Goal: Task Accomplishment & Management: Use online tool/utility

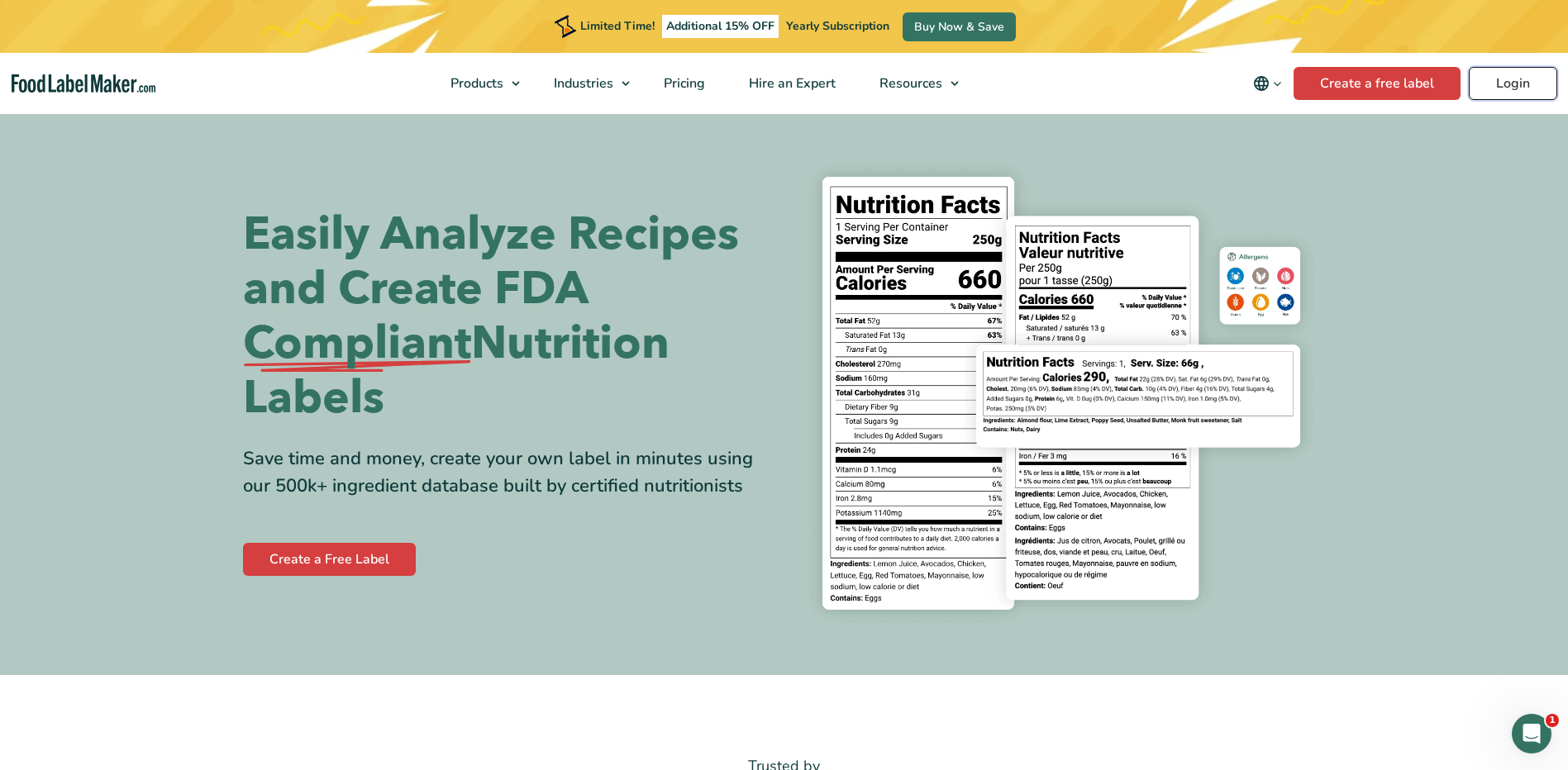
click at [1495, 90] on link "Login" at bounding box center [1513, 83] width 89 height 33
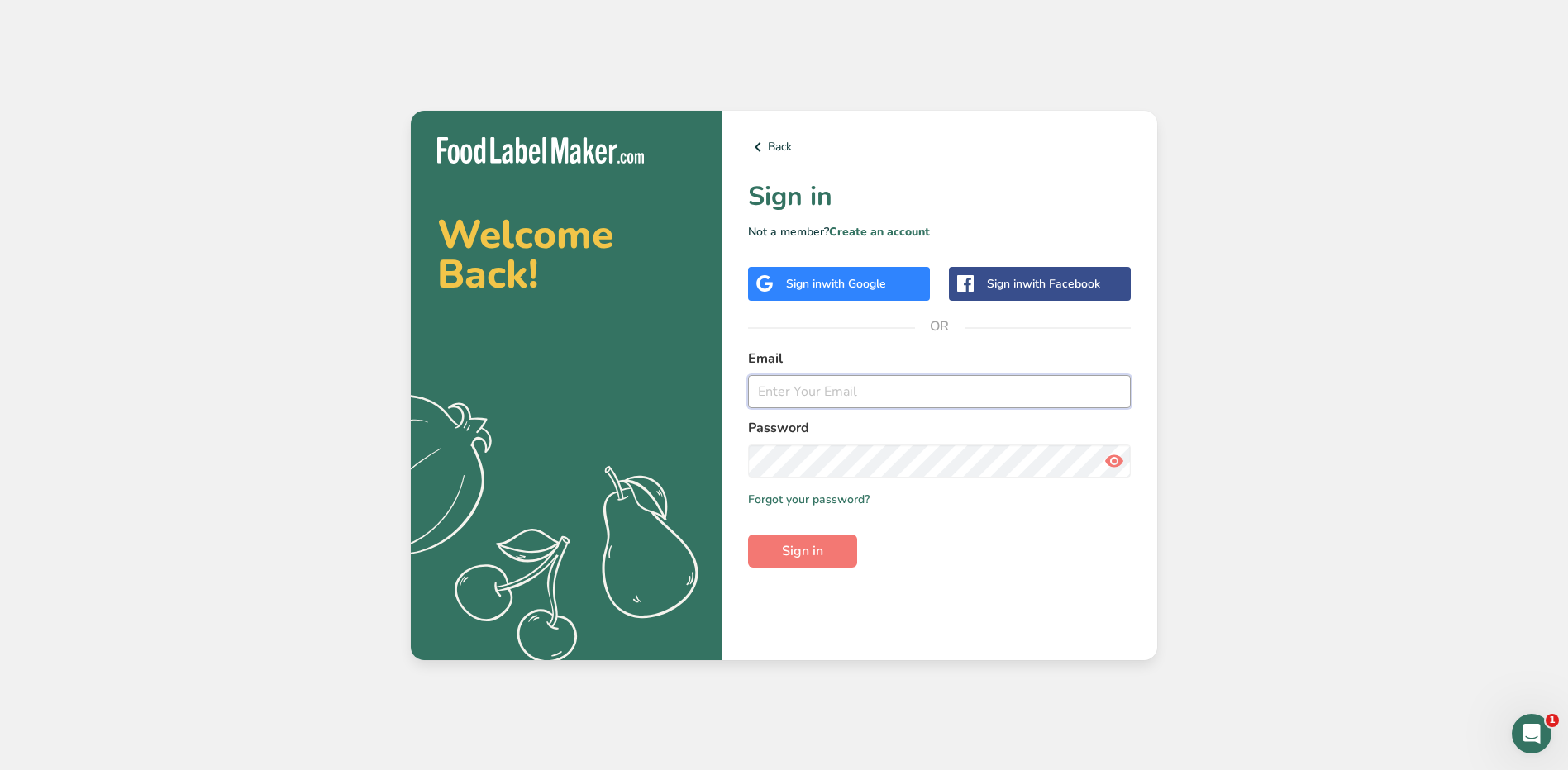
click at [892, 400] on input "email" at bounding box center [940, 391] width 383 height 33
type input "[EMAIL_ADDRESS][PERSON_NAME][DOMAIN_NAME]"
click at [748, 535] on button "Sign in" at bounding box center [802, 551] width 109 height 33
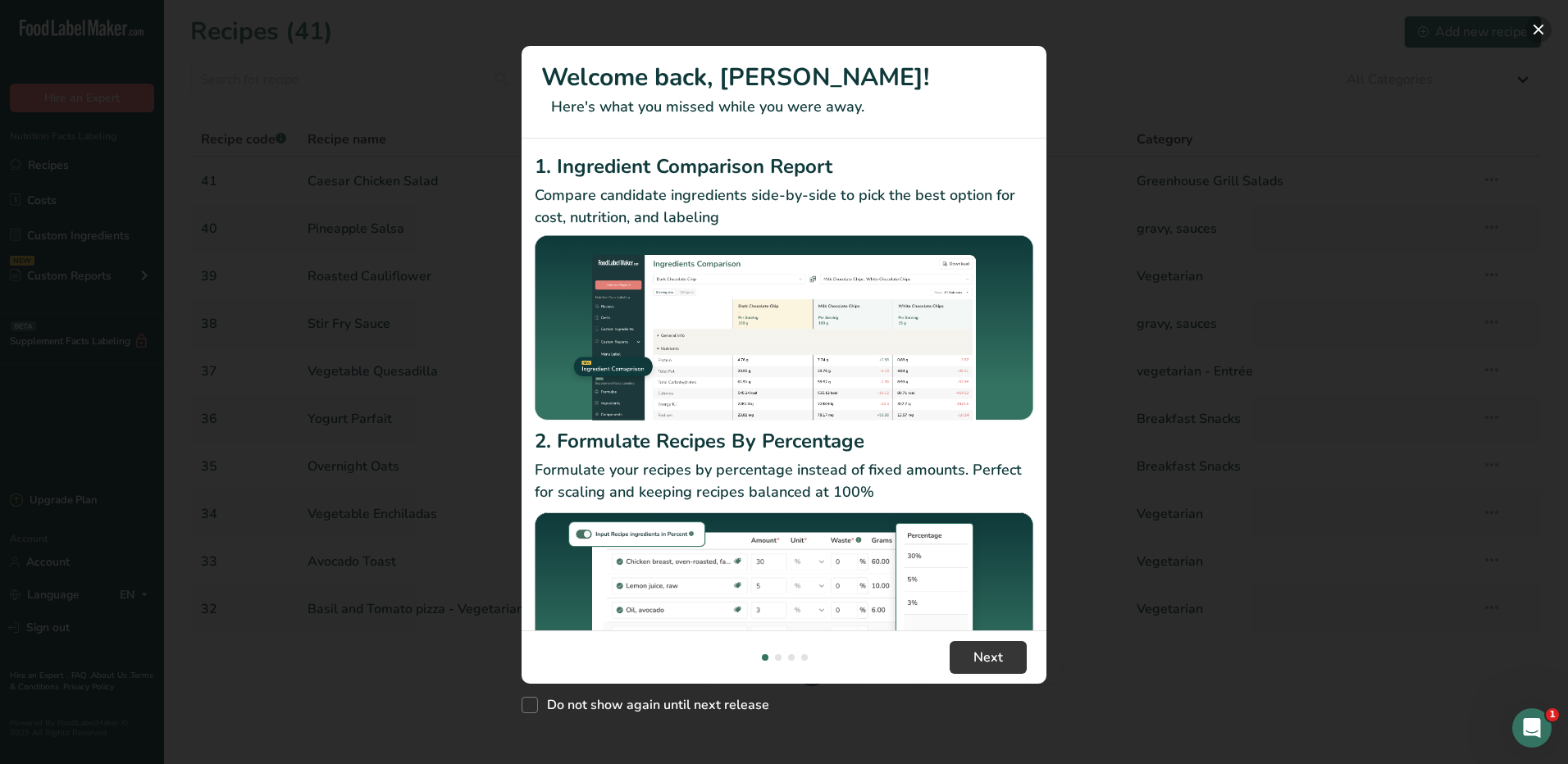
click at [1539, 26] on button "New Features" at bounding box center [1538, 29] width 26 height 26
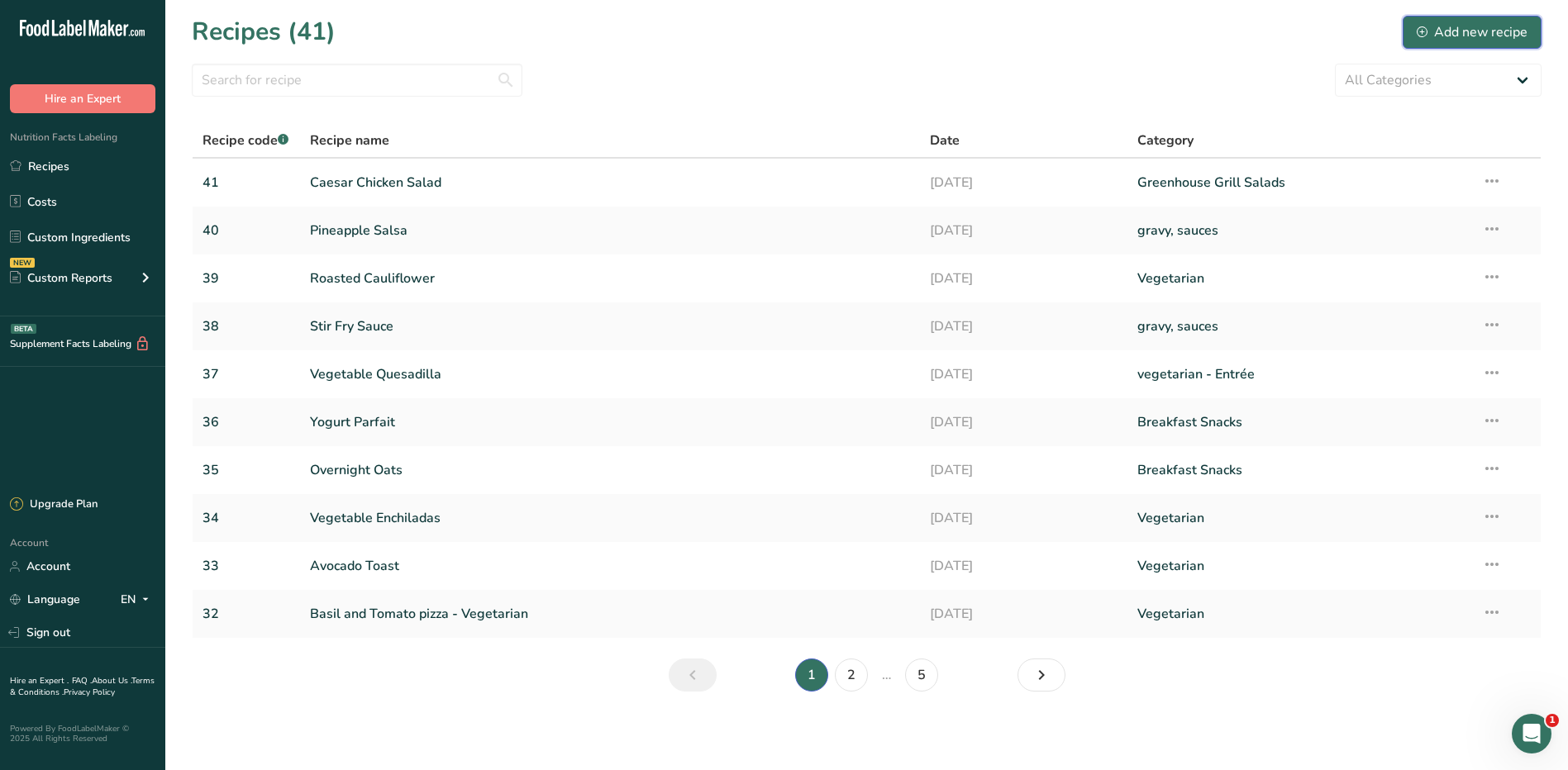
drag, startPoint x: 1431, startPoint y: 23, endPoint x: 1412, endPoint y: 40, distance: 25.5
click at [1431, 23] on div "Add new recipe" at bounding box center [1472, 32] width 110 height 20
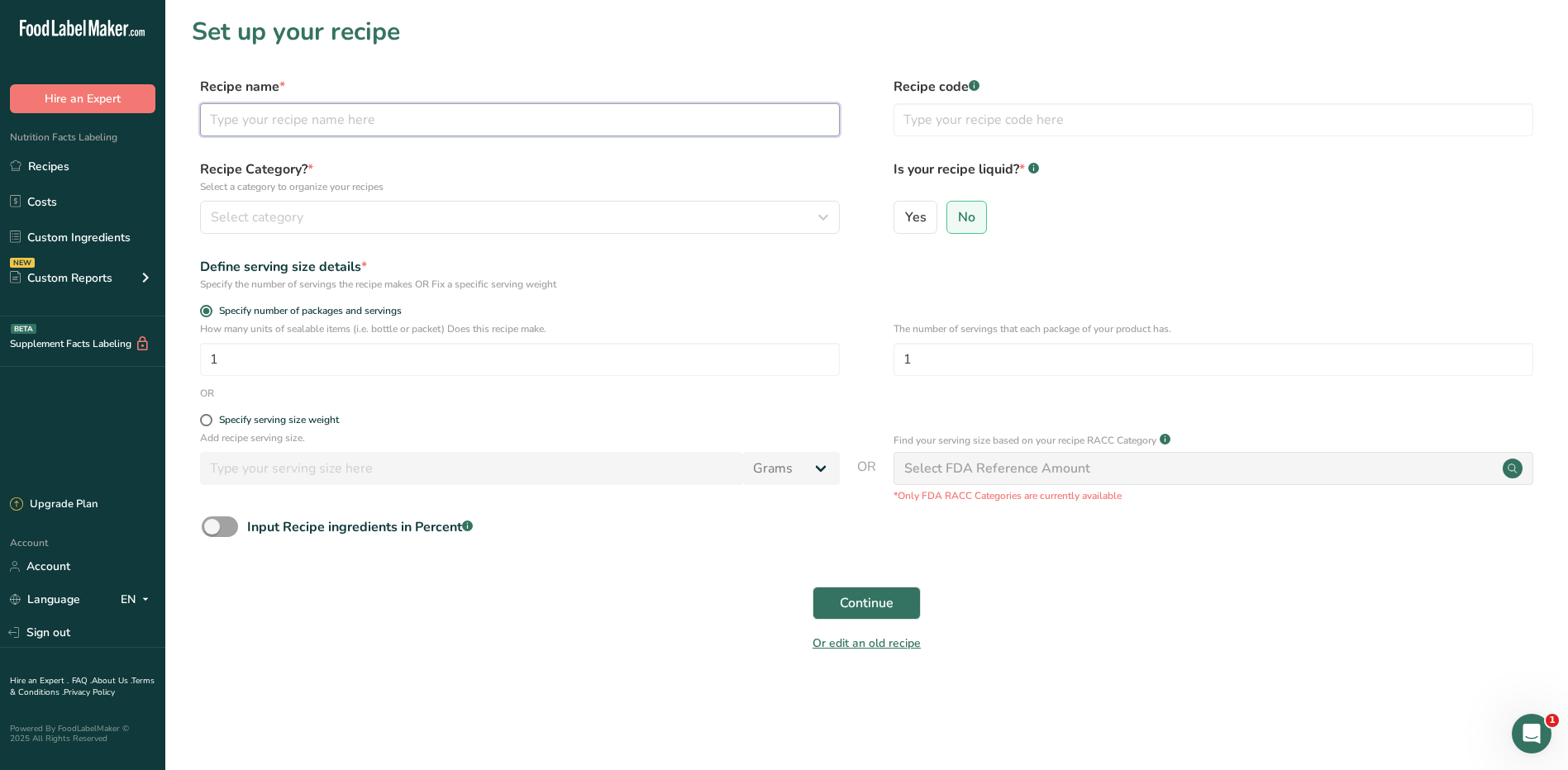
click at [735, 121] on input "text" at bounding box center [520, 120] width 640 height 33
type input "Cuban Sandwich"
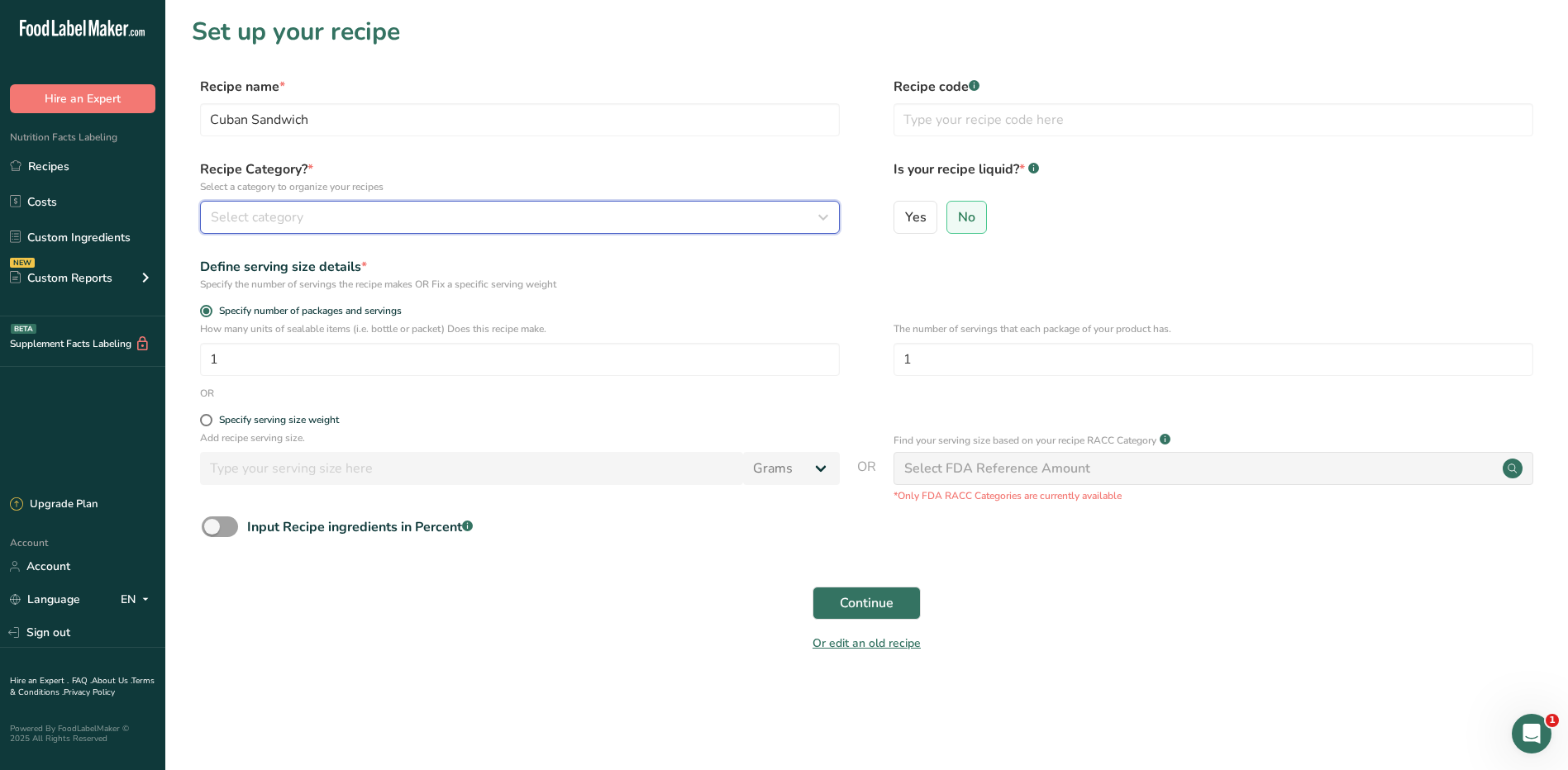
click at [557, 217] on div "Select category" at bounding box center [515, 218] width 608 height 20
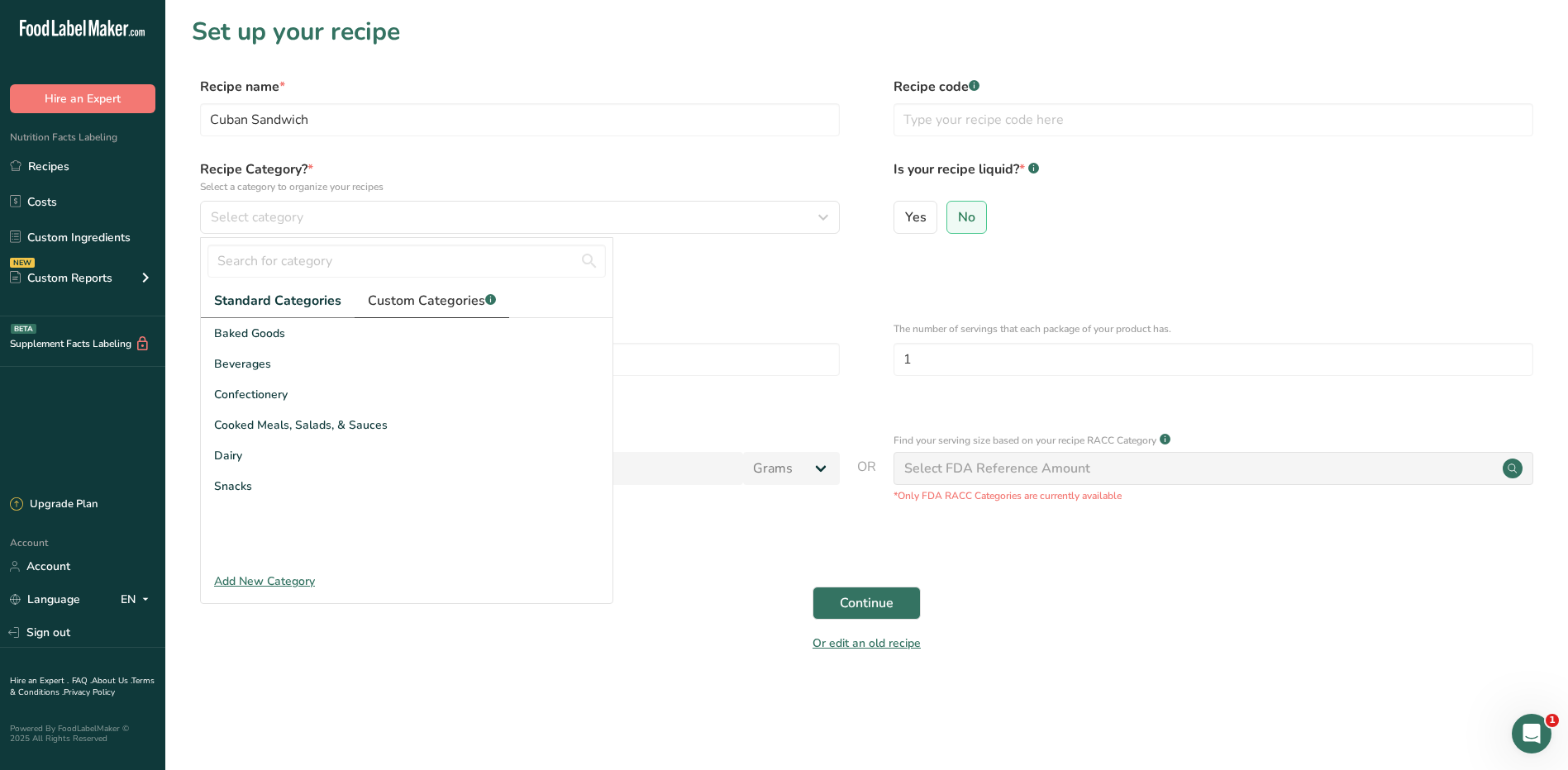
click at [435, 311] on link "Custom Categories .a-a{fill:#347362;}.b-a{fill:#fff;}" at bounding box center [431, 301] width 154 height 34
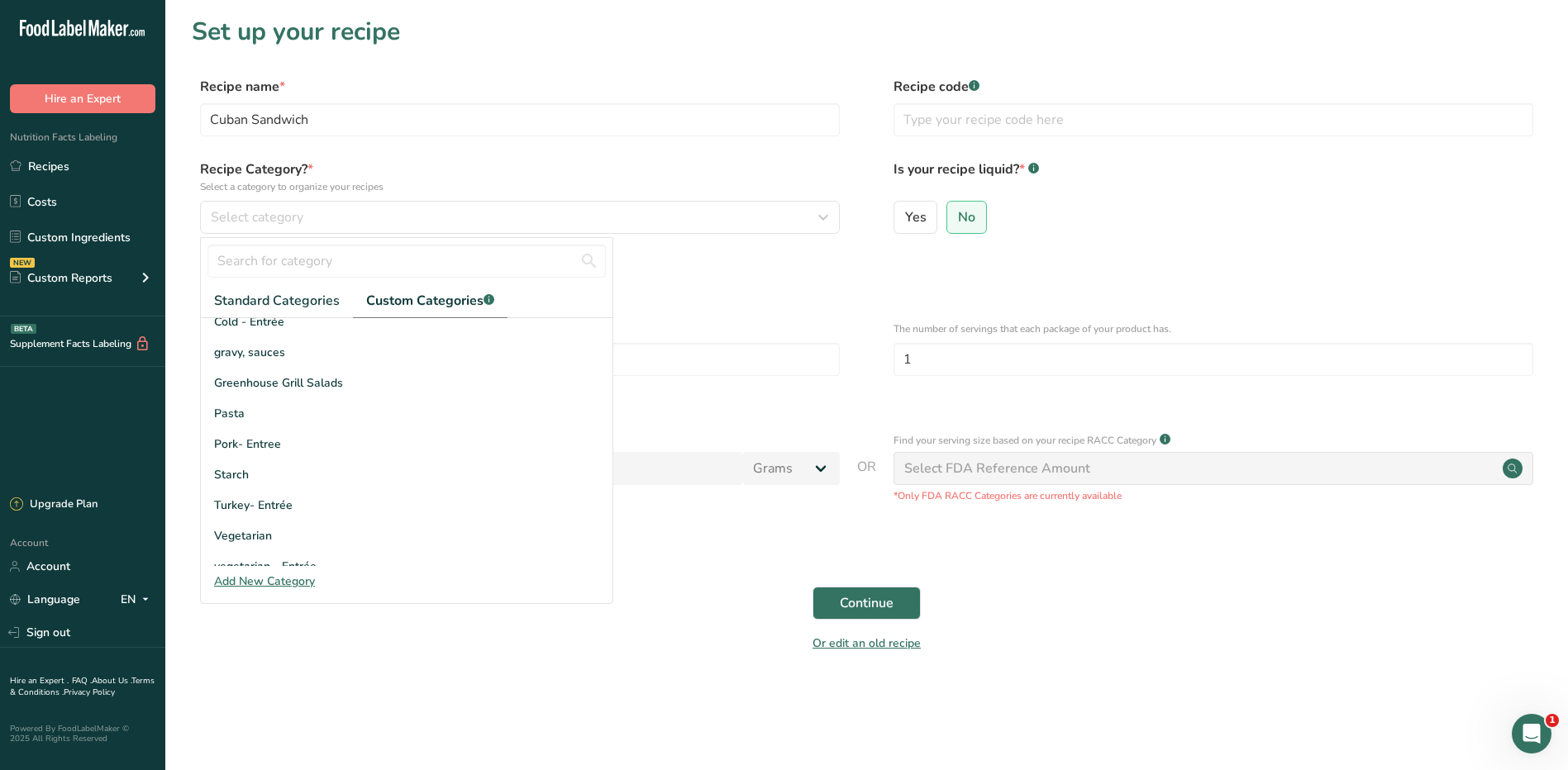
scroll to position [165, 0]
click at [267, 449] on span "Pork- Entree" at bounding box center [247, 444] width 67 height 18
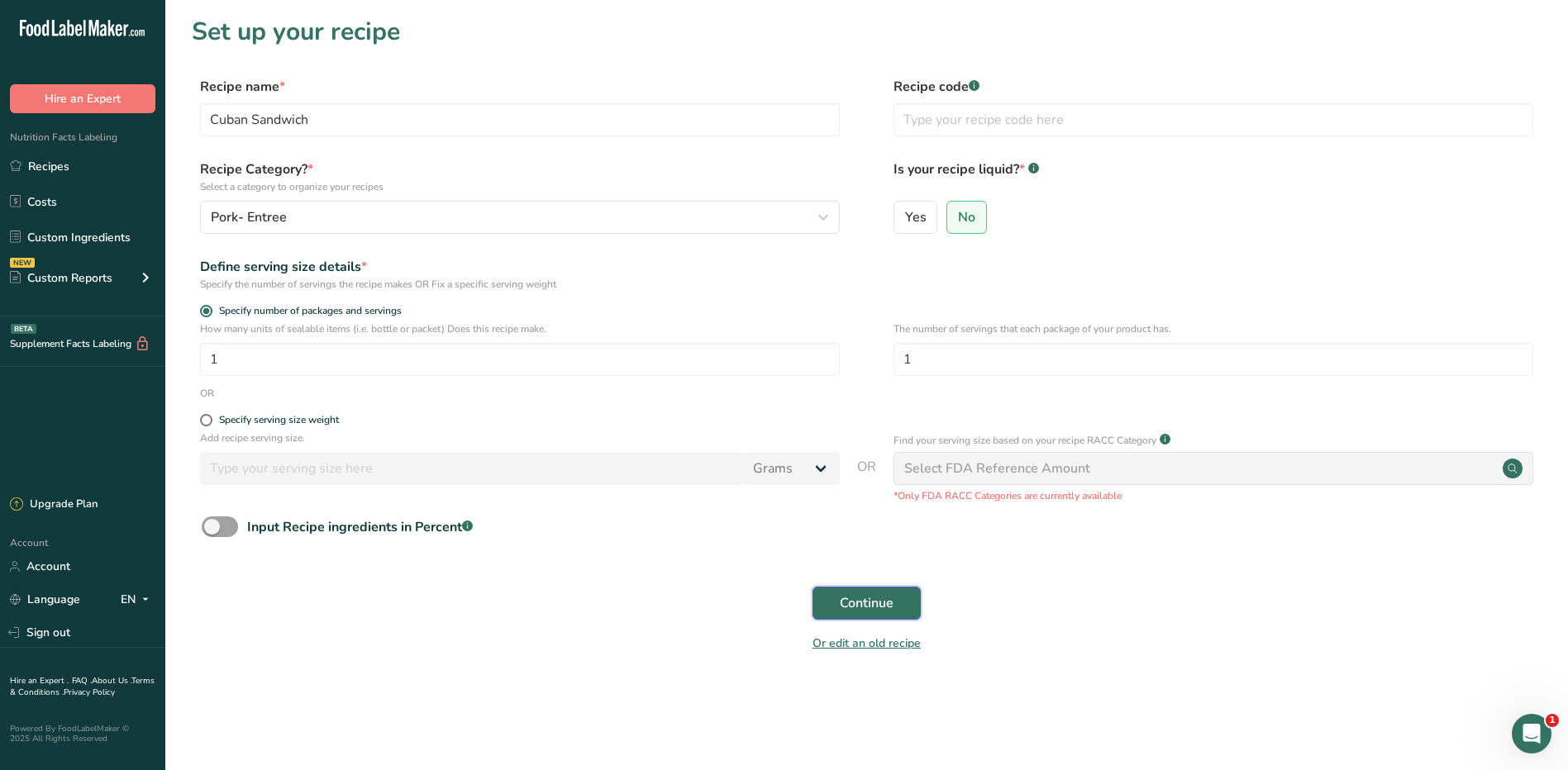
click at [848, 601] on span "Continue" at bounding box center [867, 604] width 54 height 20
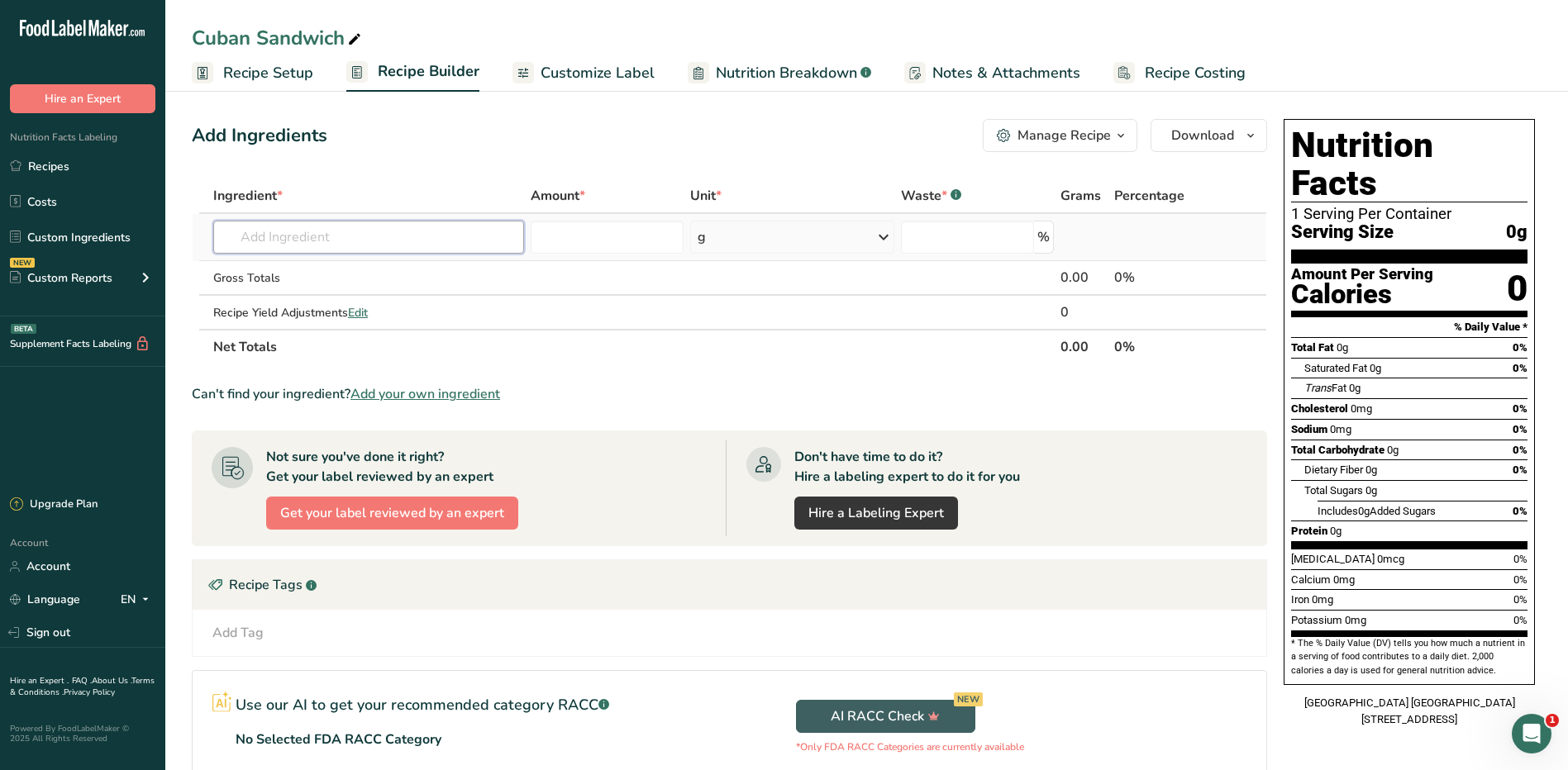
click at [488, 239] on input "text" at bounding box center [369, 237] width 311 height 33
click at [482, 240] on input "text" at bounding box center [369, 237] width 311 height 33
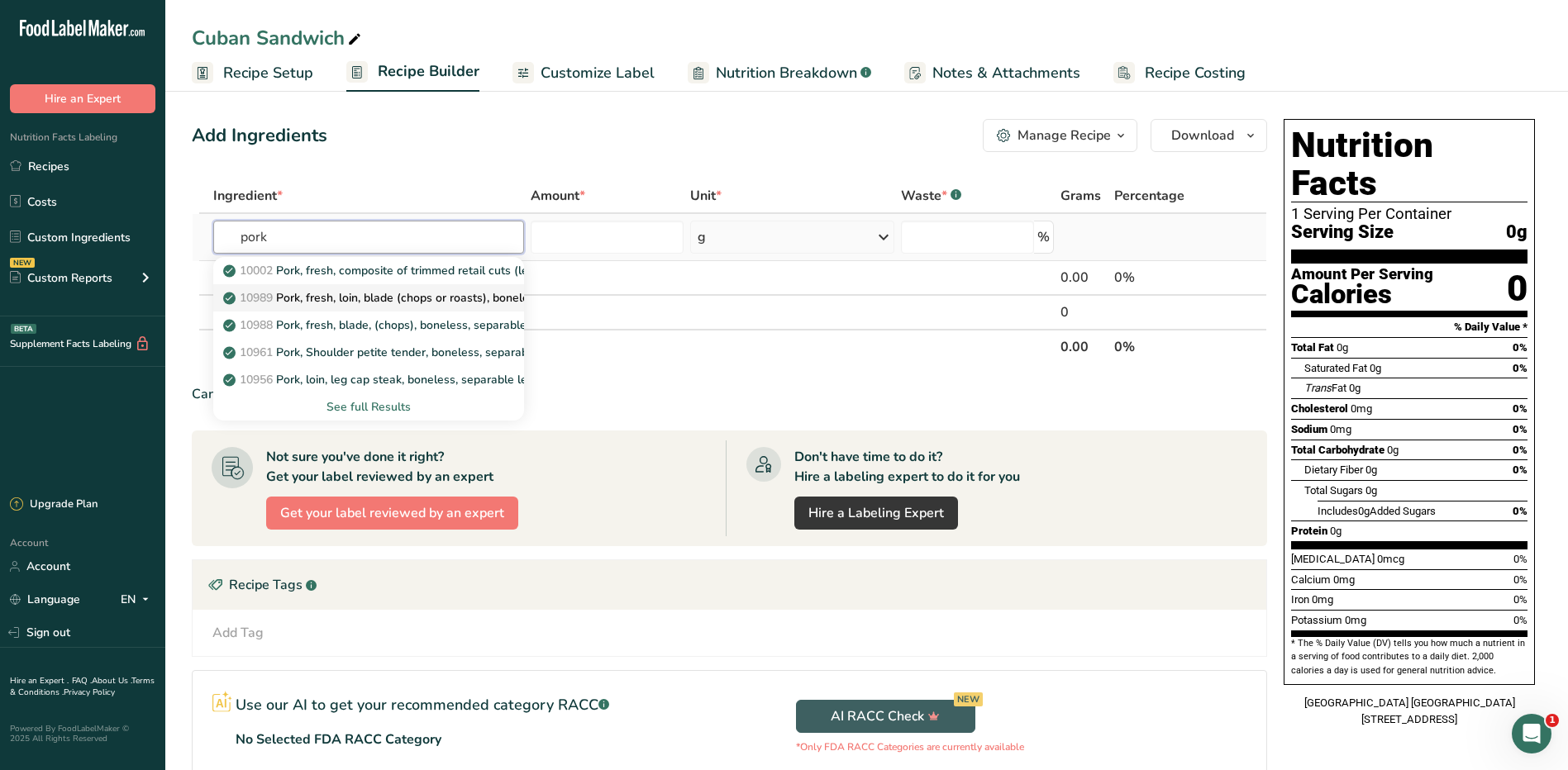
type input "pork"
click at [451, 306] on p "10989 Pork, fresh, loin, blade (chops or roasts), boneless, separable lean and …" at bounding box center [472, 298] width 492 height 18
type input "Pork, fresh, loin, blade (chops or roasts), boneless, separable lean and fat on…"
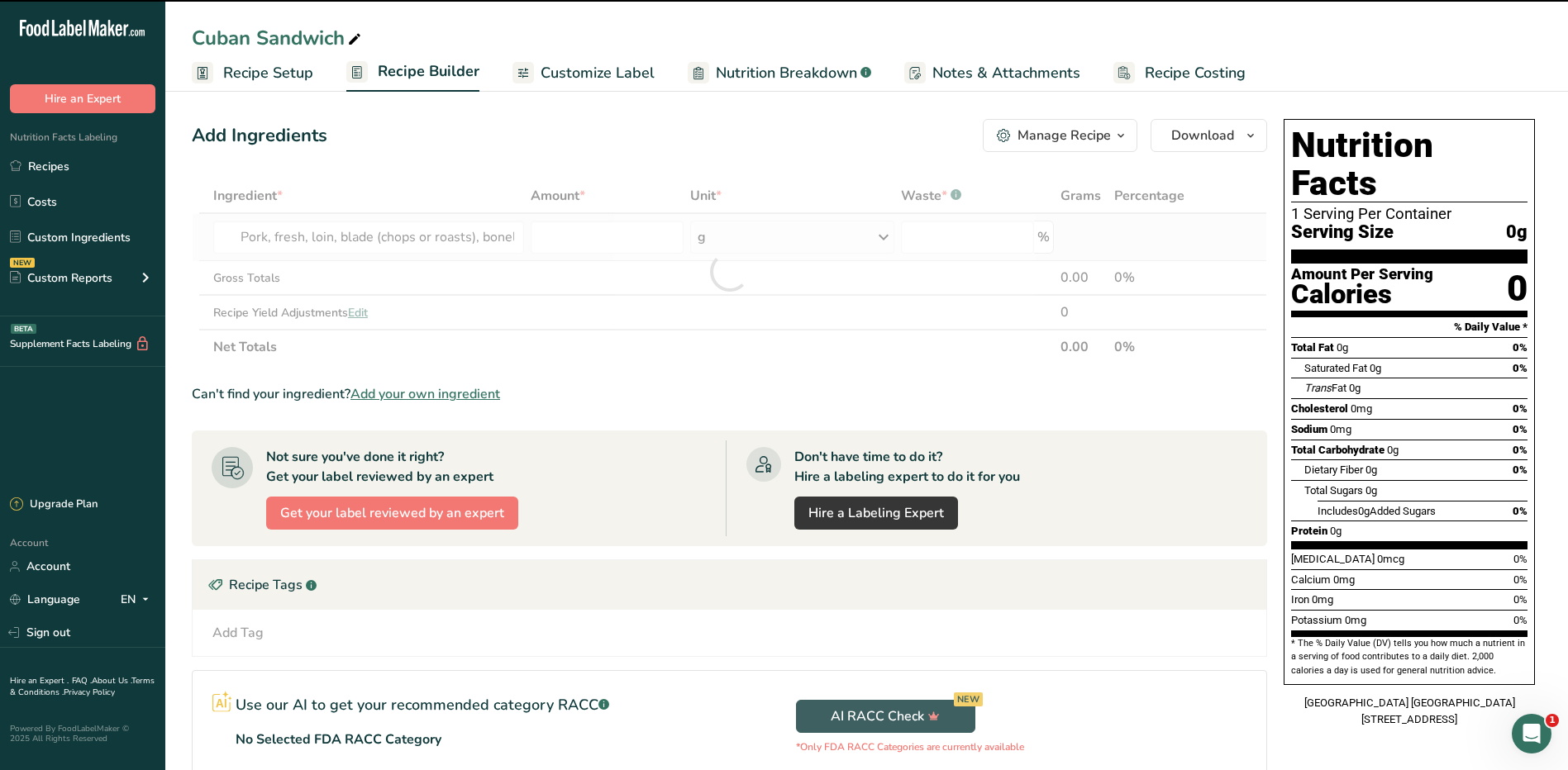
type input "0"
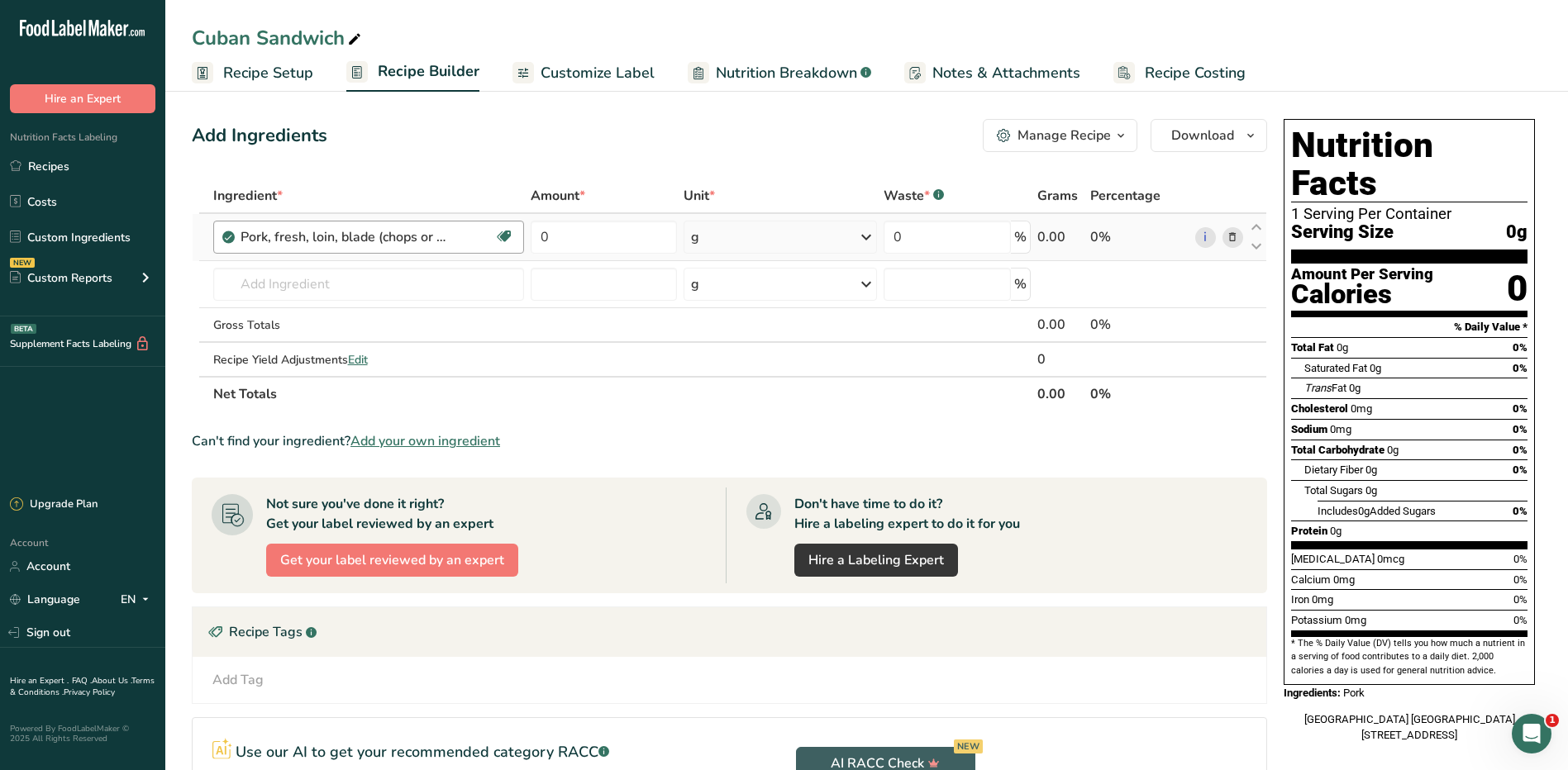
click at [450, 239] on div "Pork, fresh, loin, blade (chops or roasts), boneless, separable lean and fat on…" at bounding box center [367, 238] width 254 height 20
click at [390, 300] on input "text" at bounding box center [369, 284] width 311 height 33
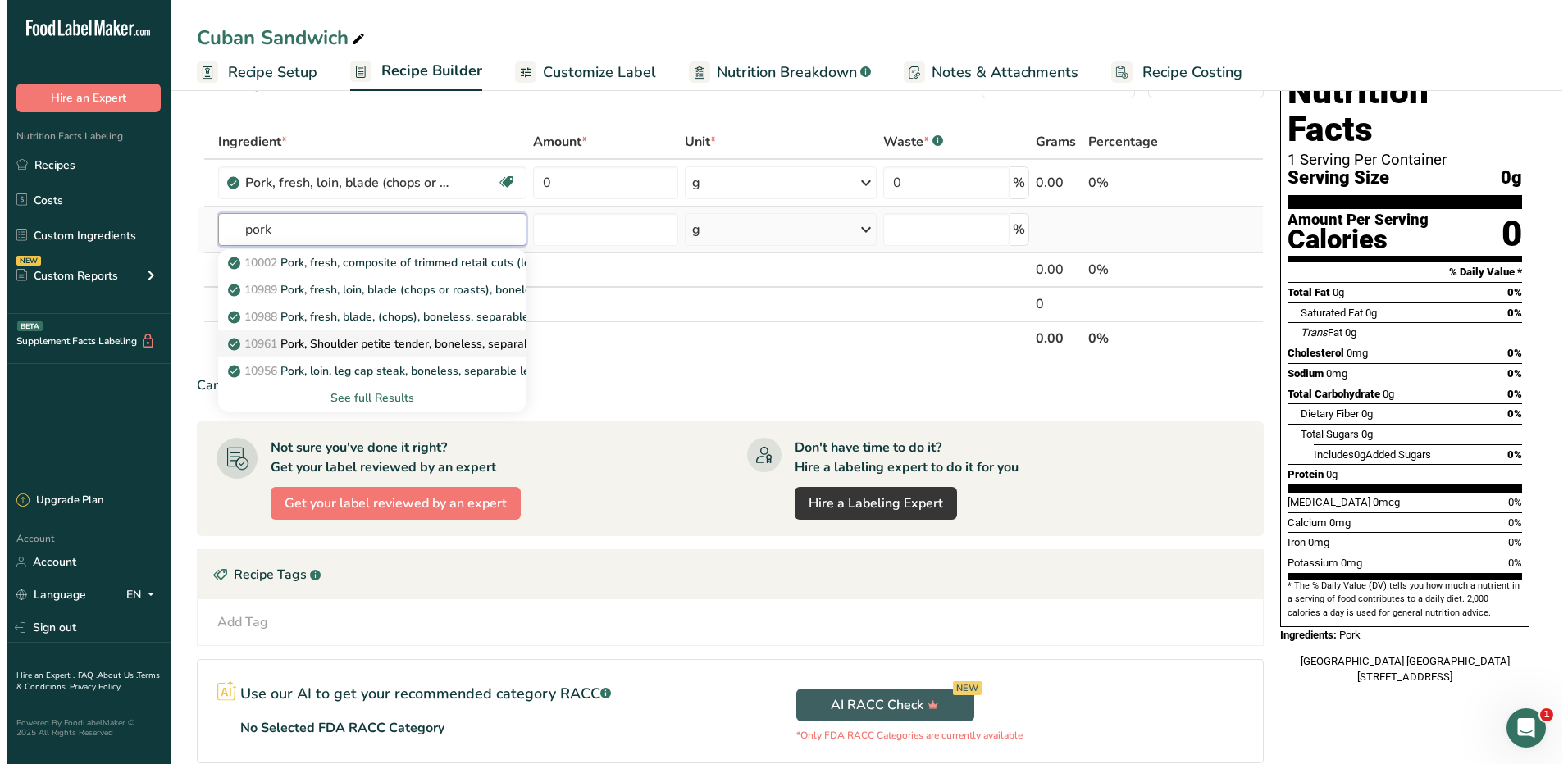
scroll to position [82, 0]
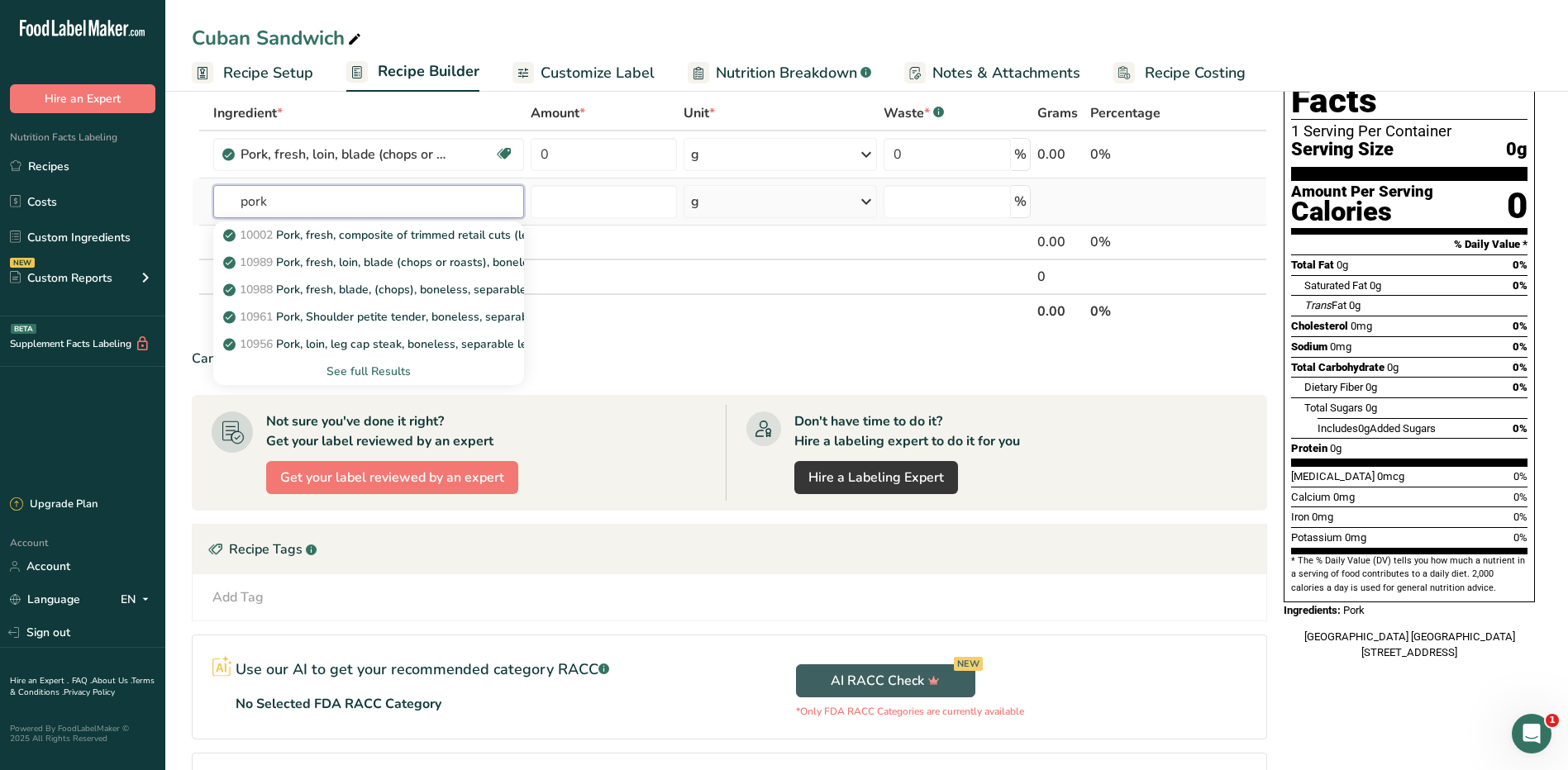
type input "pork"
click at [397, 369] on div "See full Results" at bounding box center [369, 371] width 284 height 18
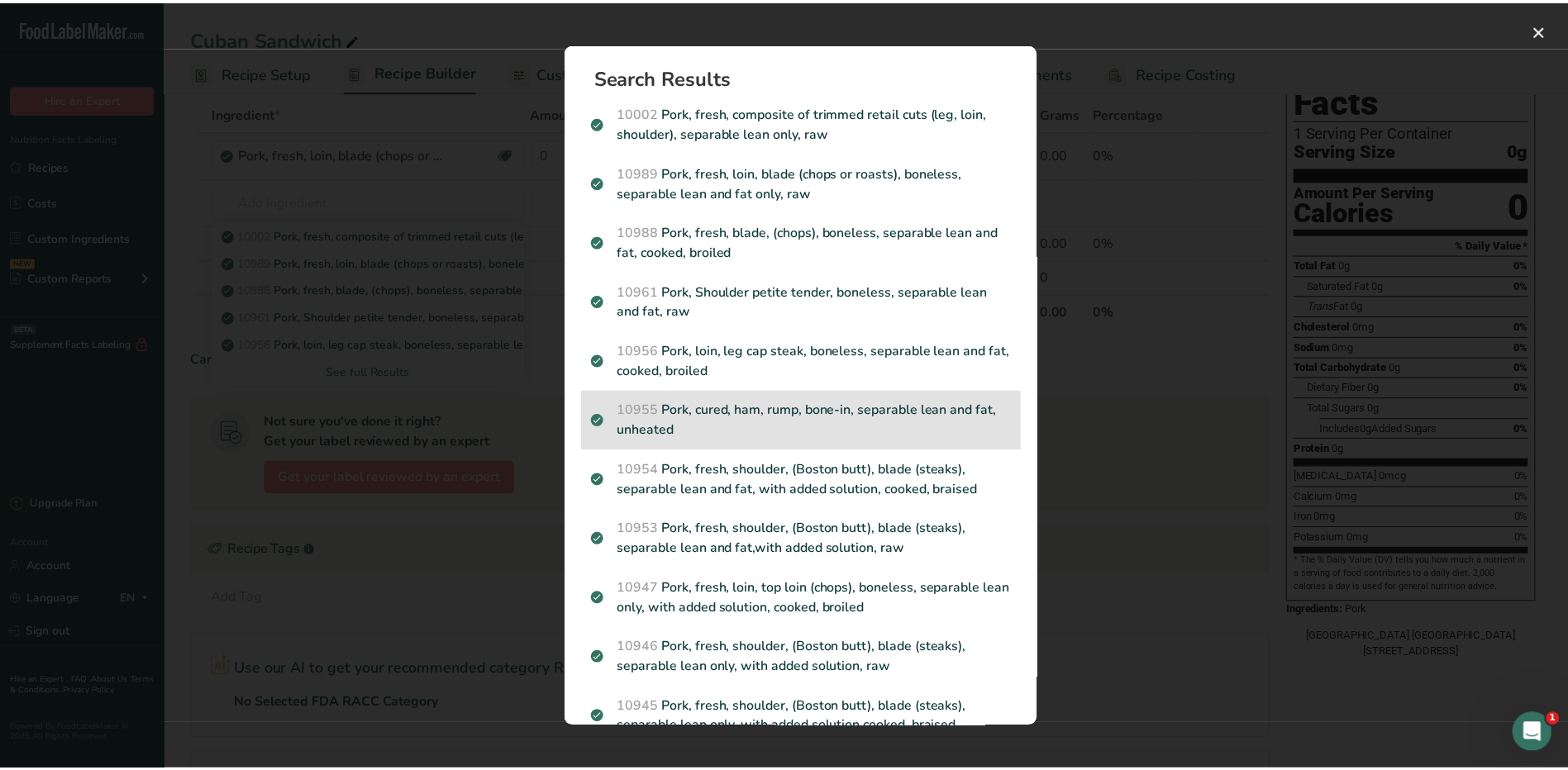
scroll to position [165, 0]
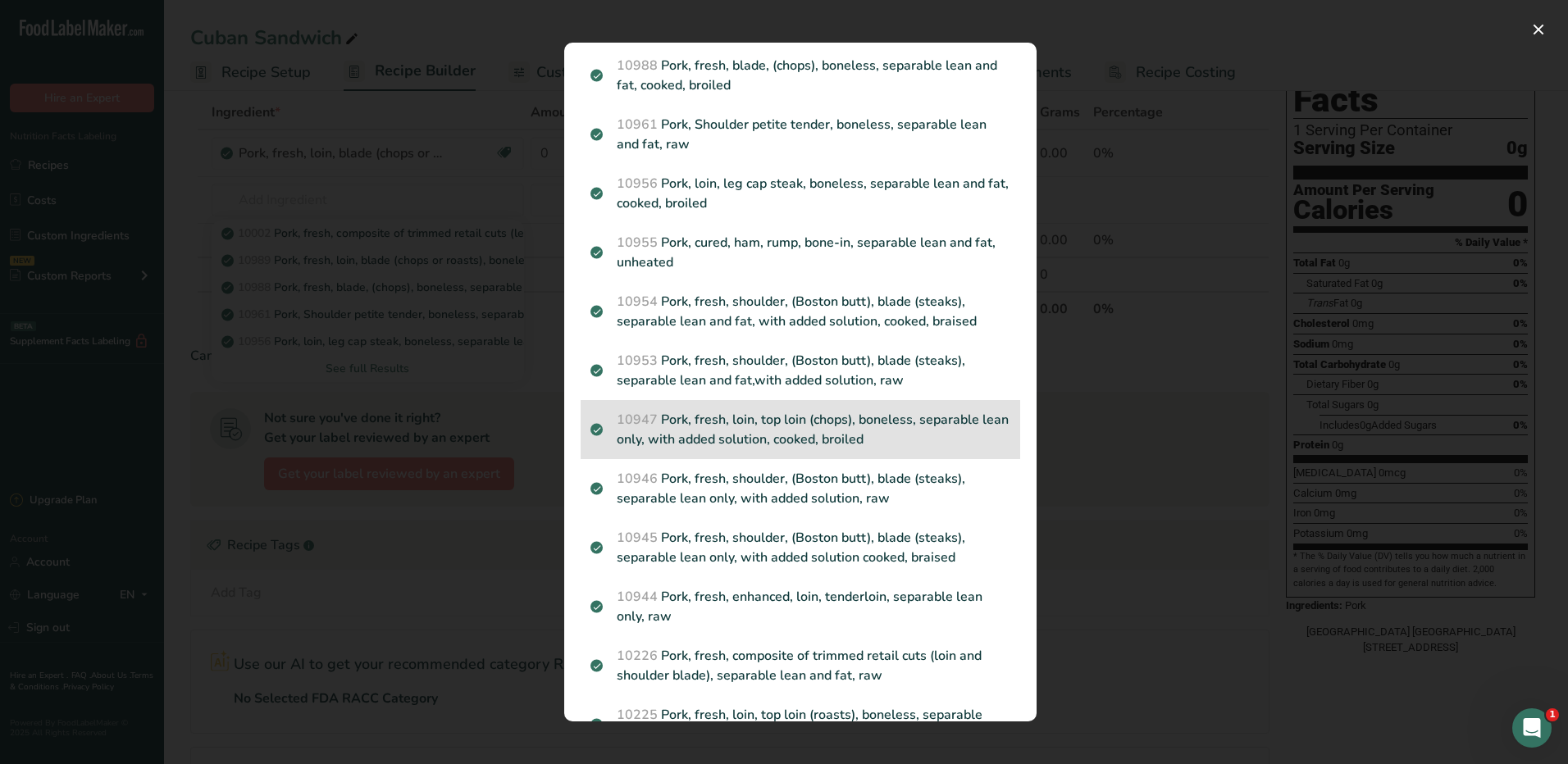
click at [814, 430] on p "10947 Pork, fresh, loin, top loin (chops), boneless, separable lean only, with …" at bounding box center [801, 429] width 420 height 39
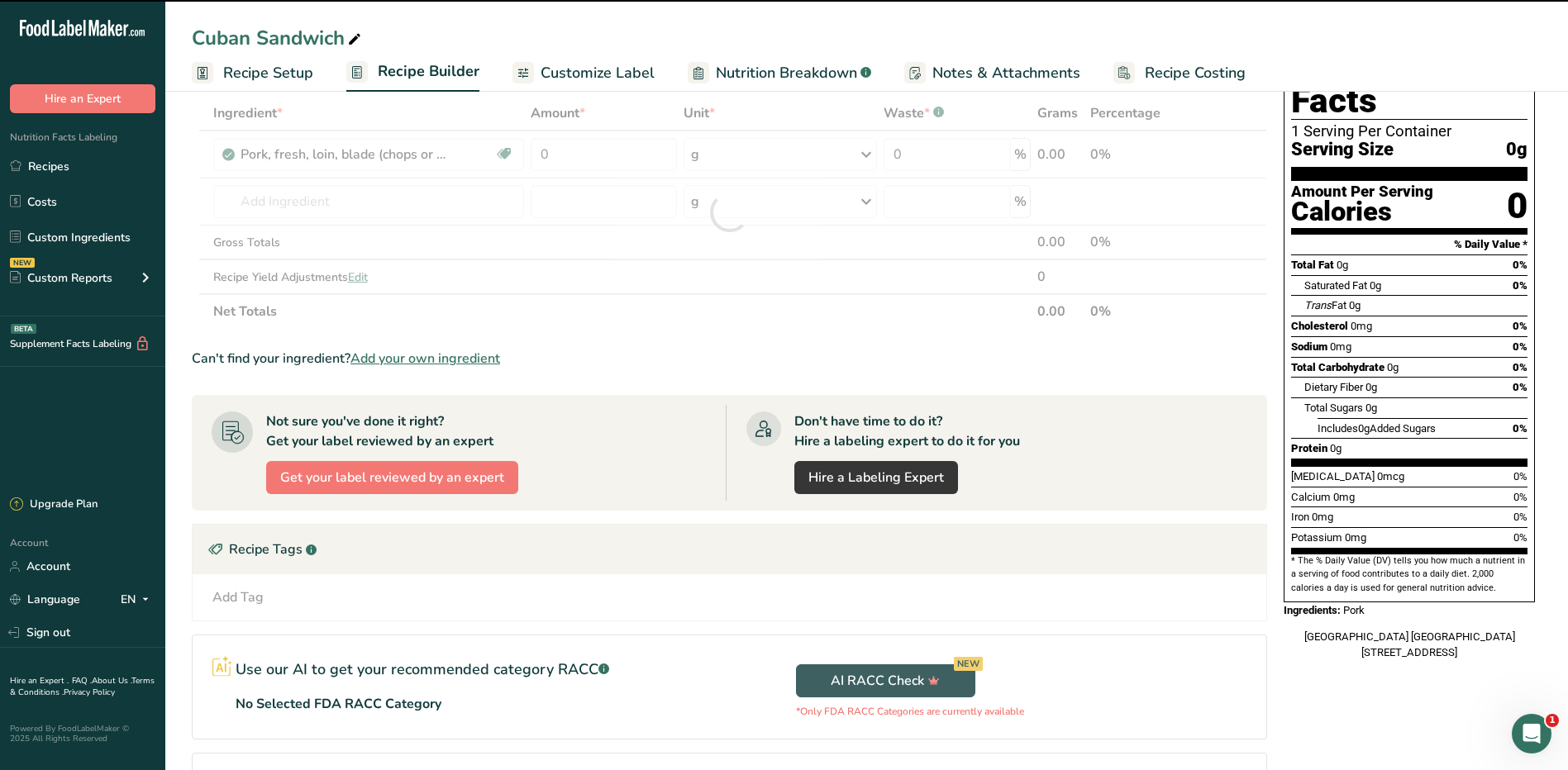
type input "0"
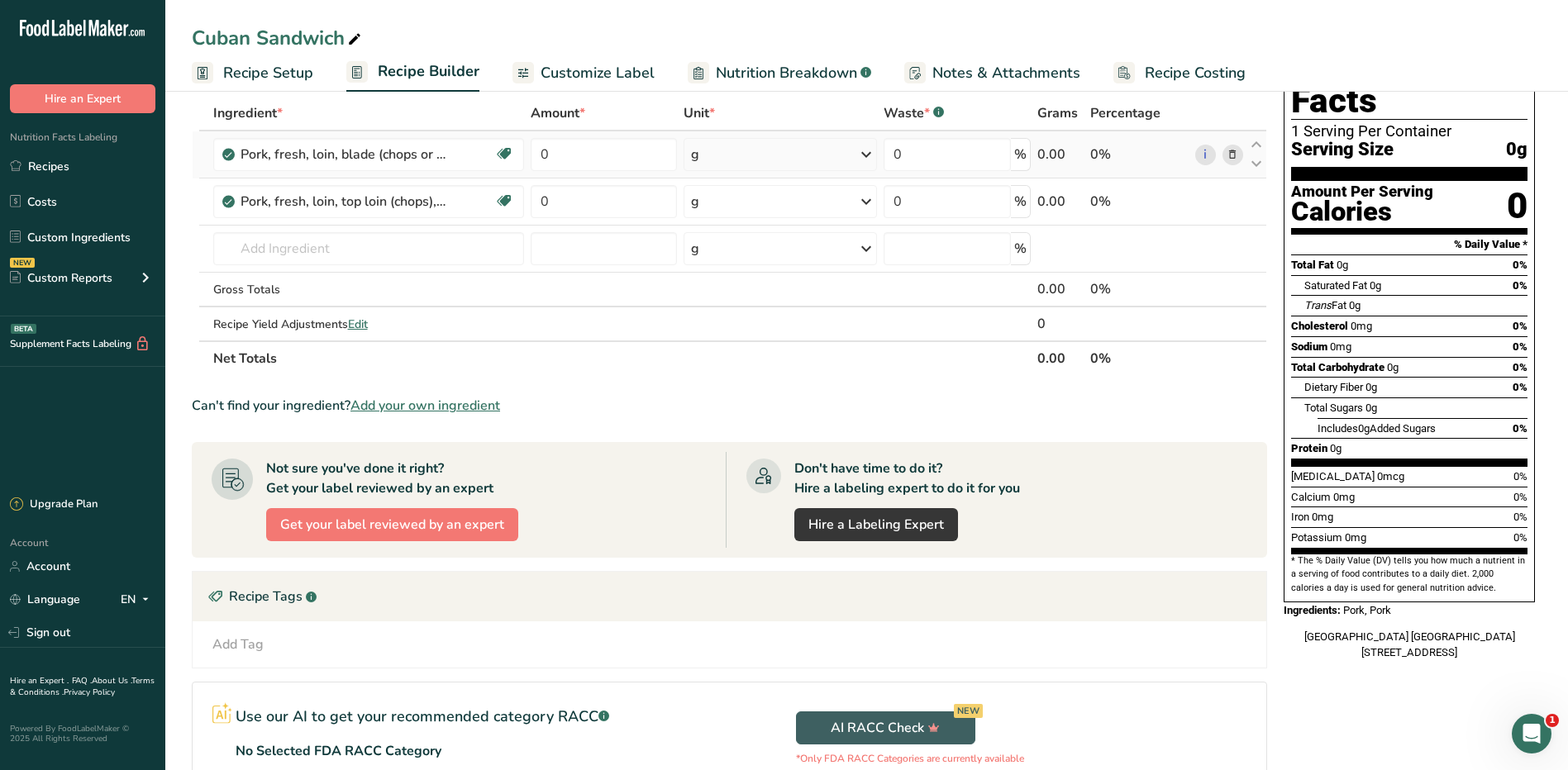
click at [1232, 153] on icon at bounding box center [1232, 154] width 12 height 18
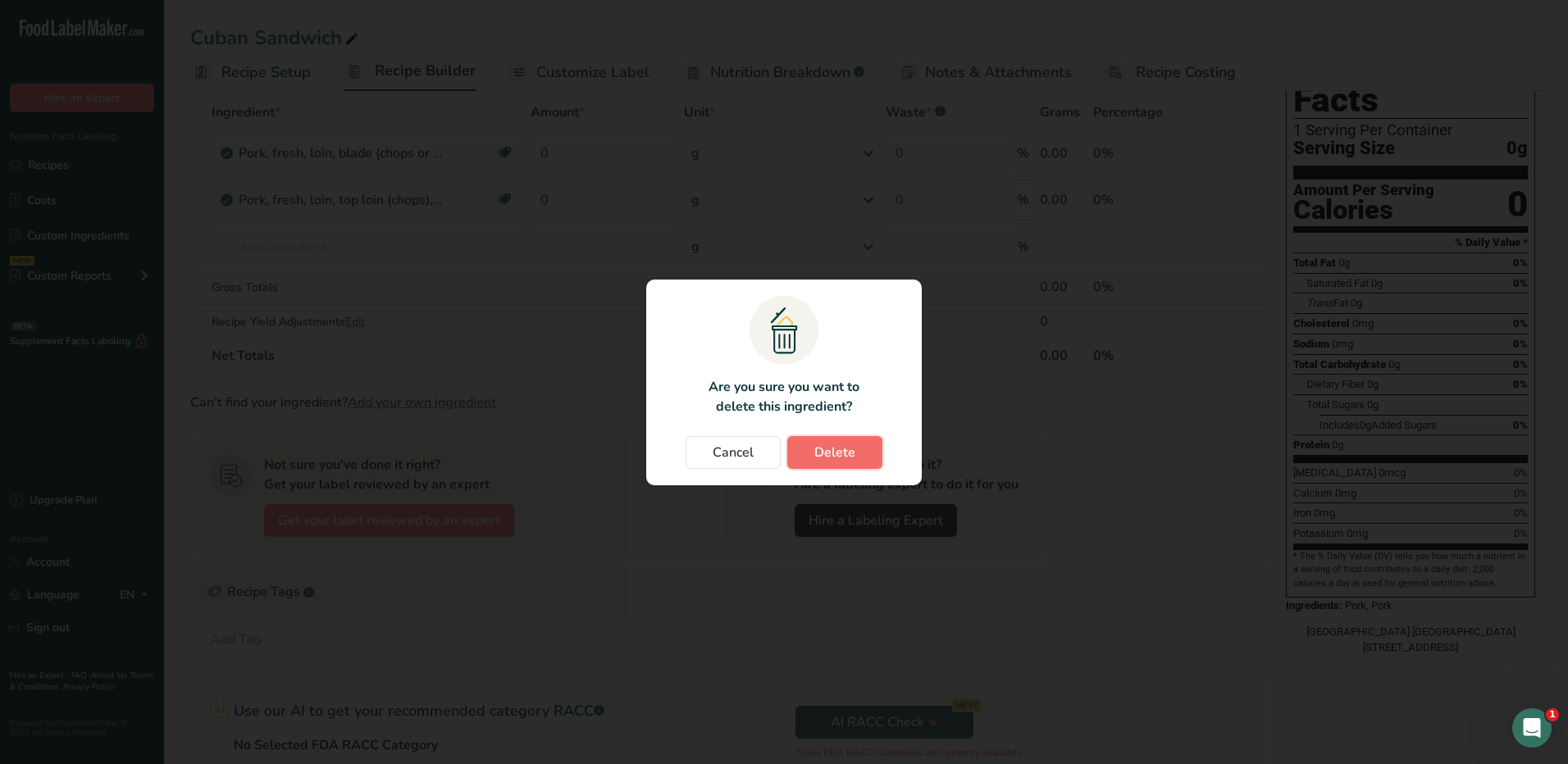
click at [846, 446] on span "Delete" at bounding box center [834, 453] width 41 height 20
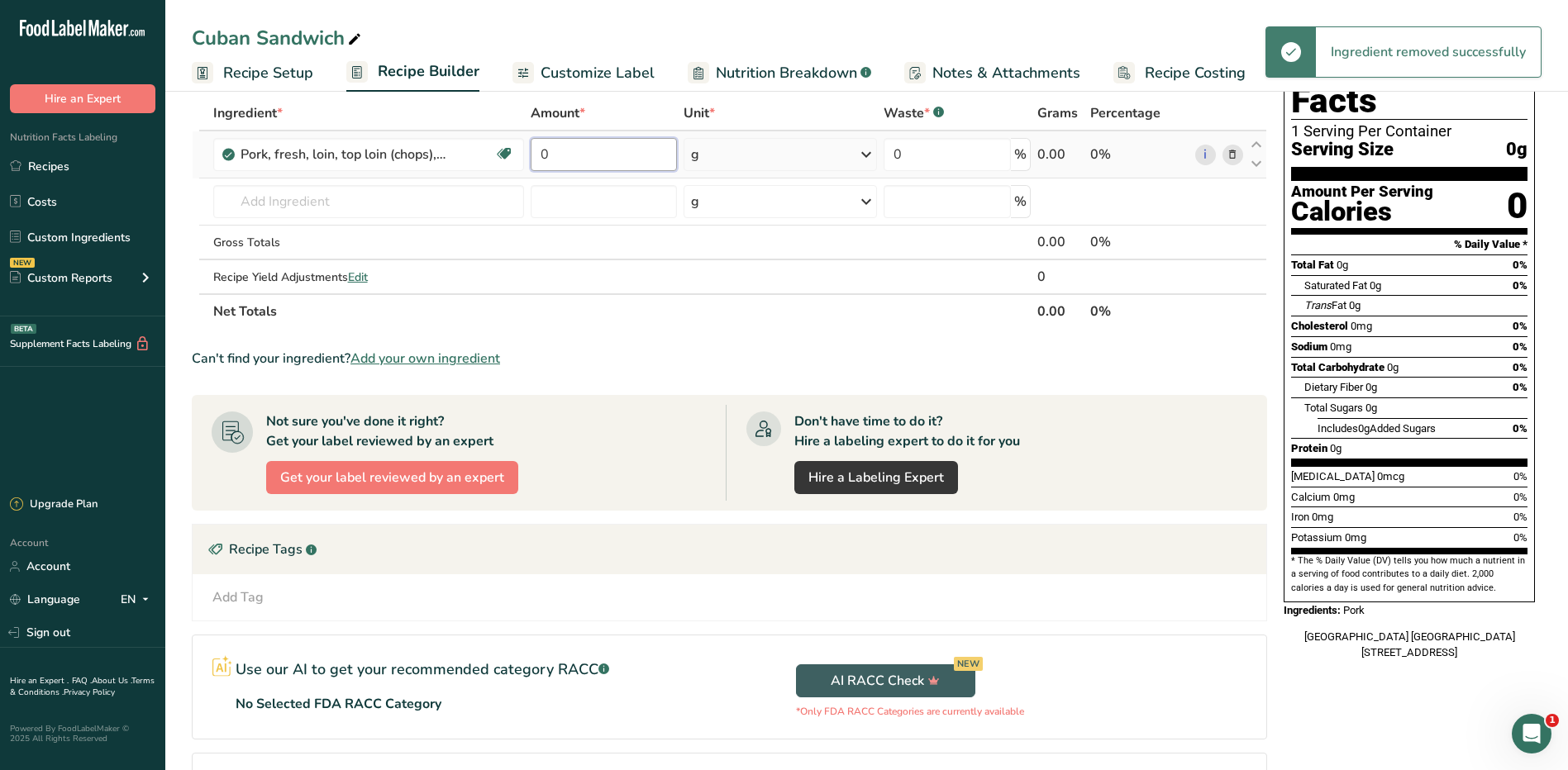
click at [619, 165] on input "0" at bounding box center [603, 154] width 146 height 33
type input "2"
click at [784, 152] on div "Ingredient * Amount * Unit * Waste * .a-a{fill:#347362;}.b-a{fill:#fff;} Grams …" at bounding box center [729, 213] width 1075 height 233
click at [770, 159] on div "g" at bounding box center [781, 154] width 194 height 33
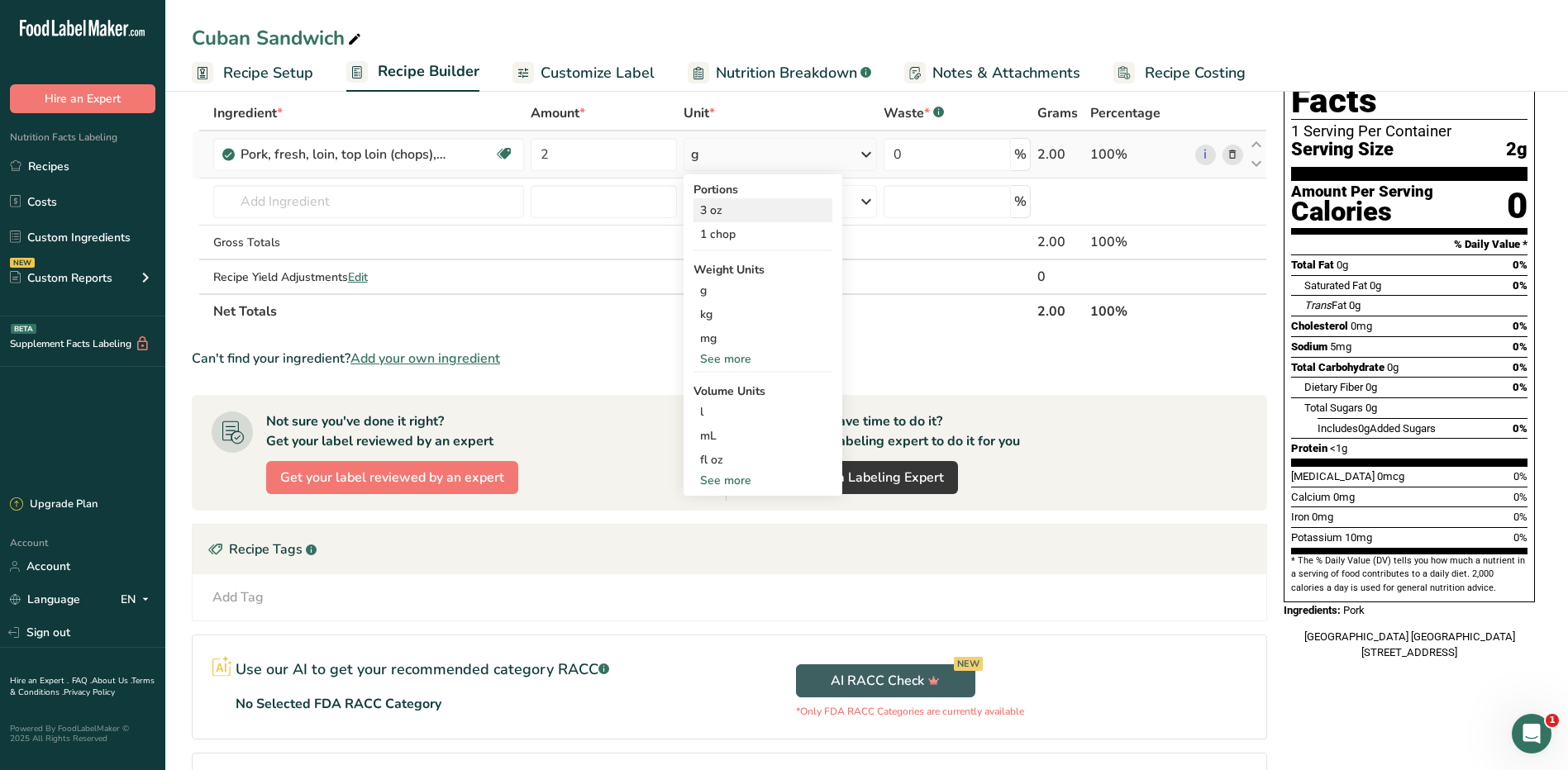
click at [725, 200] on div "3 oz" at bounding box center [762, 210] width 139 height 24
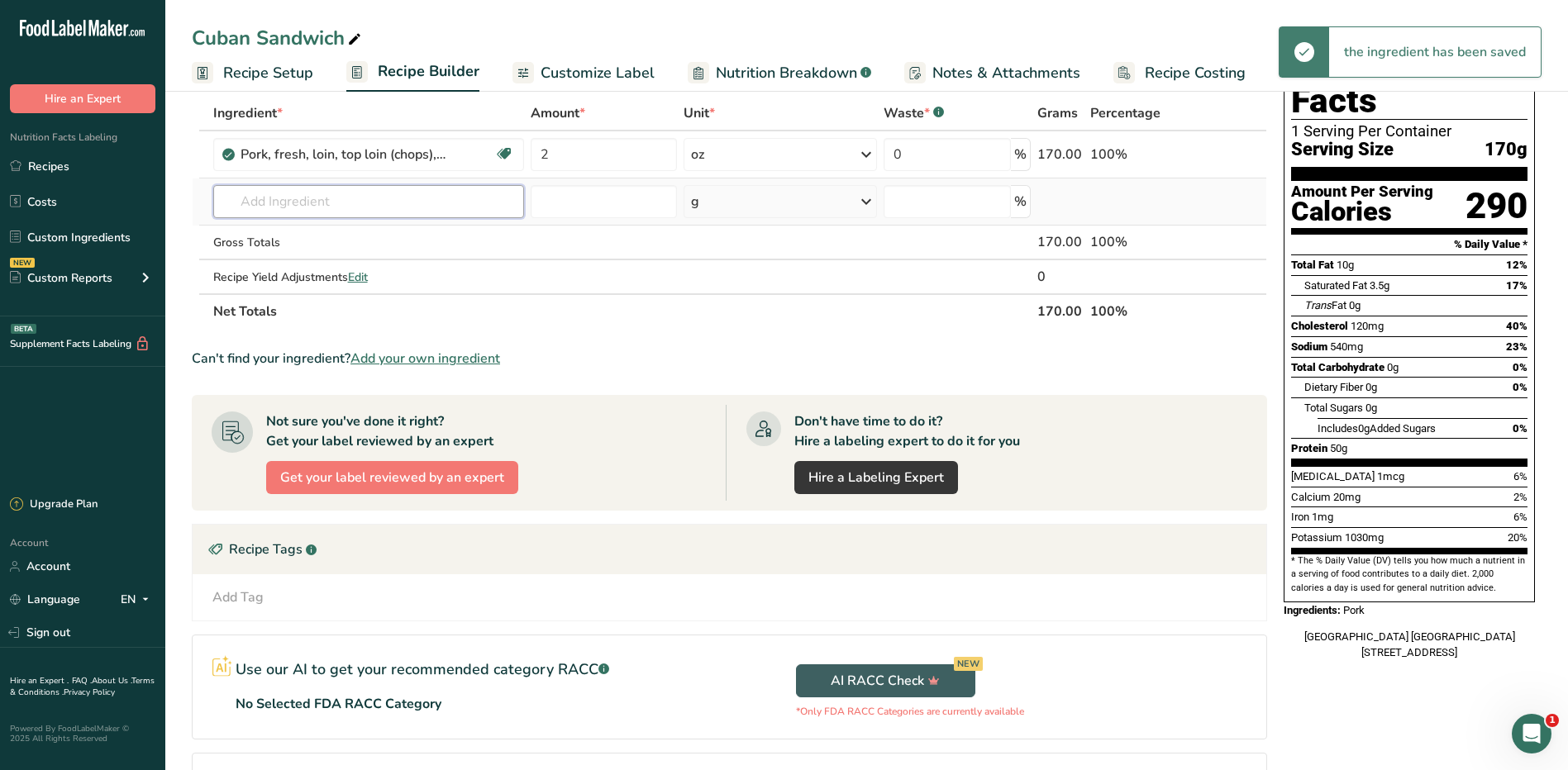
click at [301, 196] on input "text" at bounding box center [369, 202] width 311 height 33
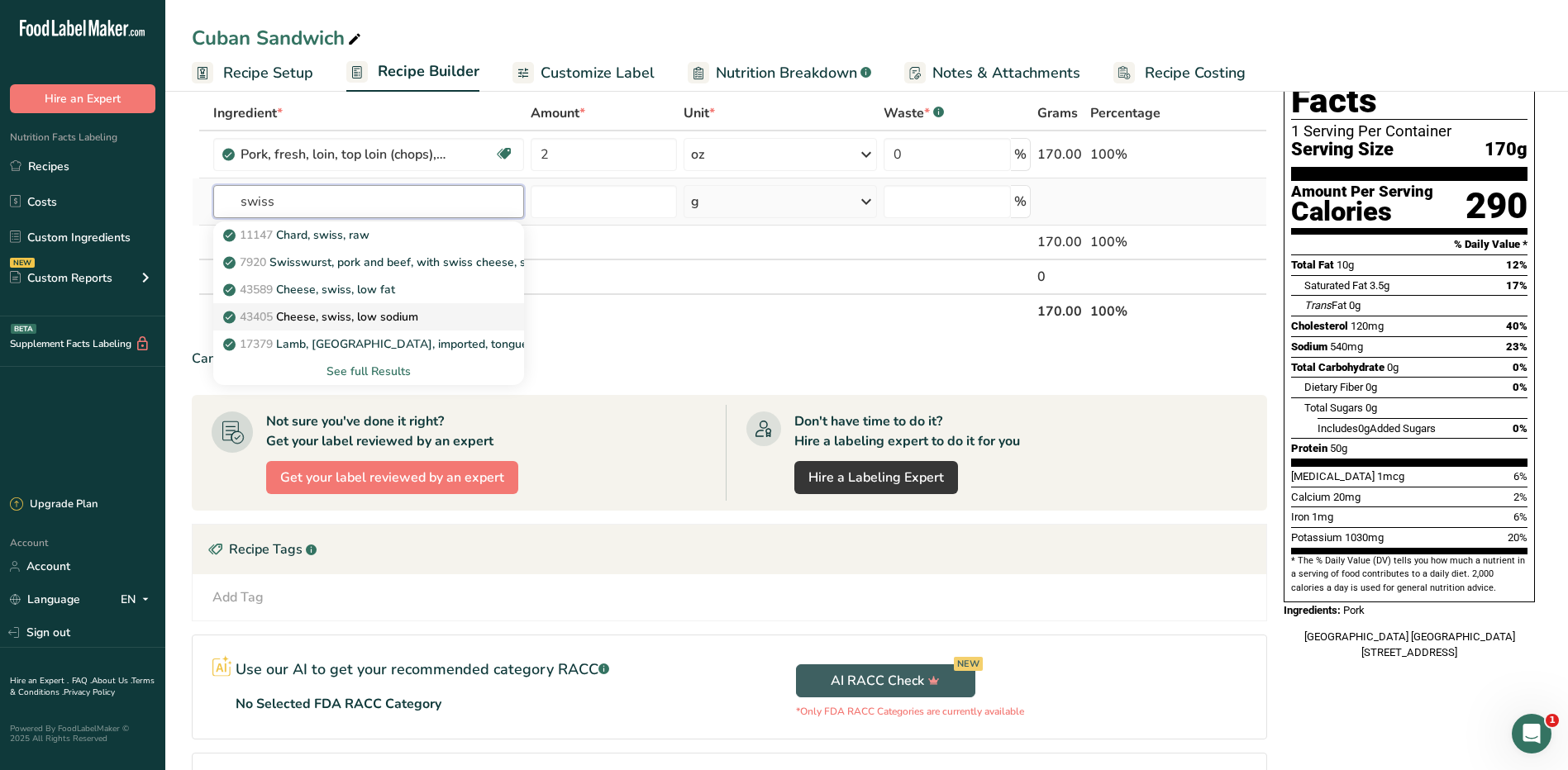
type input "swiss"
click at [366, 314] on p "43405 Cheese, swiss, low sodium" at bounding box center [322, 317] width 191 height 18
type input "Cheese, swiss, low sodium"
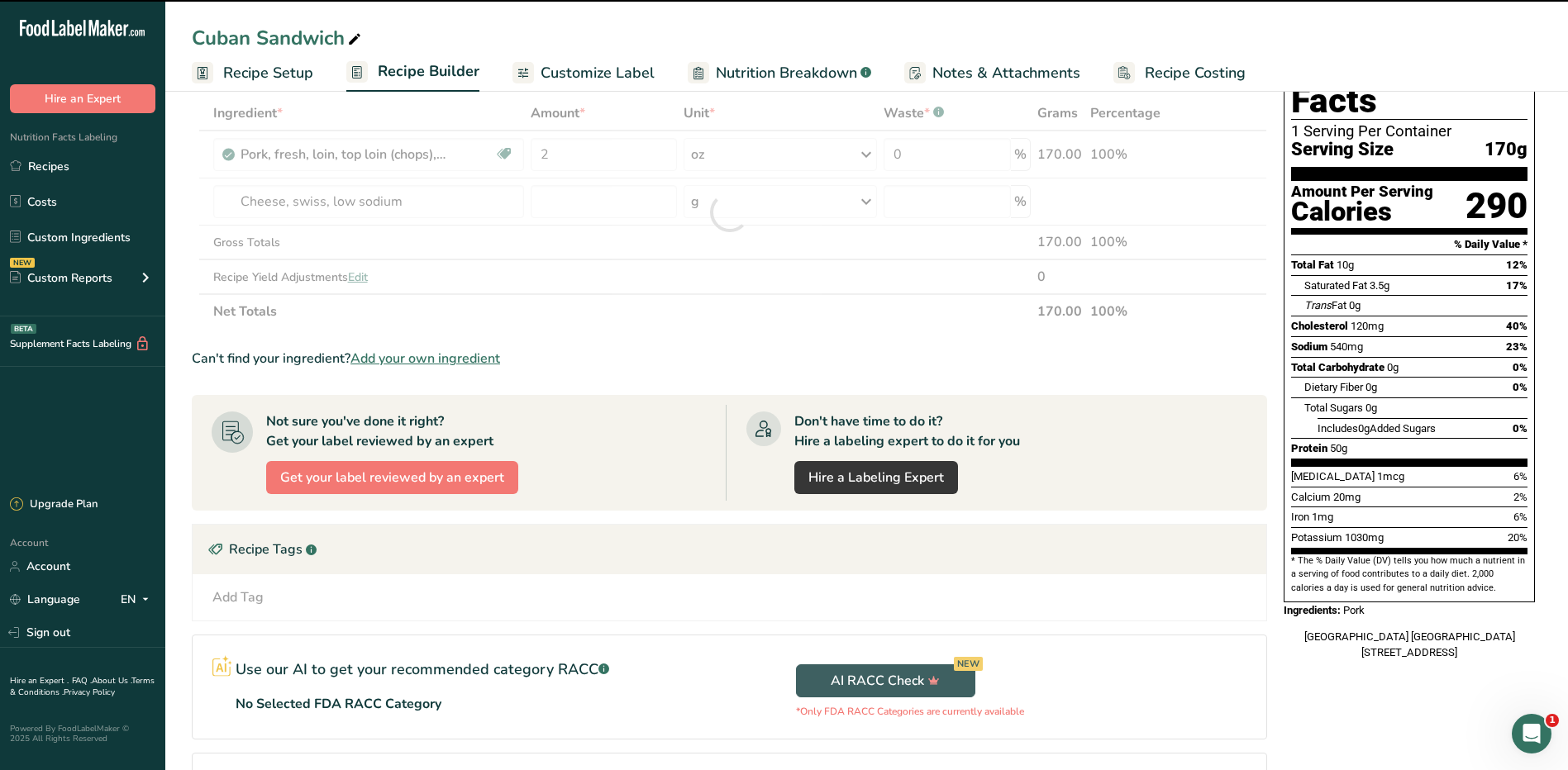
type input "0"
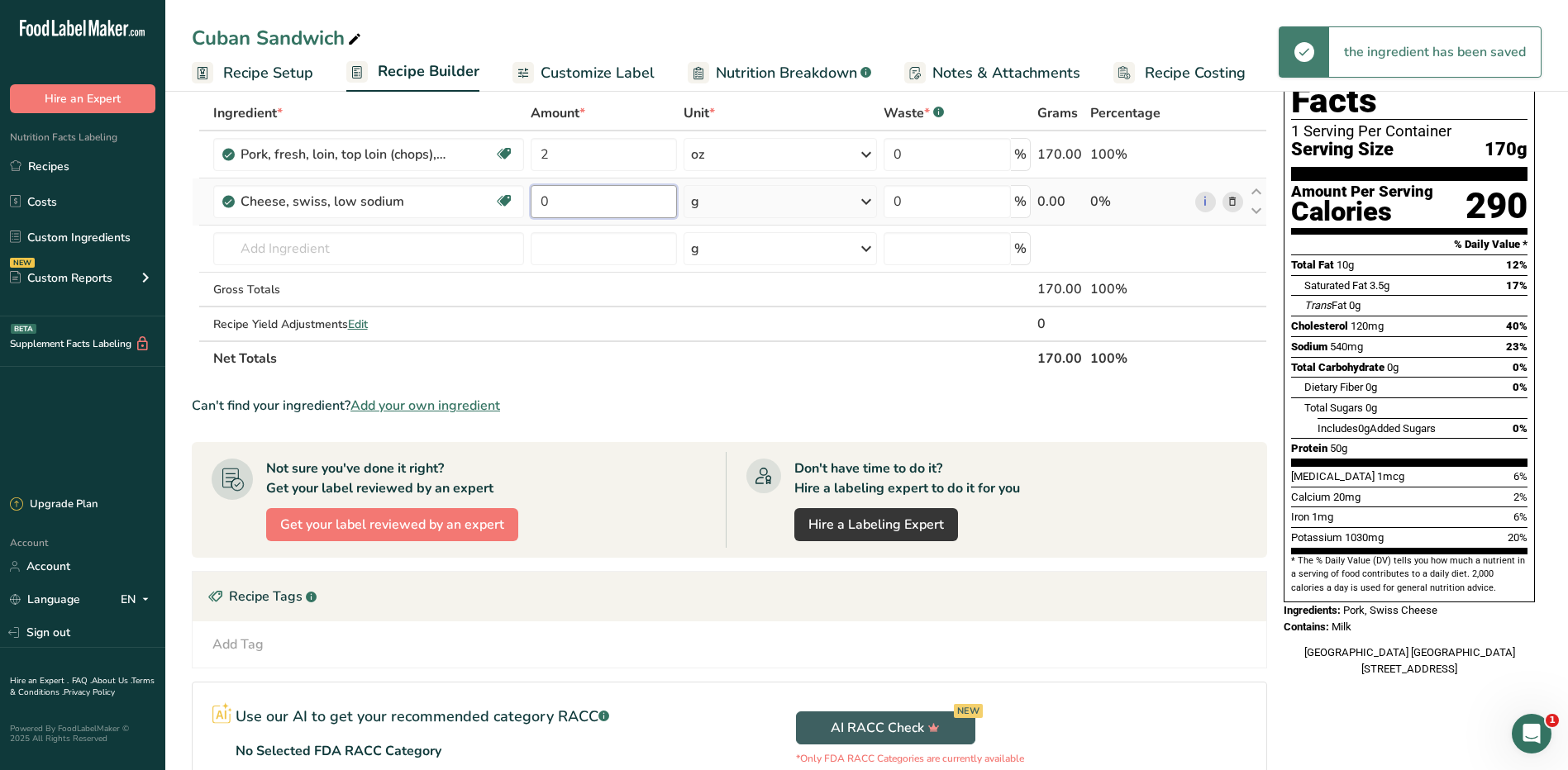
click at [554, 205] on input "0" at bounding box center [603, 202] width 146 height 33
type input "2"
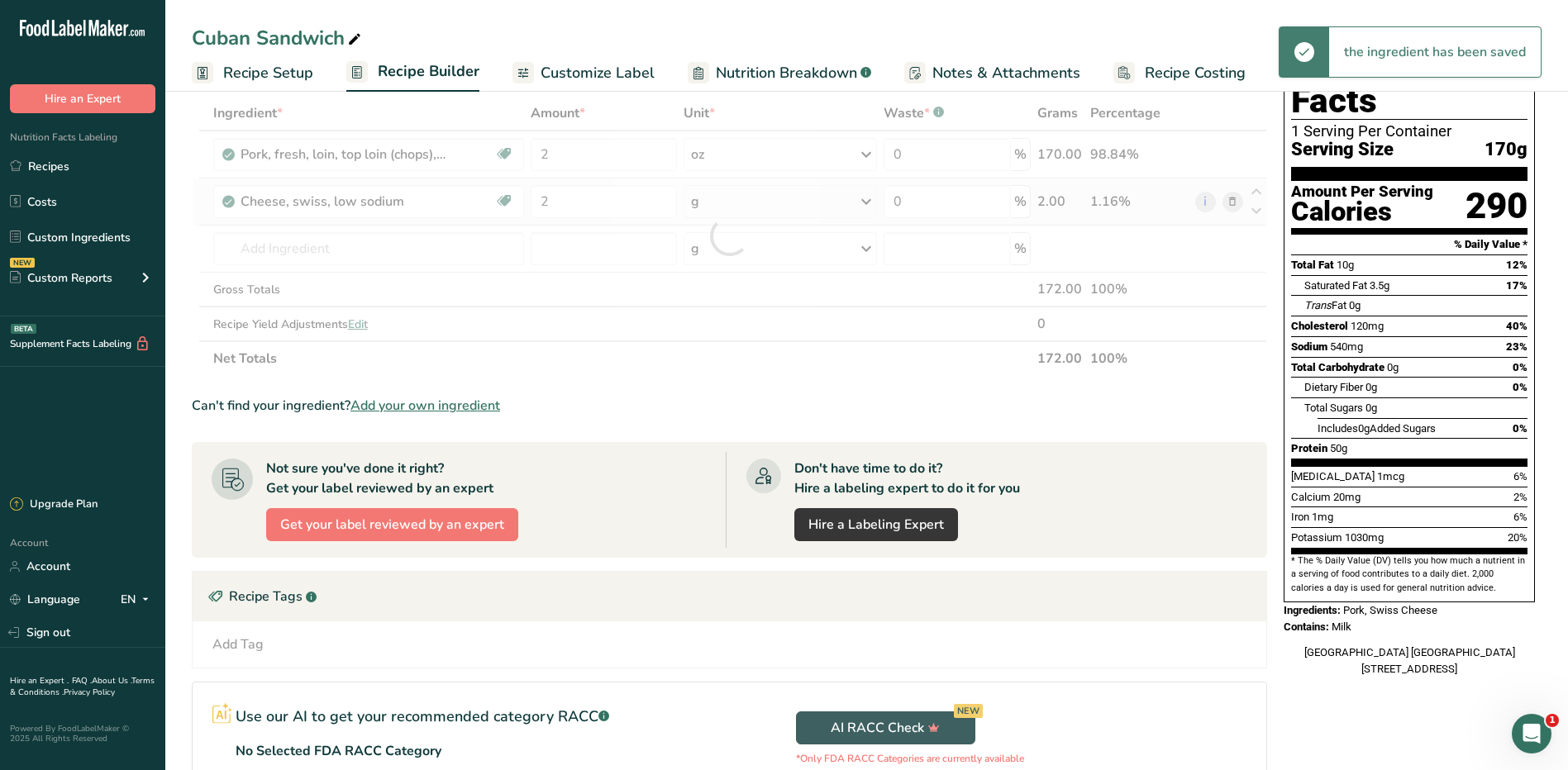
click at [811, 188] on div "Ingredient * Amount * Unit * Waste * .a-a{fill:#347362;}.b-a{fill:#fff;} Grams …" at bounding box center [729, 236] width 1075 height 280
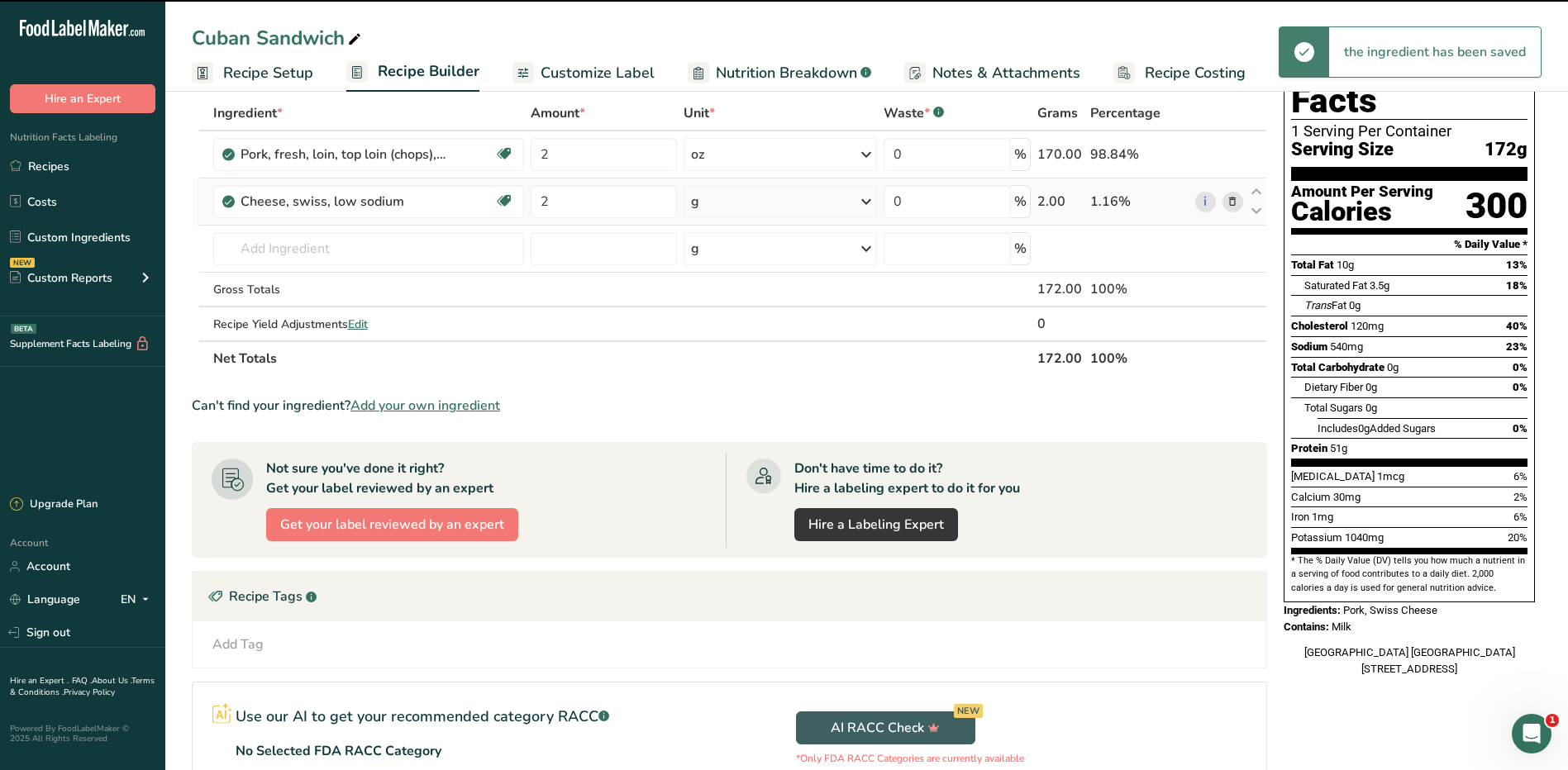
click at [811, 191] on div "g" at bounding box center [781, 202] width 194 height 33
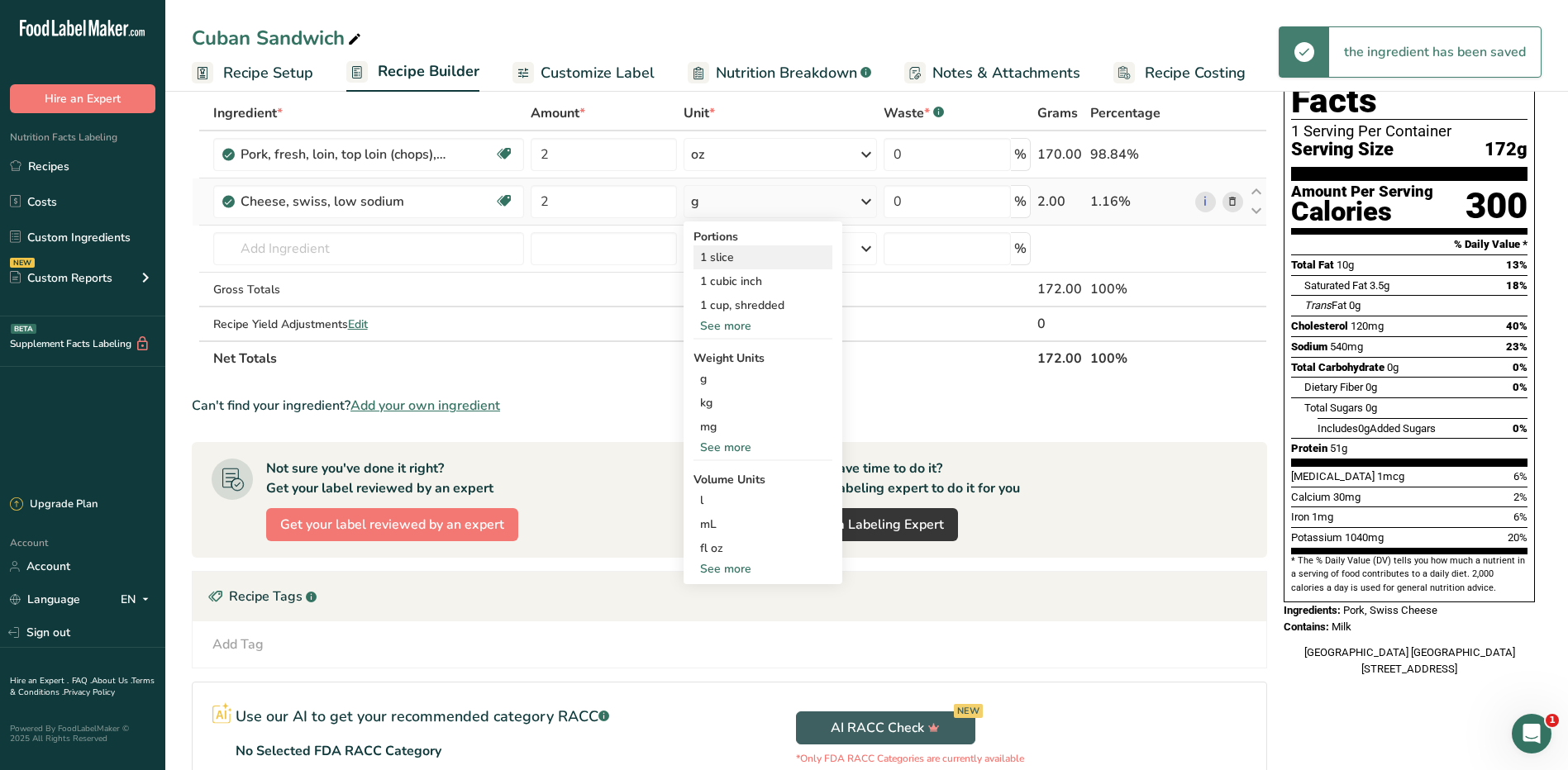
click at [740, 260] on div "1 slice" at bounding box center [762, 257] width 139 height 24
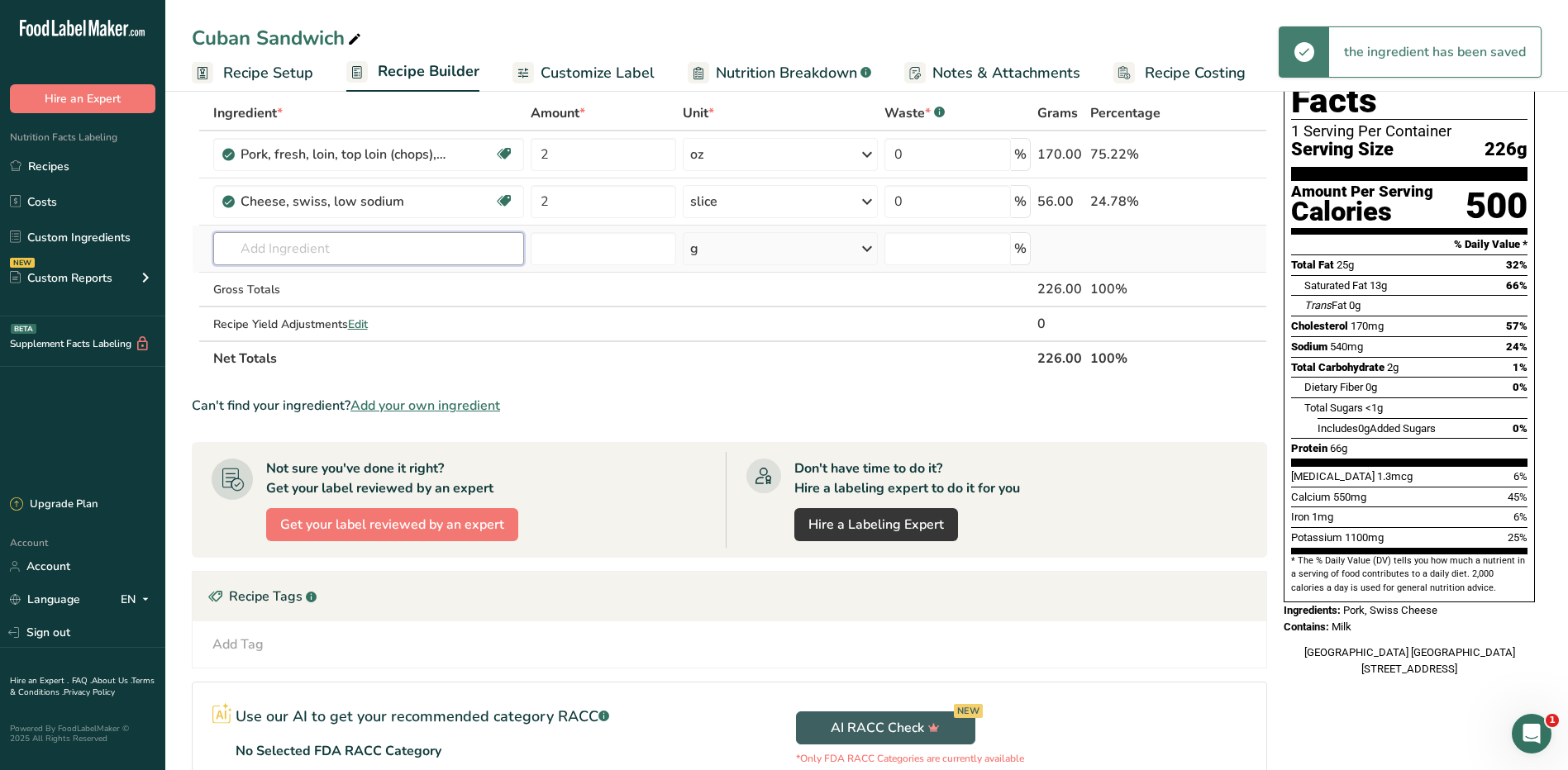
click at [280, 259] on input "text" at bounding box center [369, 248] width 311 height 33
click at [1237, 200] on icon at bounding box center [1232, 202] width 12 height 18
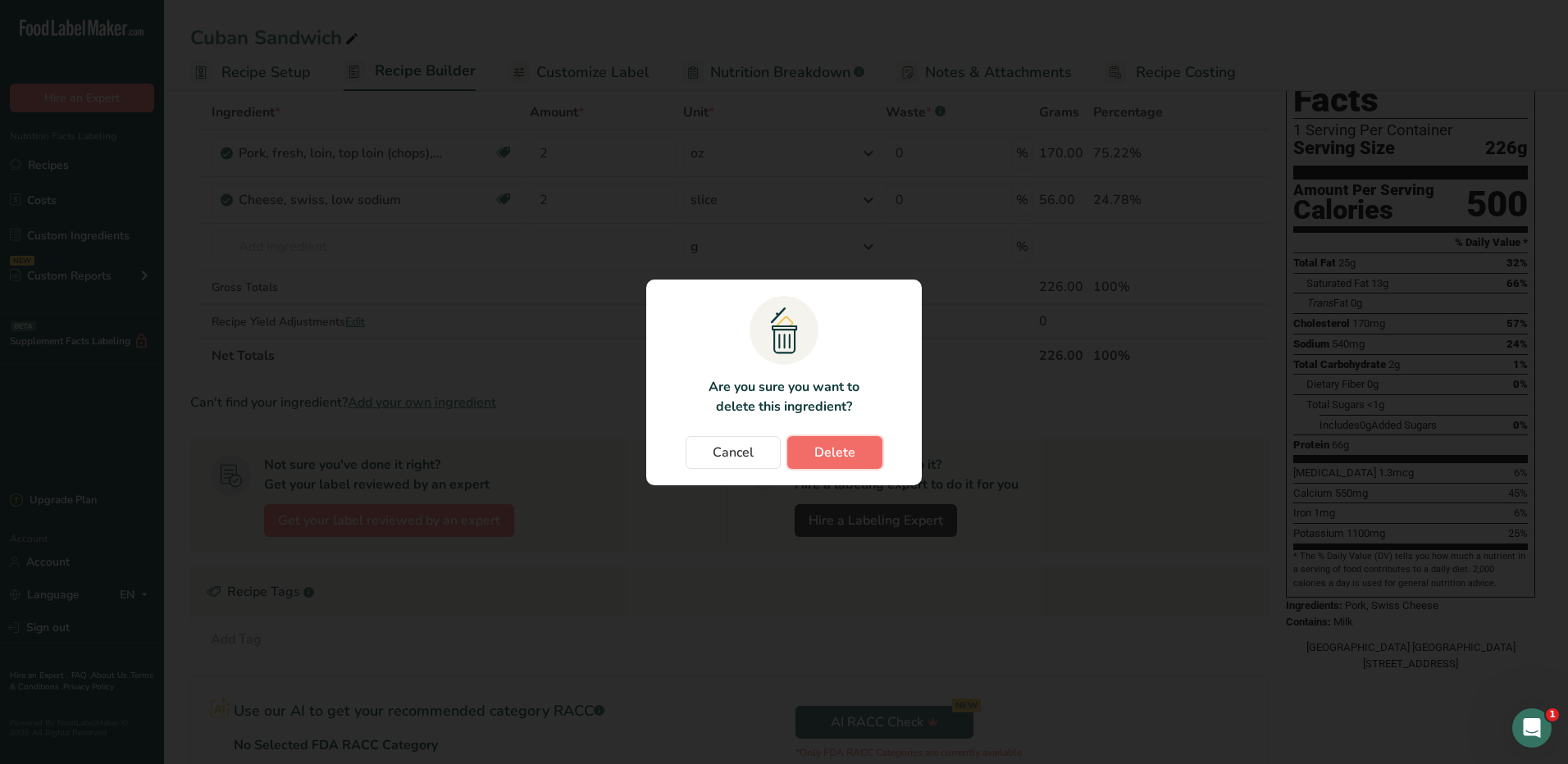
click at [860, 451] on button "Delete" at bounding box center [835, 452] width 95 height 33
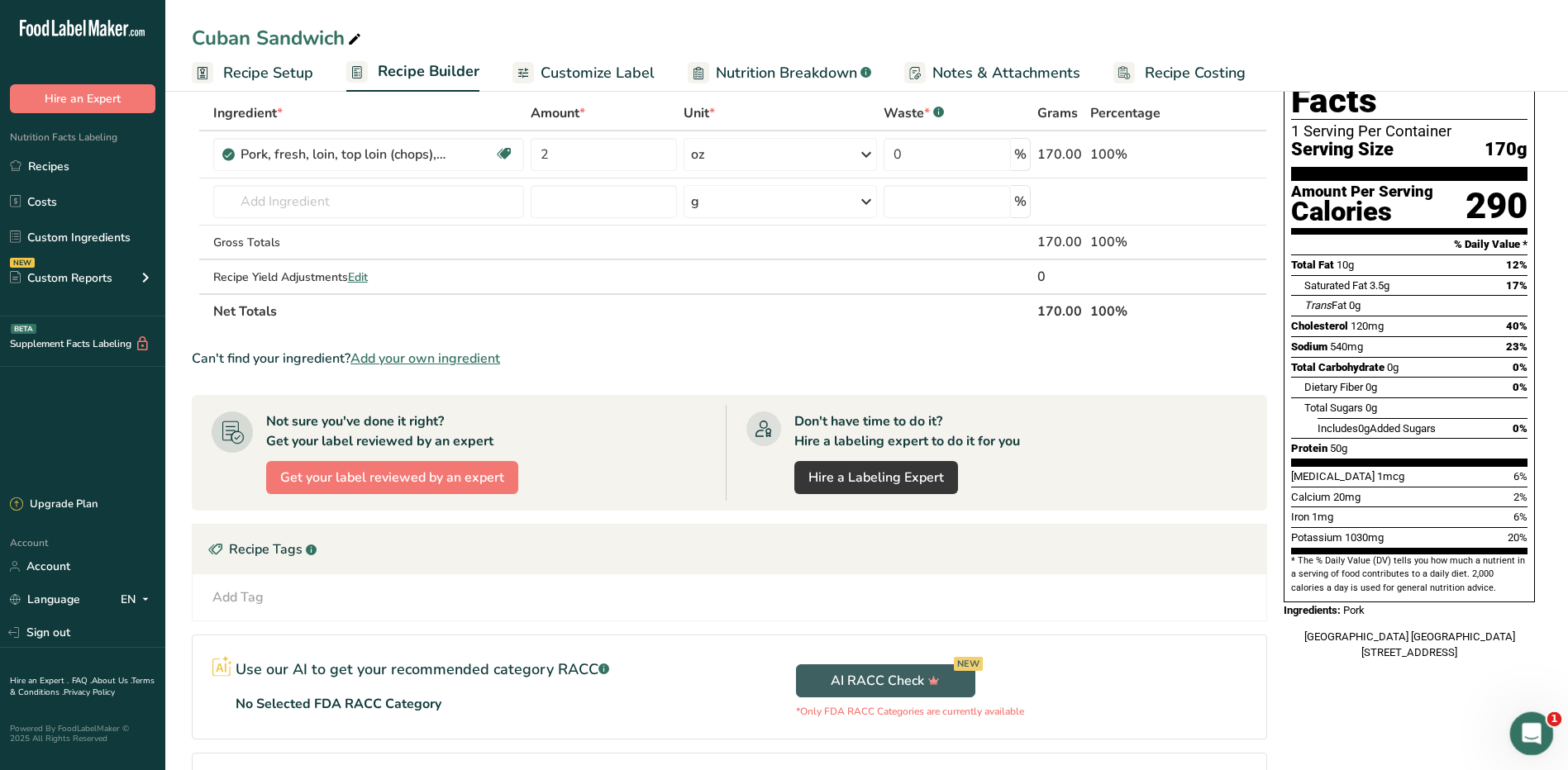
click at [1531, 718] on div "Open Intercom Messenger" at bounding box center [1529, 731] width 55 height 55
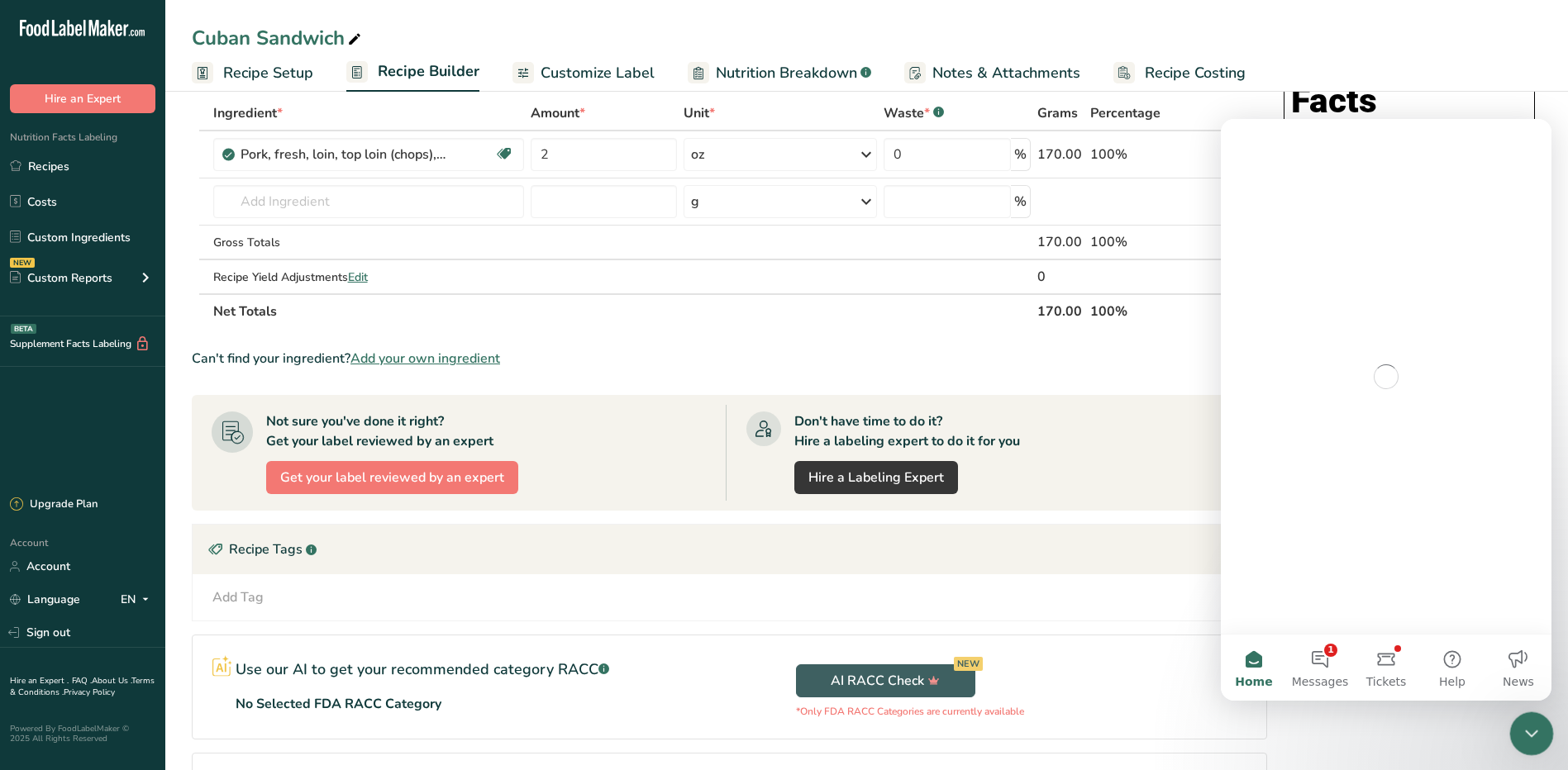
scroll to position [0, 0]
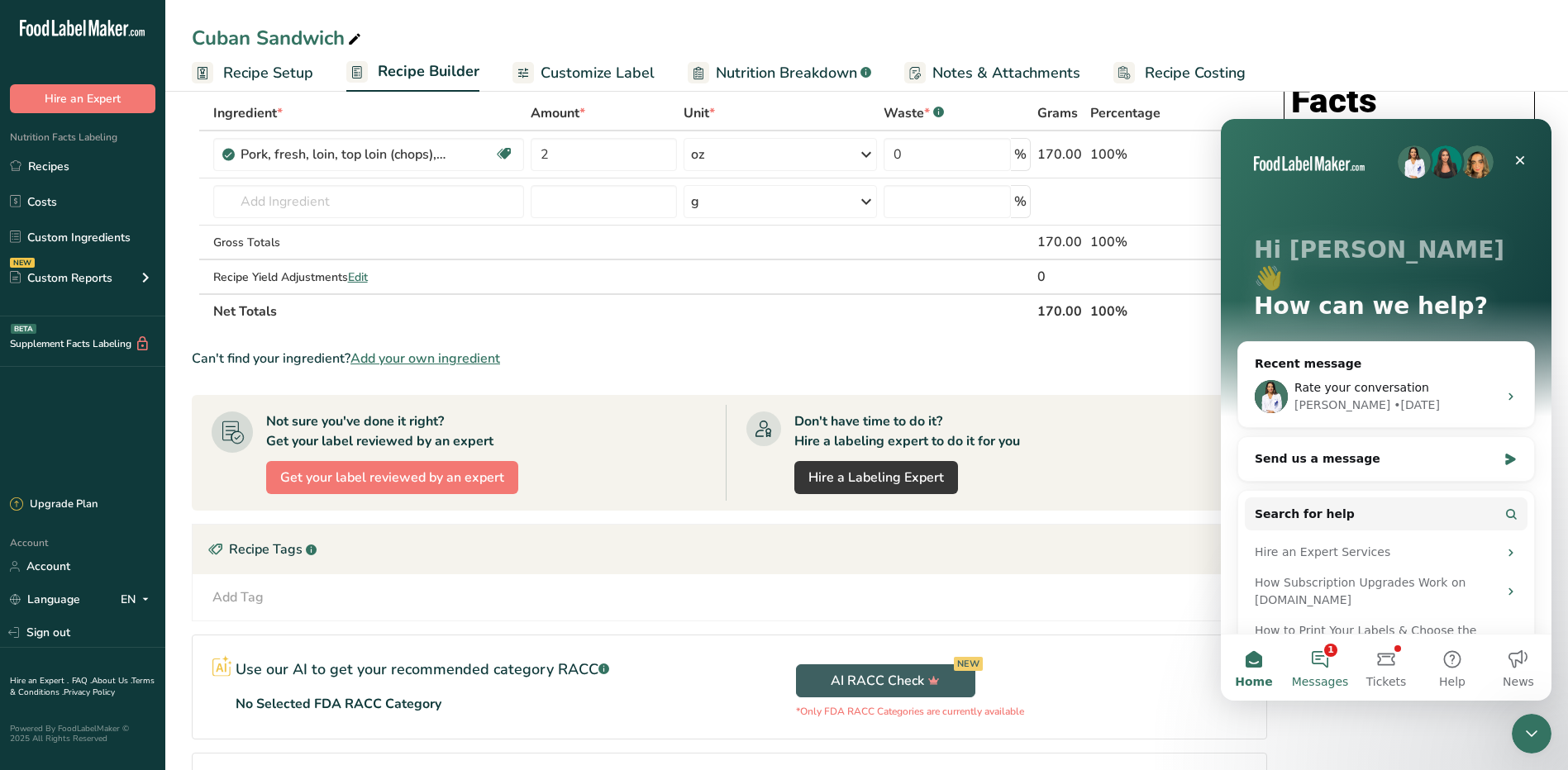
click at [1313, 654] on button "1 Messages" at bounding box center [1320, 668] width 66 height 66
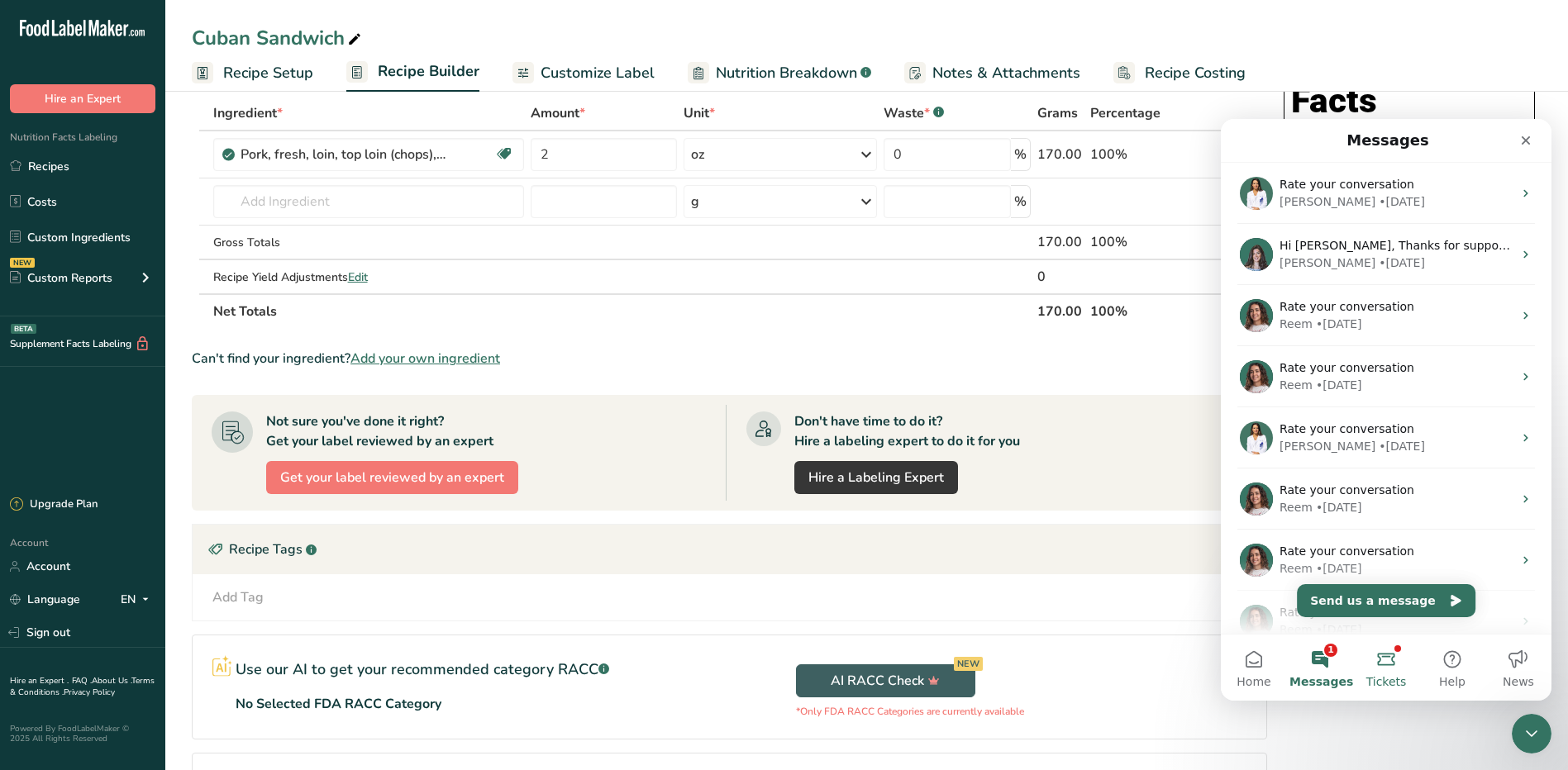
click at [1391, 676] on span "Tickets" at bounding box center [1387, 682] width 40 height 12
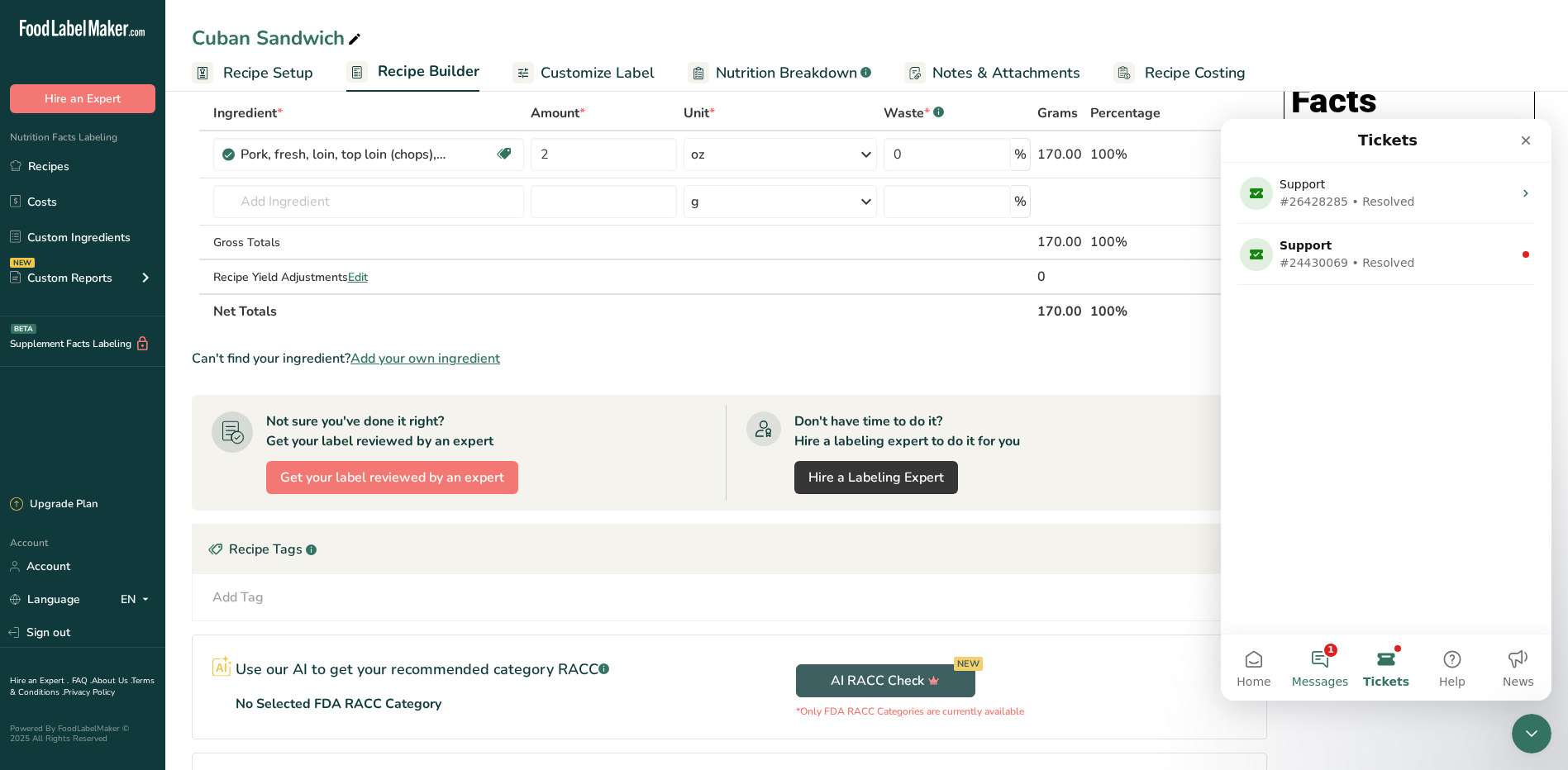
click at [1324, 670] on button "1 Messages" at bounding box center [1320, 668] width 66 height 66
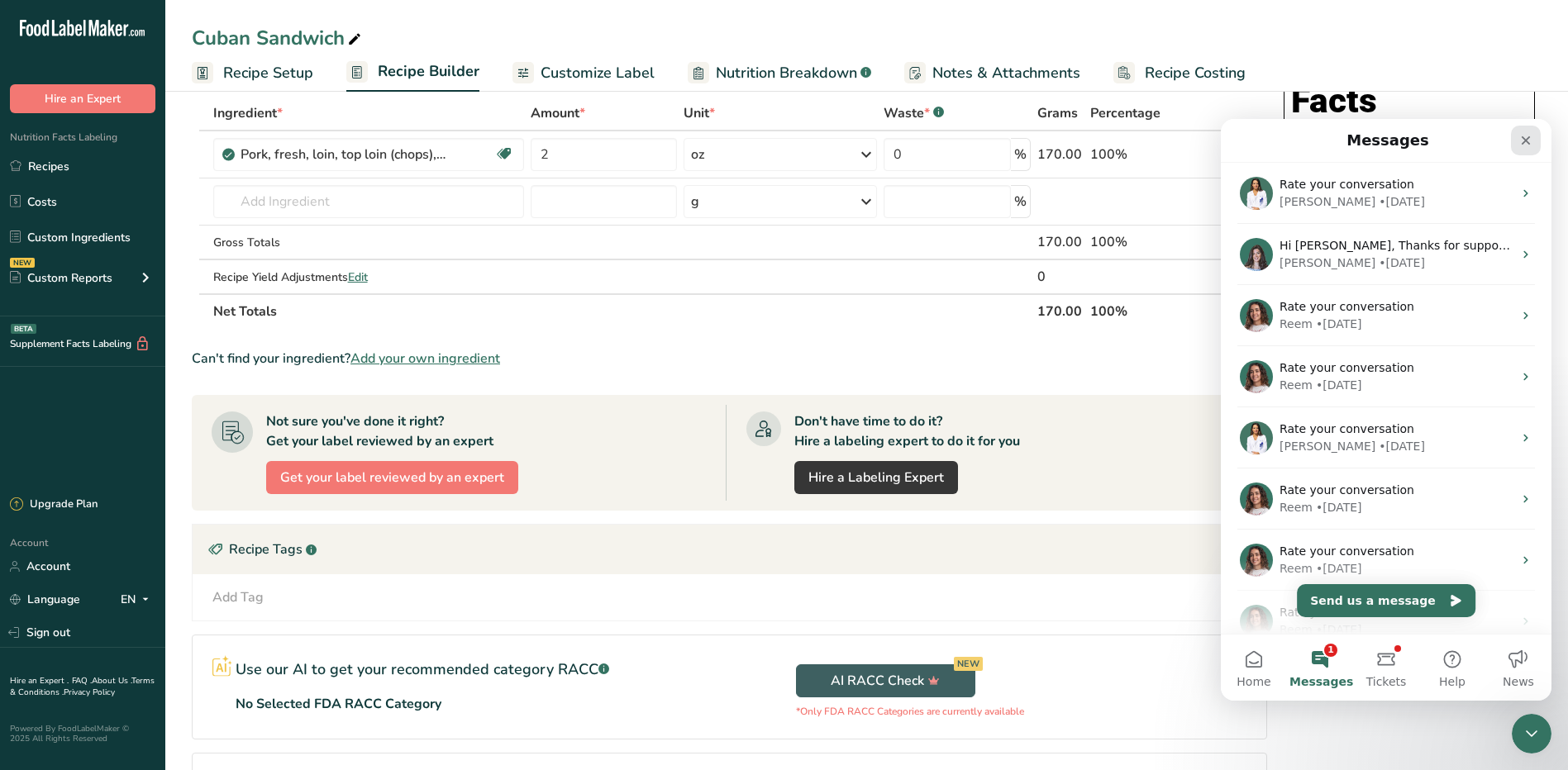
click at [1522, 138] on icon "Close" at bounding box center [1526, 141] width 9 height 9
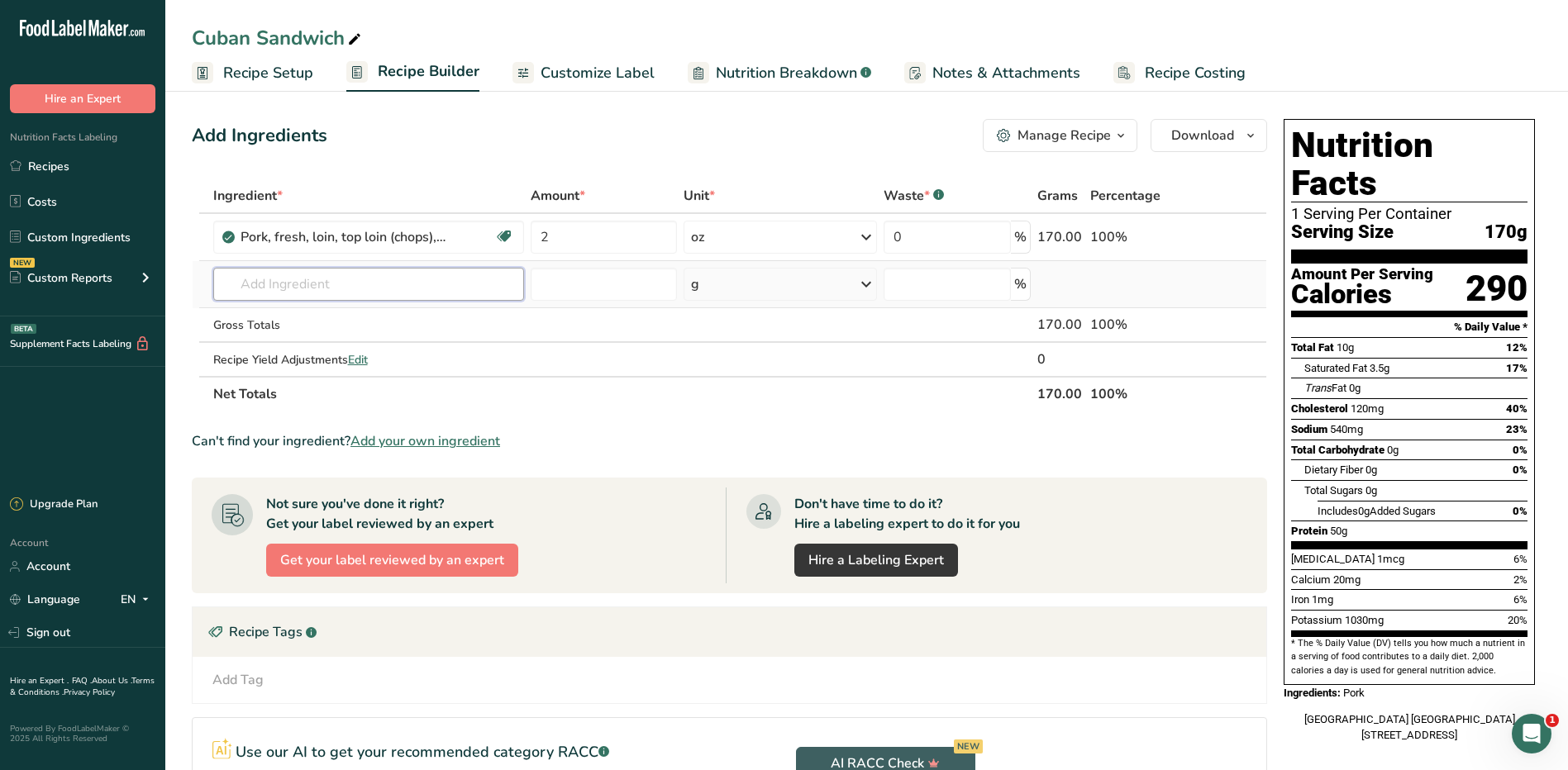
click at [362, 278] on input "text" at bounding box center [369, 284] width 311 height 33
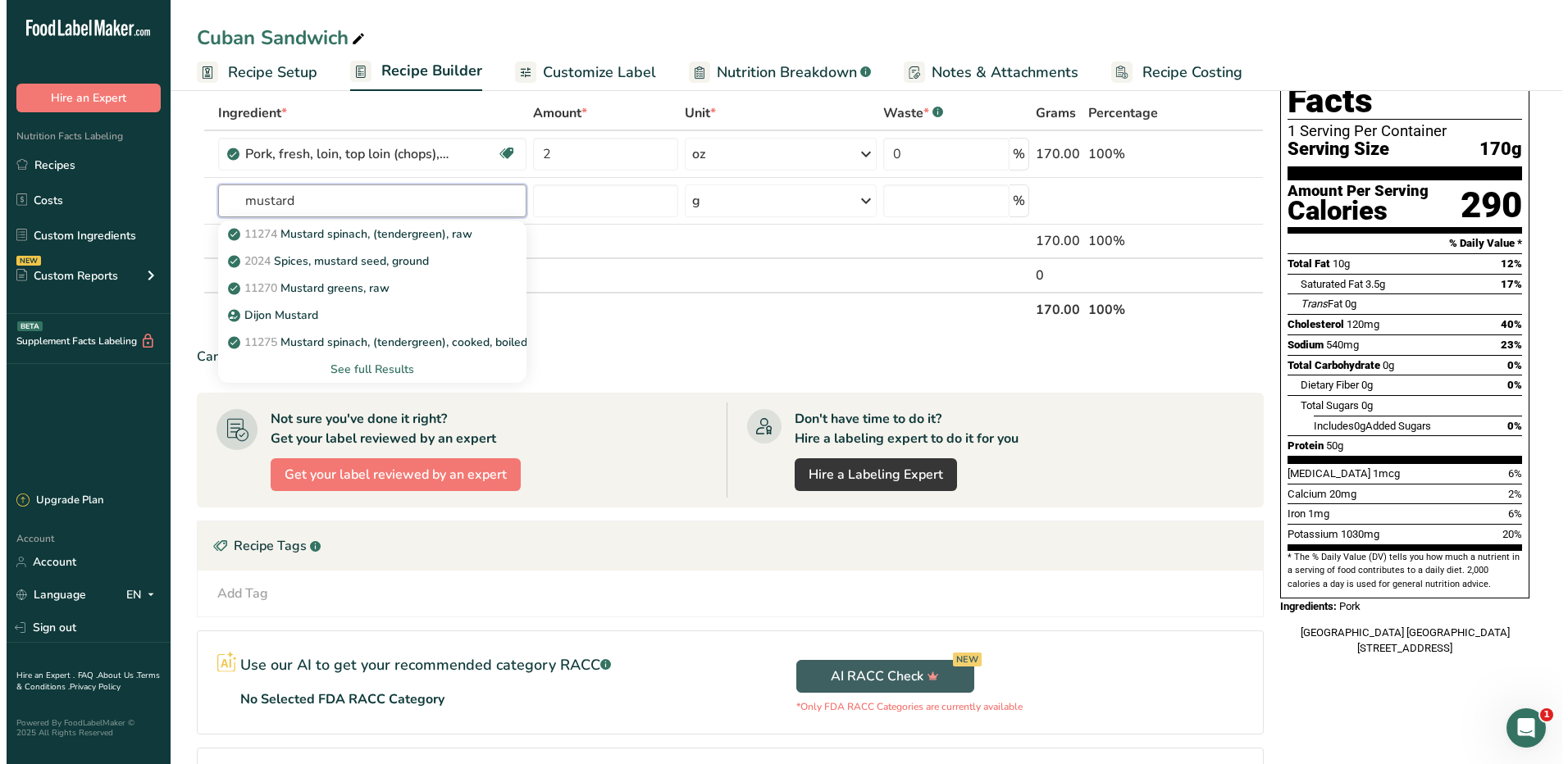
scroll to position [82, 0]
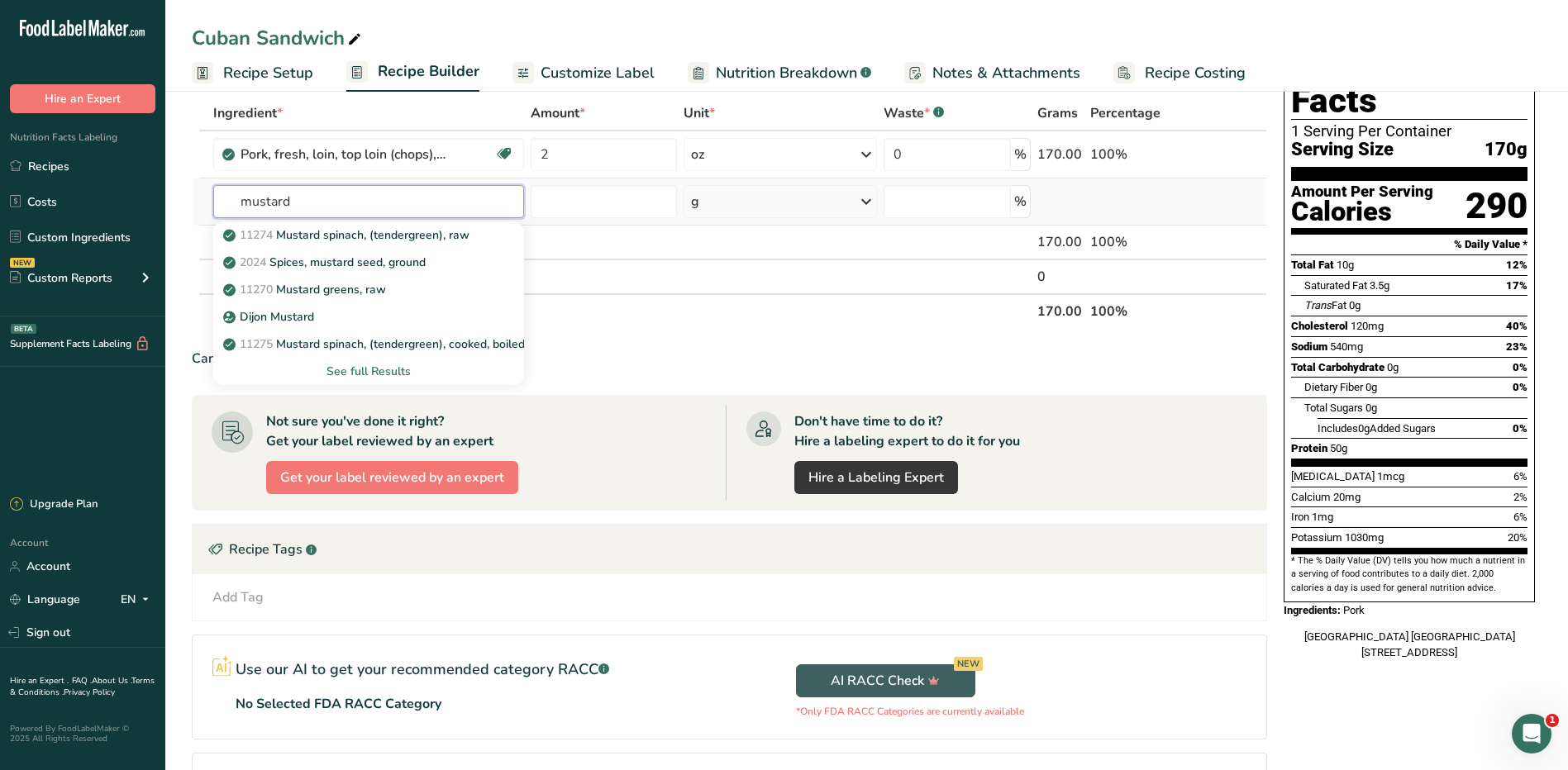
type input "mustard"
click at [389, 367] on div "See full Results" at bounding box center [369, 371] width 284 height 18
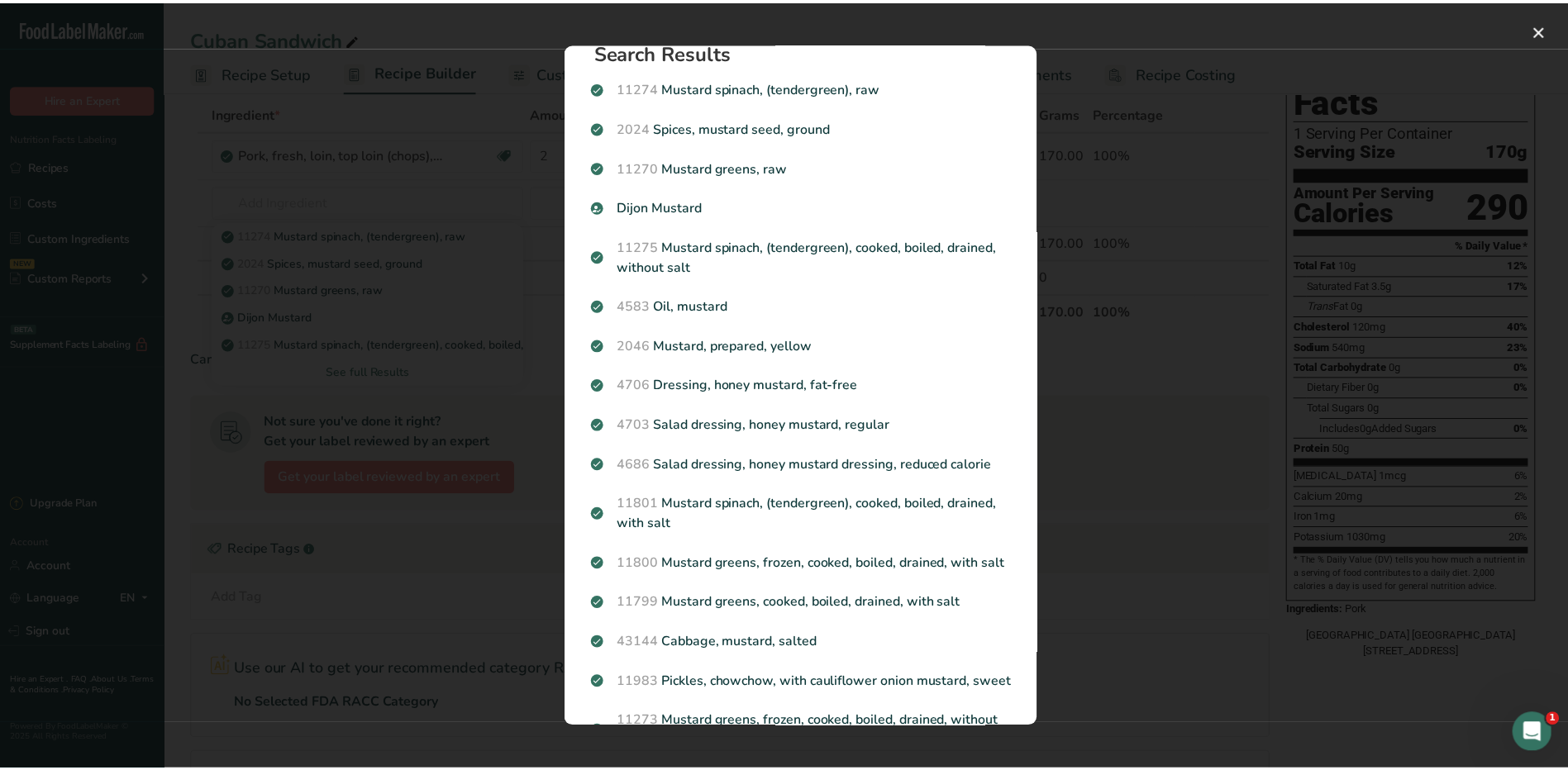
scroll to position [0, 0]
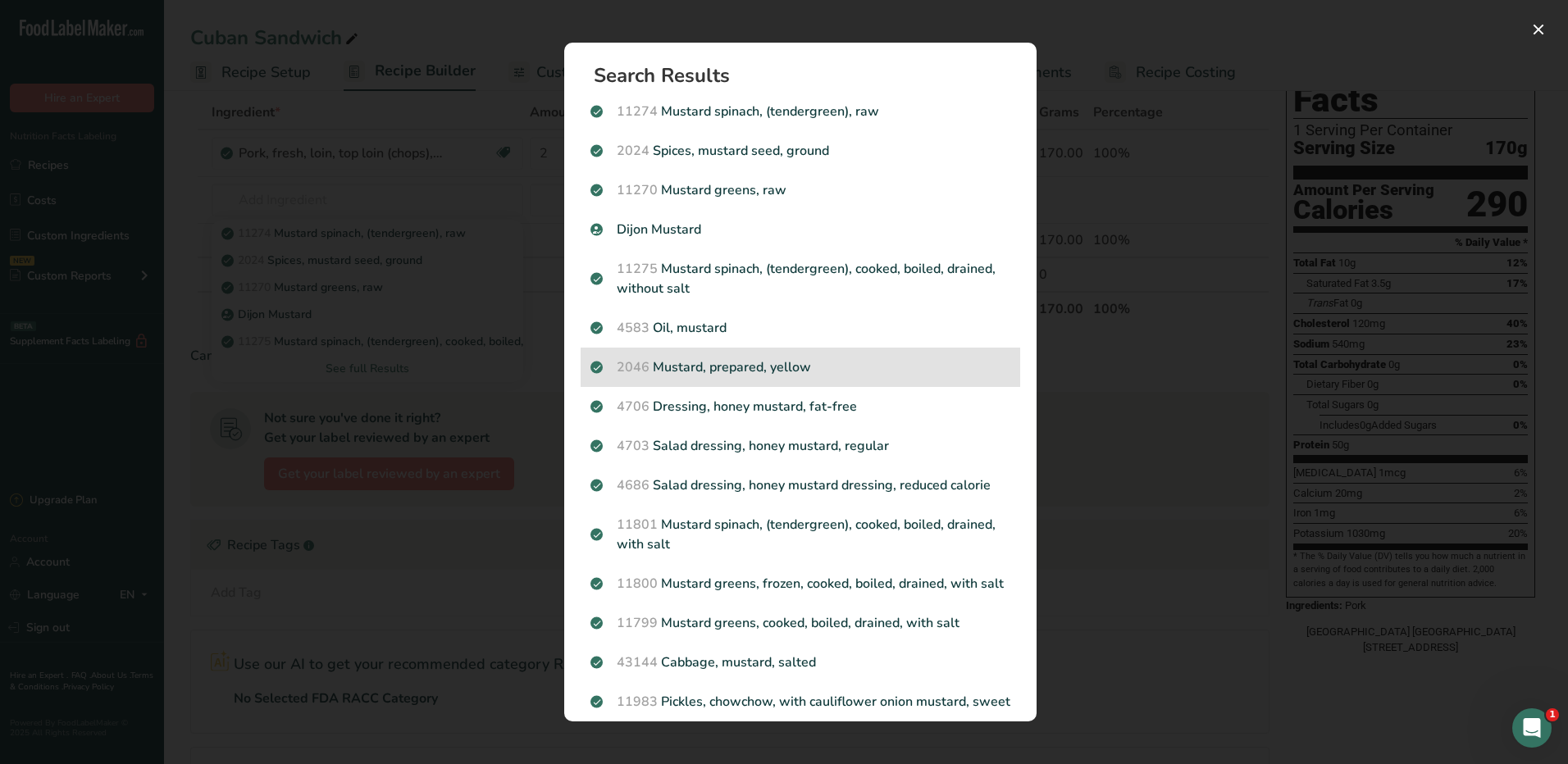
click at [752, 370] on p "2046 [PERSON_NAME], prepared, yellow" at bounding box center [801, 367] width 420 height 20
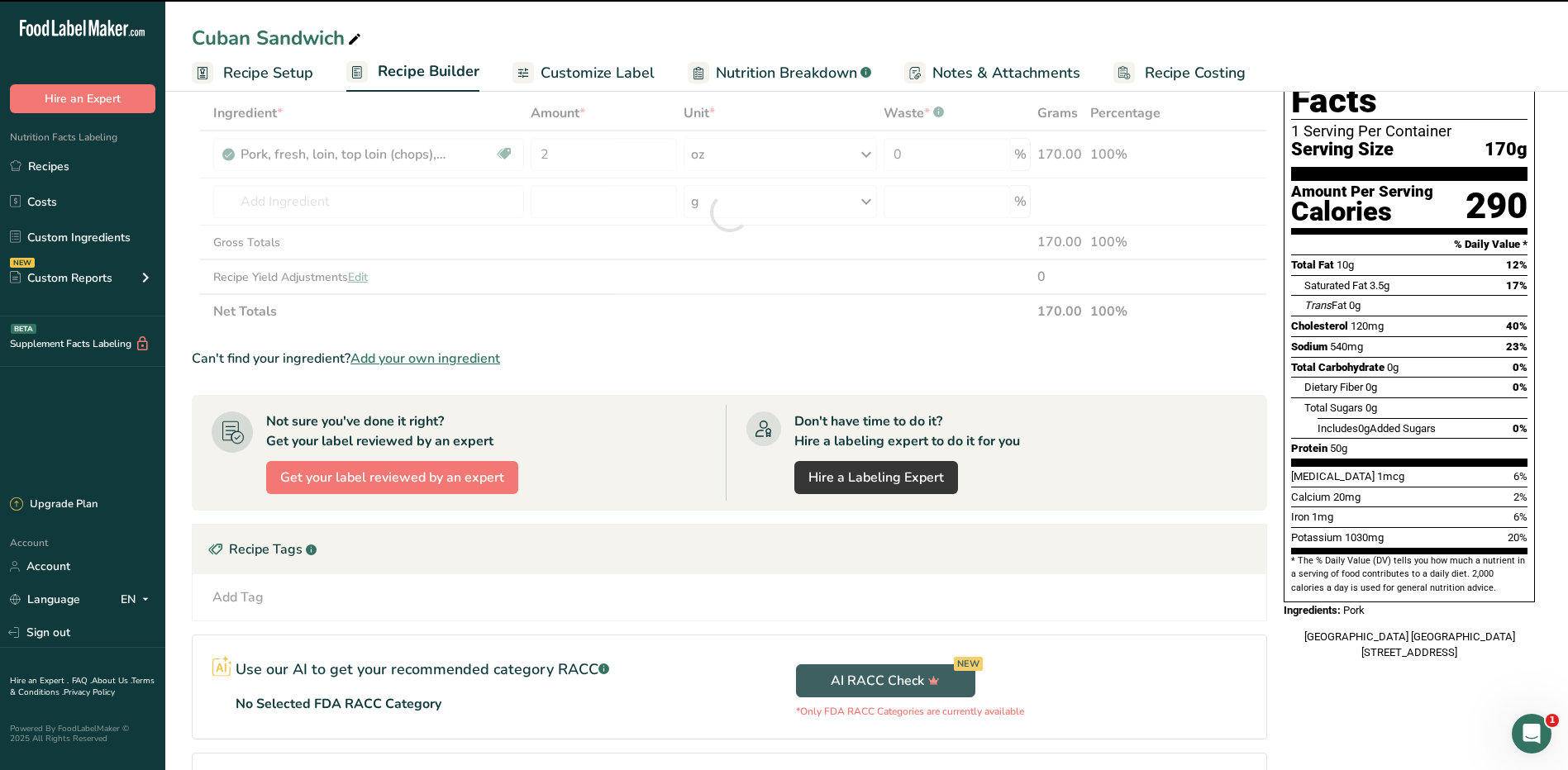
type input "0"
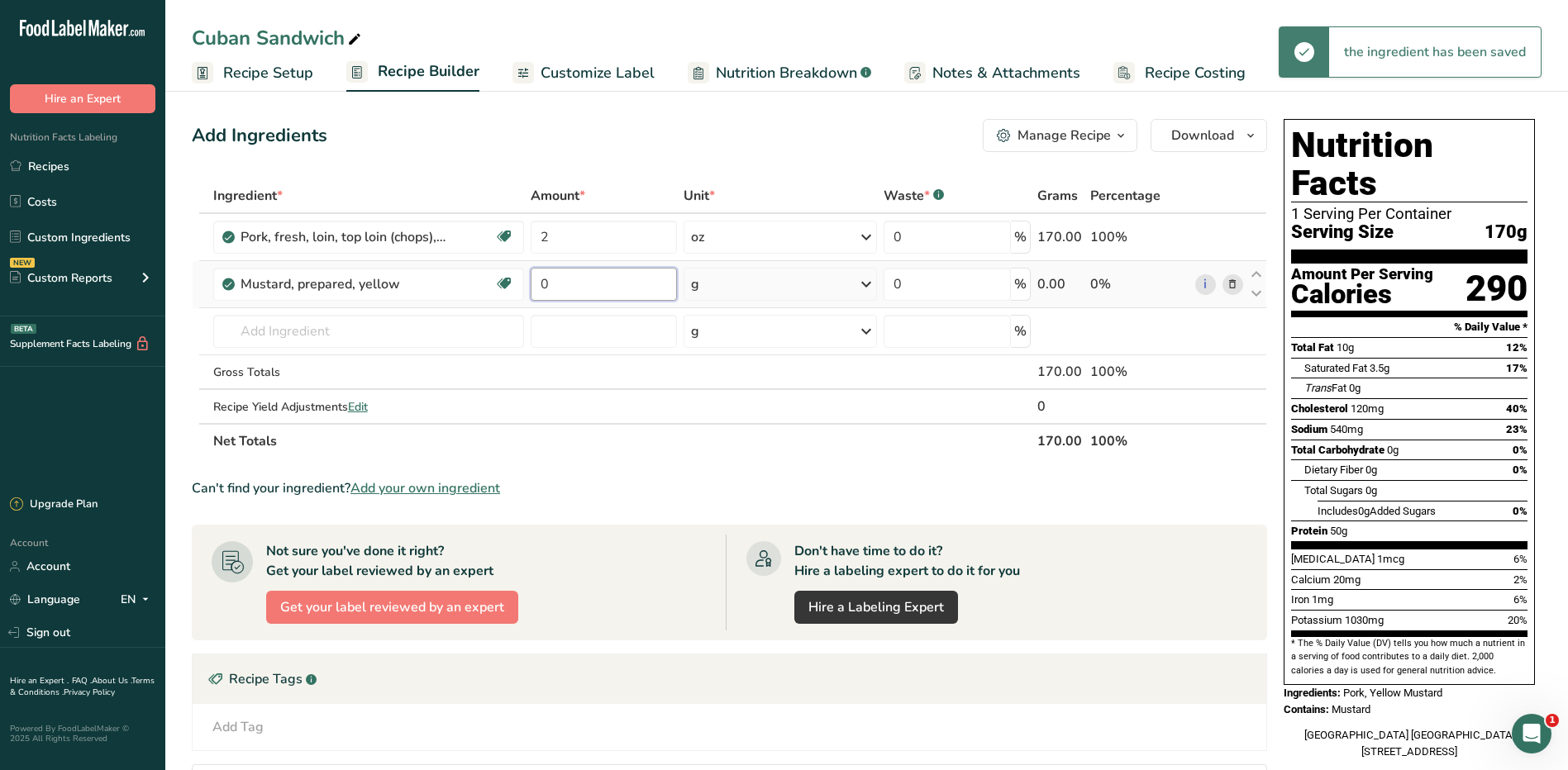
click at [638, 290] on input "0" at bounding box center [603, 284] width 146 height 33
type input "1"
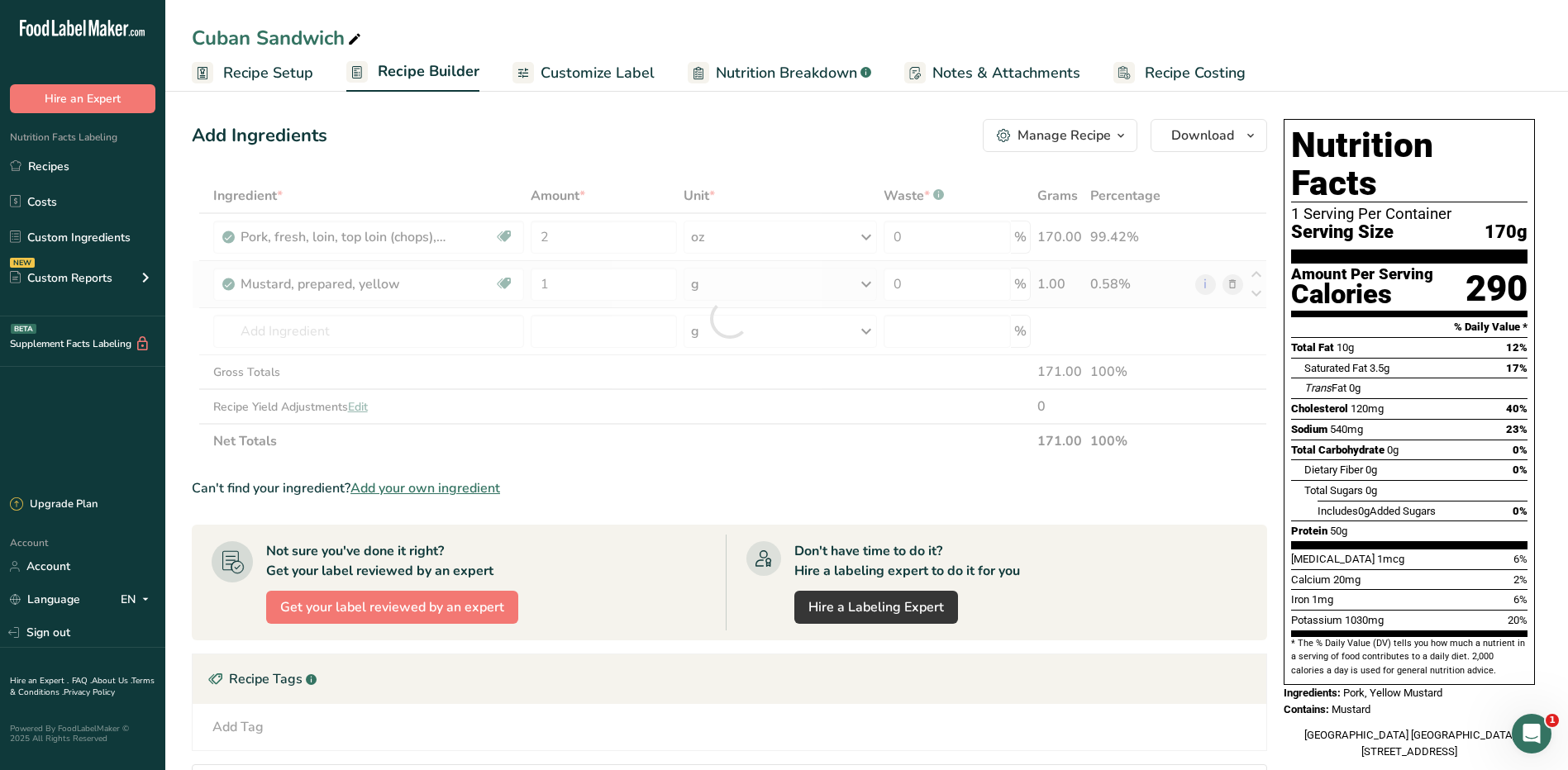
click at [773, 288] on div "Ingredient * Amount * Unit * Waste * .a-a{fill:#347362;}.b-a{fill:#fff;} Grams …" at bounding box center [729, 319] width 1075 height 280
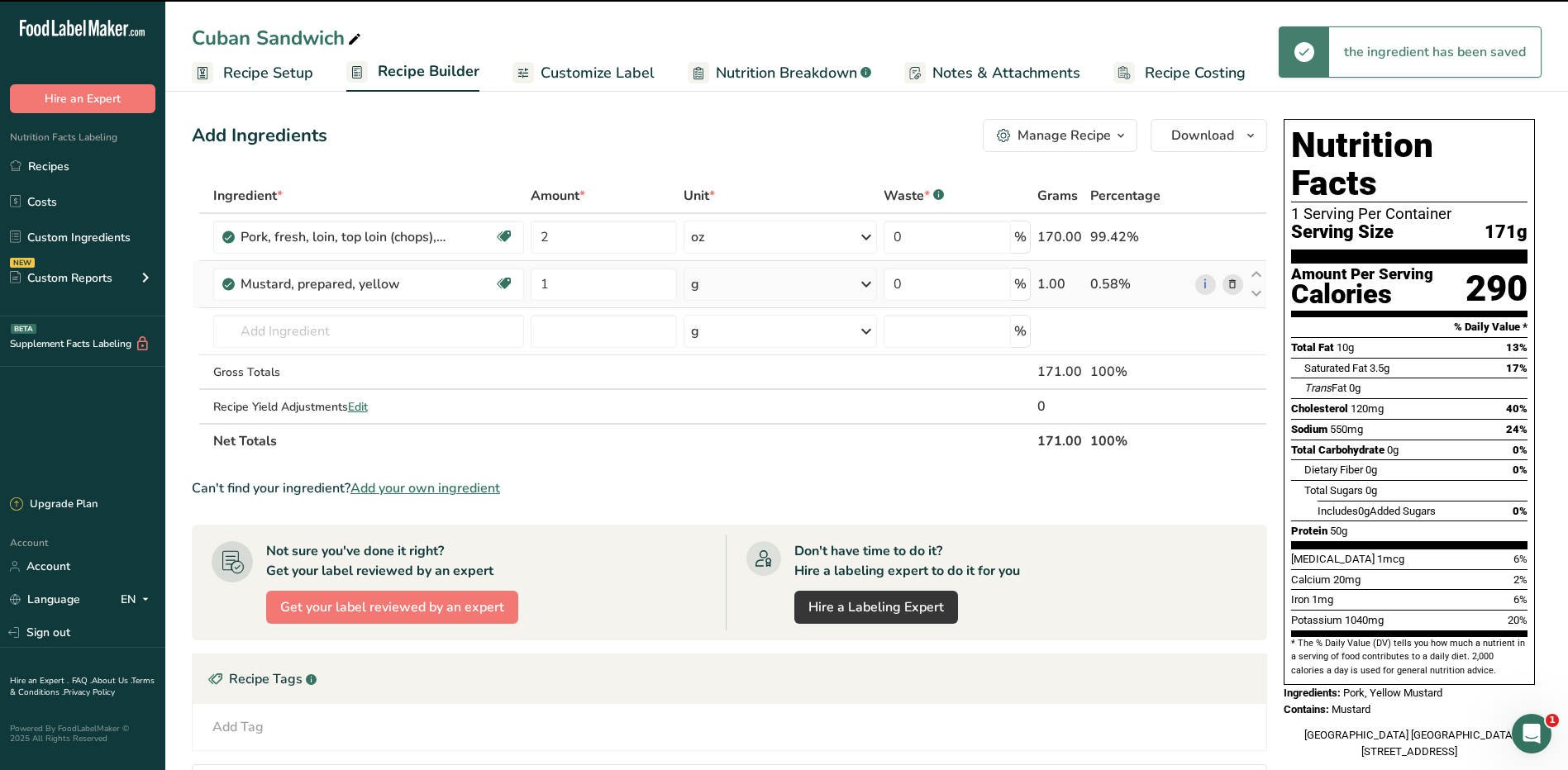
click at [773, 288] on div "g" at bounding box center [781, 284] width 194 height 33
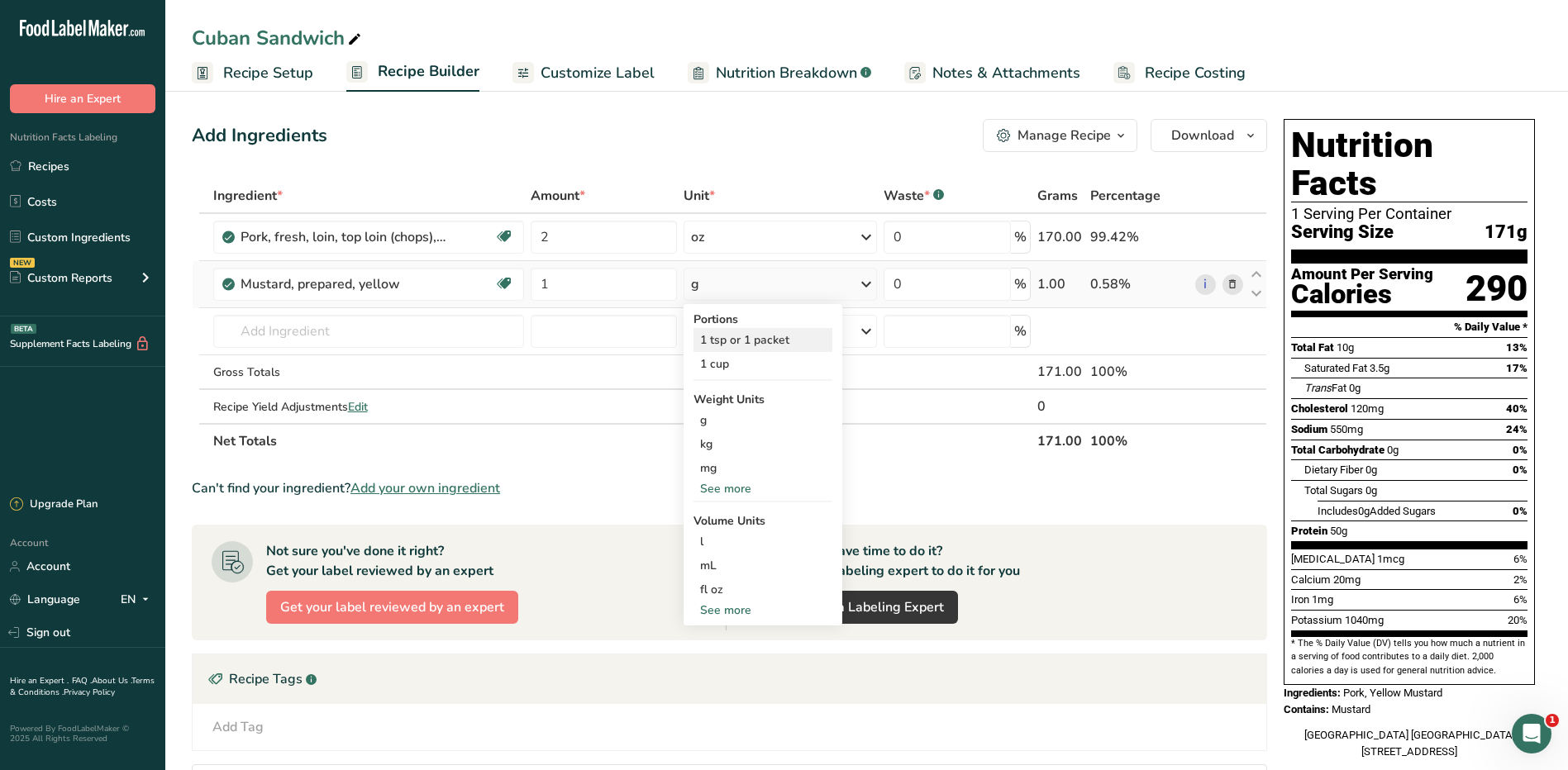
click at [749, 336] on div "1 tsp or 1 packet" at bounding box center [762, 340] width 139 height 24
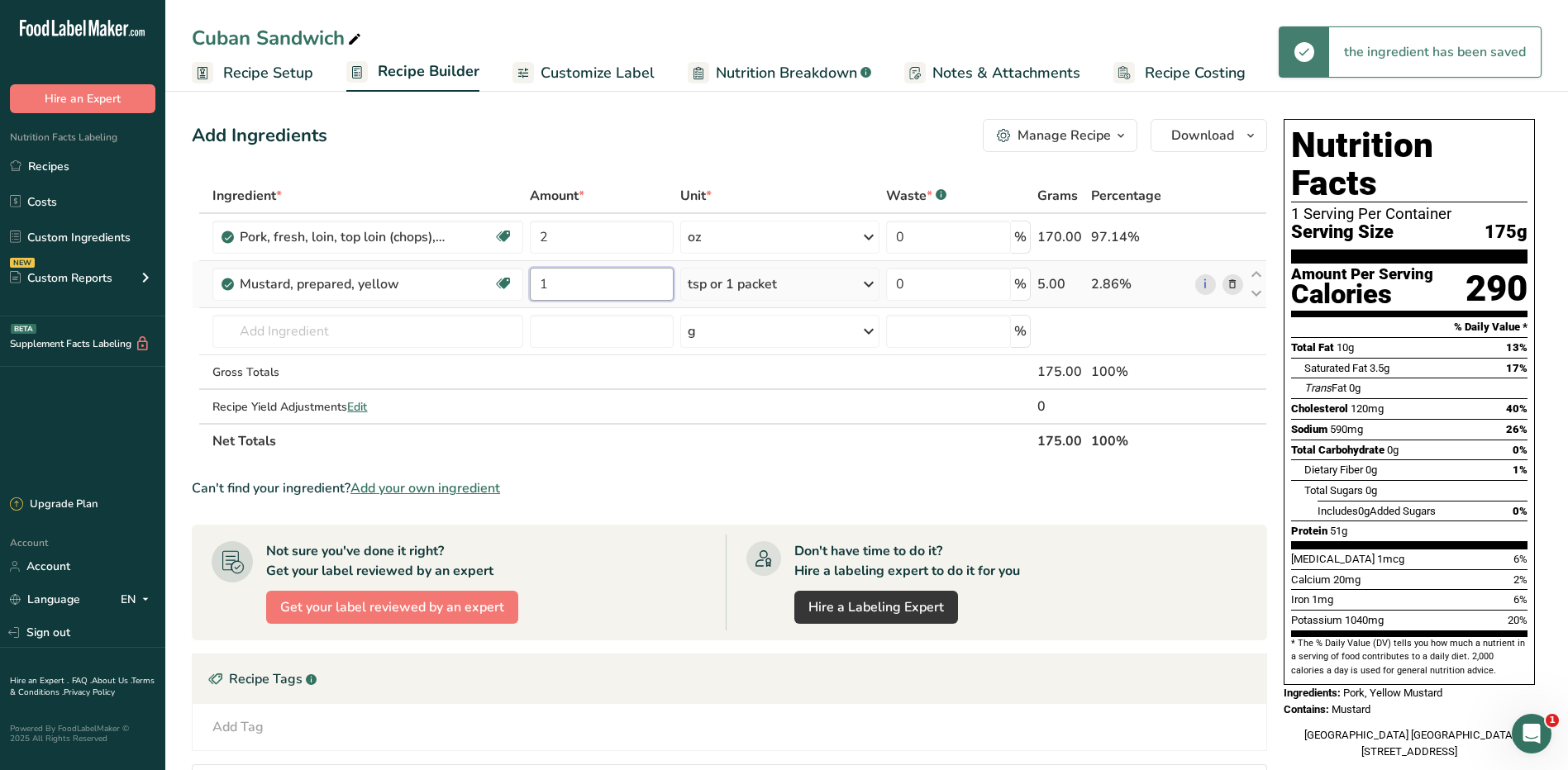
click at [571, 280] on input "1" at bounding box center [602, 284] width 145 height 33
type input "4"
click at [758, 283] on div "Ingredient * Amount * Unit * Waste * .a-a{fill:#347362;}.b-a{fill:#fff;} Grams …" at bounding box center [729, 319] width 1075 height 280
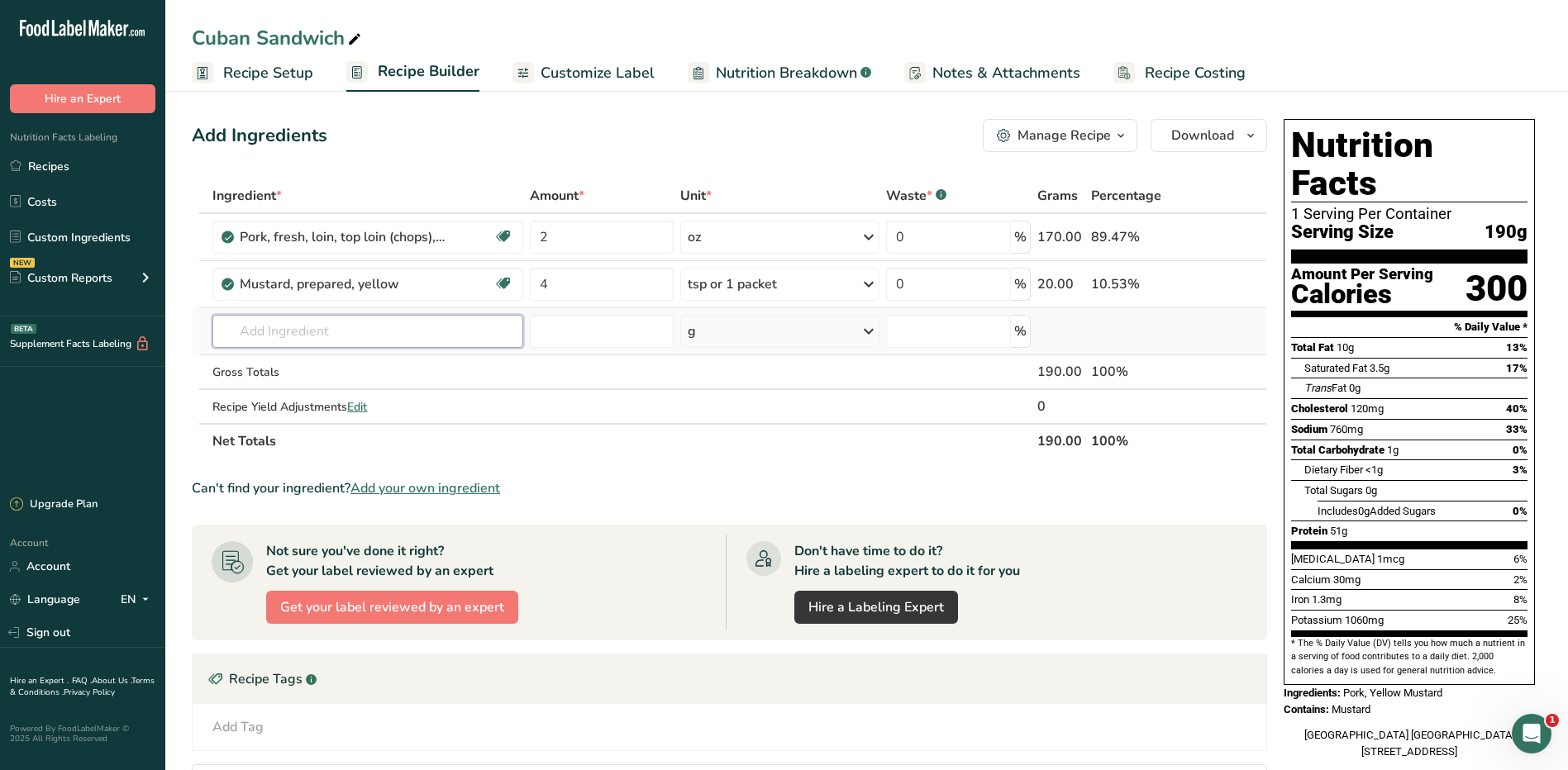
click at [306, 316] on input "text" at bounding box center [368, 331] width 310 height 33
click at [72, 232] on link "Custom Ingredients" at bounding box center [83, 237] width 165 height 31
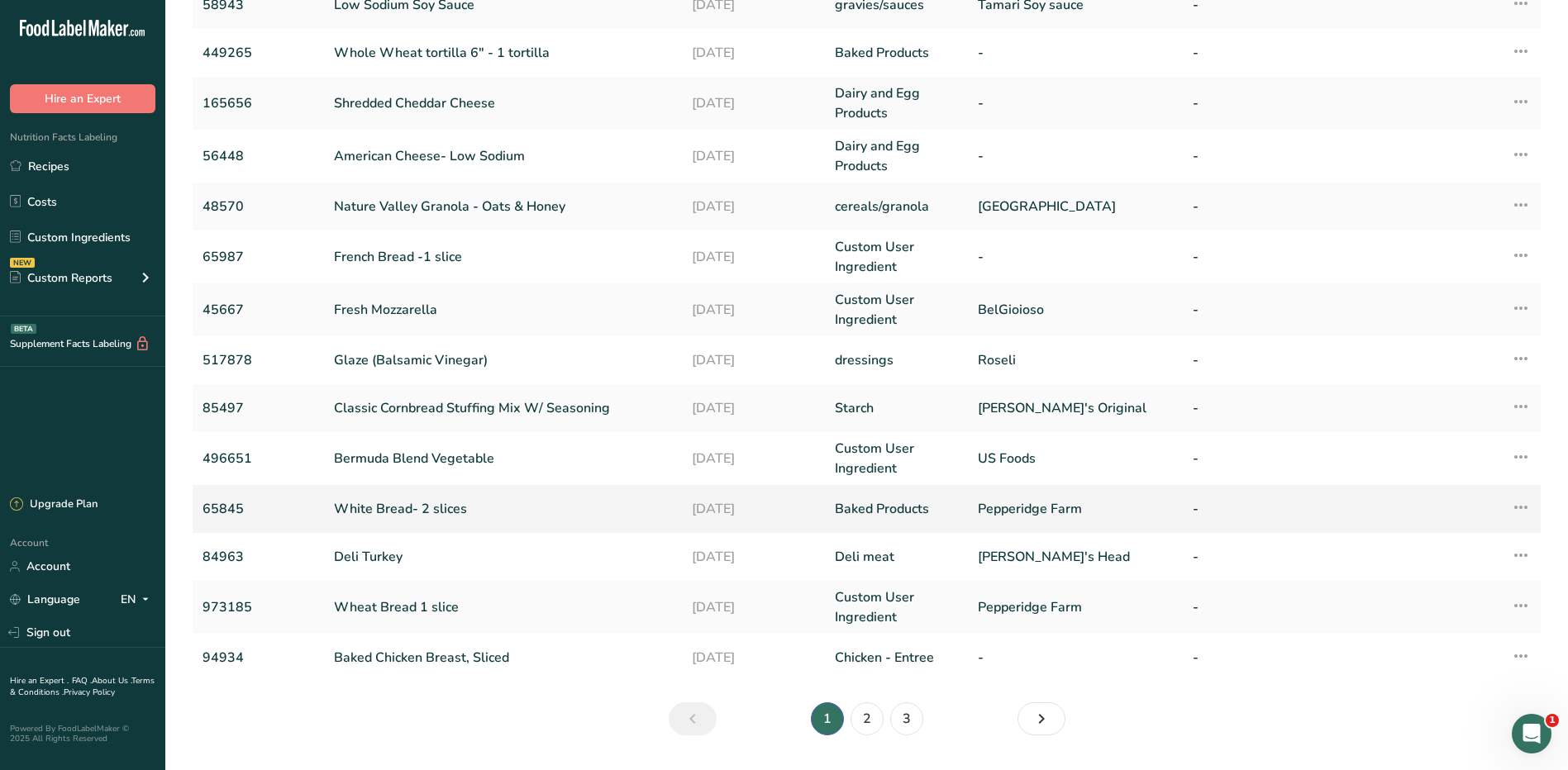
scroll to position [261, 0]
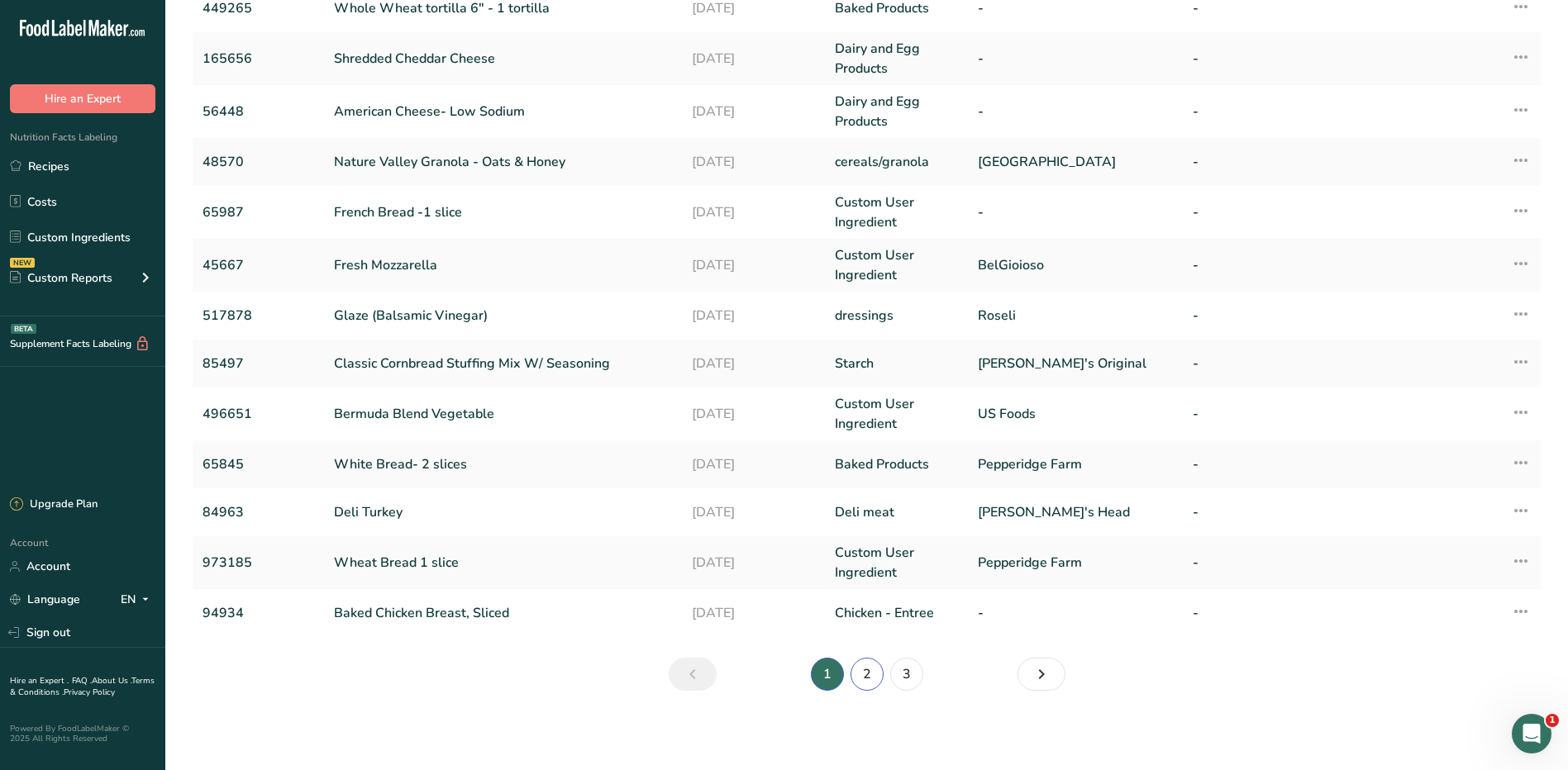
click at [856, 672] on link "2" at bounding box center [866, 674] width 33 height 33
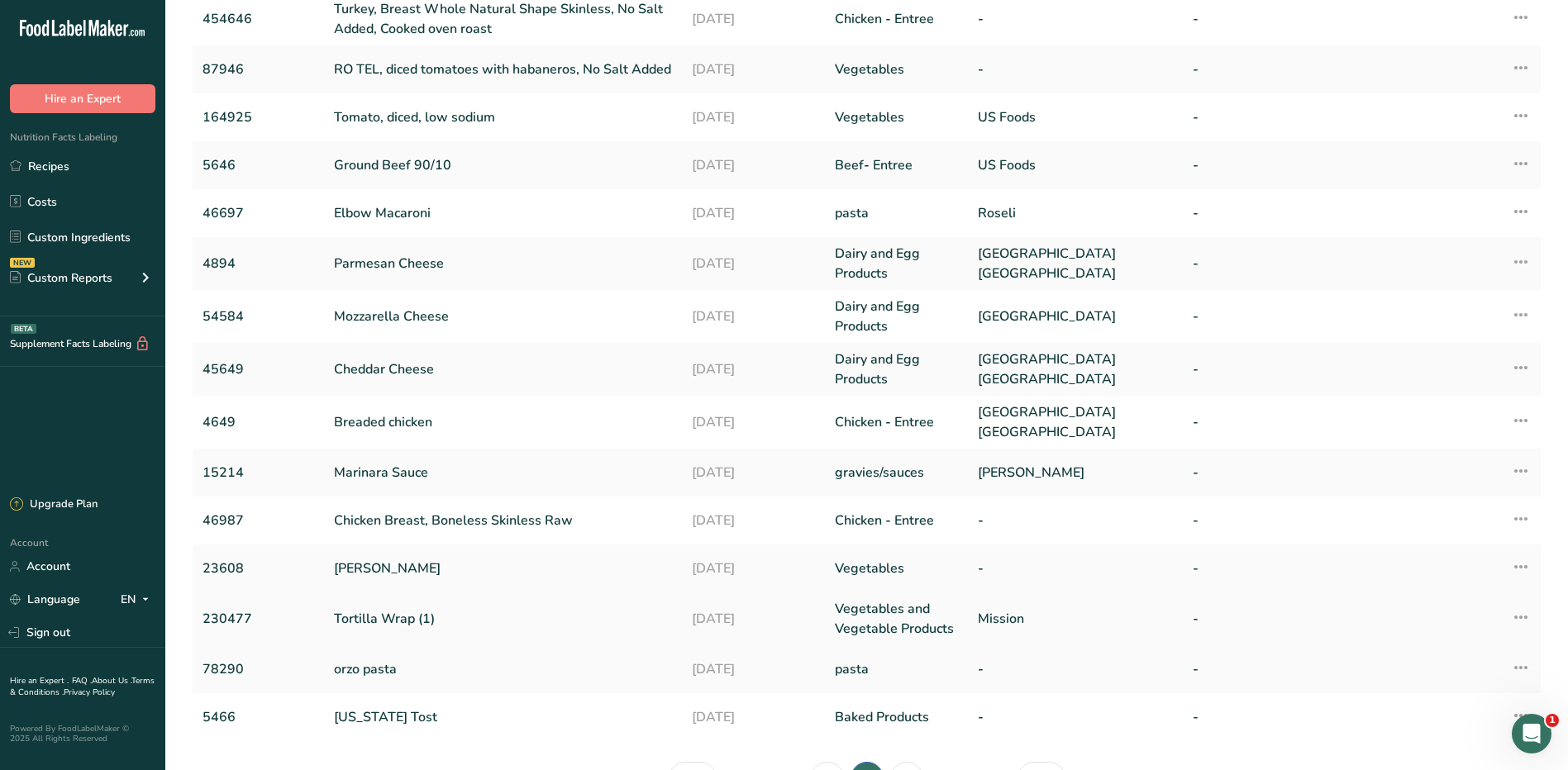
scroll to position [248, 0]
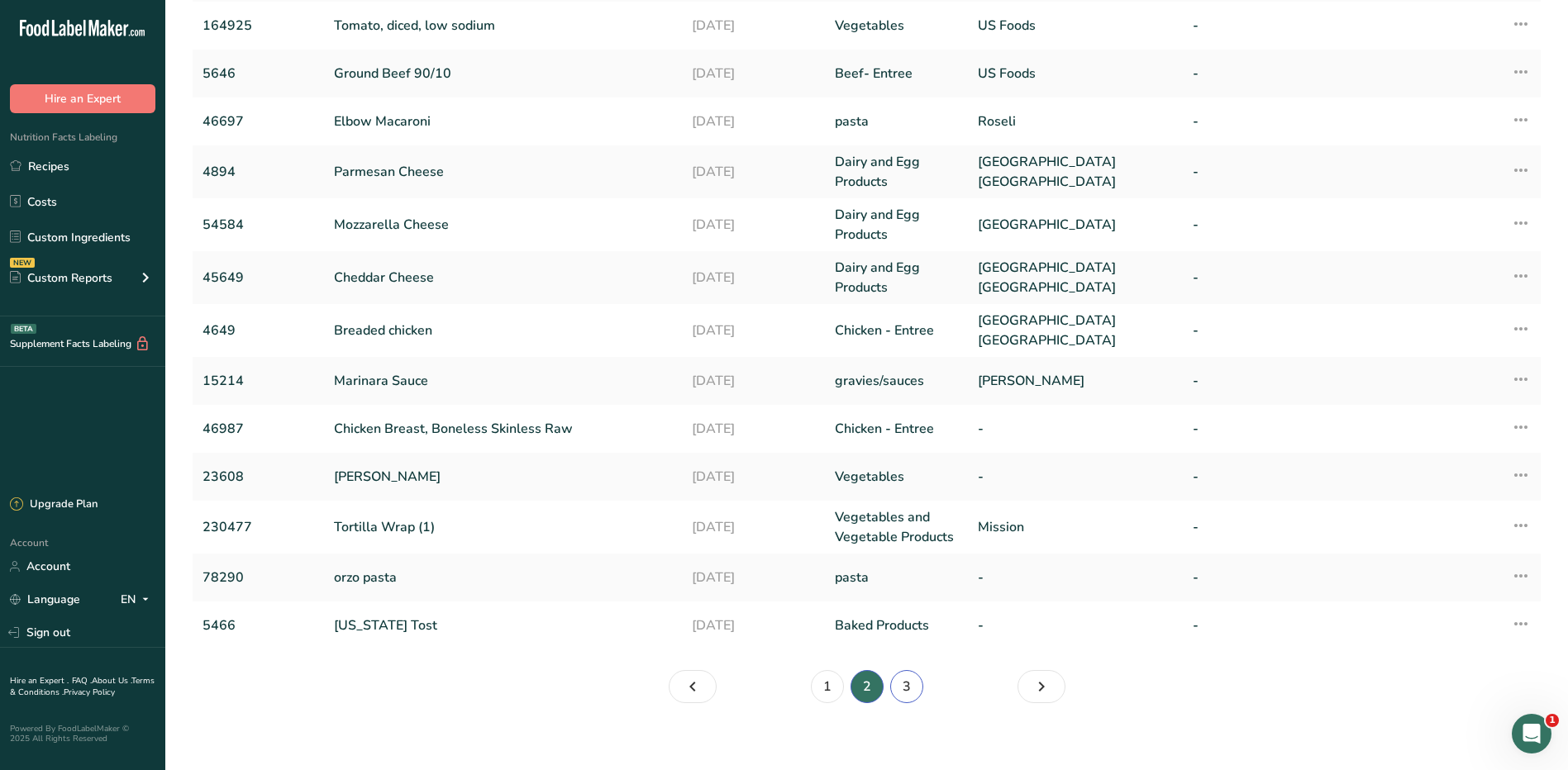
click at [903, 686] on link "3" at bounding box center [907, 687] width 33 height 33
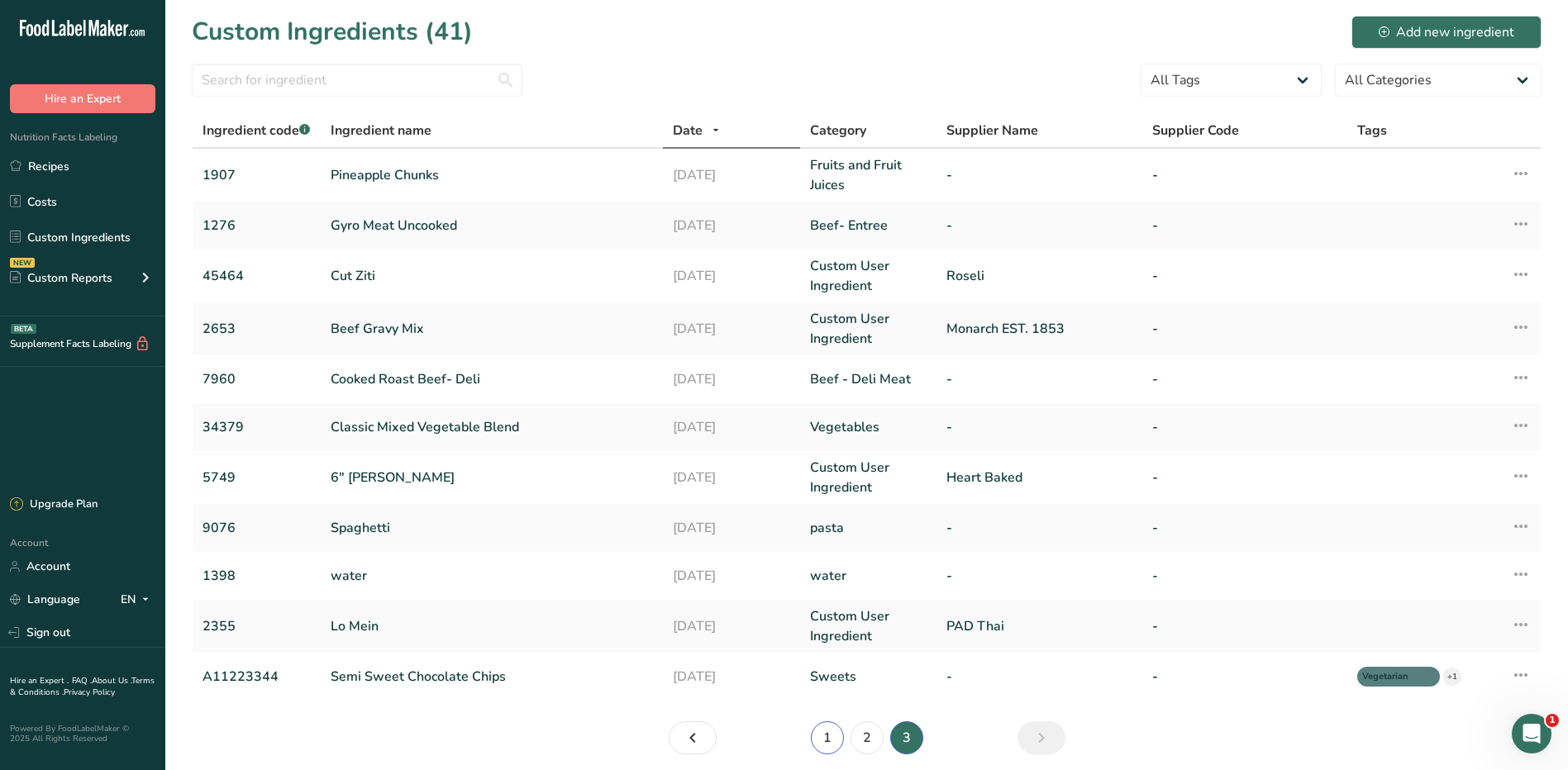
click at [822, 743] on link "1" at bounding box center [827, 738] width 33 height 33
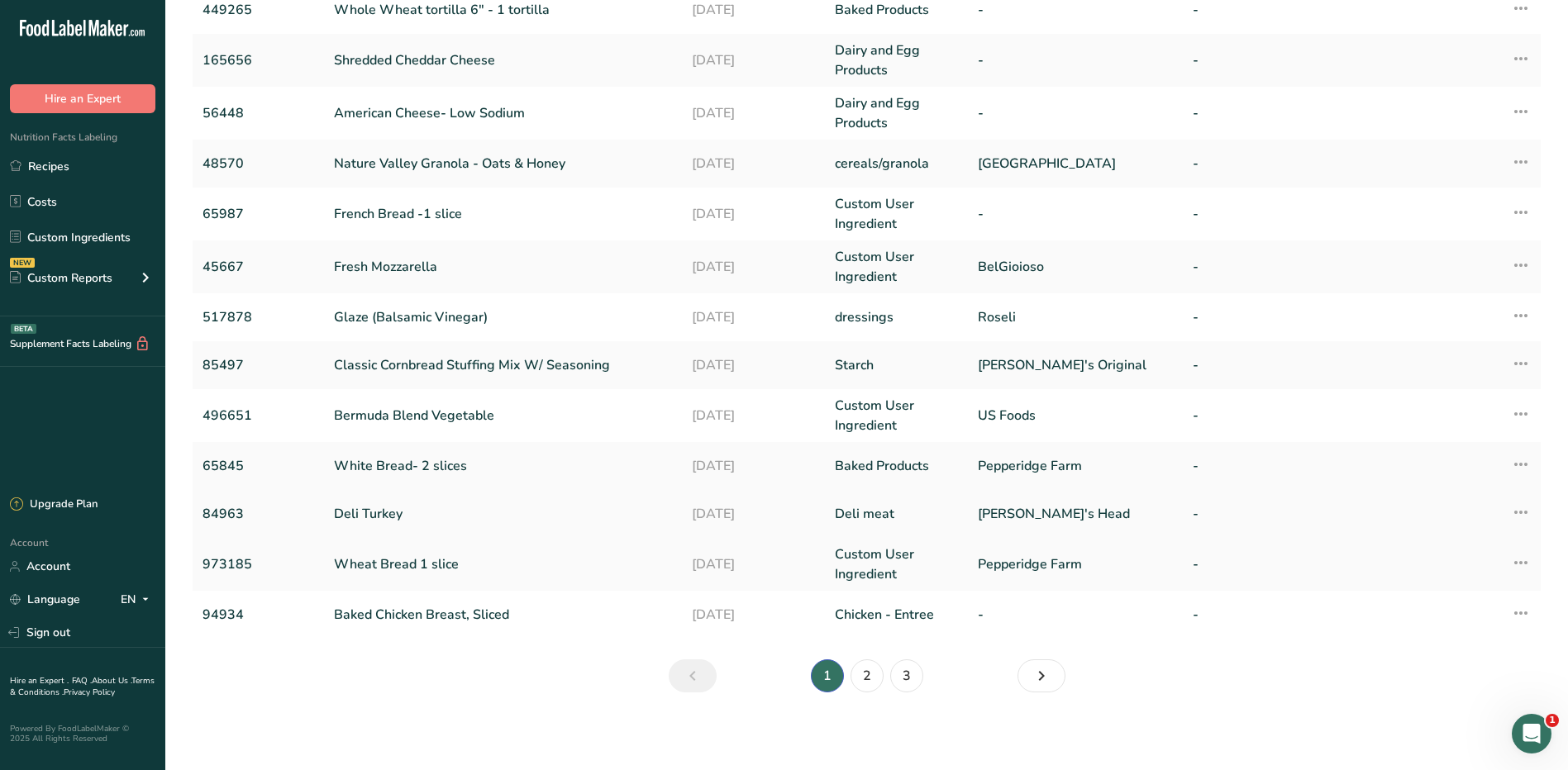
scroll to position [261, 0]
click at [864, 672] on link "2" at bounding box center [866, 674] width 33 height 33
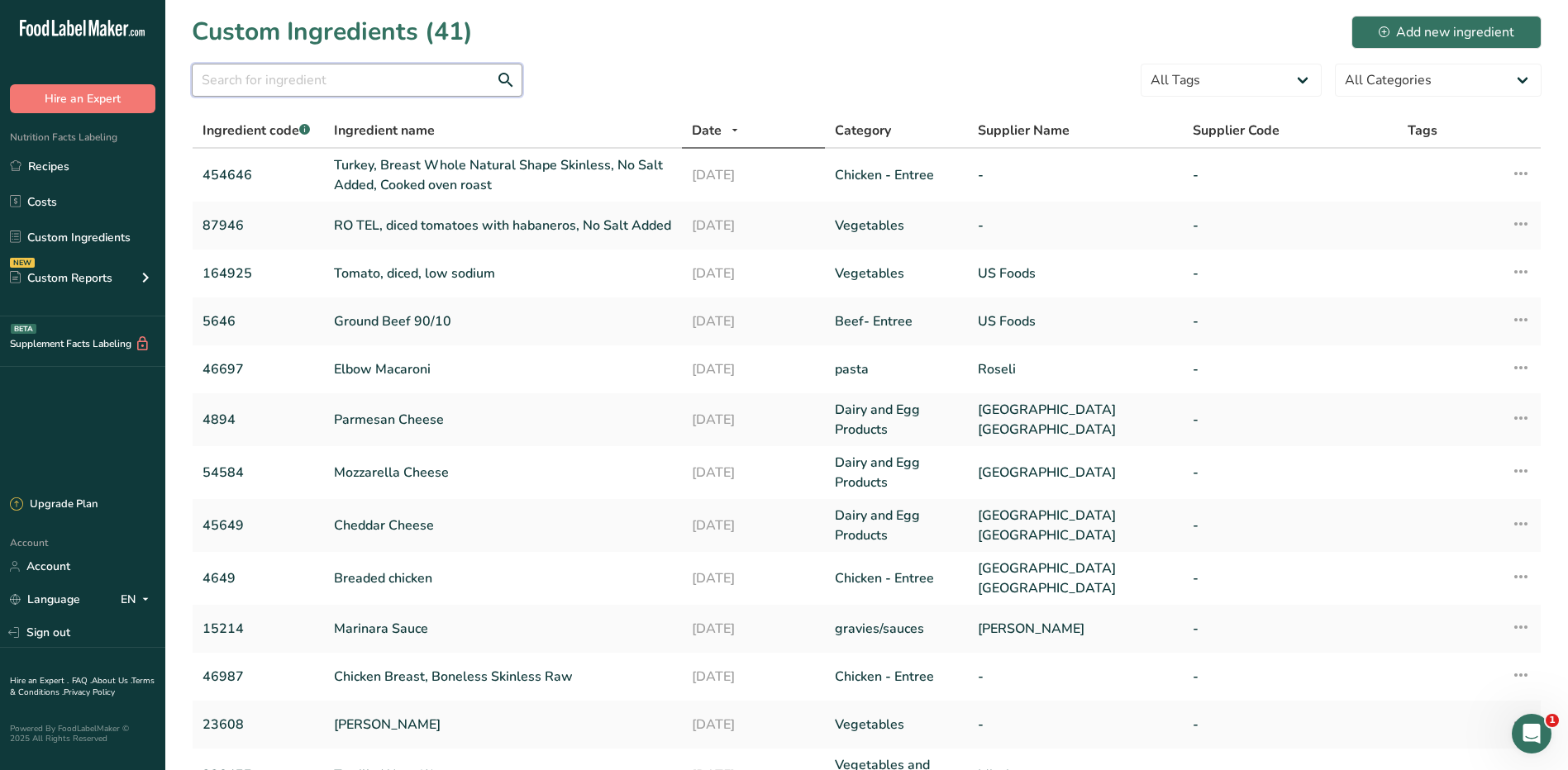
click at [347, 76] on input "text" at bounding box center [357, 79] width 331 height 33
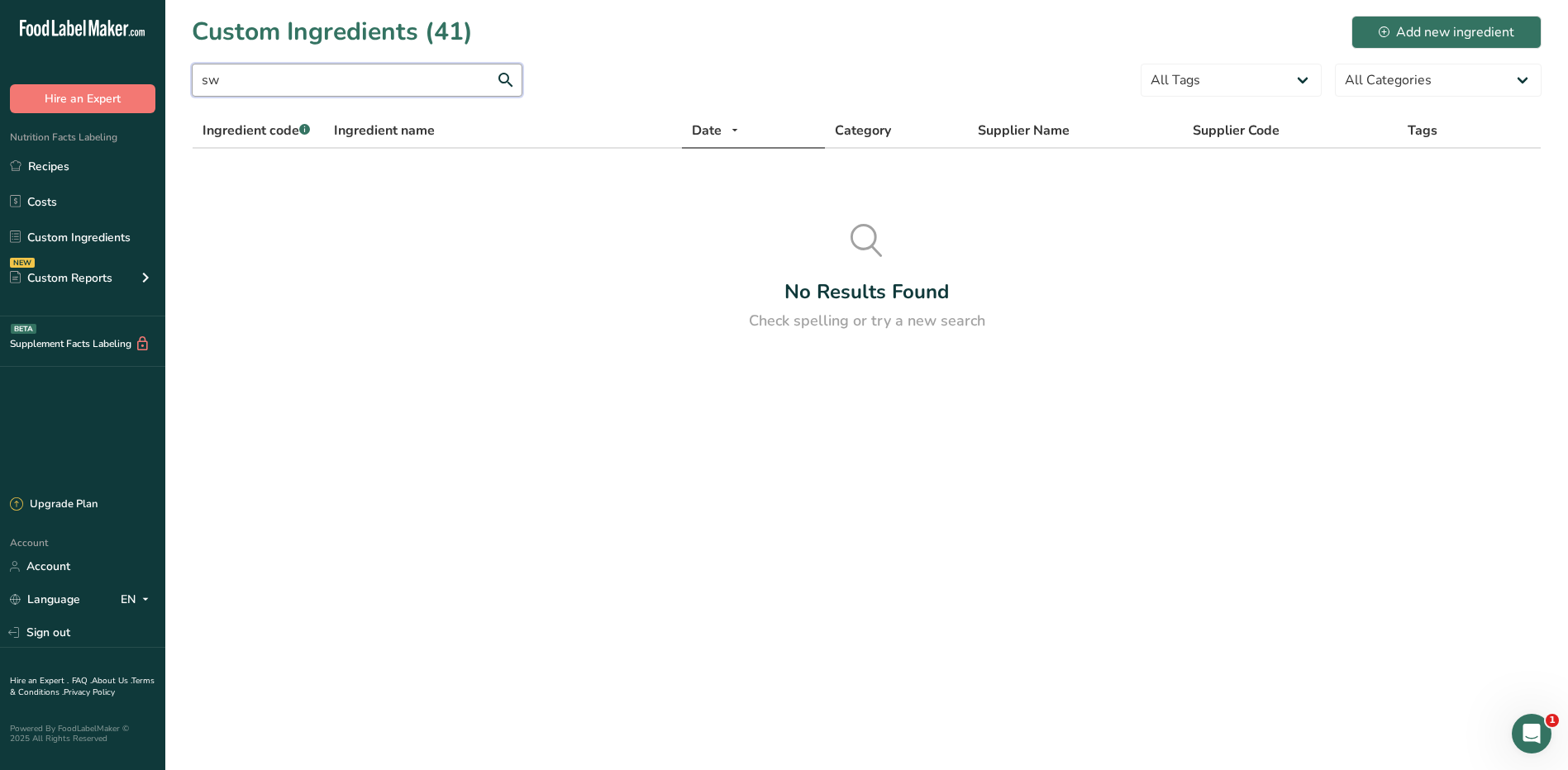
type input "s"
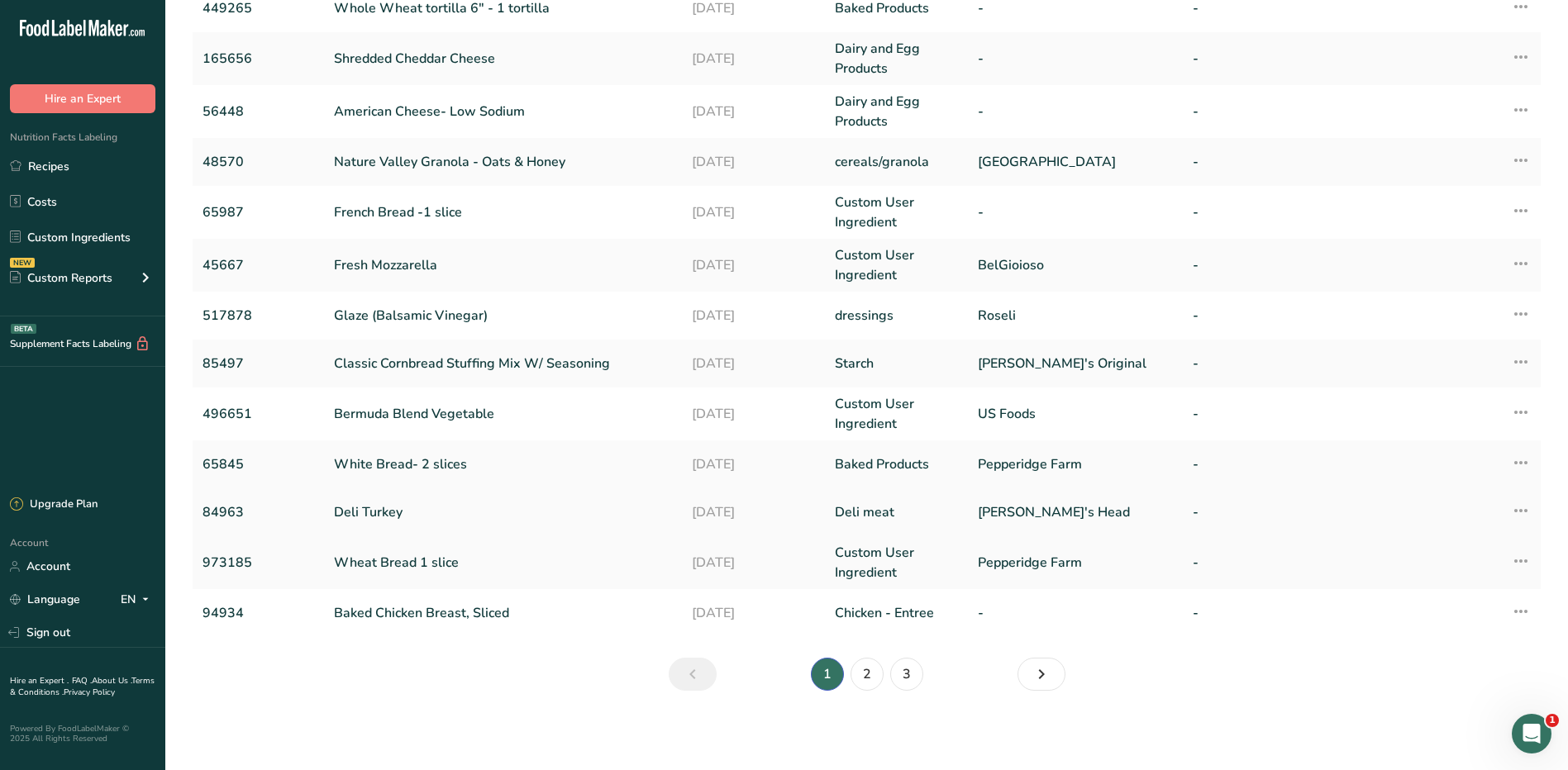
scroll to position [13, 0]
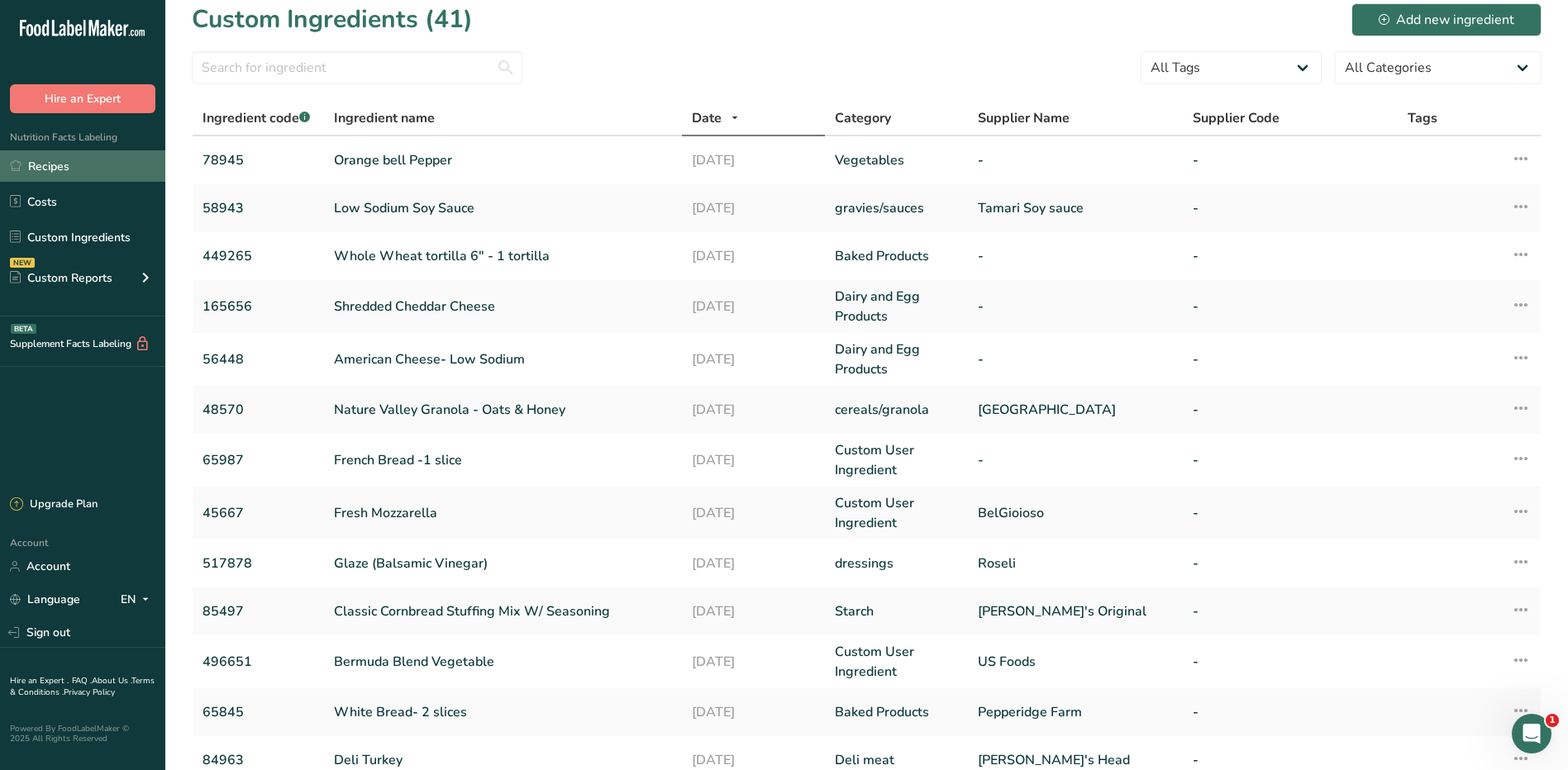
click at [78, 175] on link "Recipes" at bounding box center [83, 165] width 165 height 31
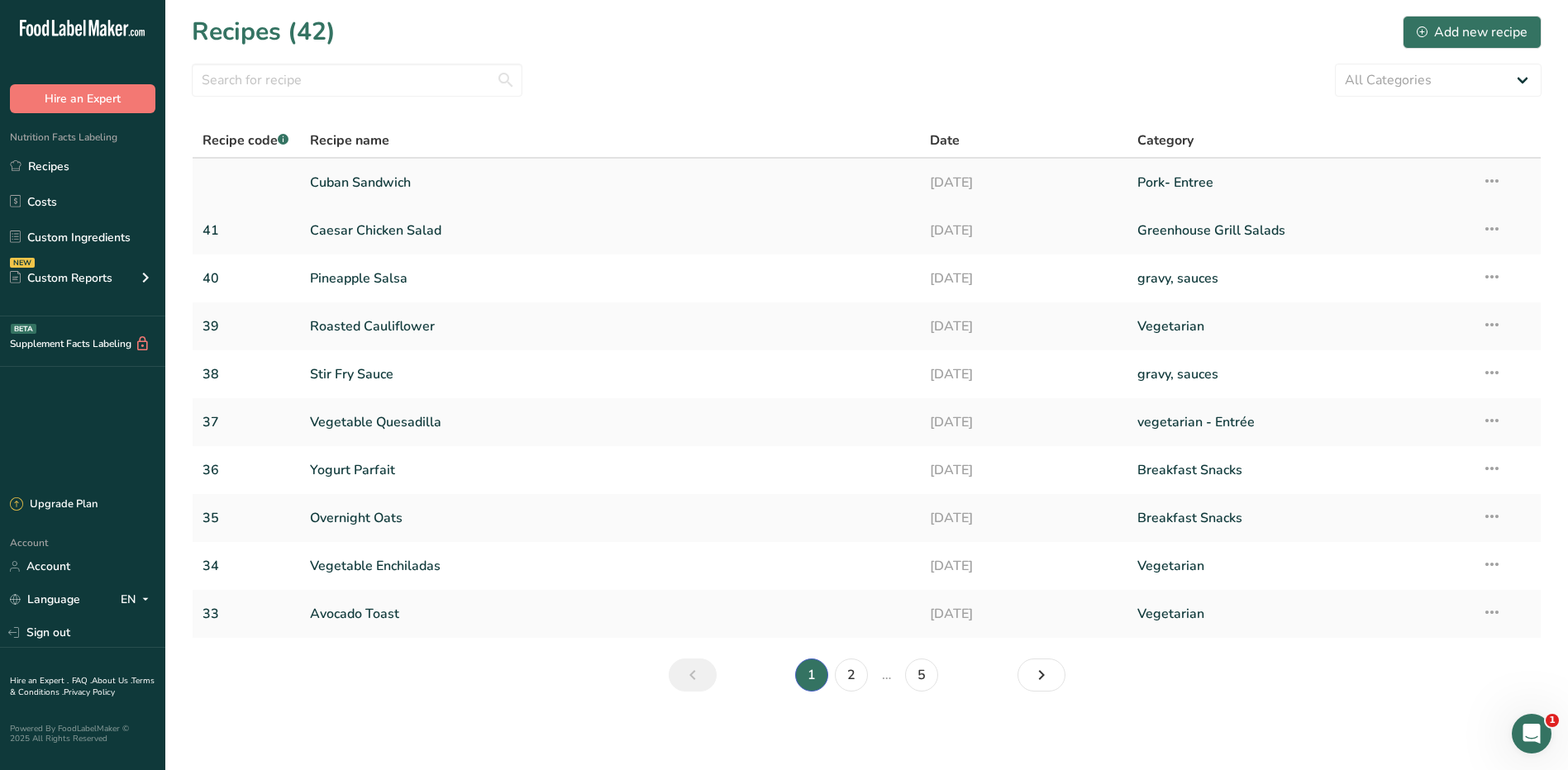
click at [381, 170] on link "Cuban Sandwich" at bounding box center [611, 182] width 601 height 35
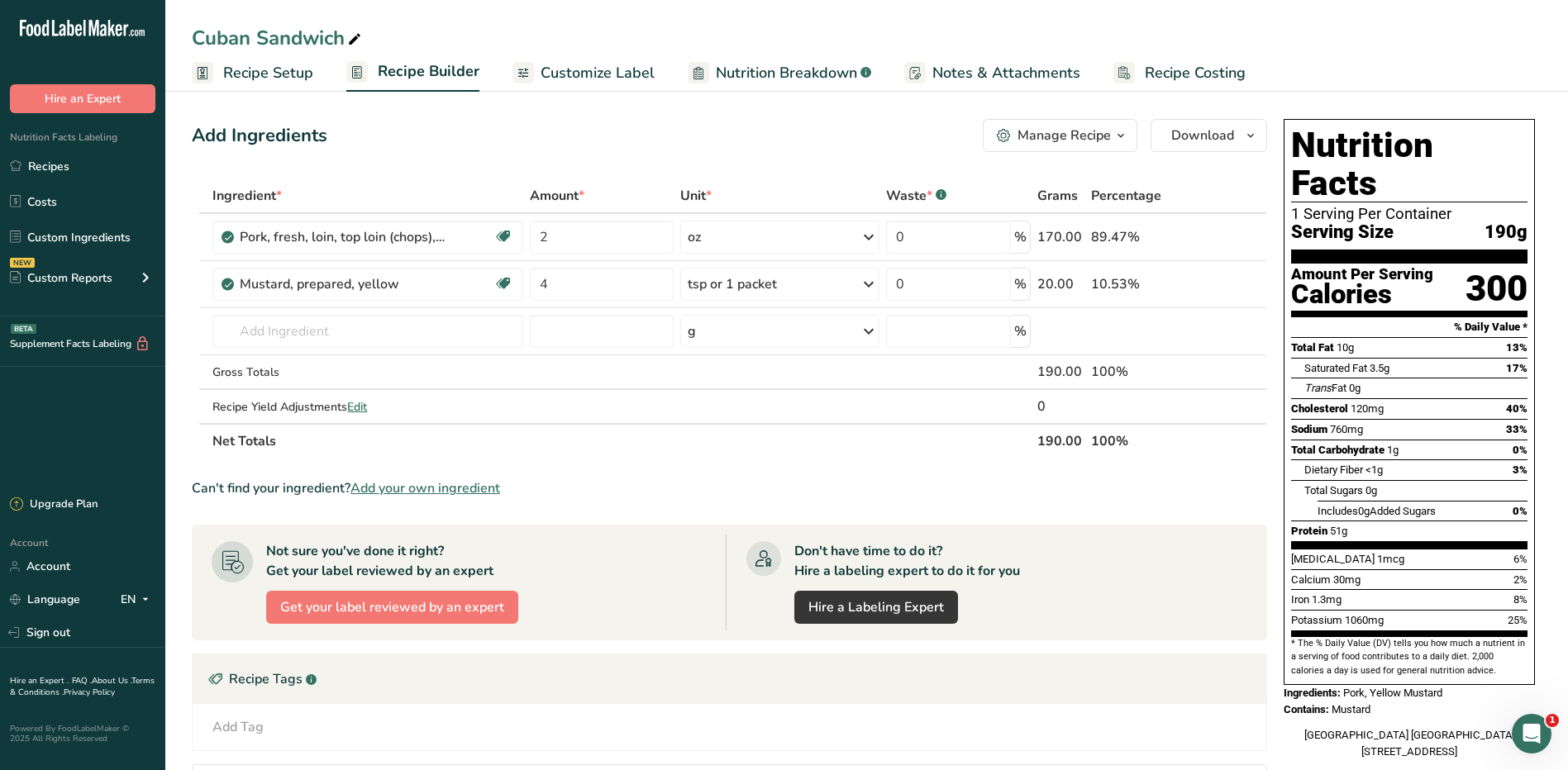
click at [259, 77] on span "Recipe Setup" at bounding box center [268, 73] width 90 height 22
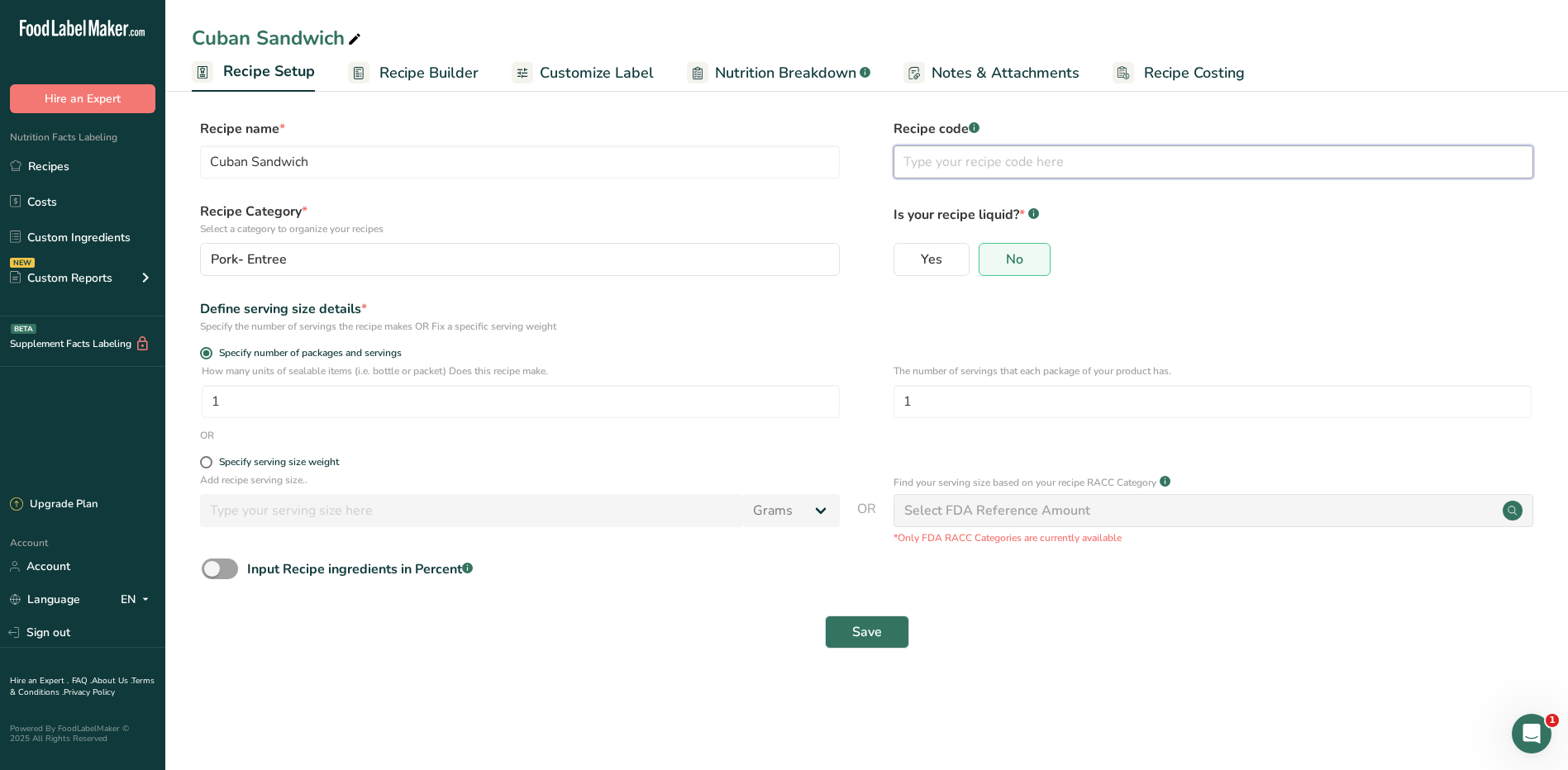
click at [947, 169] on input "text" at bounding box center [1213, 161] width 640 height 33
type input "42"
click at [886, 637] on button "Save" at bounding box center [867, 632] width 84 height 33
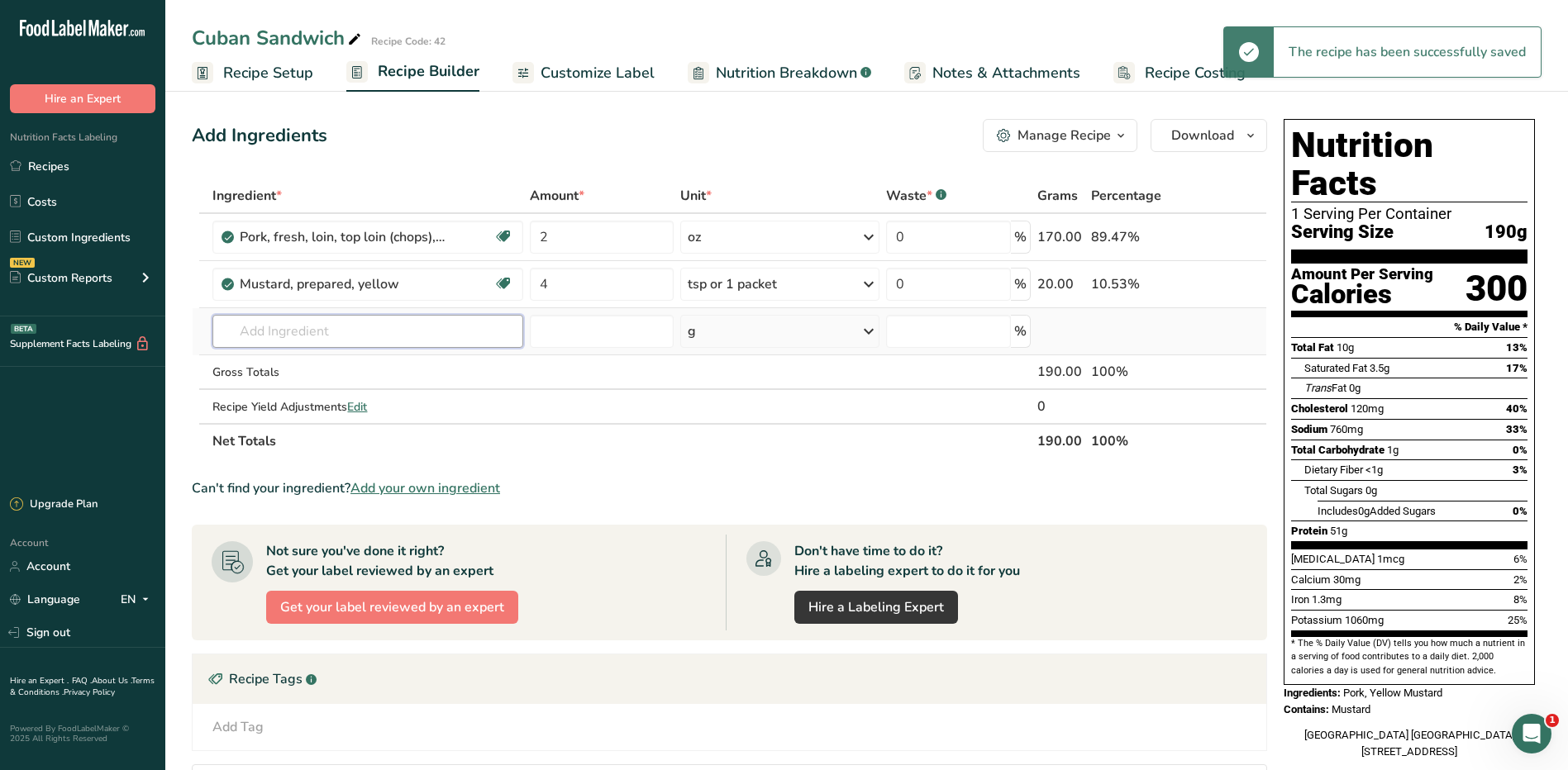
click at [364, 333] on input "text" at bounding box center [368, 331] width 310 height 33
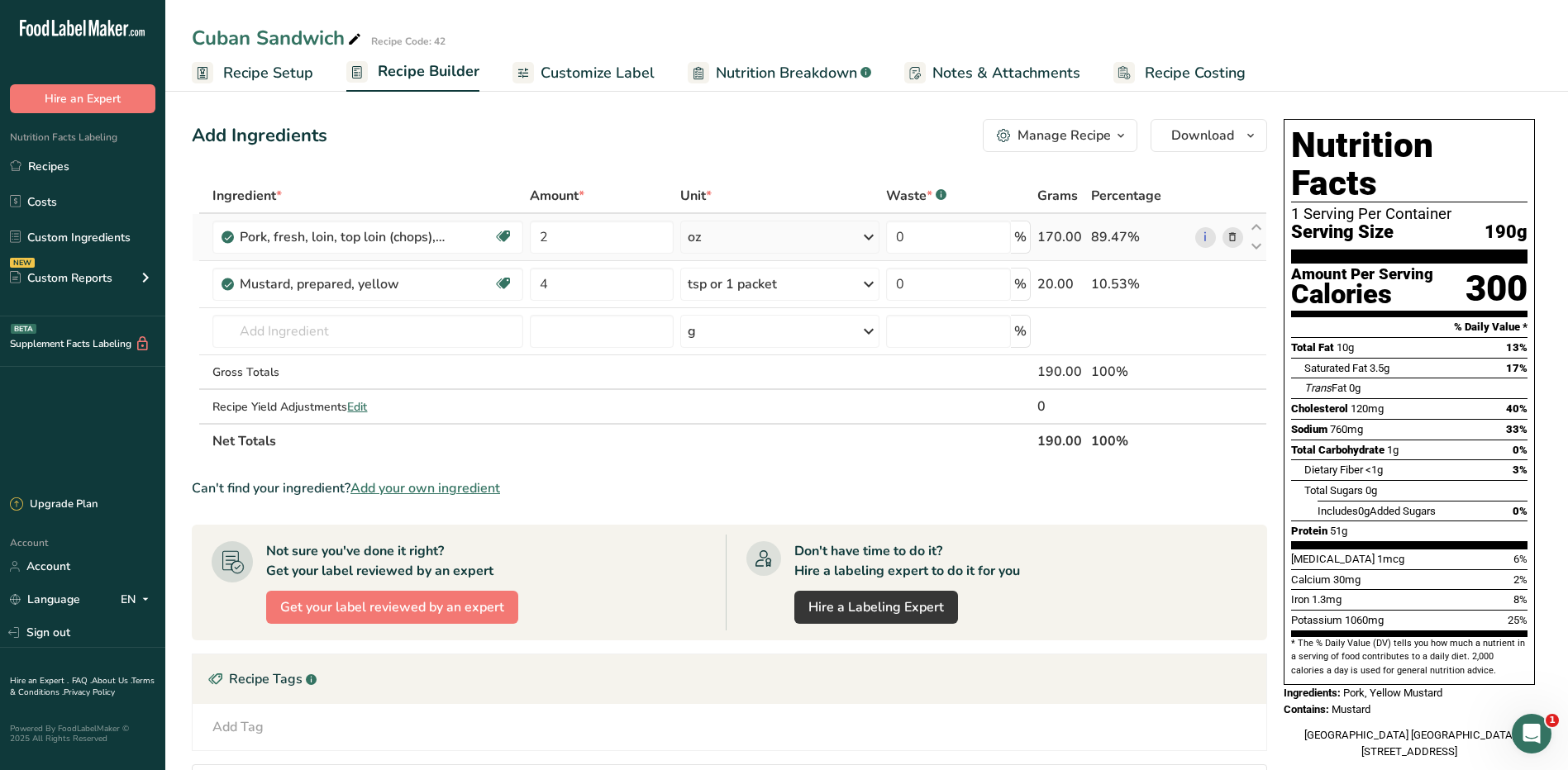
click at [1233, 238] on icon at bounding box center [1232, 237] width 12 height 18
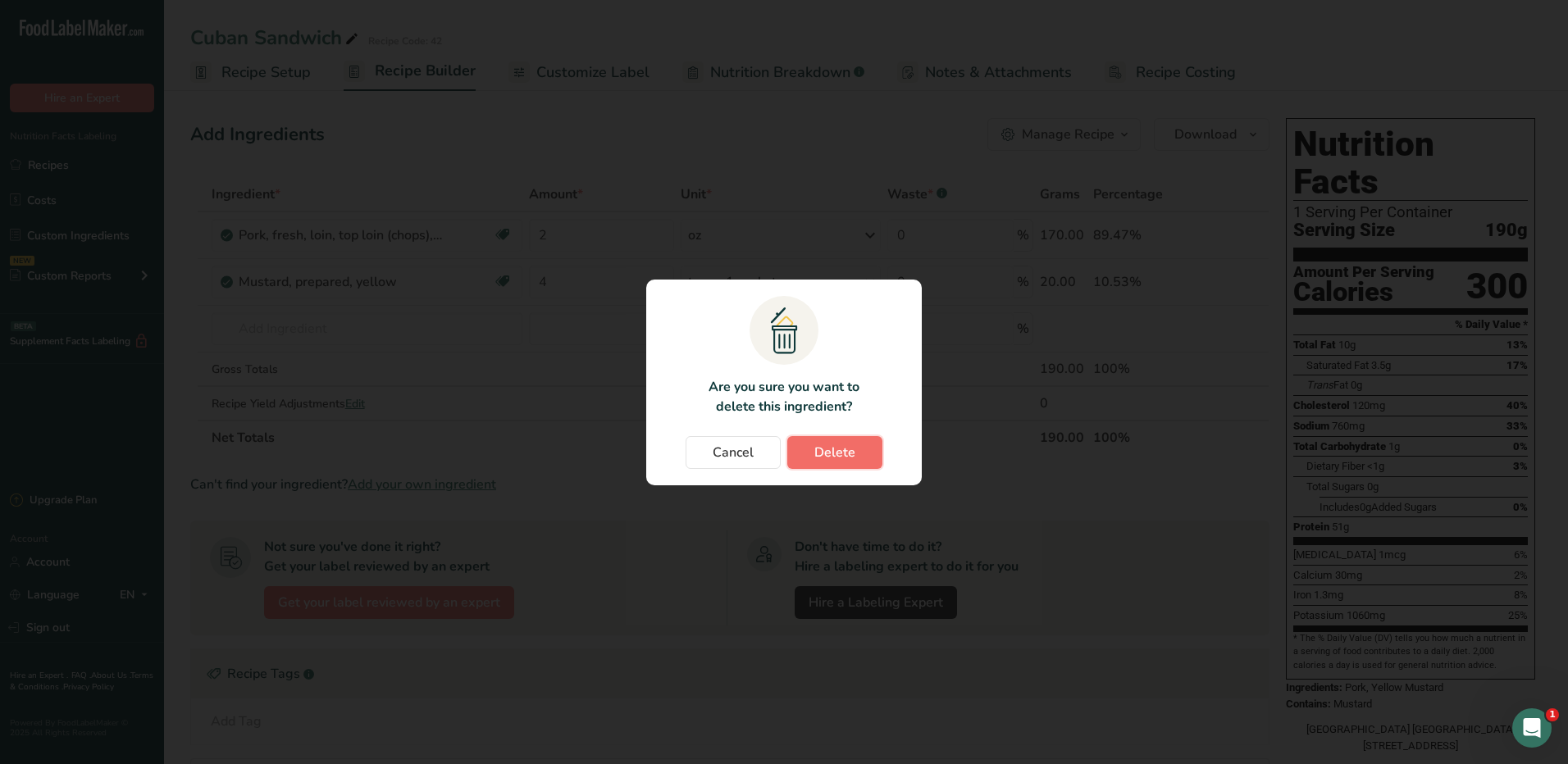
click at [840, 449] on span "Delete" at bounding box center [834, 453] width 41 height 20
type input "4"
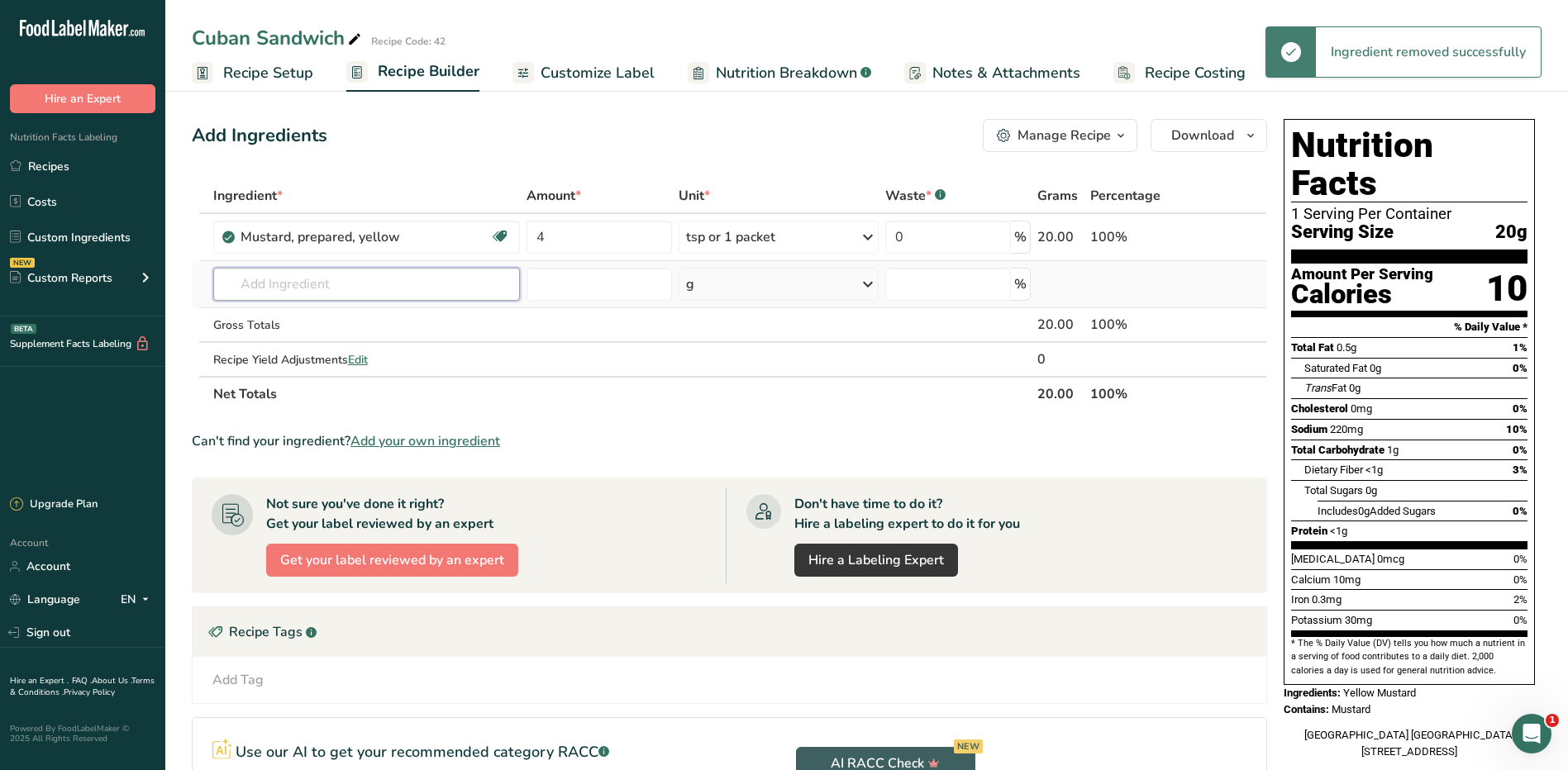
click at [302, 288] on input "text" at bounding box center [367, 284] width 307 height 33
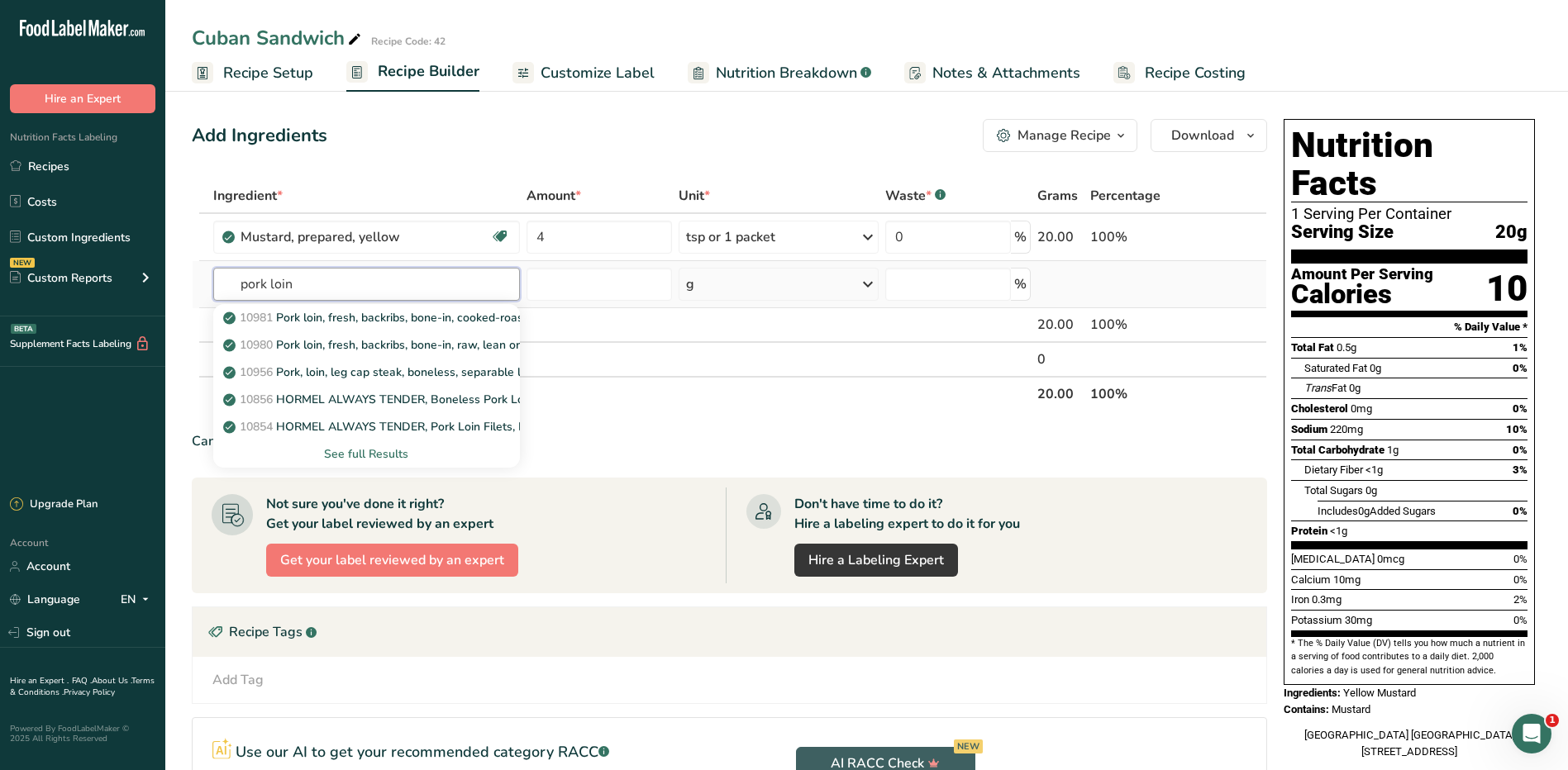
type input "pork loin"
click at [361, 450] on div "See full Results" at bounding box center [367, 454] width 280 height 18
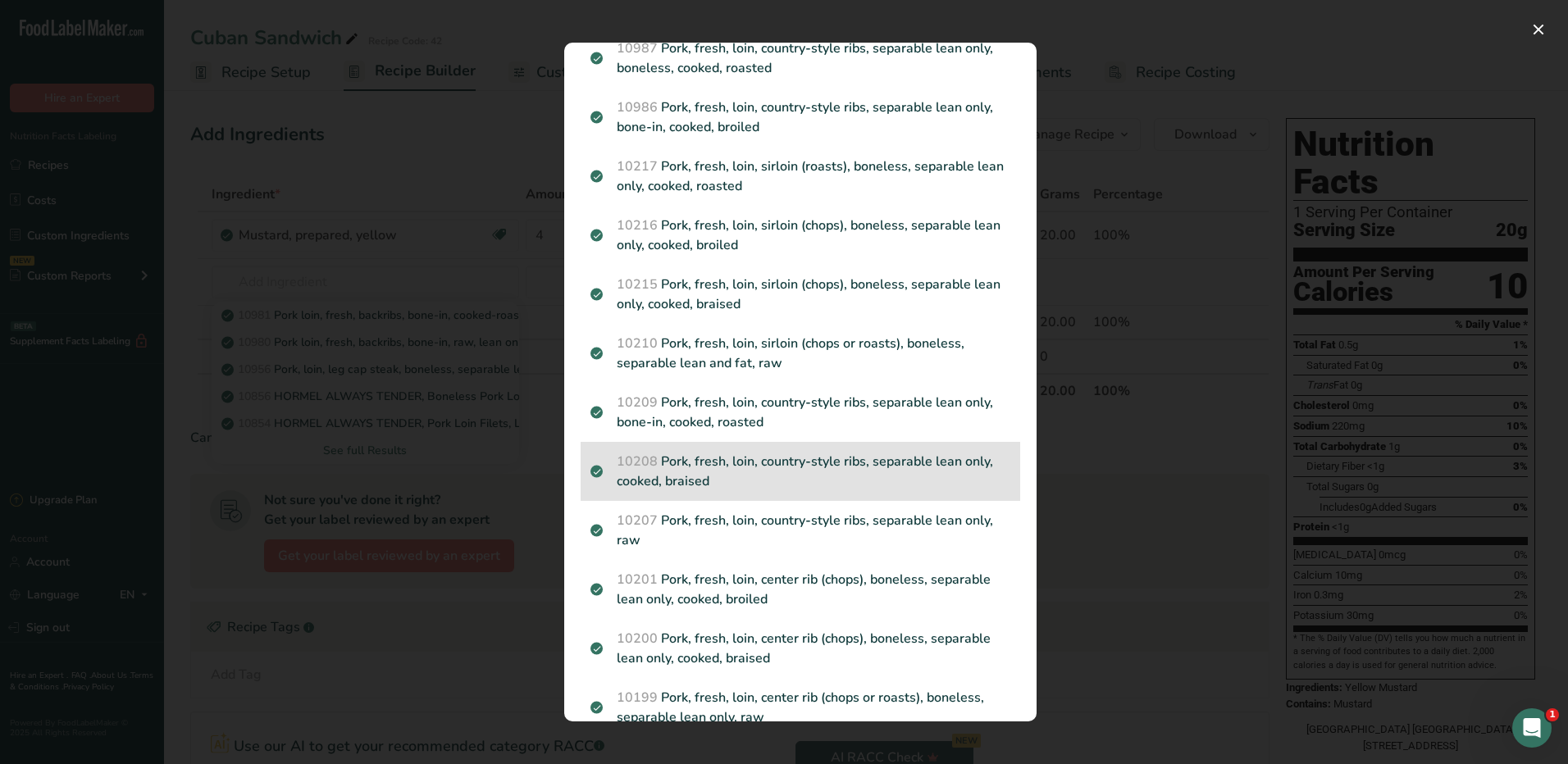
scroll to position [574, 0]
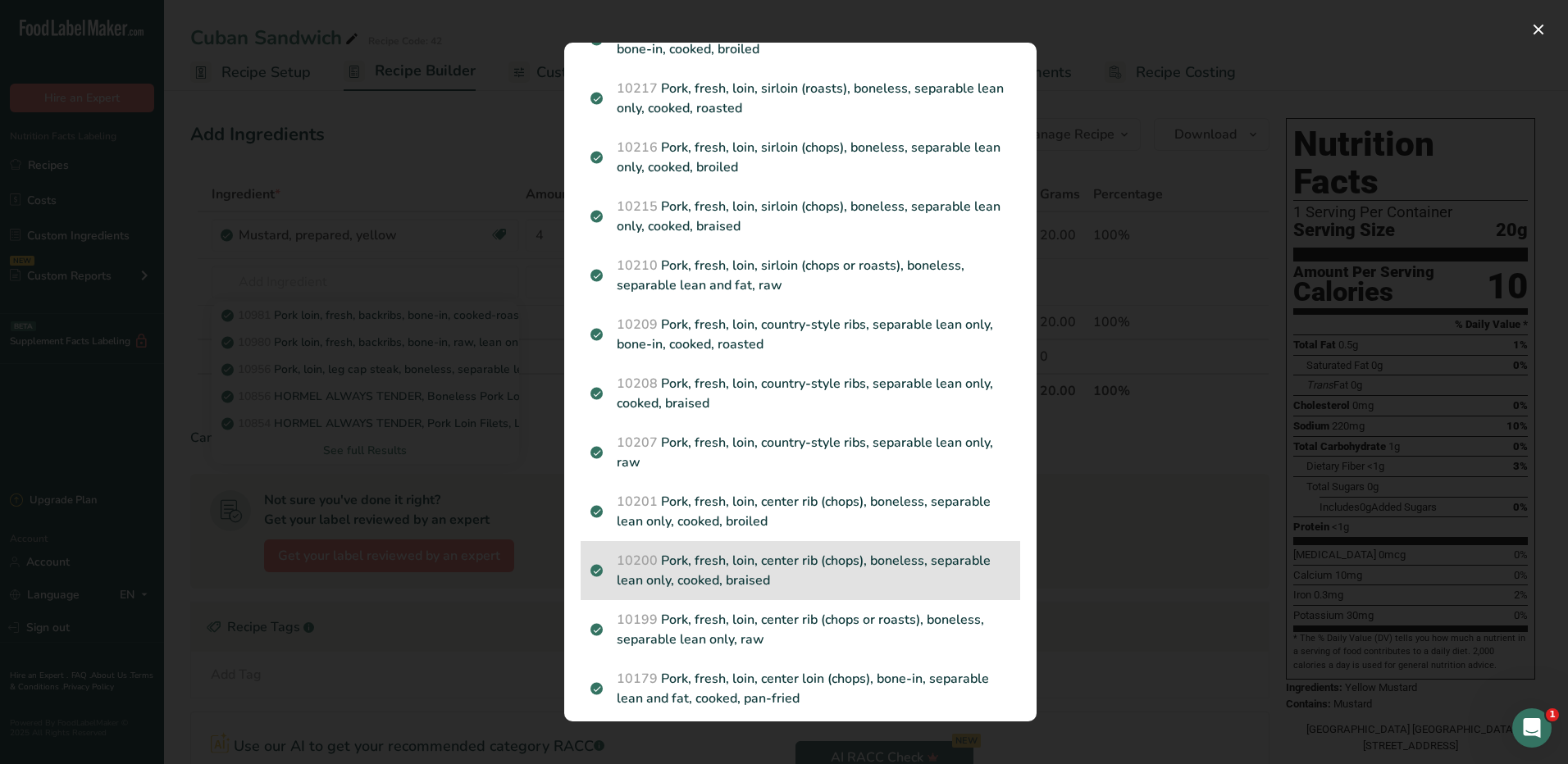
click at [724, 571] on p "10200 Pork, fresh, loin, center rib (chops), boneless, separable lean only, coo…" at bounding box center [801, 571] width 420 height 39
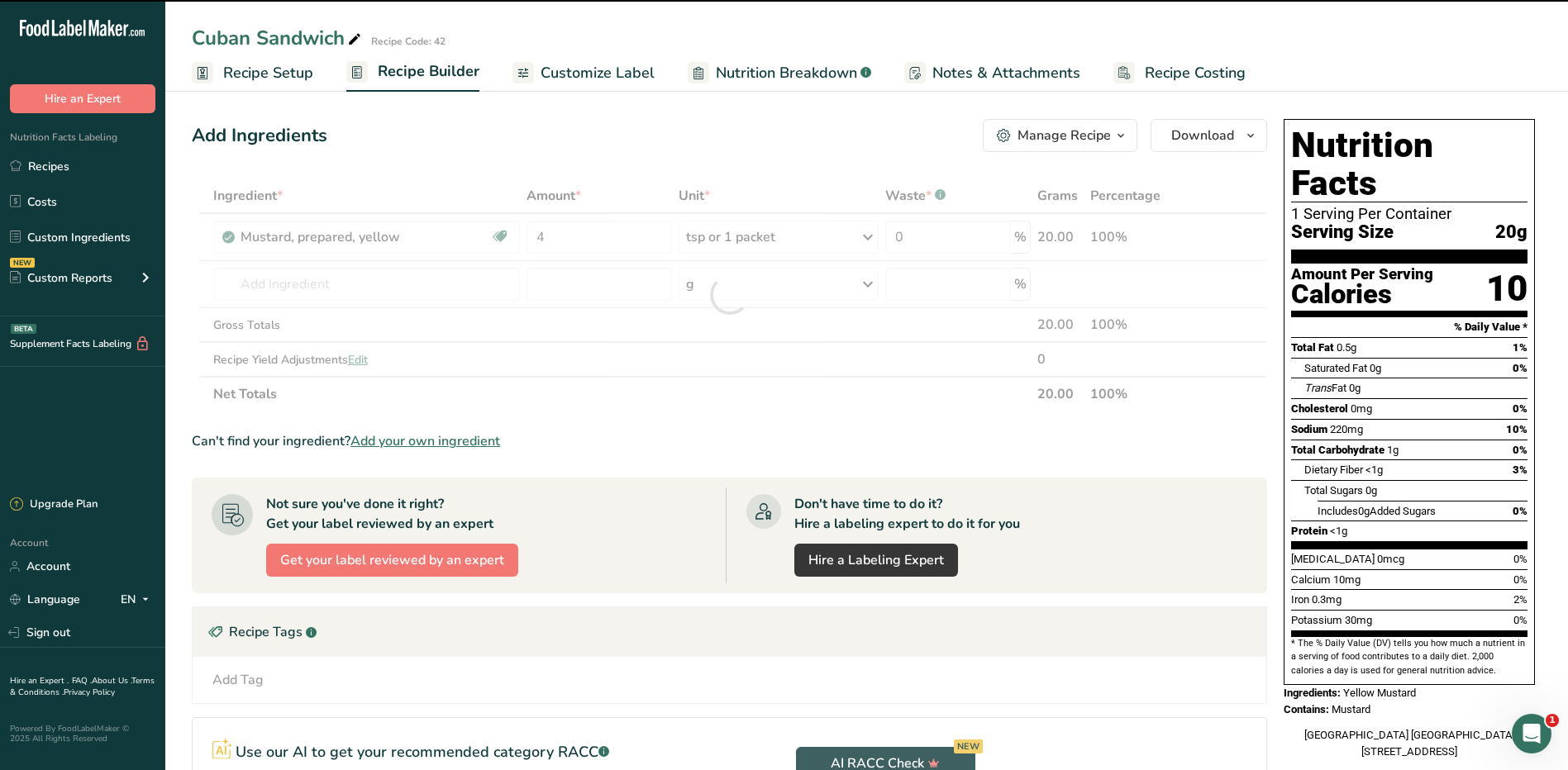
type input "0"
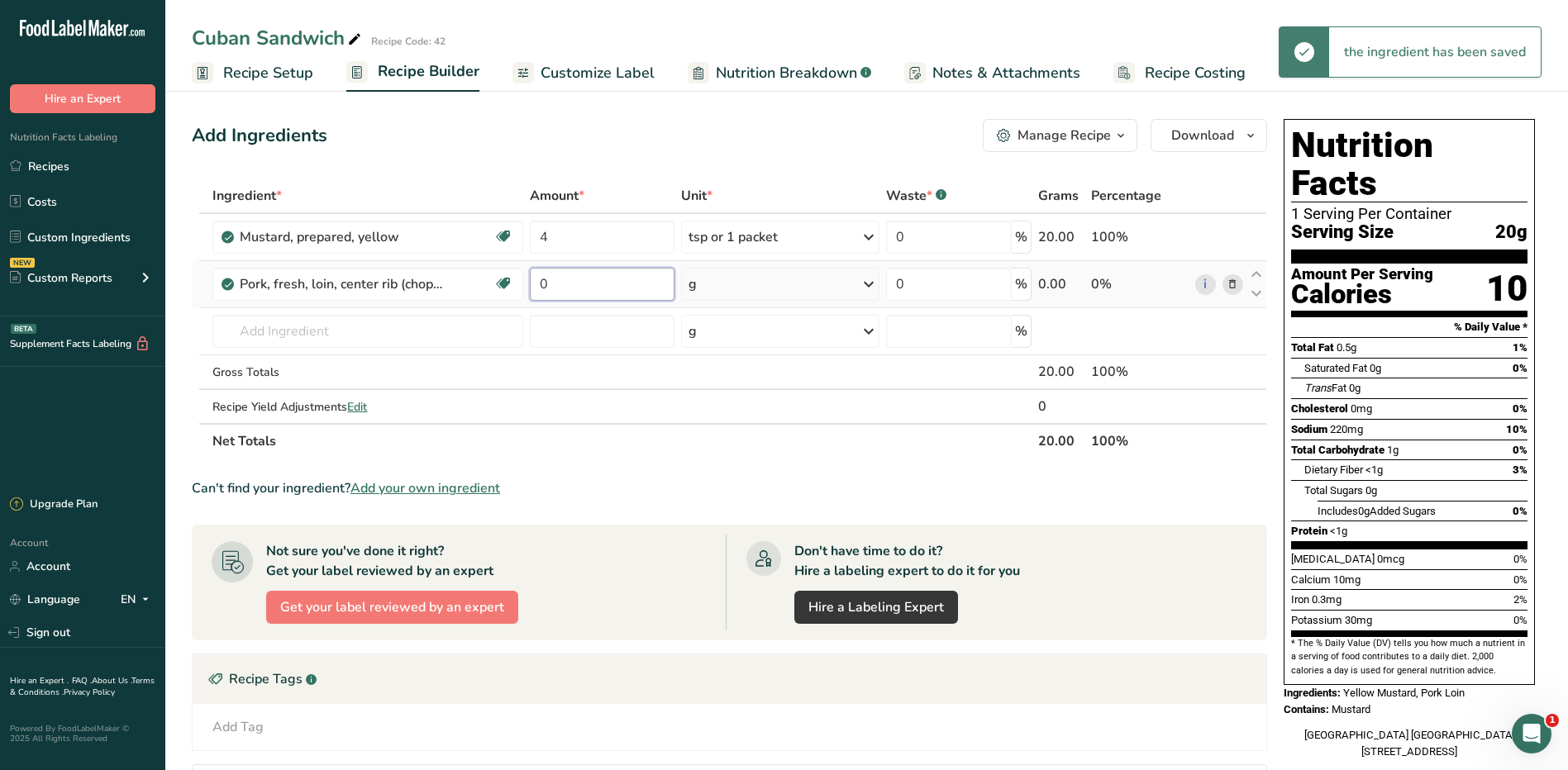
click at [605, 288] on input "0" at bounding box center [602, 284] width 145 height 33
type input "2"
click at [767, 302] on div "Ingredient * Amount * Unit * Waste * .a-a{fill:#347362;}.b-a{fill:#fff;} Grams …" at bounding box center [729, 319] width 1075 height 280
click at [767, 302] on td "g Portions 3 oz 1 chop, excluding refuse (yield from 1 raw chop, with refuse, w…" at bounding box center [781, 285] width 206 height 47
click at [770, 291] on div "g" at bounding box center [781, 284] width 199 height 33
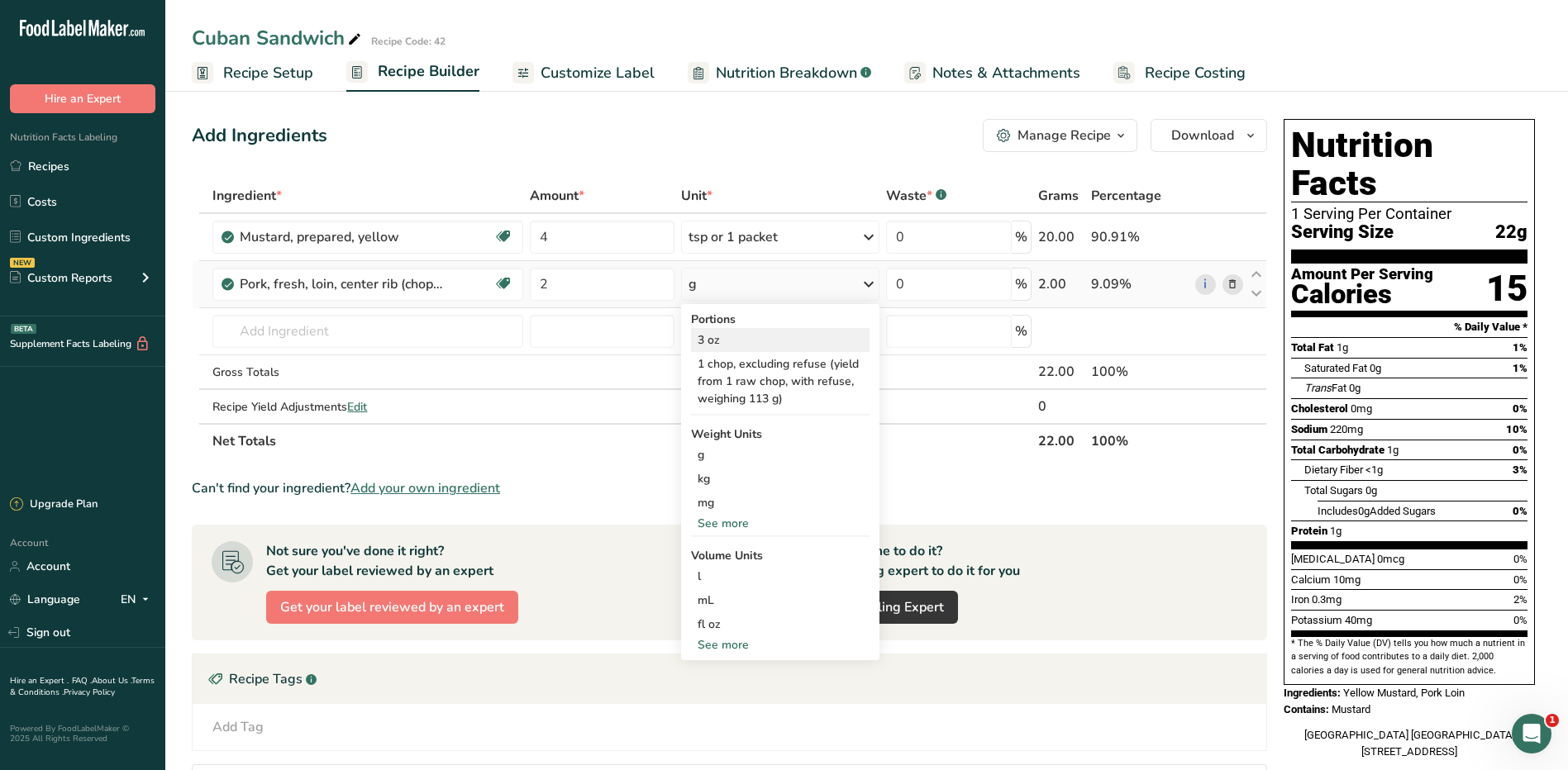
click at [703, 338] on div "3 oz" at bounding box center [780, 340] width 180 height 24
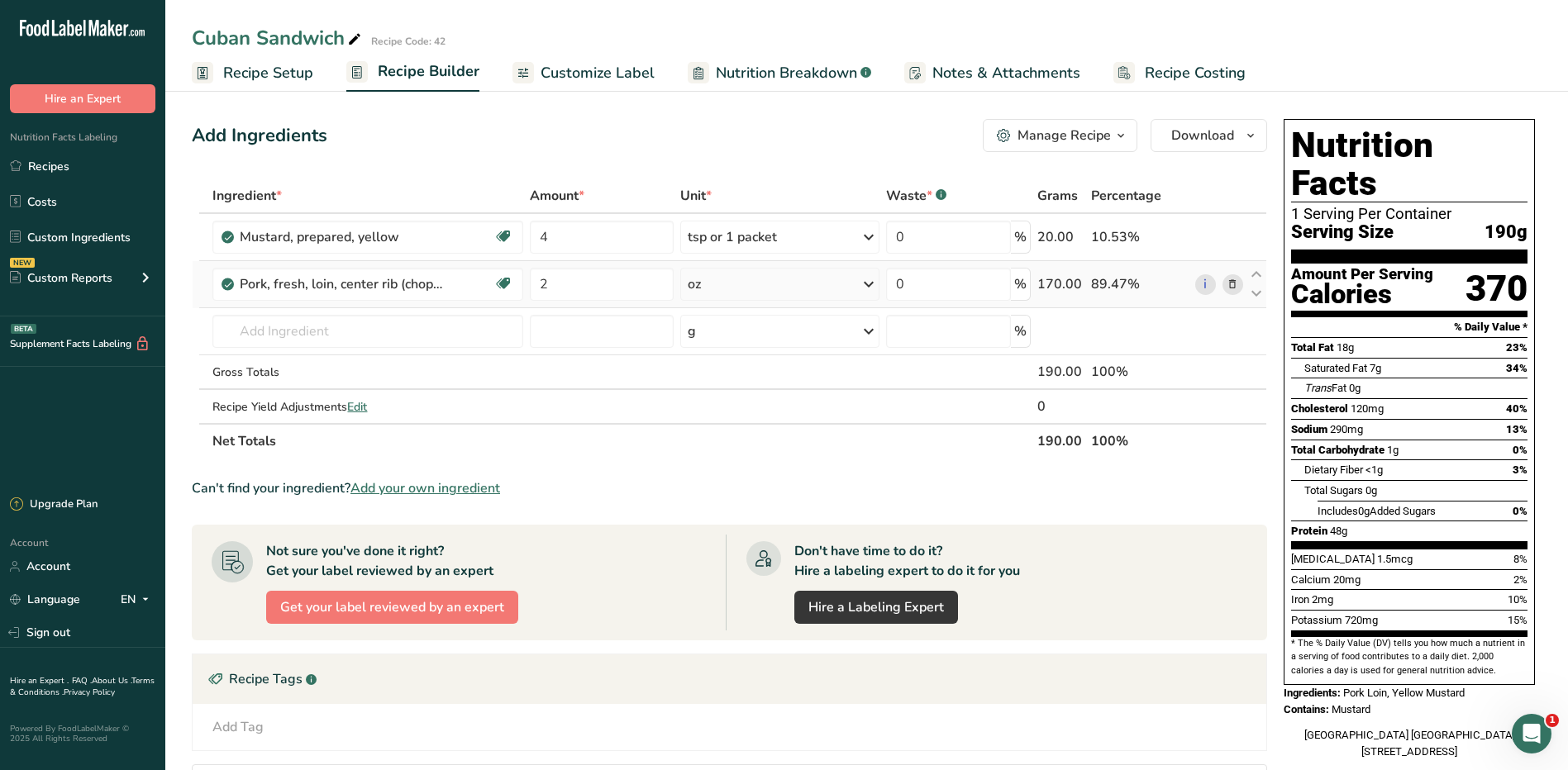
click at [865, 287] on icon at bounding box center [869, 284] width 20 height 30
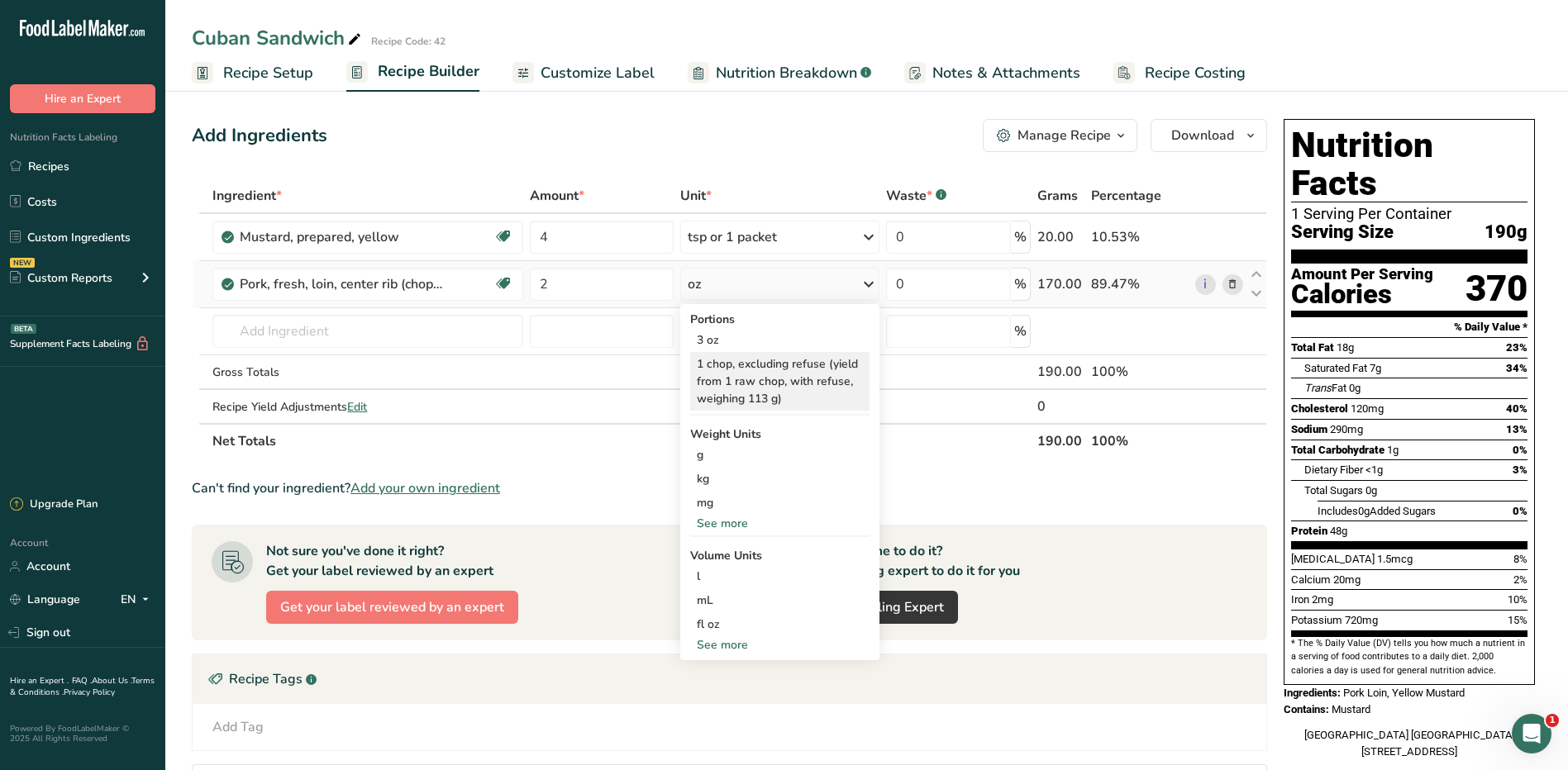
click at [787, 380] on div "1 chop, excluding refuse (yield from 1 raw chop, with refuse, weighing 113 g)" at bounding box center [779, 382] width 180 height 59
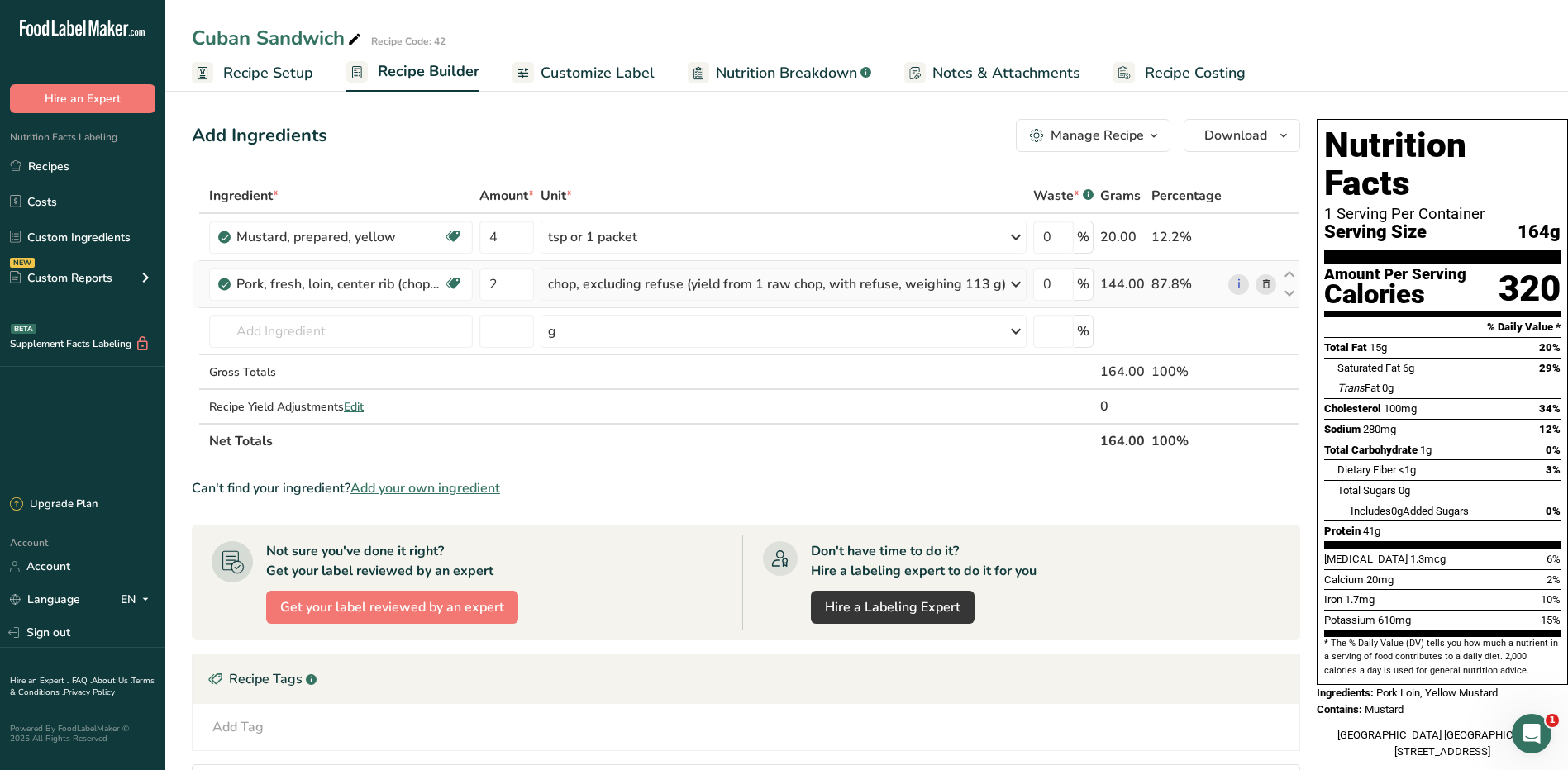
click at [1264, 282] on icon at bounding box center [1267, 284] width 12 height 18
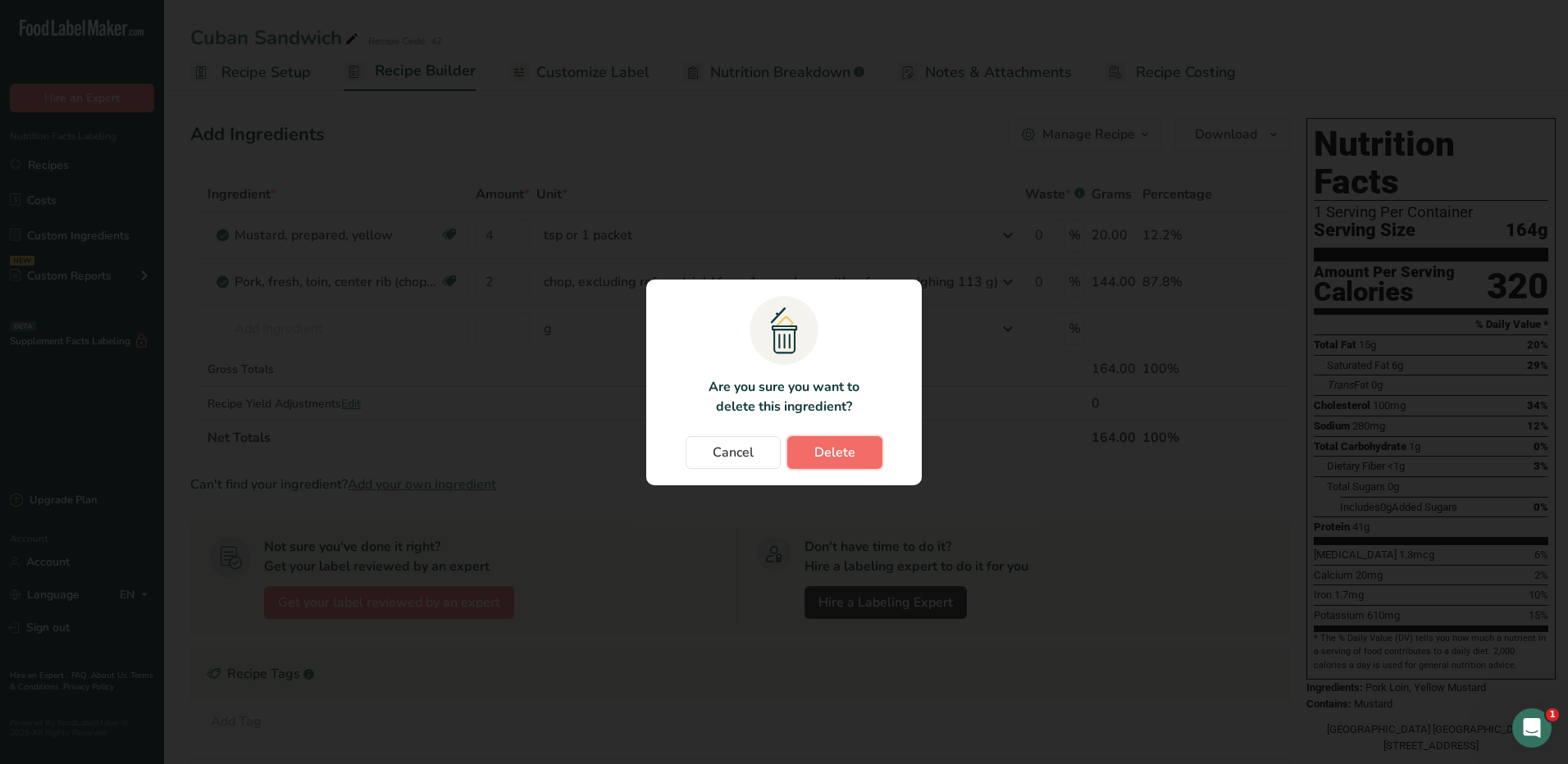
click at [860, 439] on button "Delete" at bounding box center [835, 452] width 95 height 33
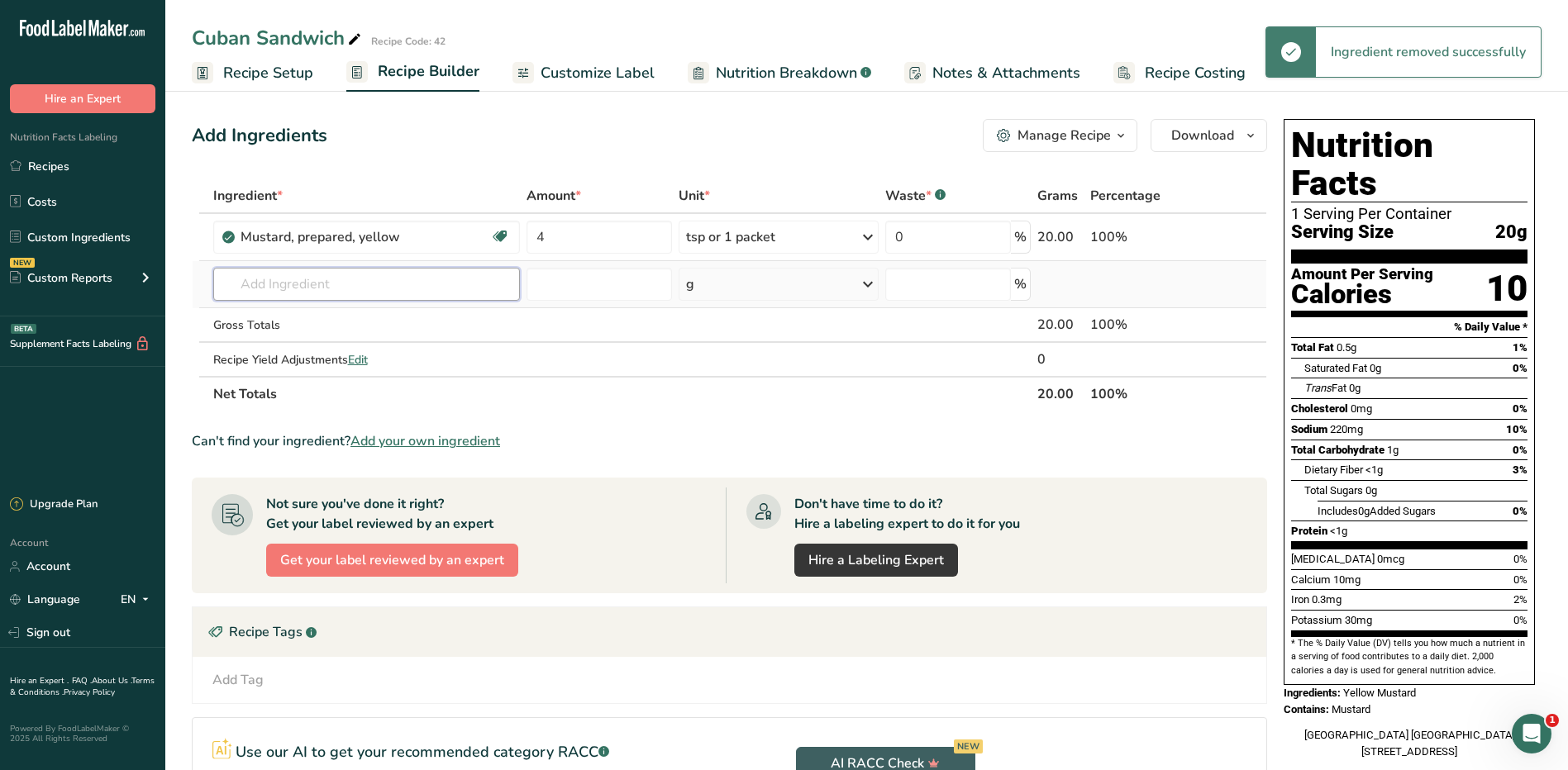
click at [298, 276] on input "text" at bounding box center [367, 284] width 307 height 33
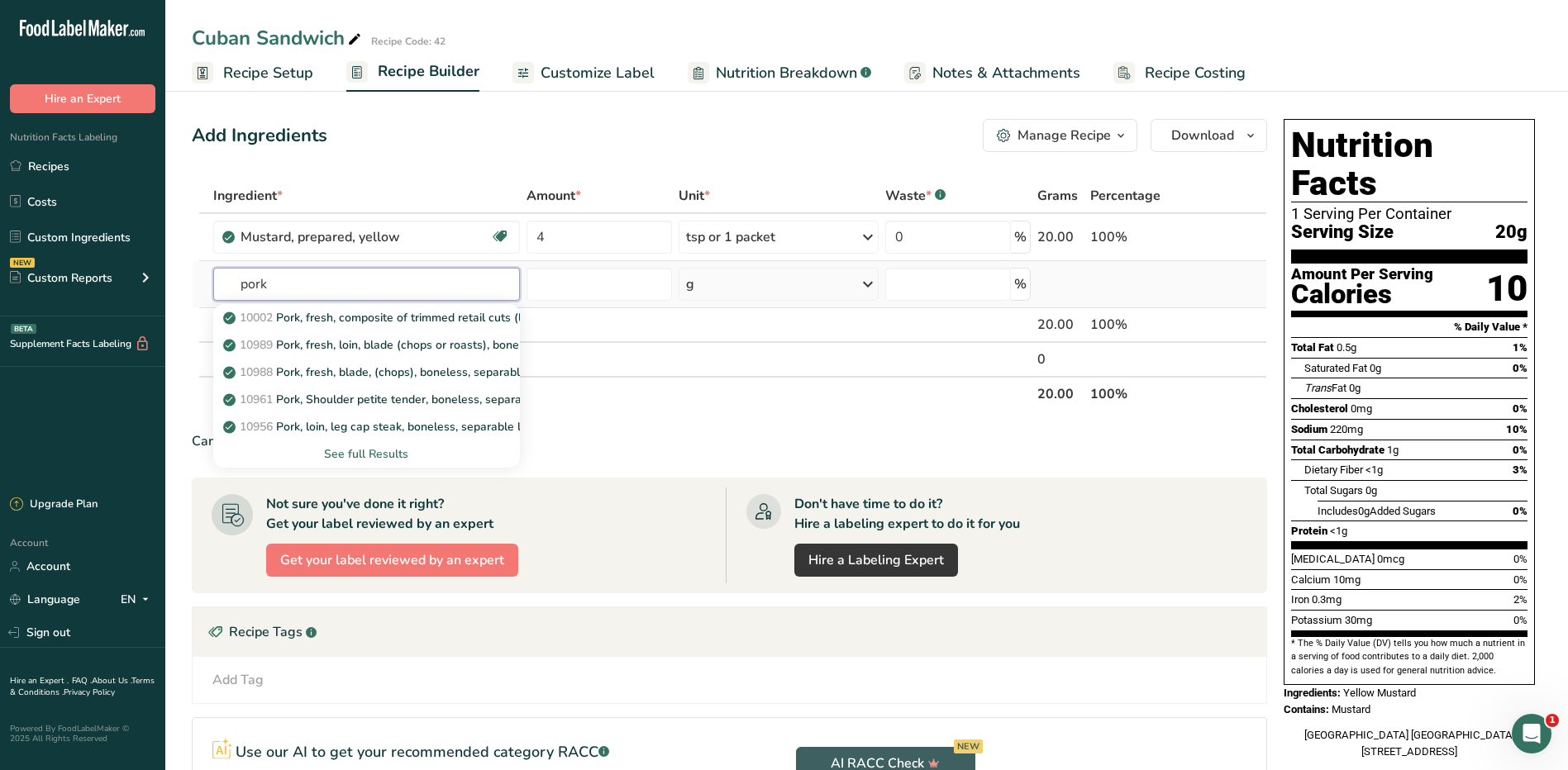
type input "pork"
click at [385, 450] on div "See full Results" at bounding box center [367, 454] width 280 height 18
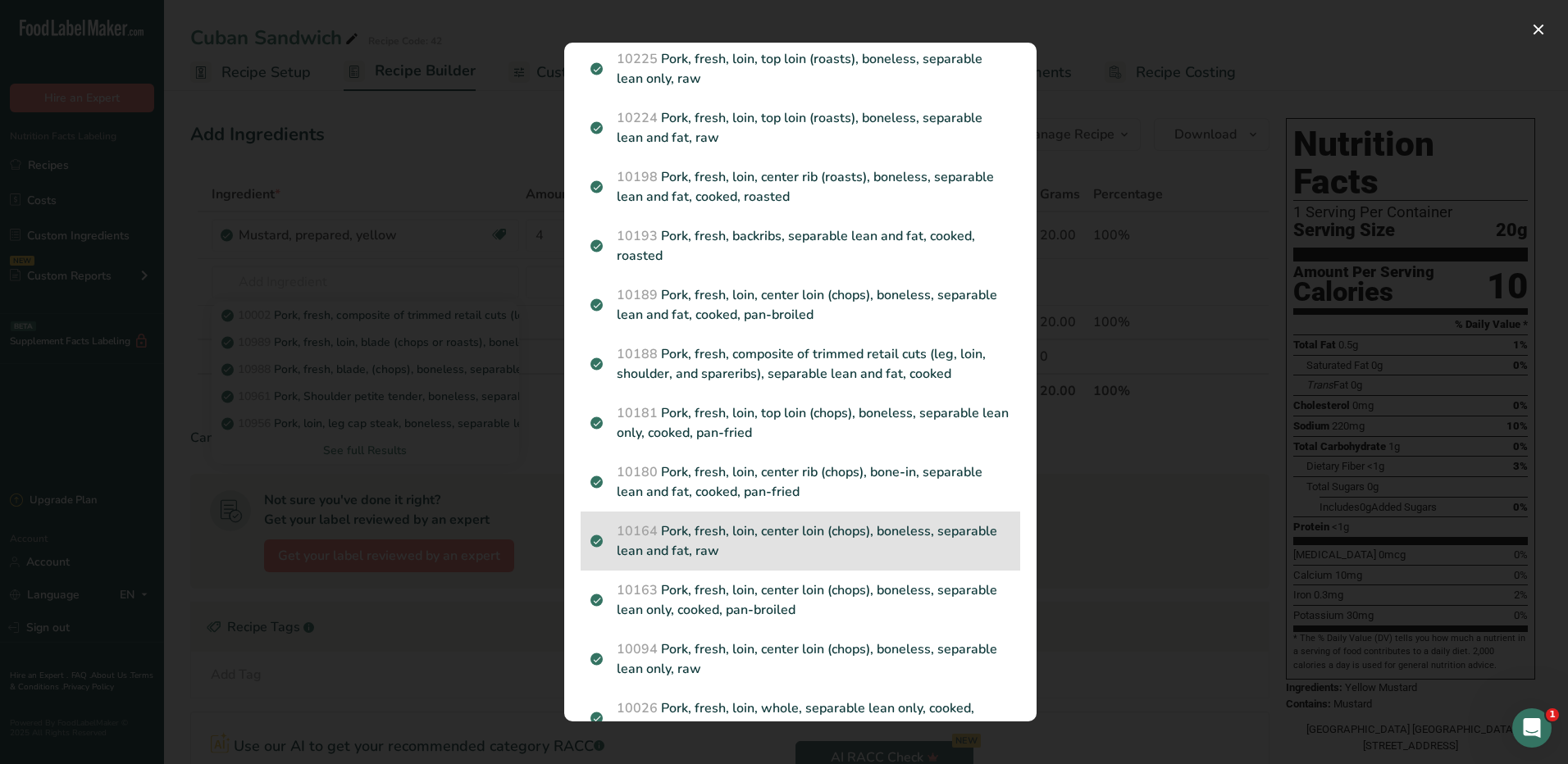
scroll to position [1066, 0]
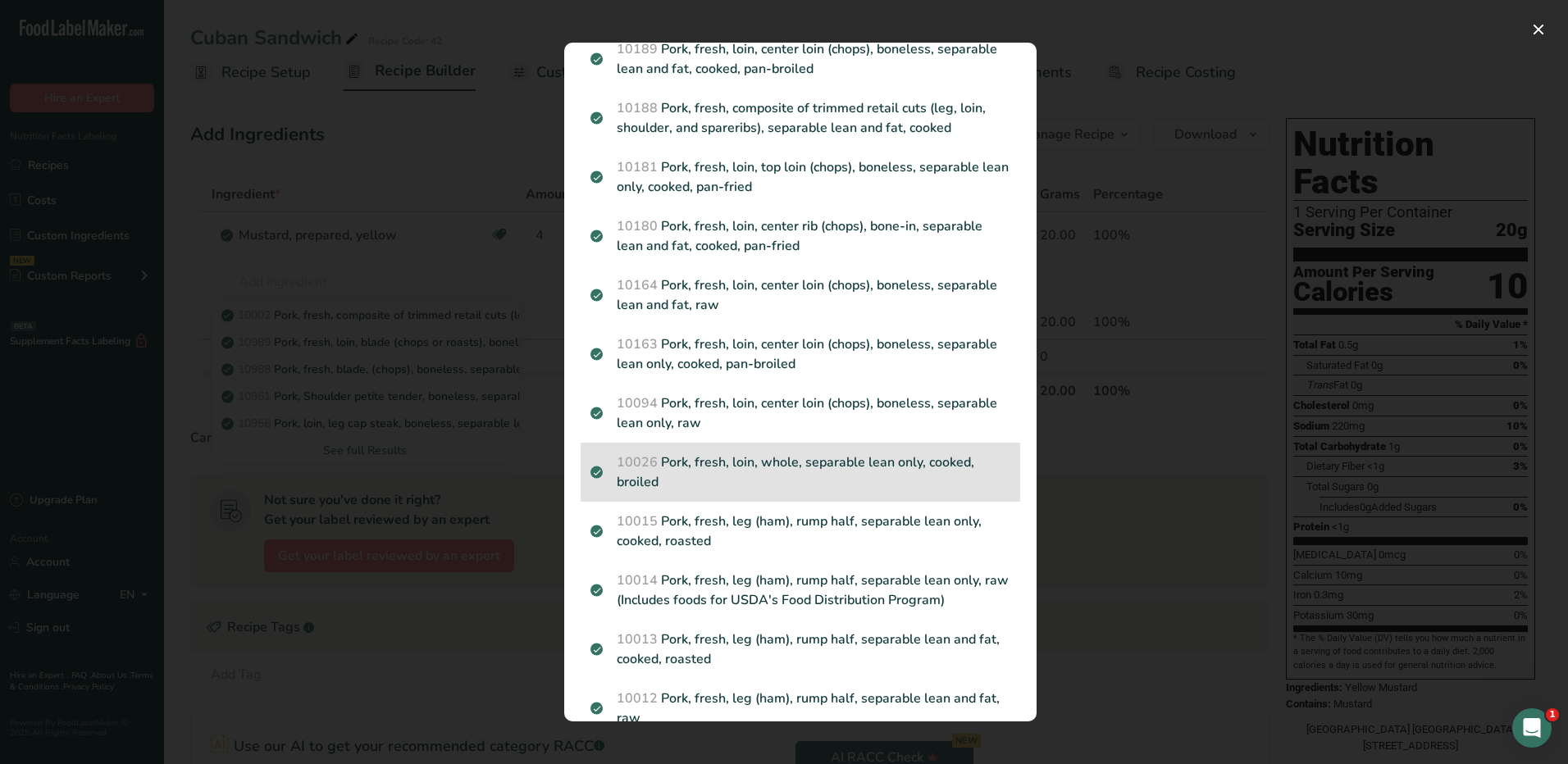
click at [920, 472] on p "10026 Pork, fresh, loin, whole, separable lean only, cooked, broiled" at bounding box center [801, 472] width 420 height 39
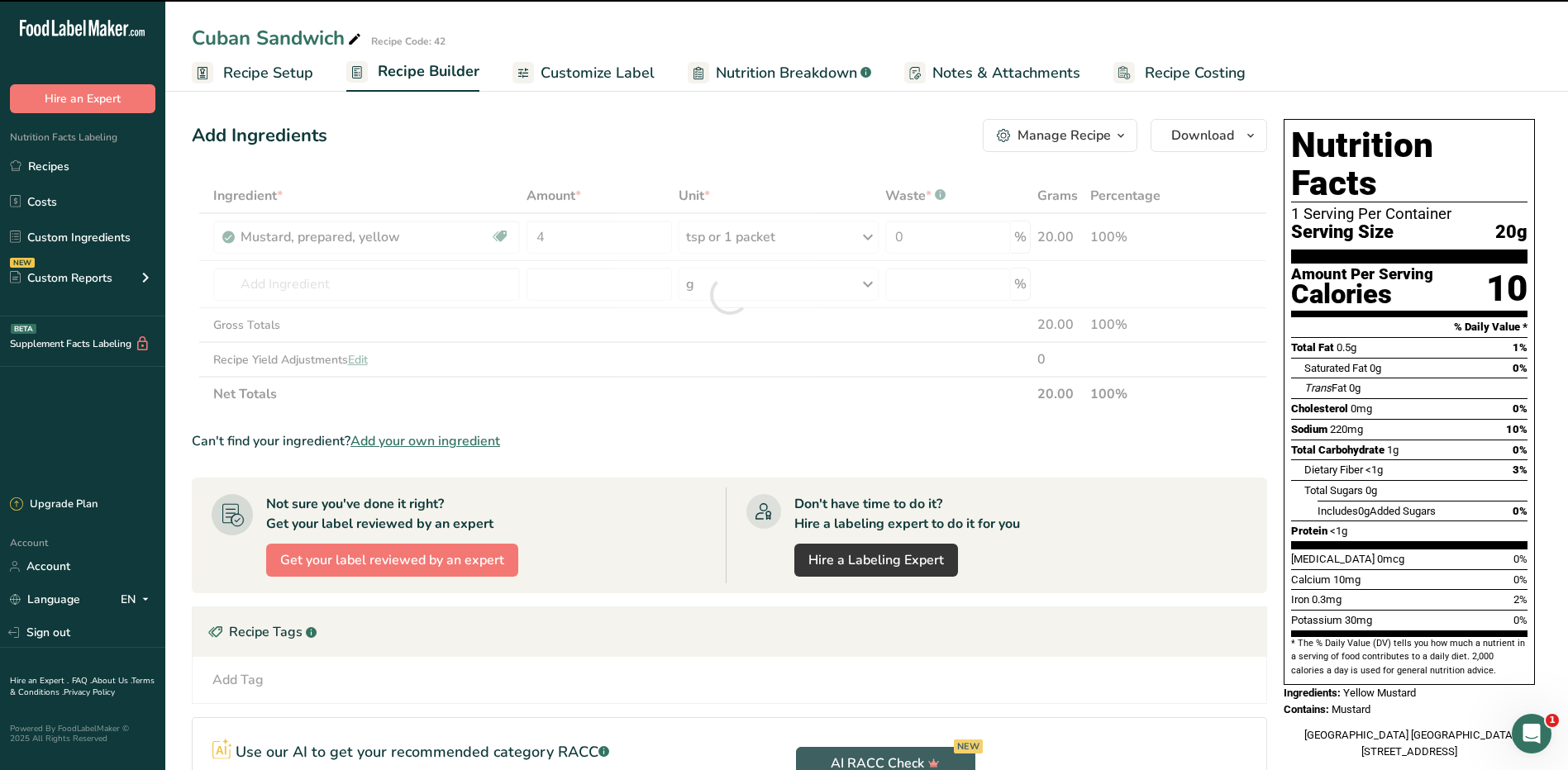
type input "0"
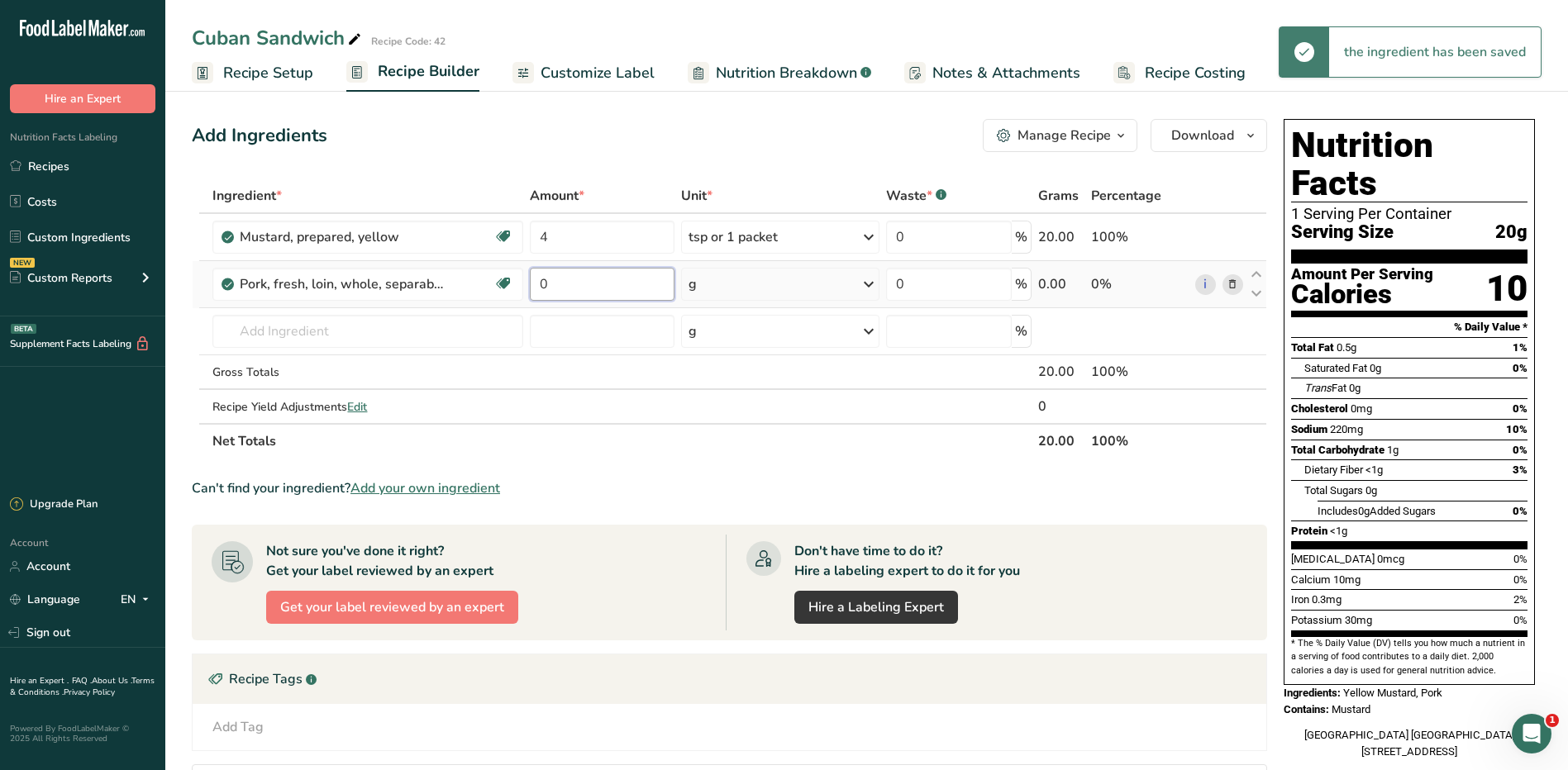
click at [562, 286] on input "0" at bounding box center [602, 284] width 145 height 33
type input "2"
click at [776, 304] on div "Ingredient * Amount * Unit * Waste * .a-a{fill:#347362;}.b-a{fill:#fff;} Grams …" at bounding box center [729, 319] width 1075 height 280
click at [786, 288] on div "g" at bounding box center [781, 284] width 199 height 33
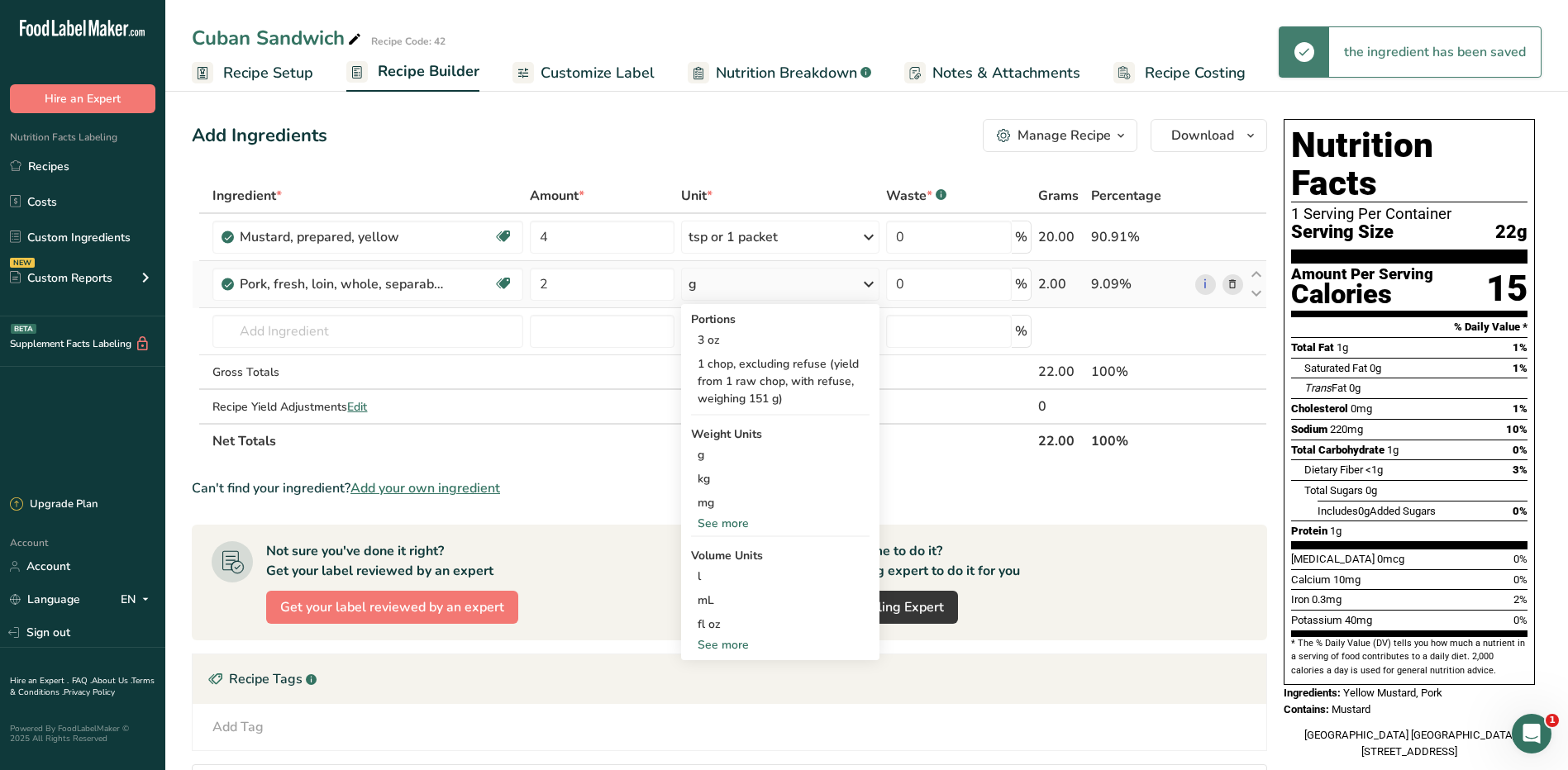
click at [726, 523] on div "See more" at bounding box center [780, 524] width 180 height 18
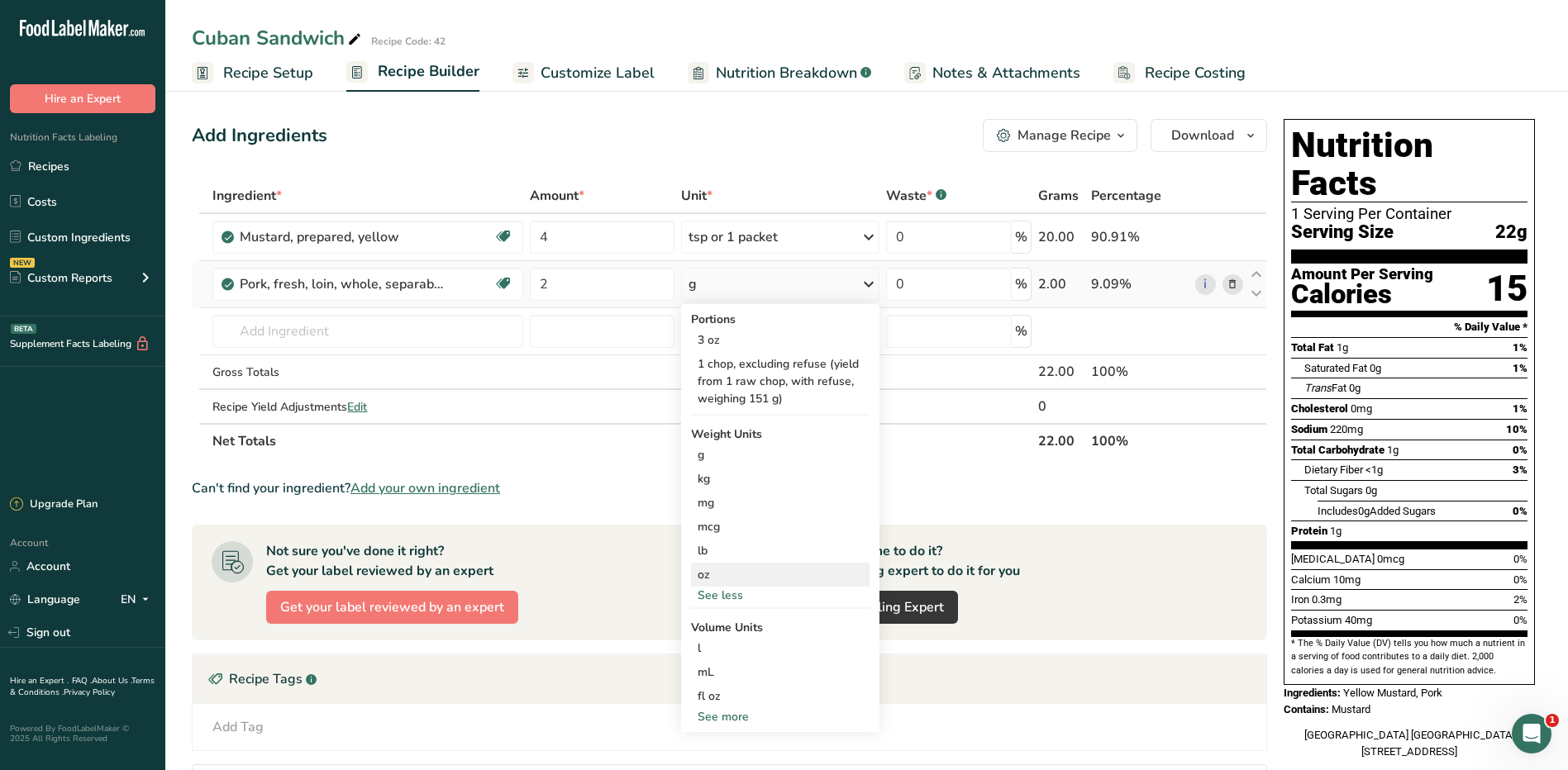
click at [708, 577] on div "oz" at bounding box center [780, 574] width 180 height 24
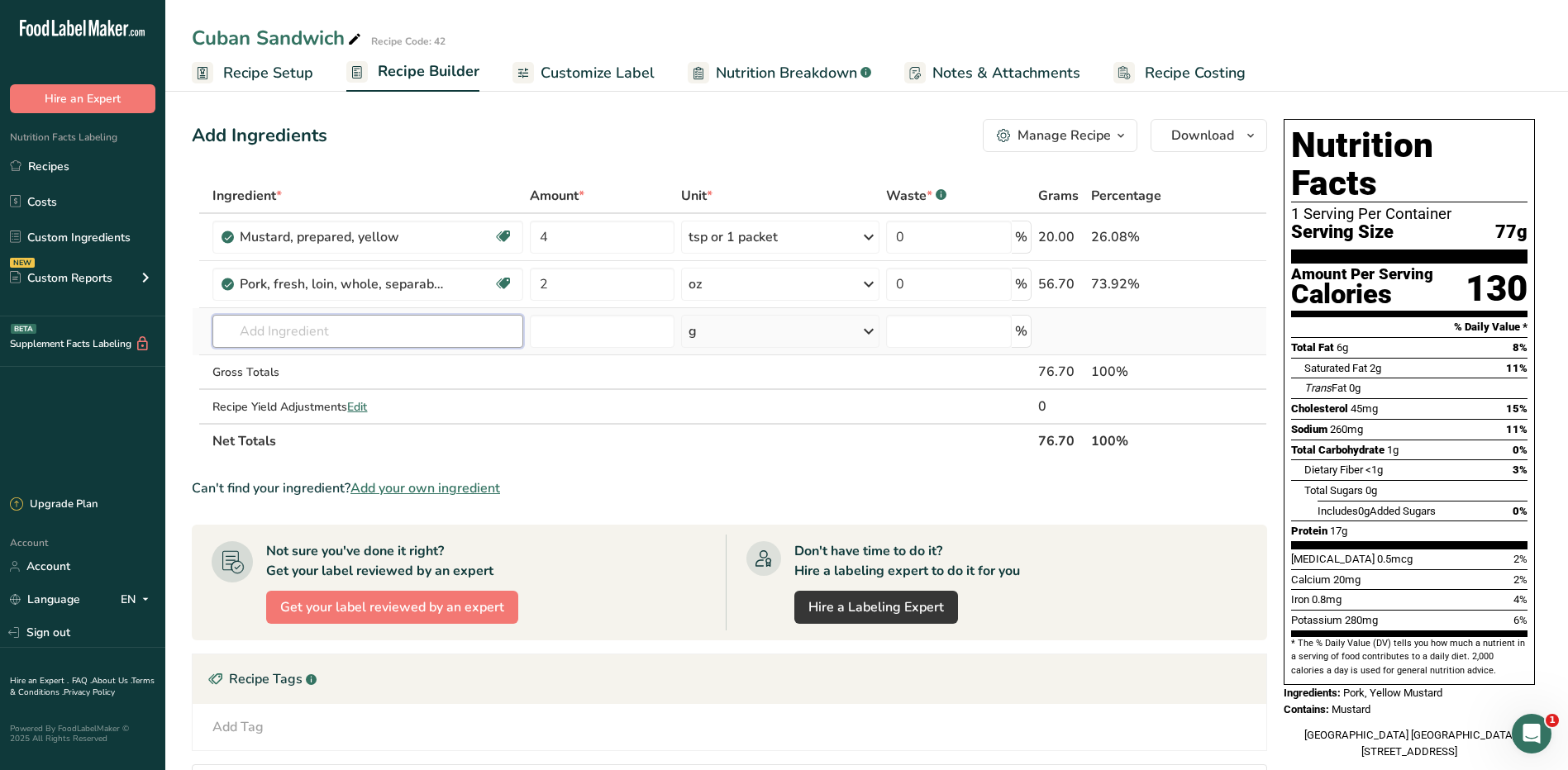
click at [428, 329] on input "text" at bounding box center [368, 331] width 310 height 33
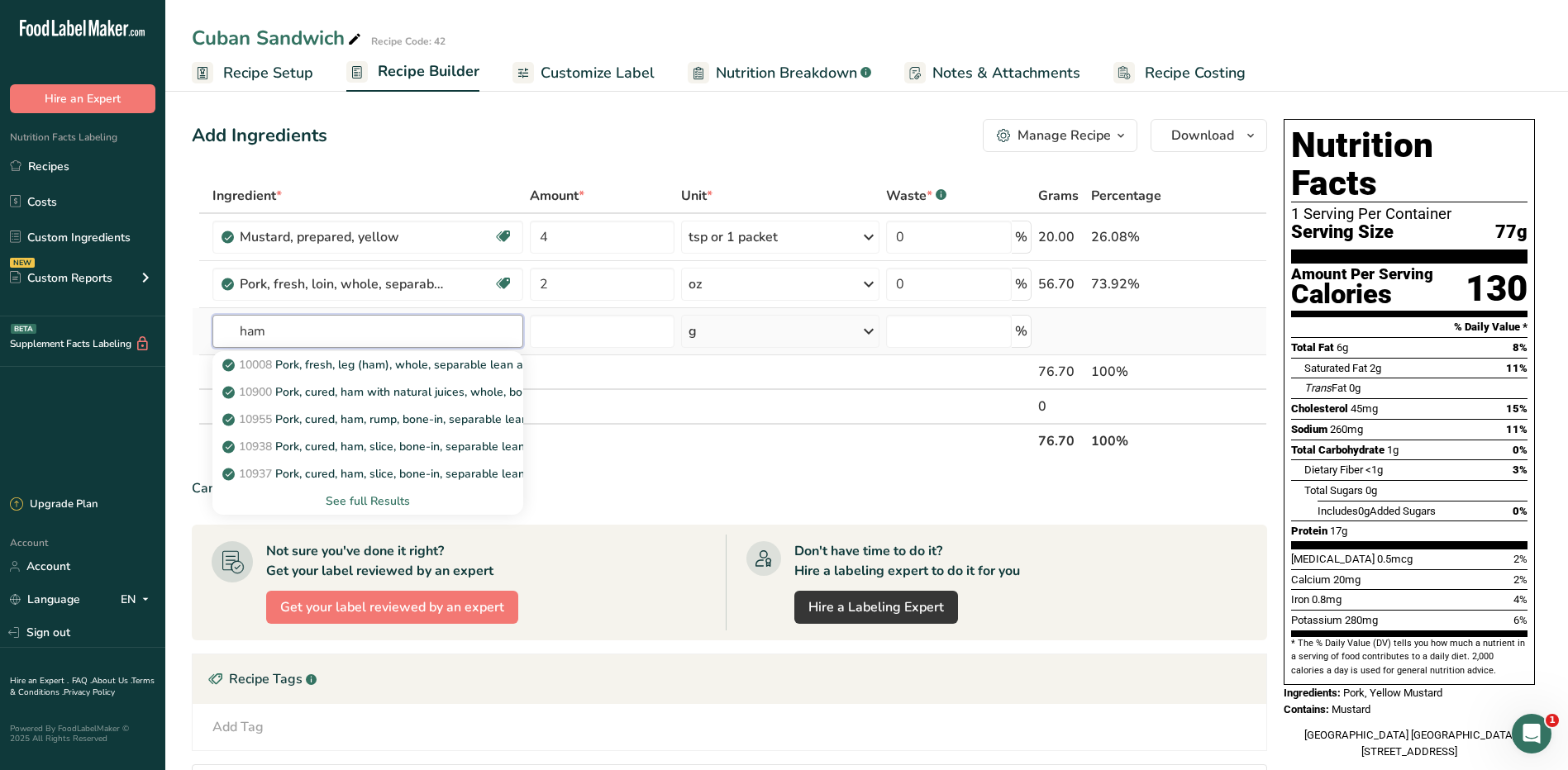
type input "ham"
click at [368, 499] on div "See full Results" at bounding box center [368, 501] width 283 height 18
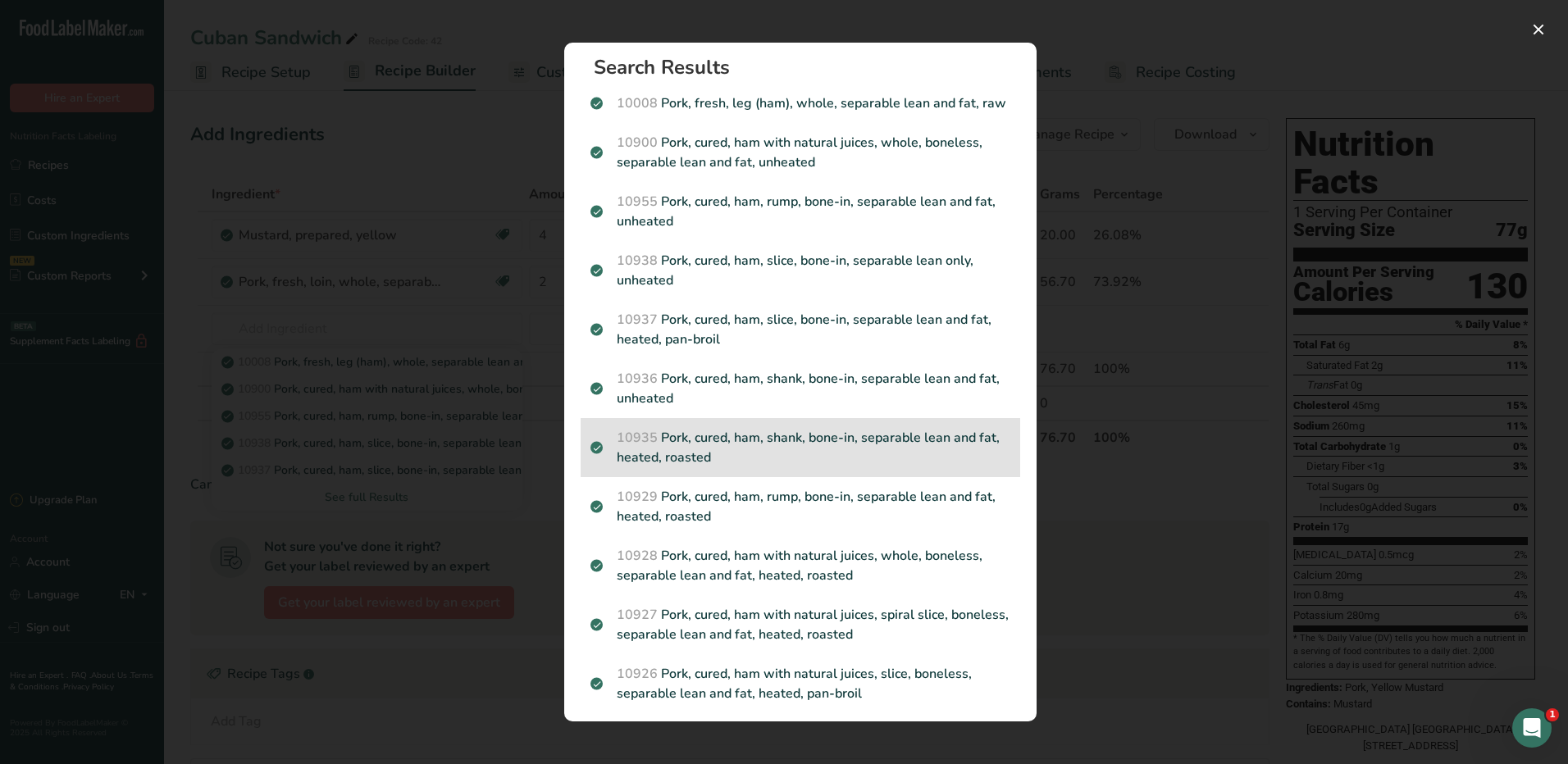
scroll to position [0, 0]
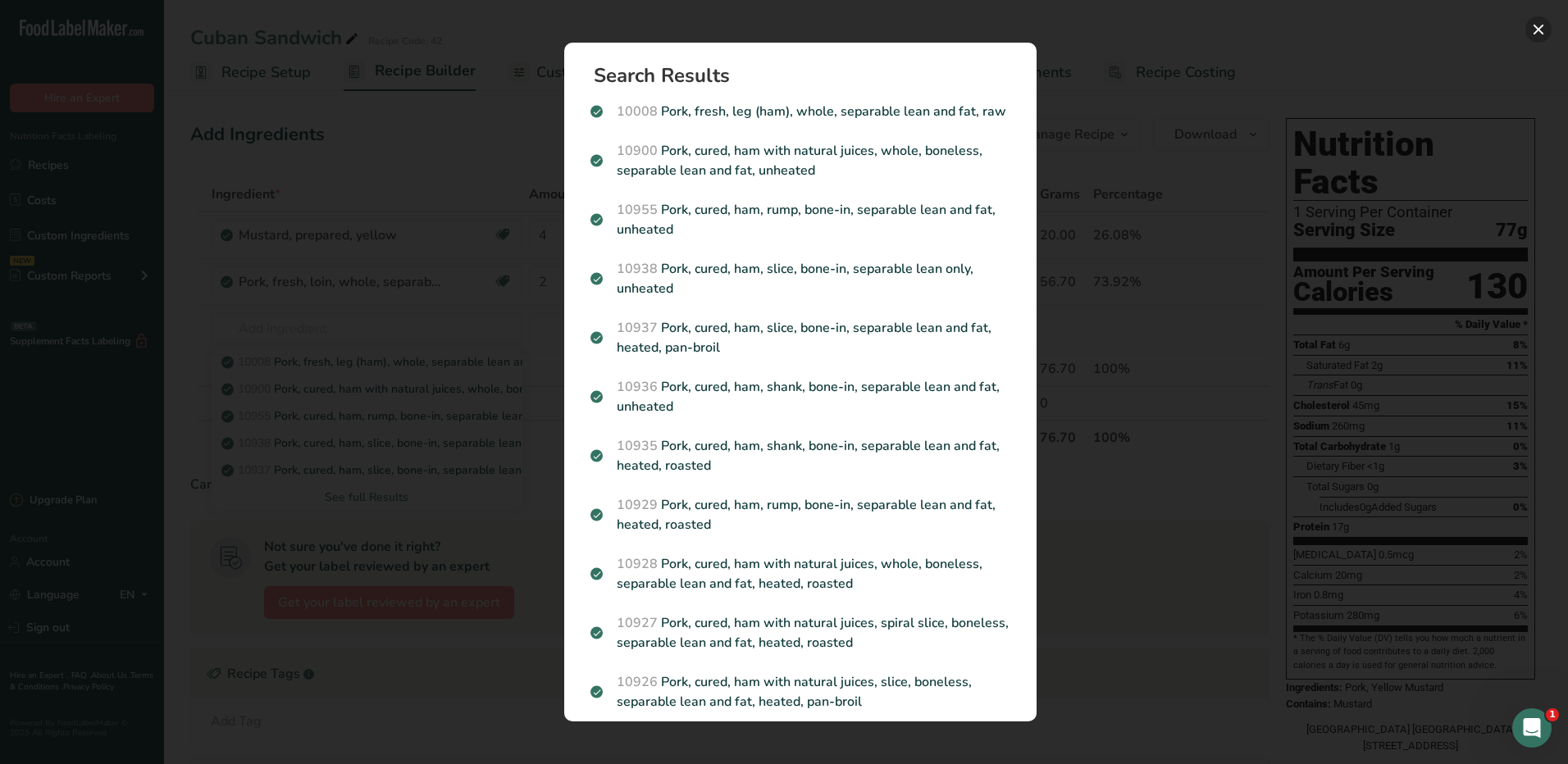
click at [1547, 21] on button "Search results modal" at bounding box center [1538, 29] width 26 height 26
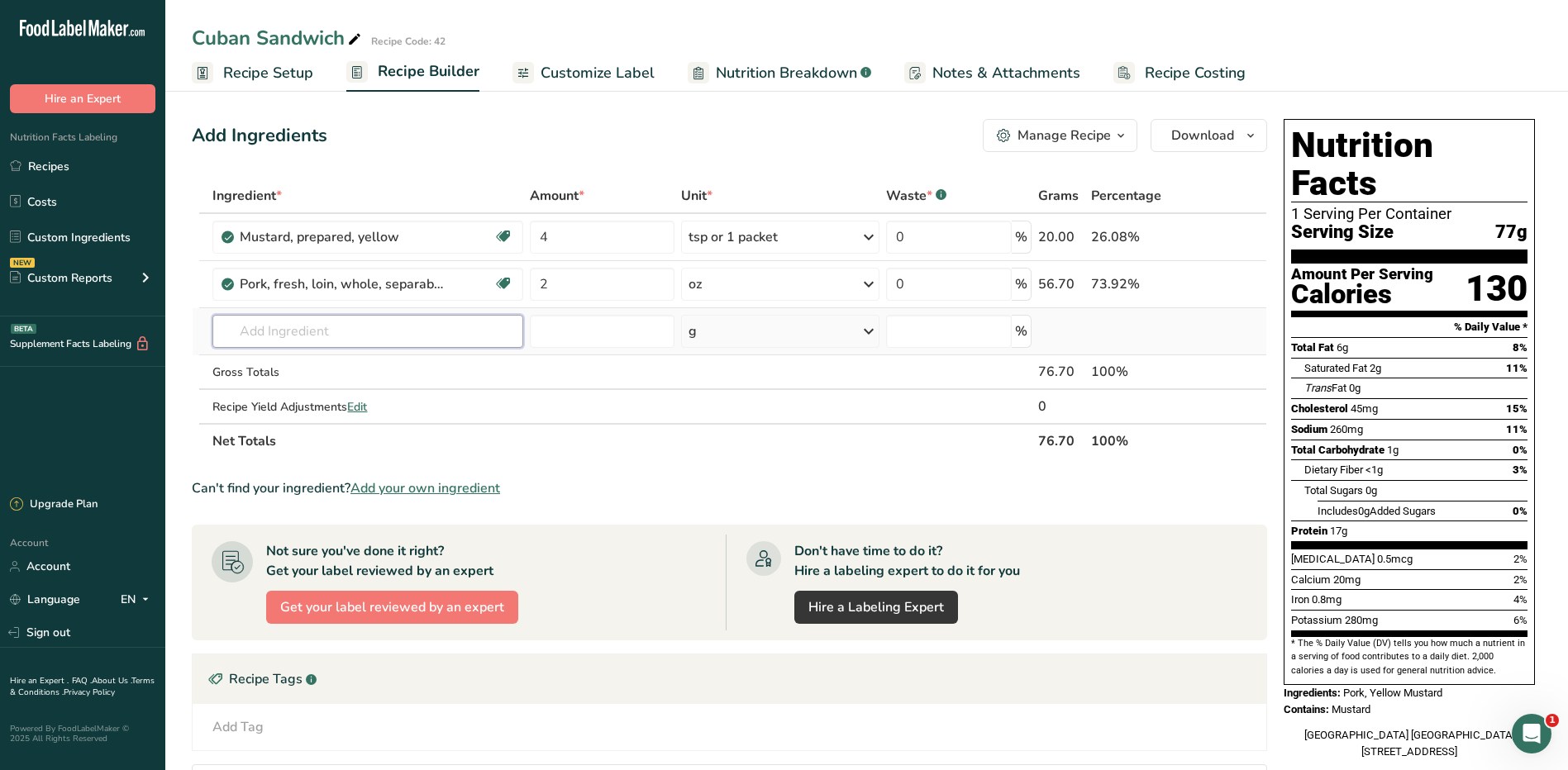
click at [398, 331] on input "text" at bounding box center [368, 331] width 310 height 33
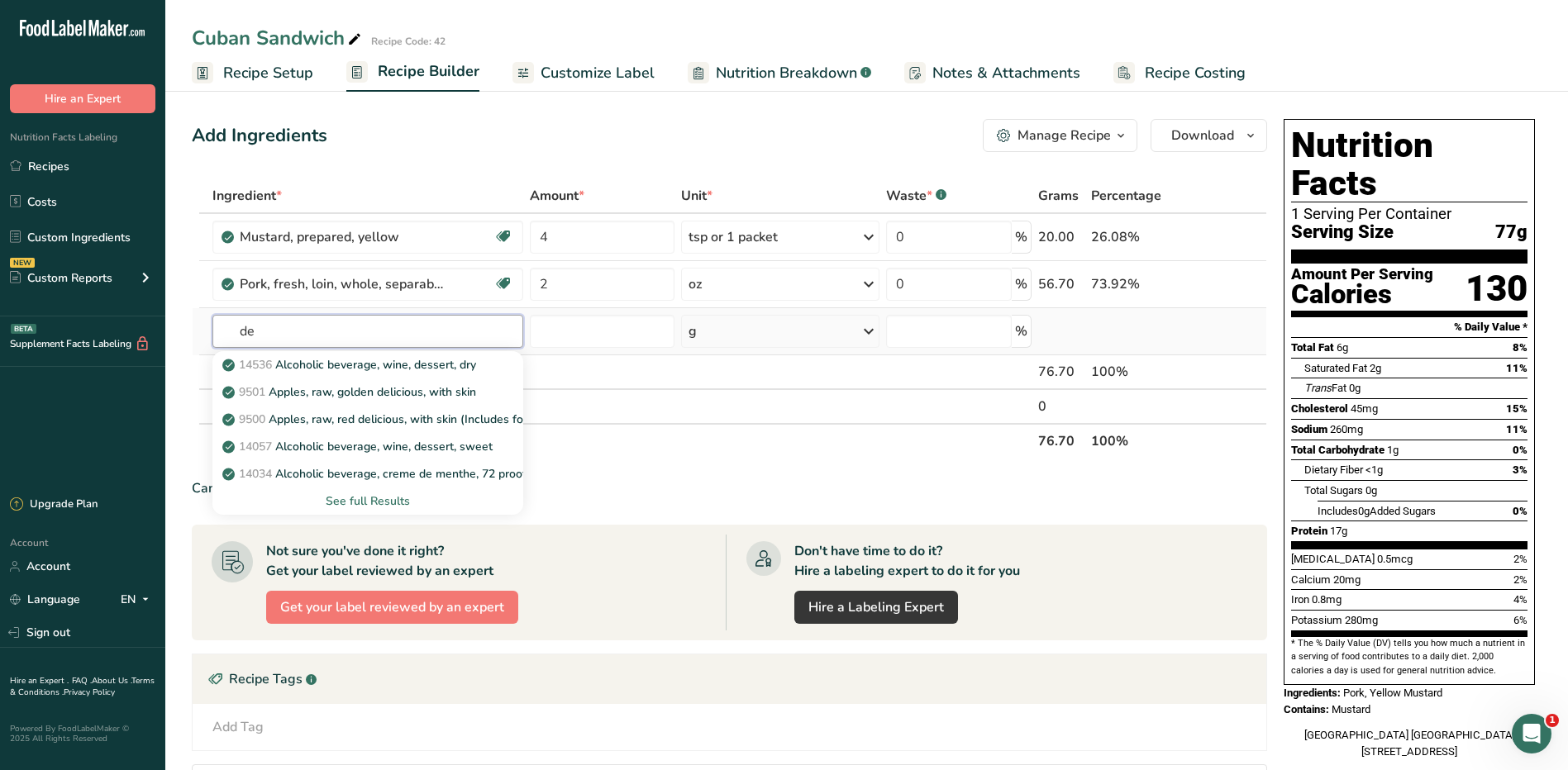
type input "d"
type input "ham de"
click at [409, 368] on p "7028 Ham, sliced, pre-packaged, deli meat (96%fat free, water added)" at bounding box center [420, 364] width 389 height 18
type input "Ham, sliced, pre-packaged, deli meat (96%fat free, water added)"
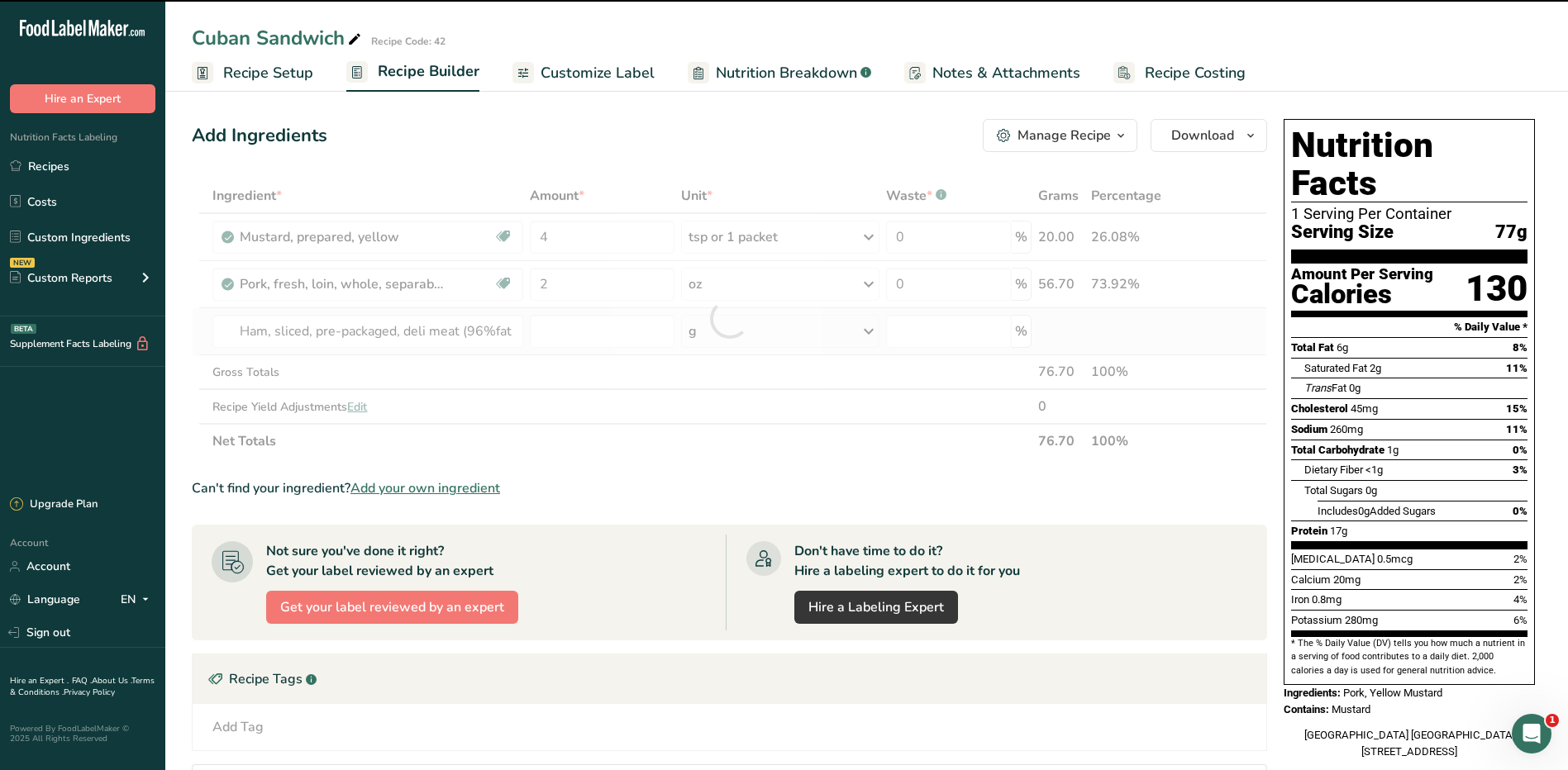
type input "0"
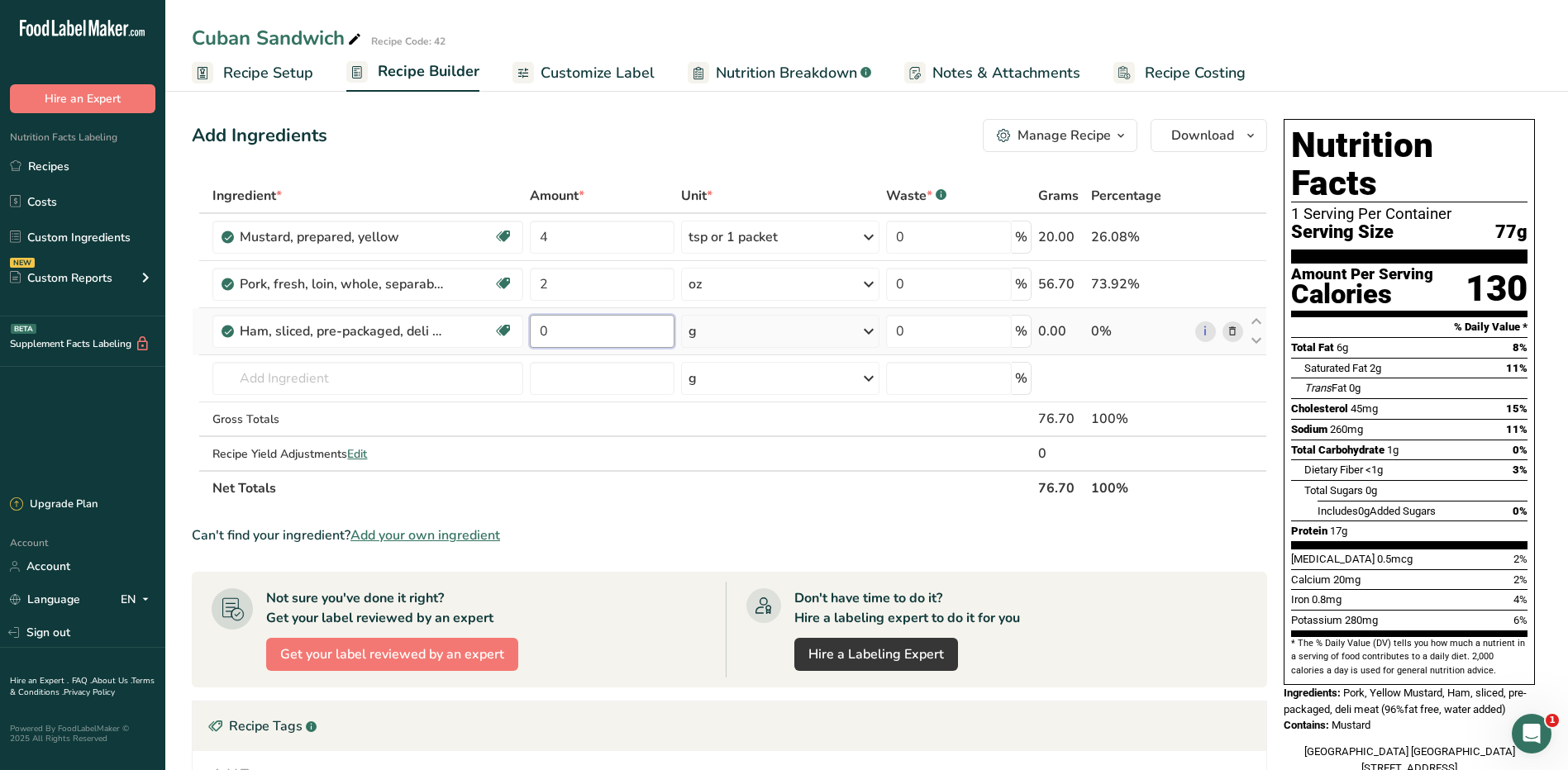
click at [572, 339] on input "0" at bounding box center [602, 331] width 145 height 33
type input "1"
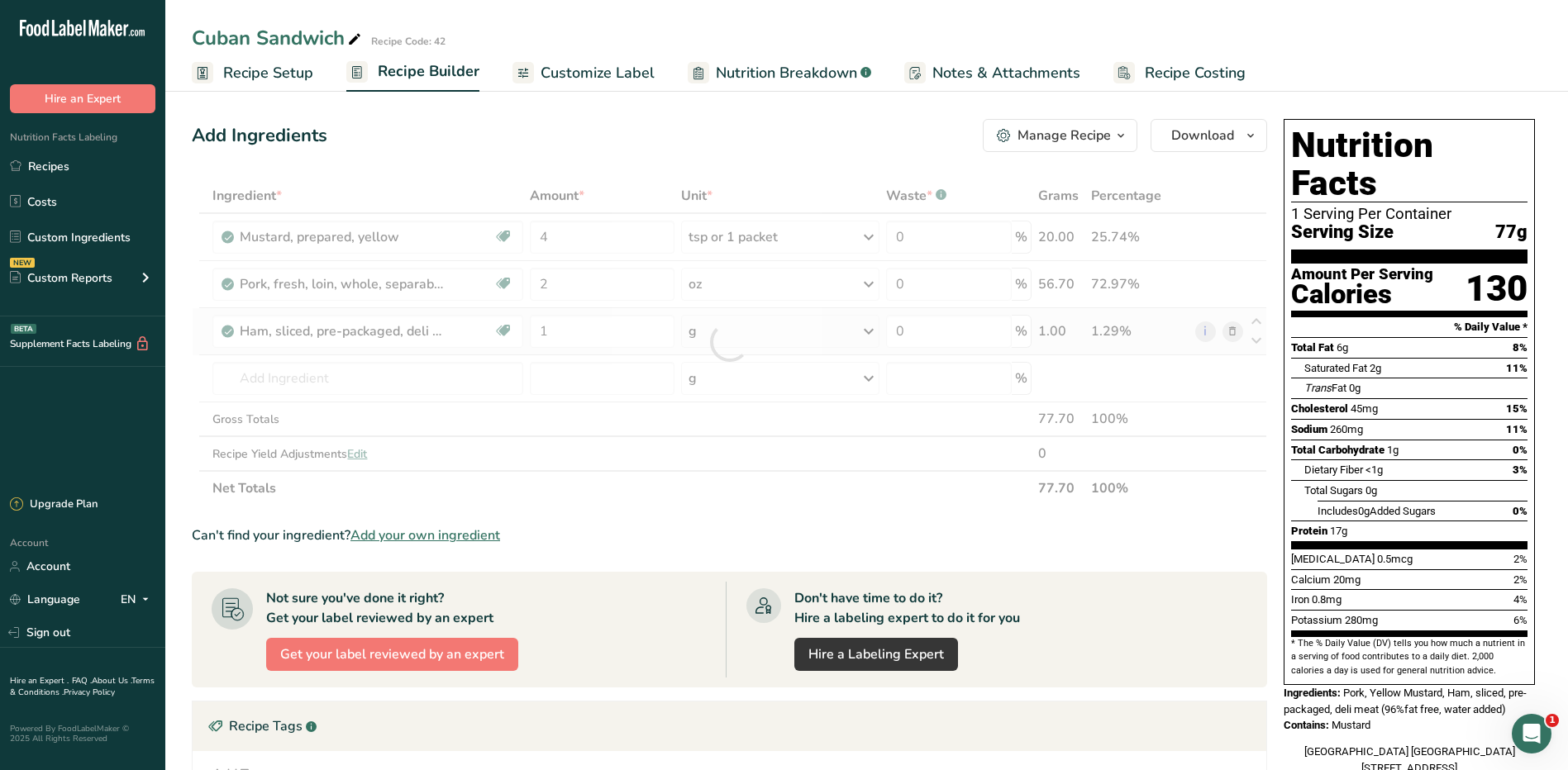
click at [733, 330] on div "Ingredient * Amount * Unit * Waste * .a-a{fill:#347362;}.b-a{fill:#fff;} Grams …" at bounding box center [729, 342] width 1075 height 327
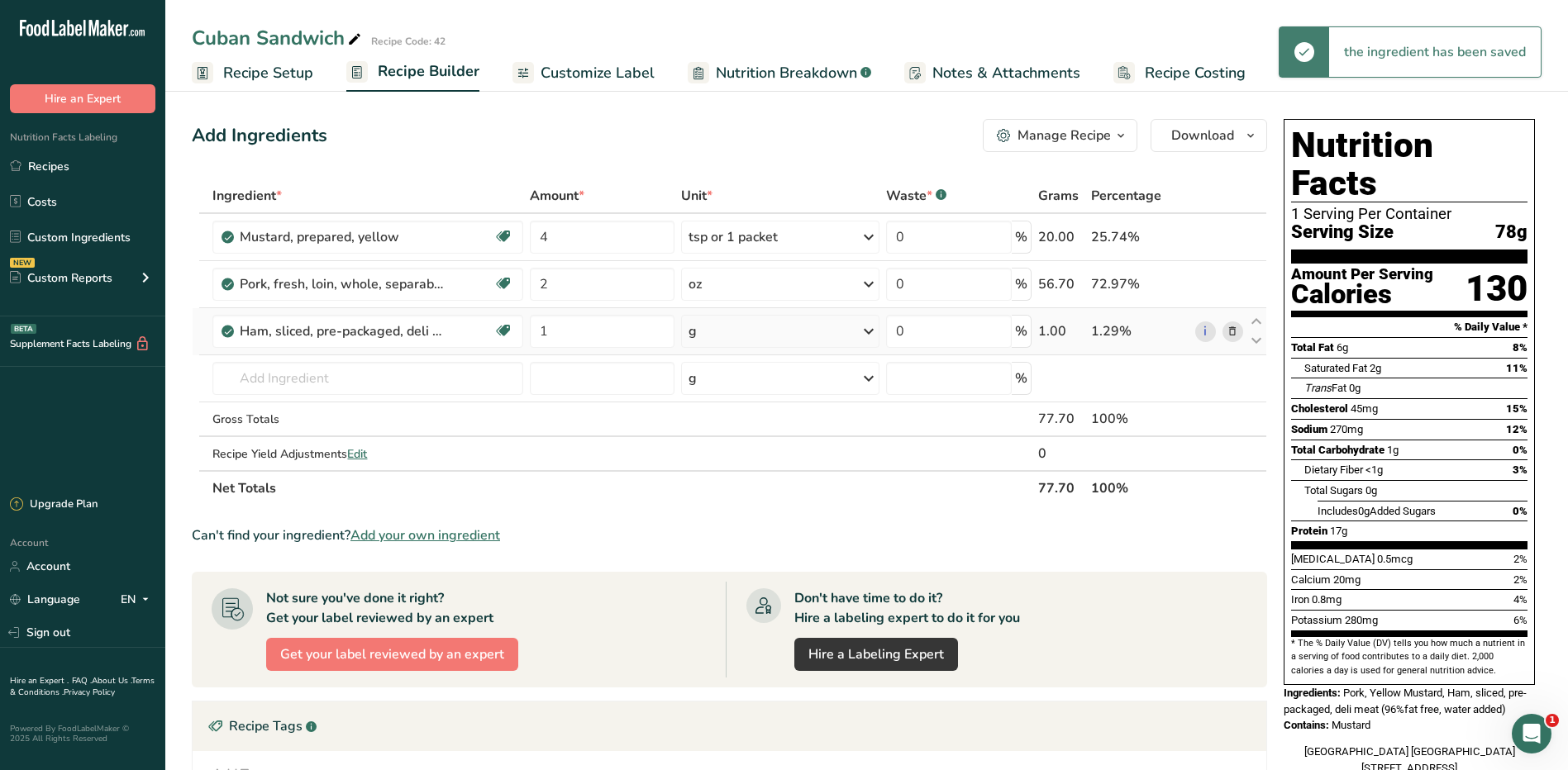
click at [733, 330] on div "g" at bounding box center [781, 331] width 199 height 33
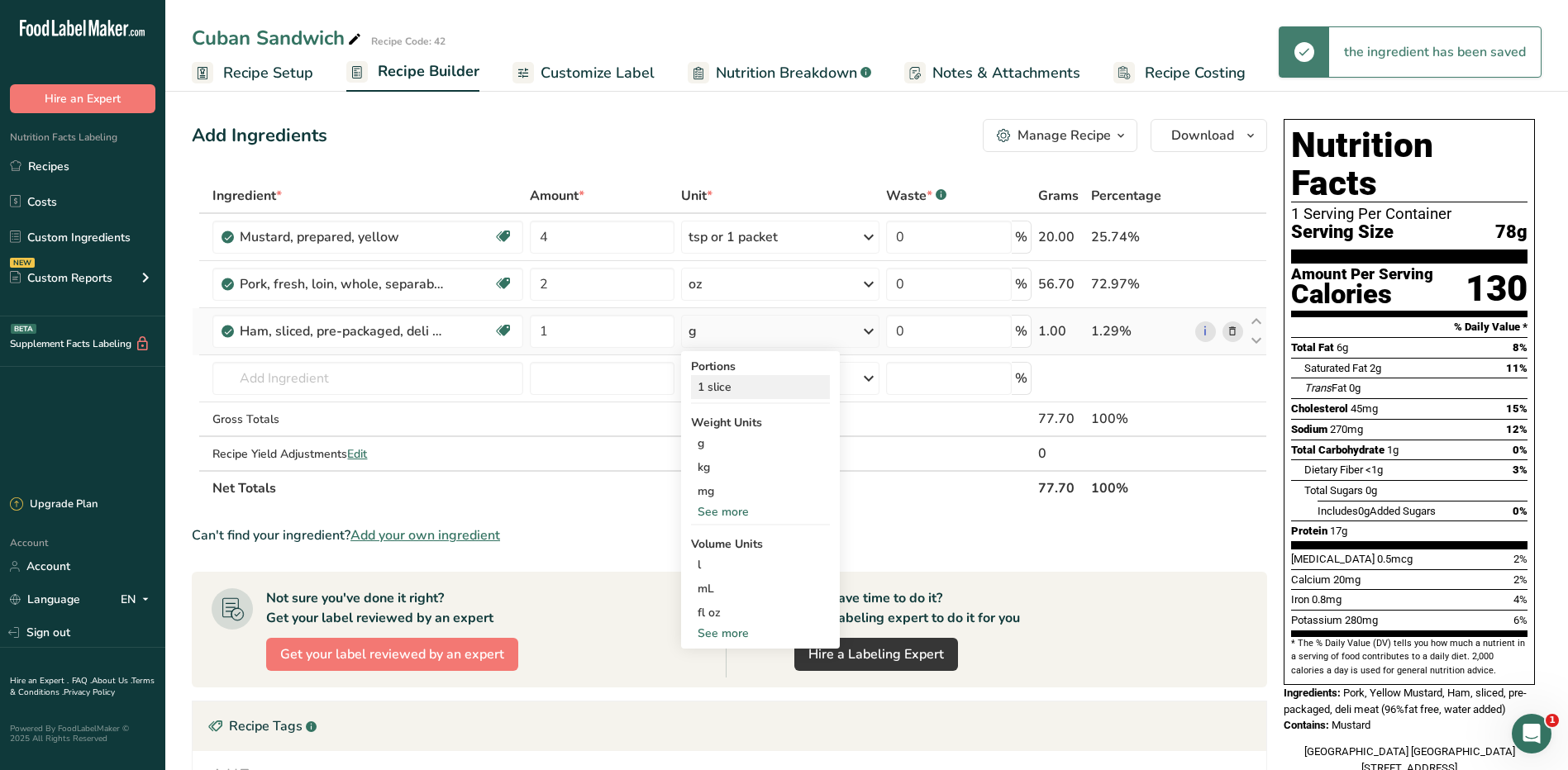
click at [725, 387] on div "1 slice" at bounding box center [760, 387] width 139 height 24
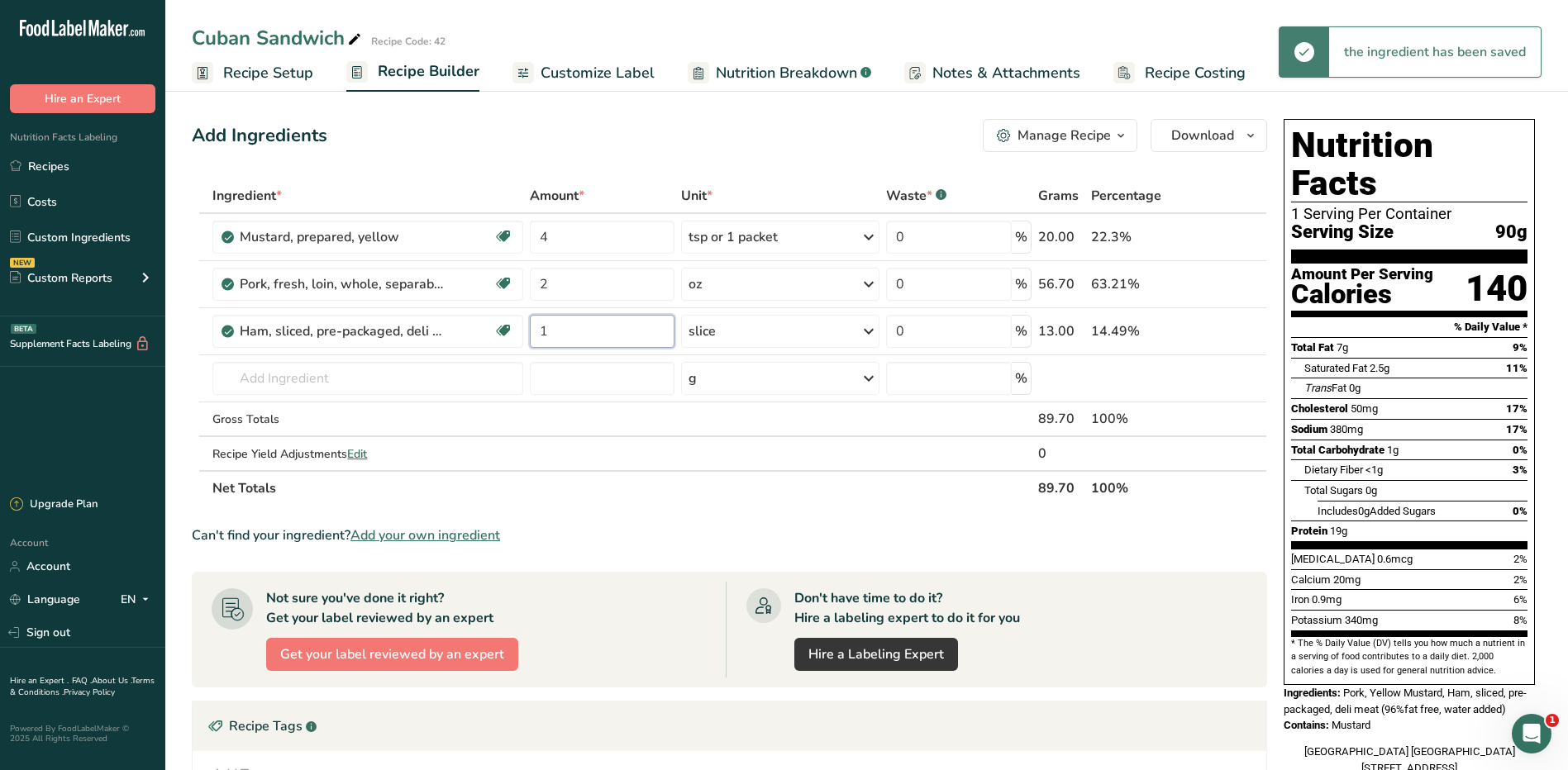
click at [607, 337] on input "1" at bounding box center [602, 331] width 145 height 33
type input "2"
click at [976, 330] on div "Ingredient * Amount * Unit * Waste * .a-a{fill:#347362;}.b-a{fill:#fff;} Grams …" at bounding box center [729, 342] width 1075 height 327
click at [347, 375] on div "Ingredient * Amount * Unit * Waste * .a-a{fill:#347362;}.b-a{fill:#fff;} Grams …" at bounding box center [729, 342] width 1075 height 327
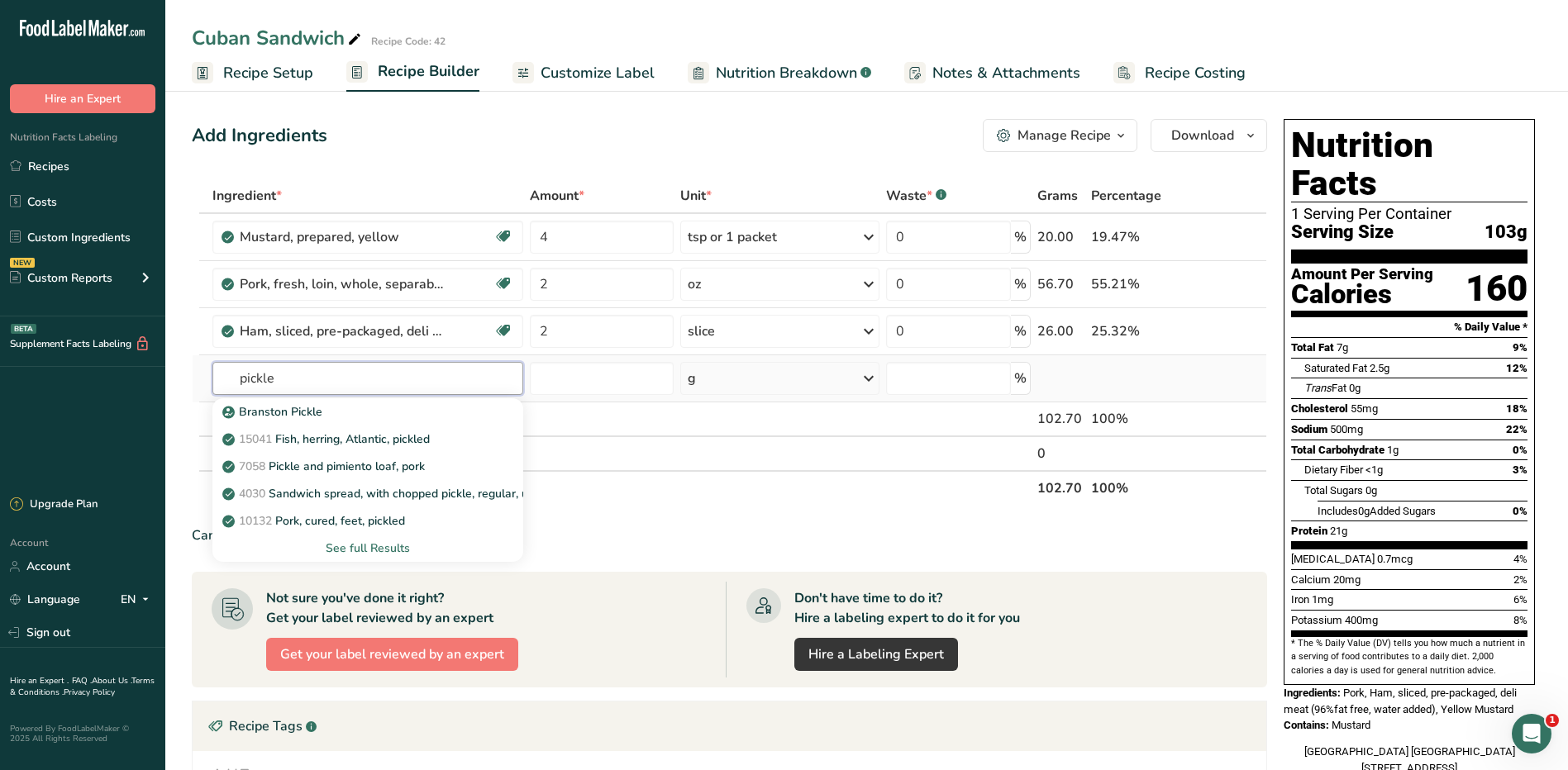
type input "pickle"
click at [365, 542] on div "See full Results" at bounding box center [368, 548] width 283 height 18
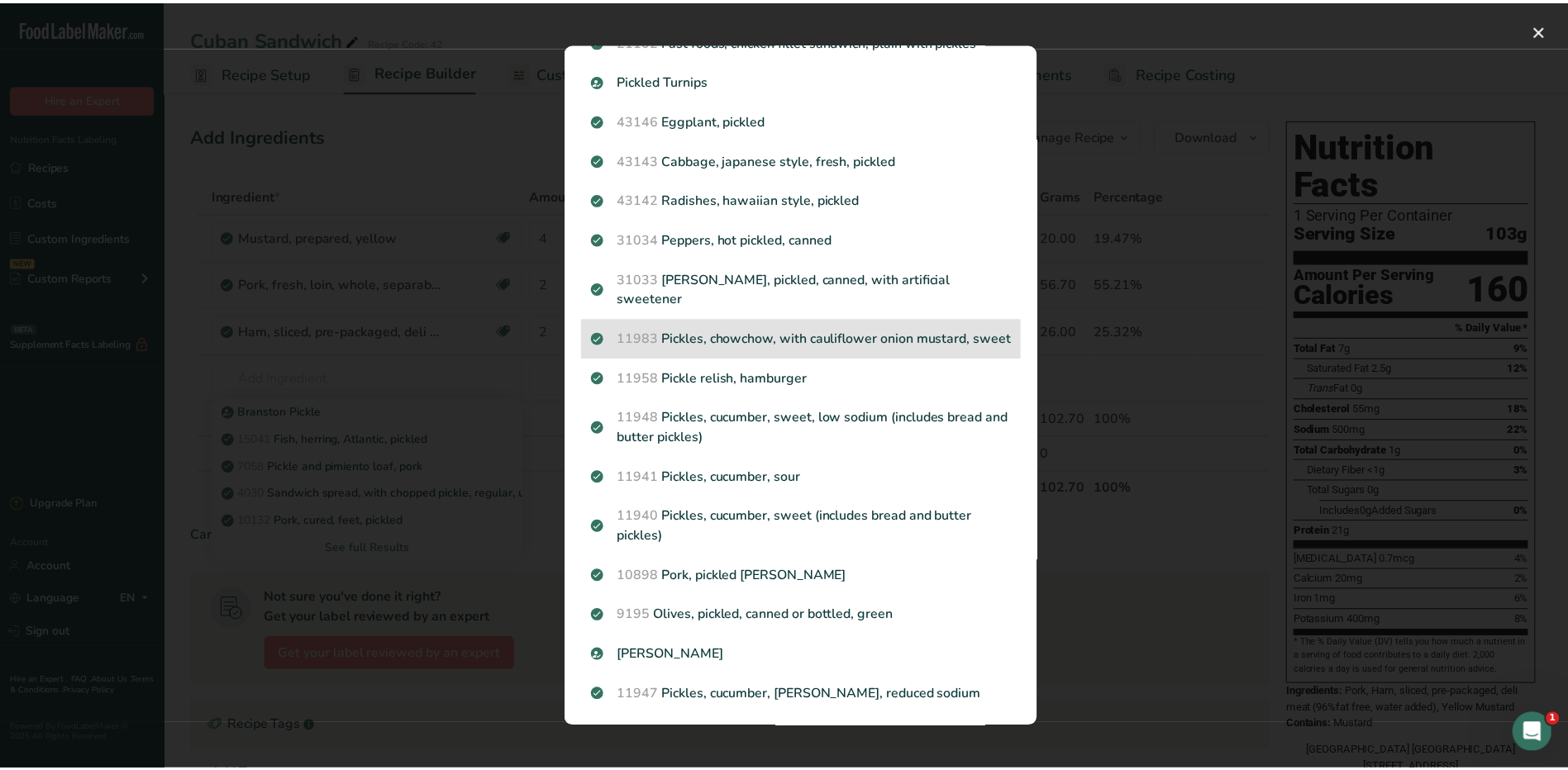
scroll to position [331, 0]
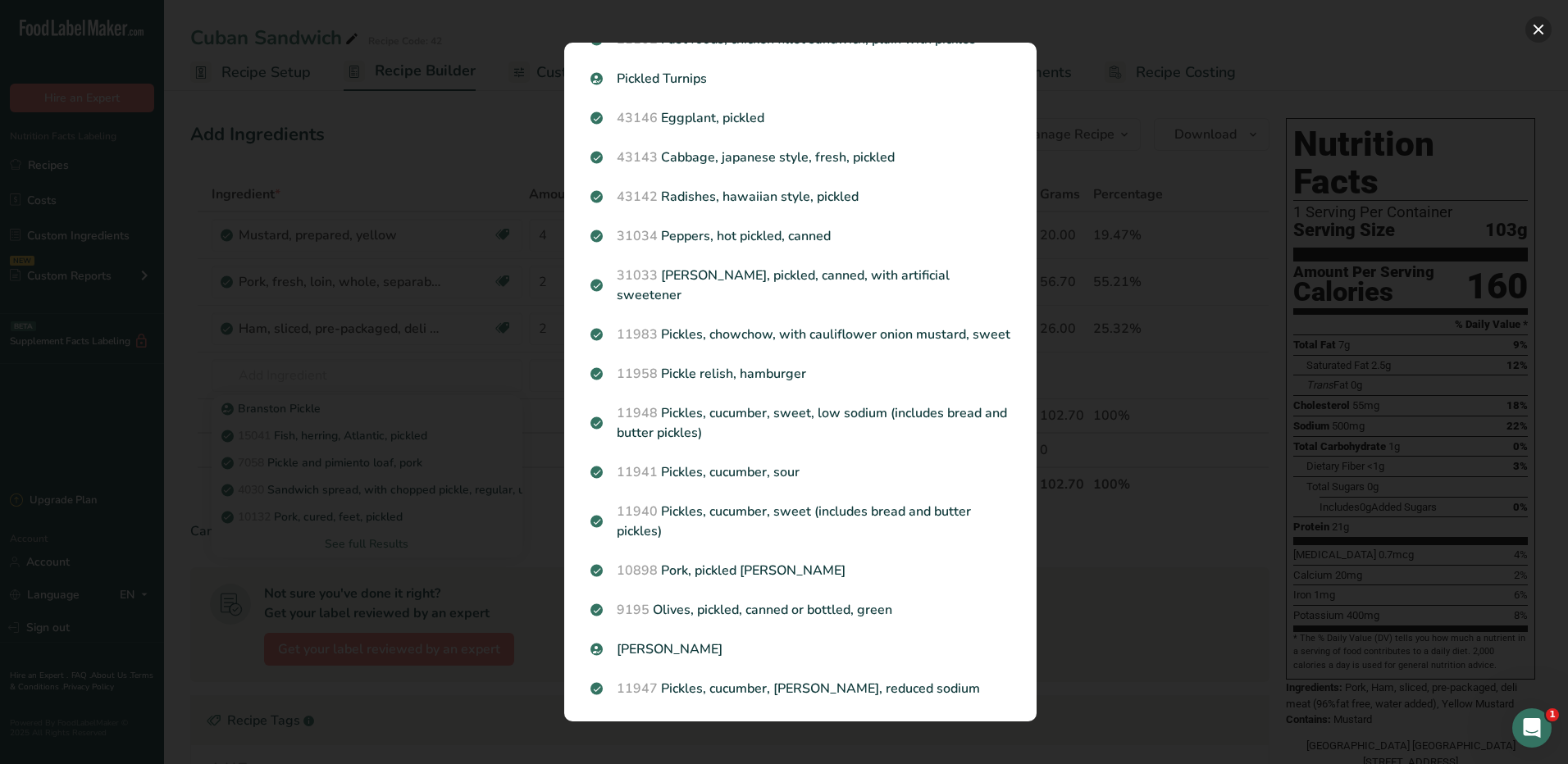
click at [1543, 25] on button "Search results modal" at bounding box center [1538, 29] width 26 height 26
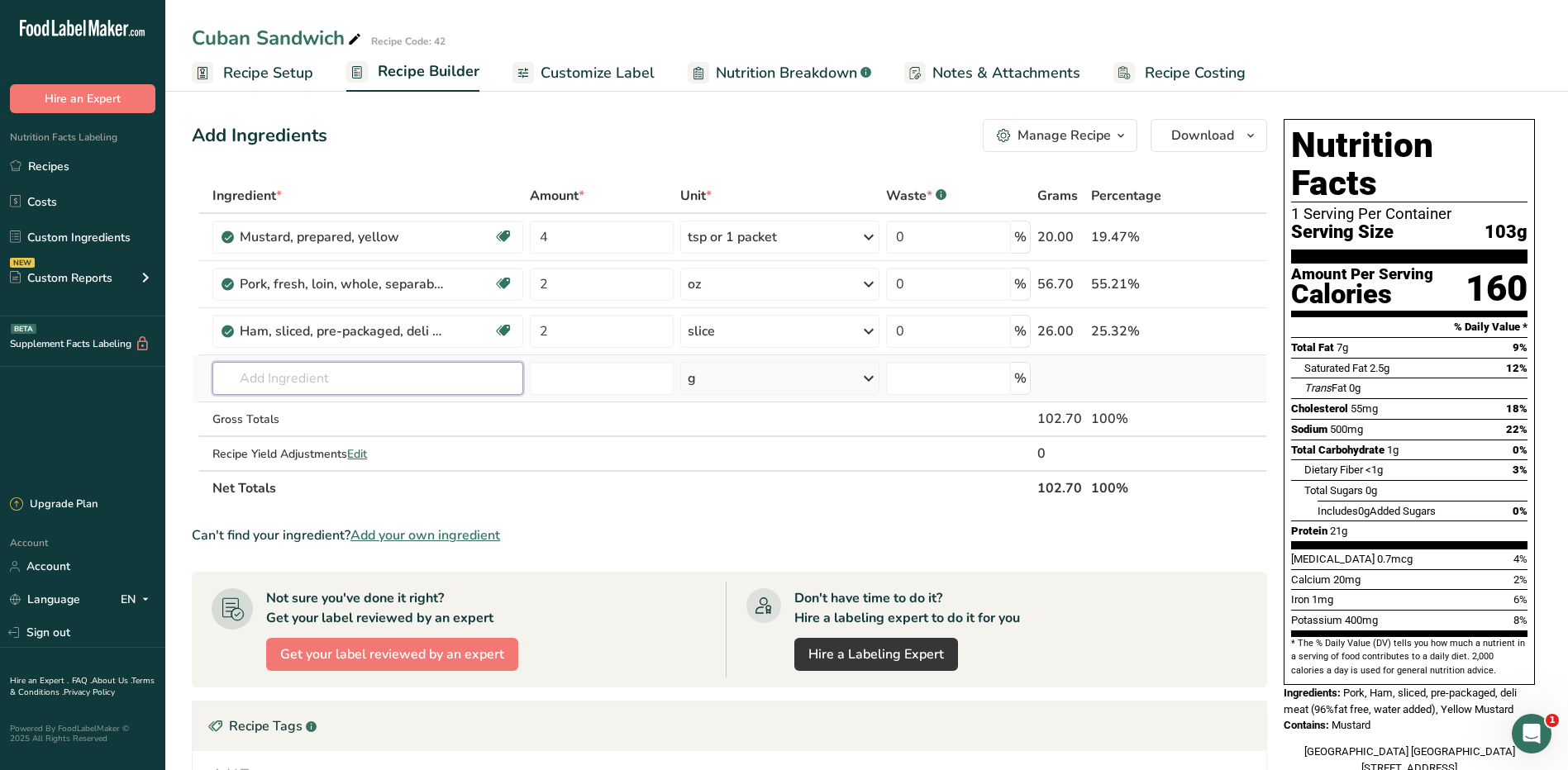
click at [272, 385] on input "text" at bounding box center [368, 378] width 310 height 33
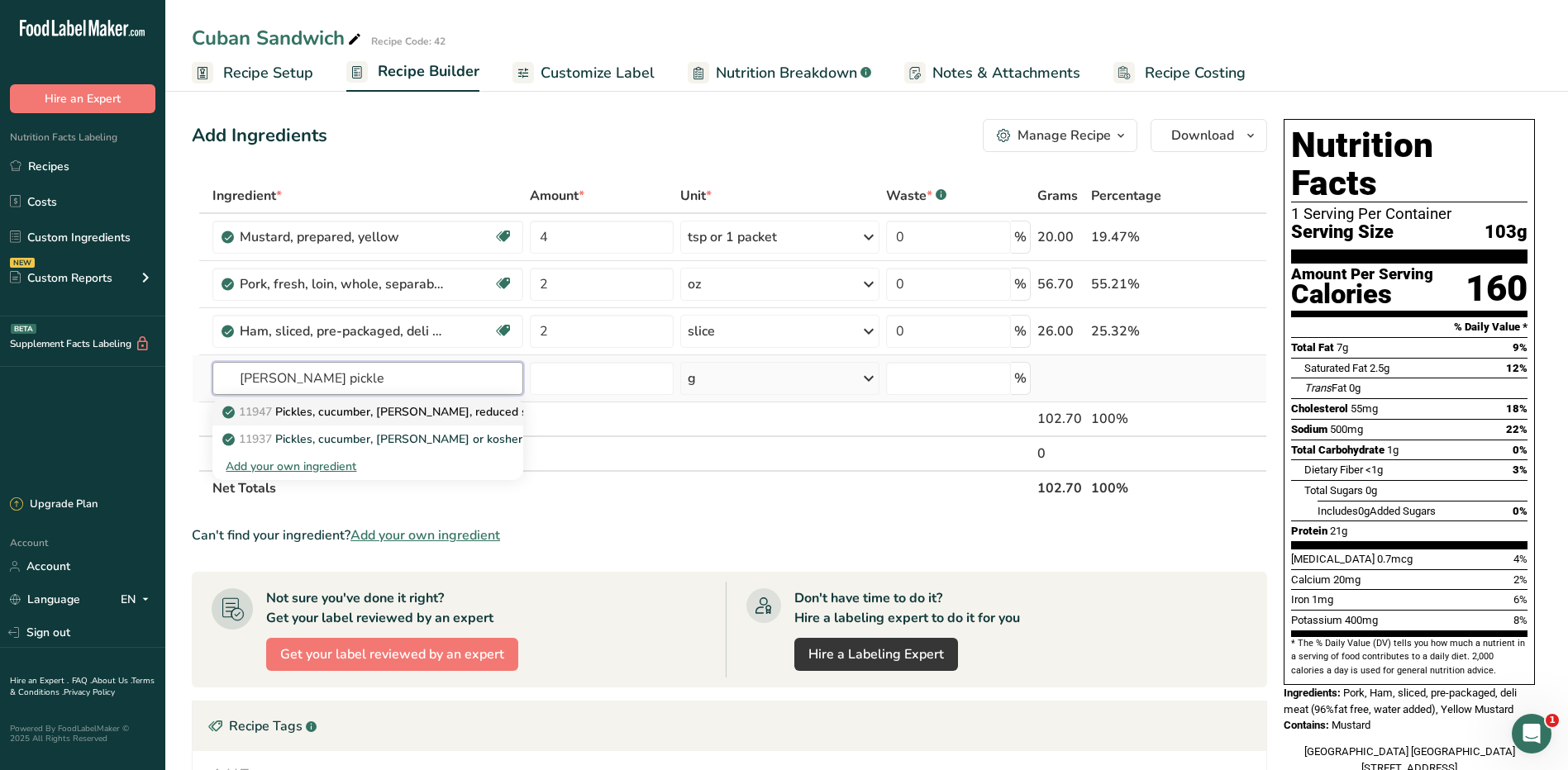
type input "[PERSON_NAME] pickle"
click at [380, 412] on p "11947 Pickles, cucumber, [PERSON_NAME], reduced sodium" at bounding box center [393, 412] width 334 height 18
type input "Pickles, cucumber, [PERSON_NAME], reduced sodium"
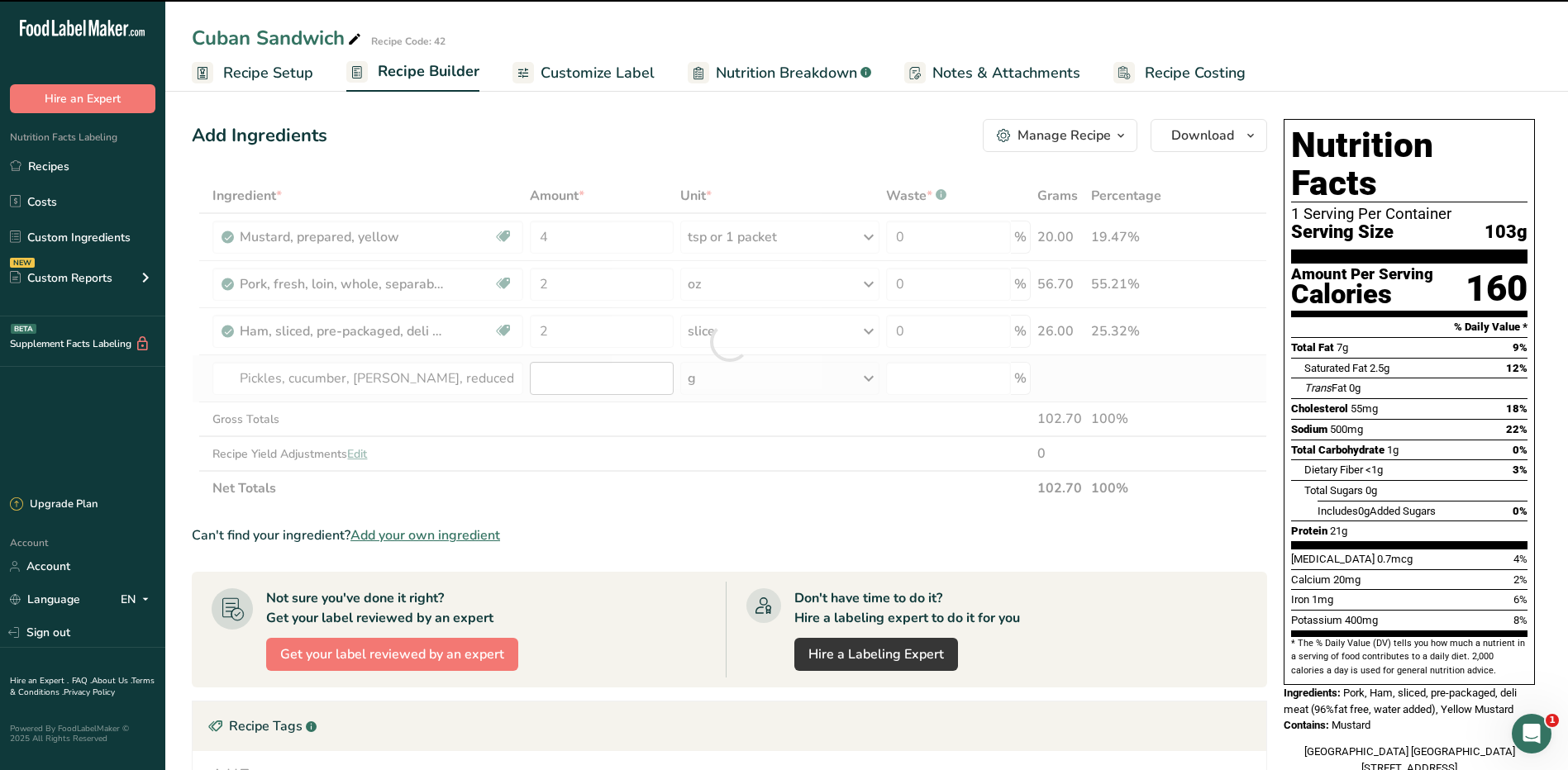
type input "0"
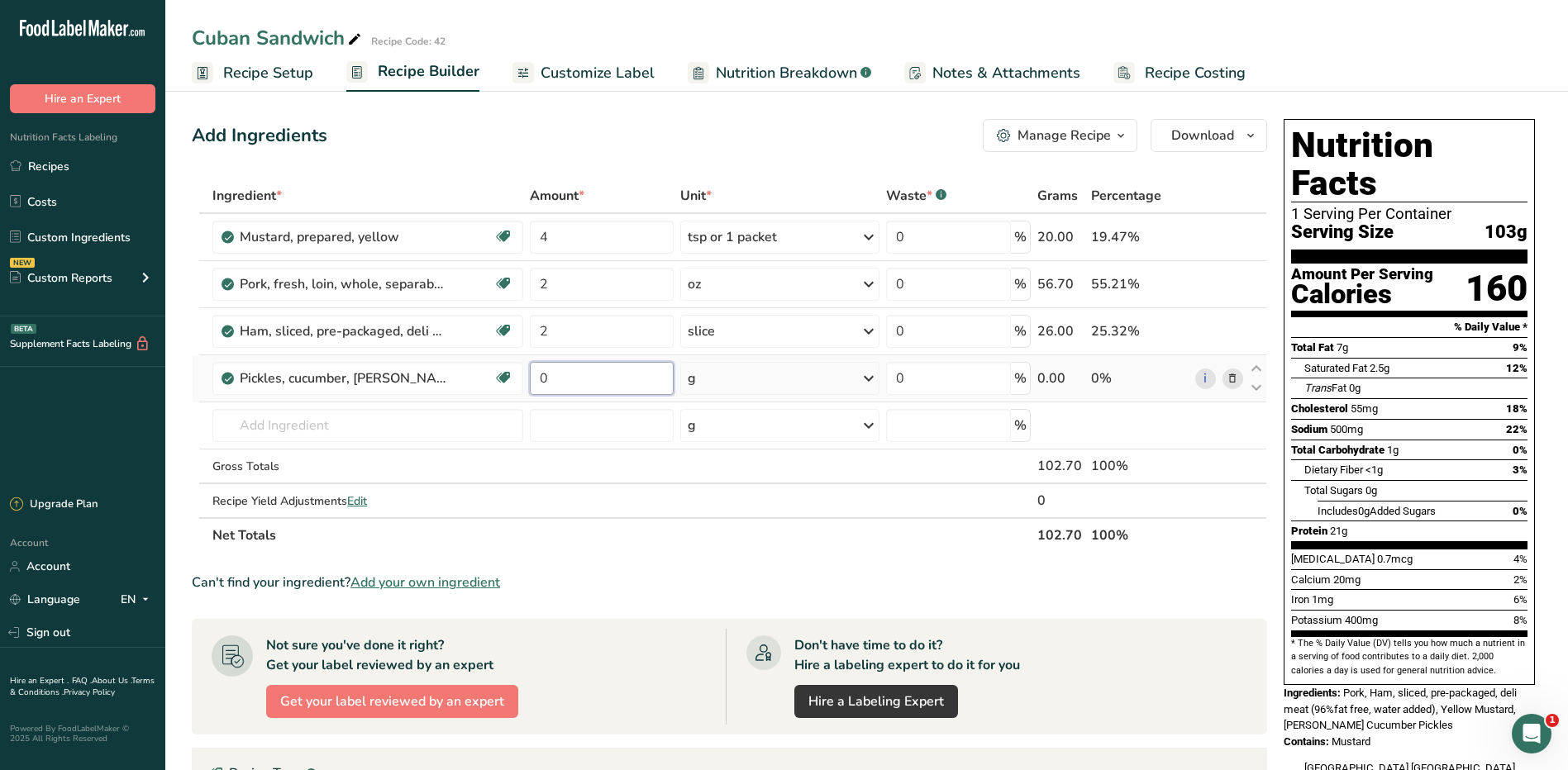
click at [568, 386] on input "0" at bounding box center [602, 378] width 145 height 33
type input "2"
click at [738, 393] on div "Ingredient * Amount * Unit * Waste * .a-a{fill:#347362;}.b-a{fill:#fff;} Grams …" at bounding box center [729, 366] width 1075 height 374
click at [739, 368] on div "g" at bounding box center [780, 378] width 199 height 33
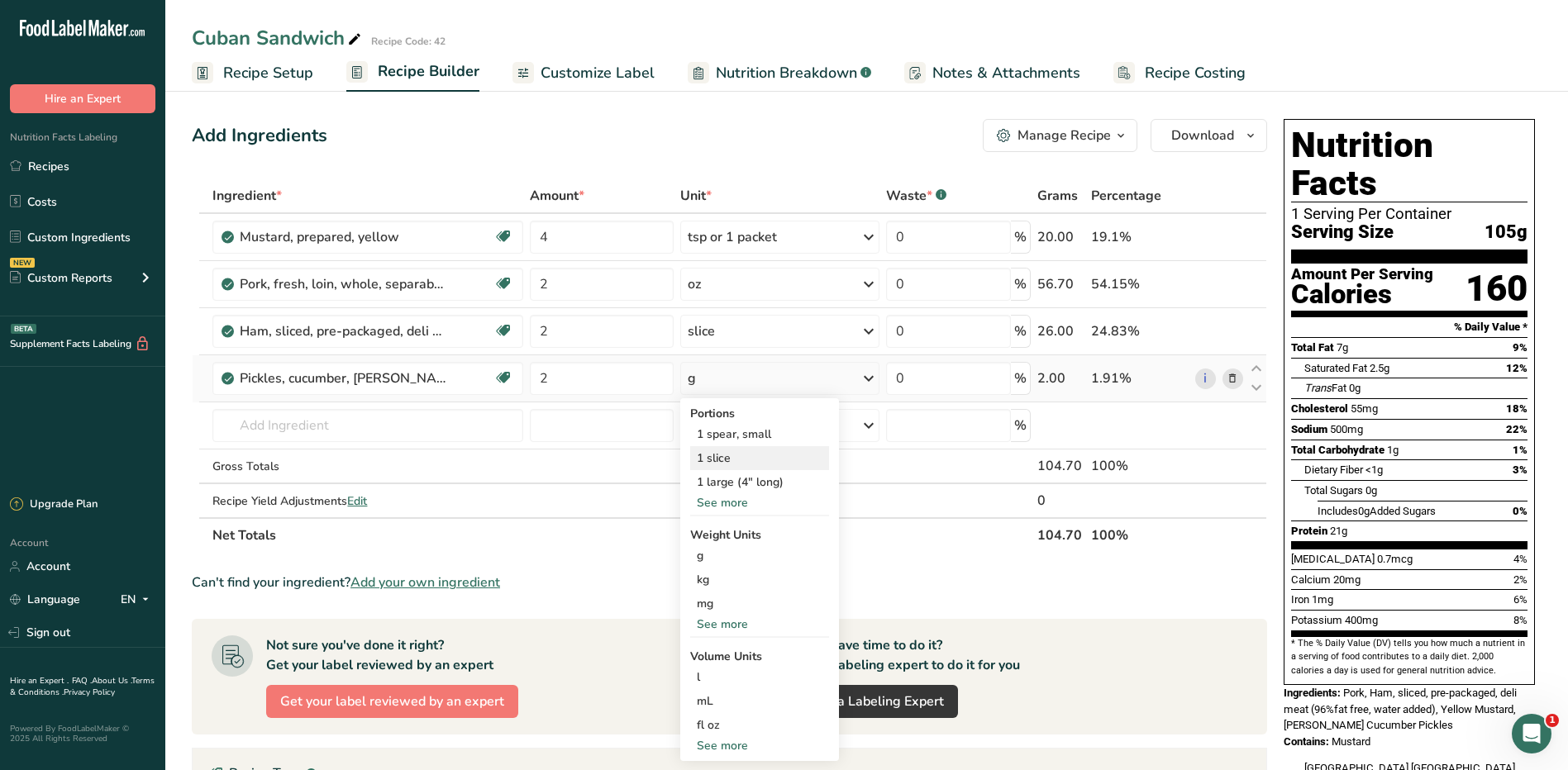
click at [752, 459] on div "1 slice" at bounding box center [759, 458] width 139 height 24
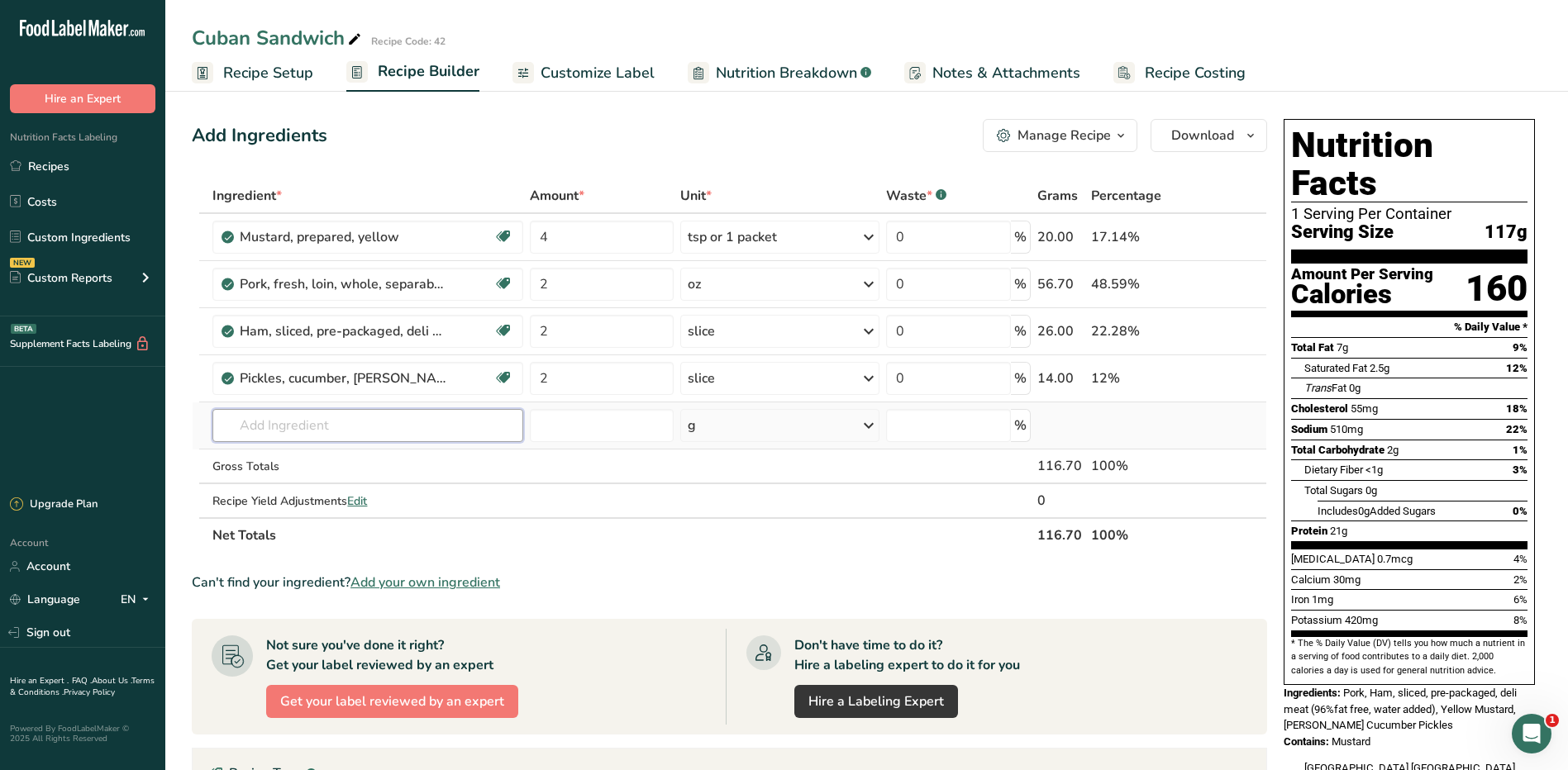
click at [401, 433] on input "text" at bounding box center [368, 425] width 310 height 33
click at [21, 158] on link "Recipes" at bounding box center [83, 165] width 165 height 31
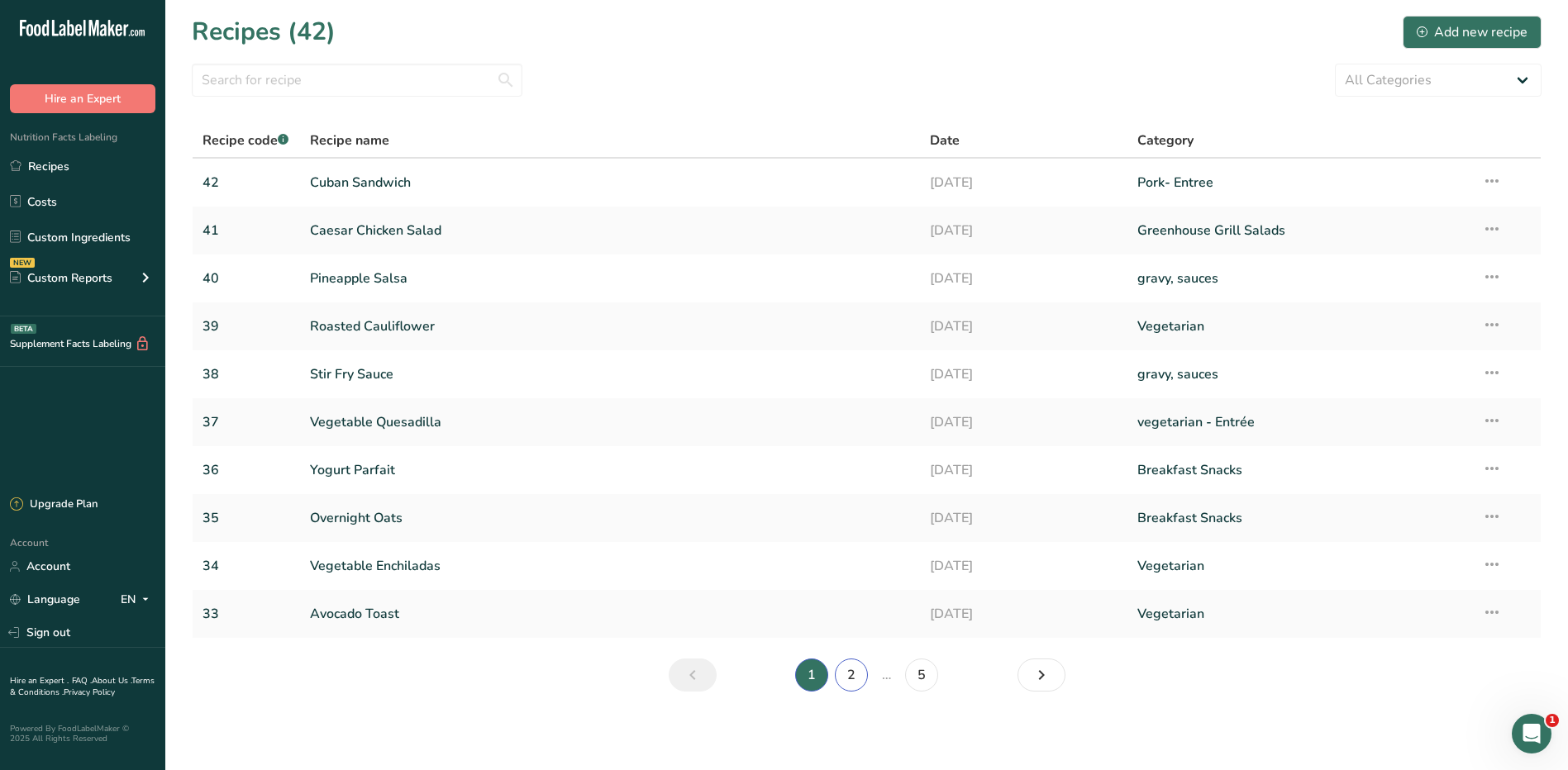
click at [849, 681] on link "2" at bounding box center [851, 675] width 33 height 33
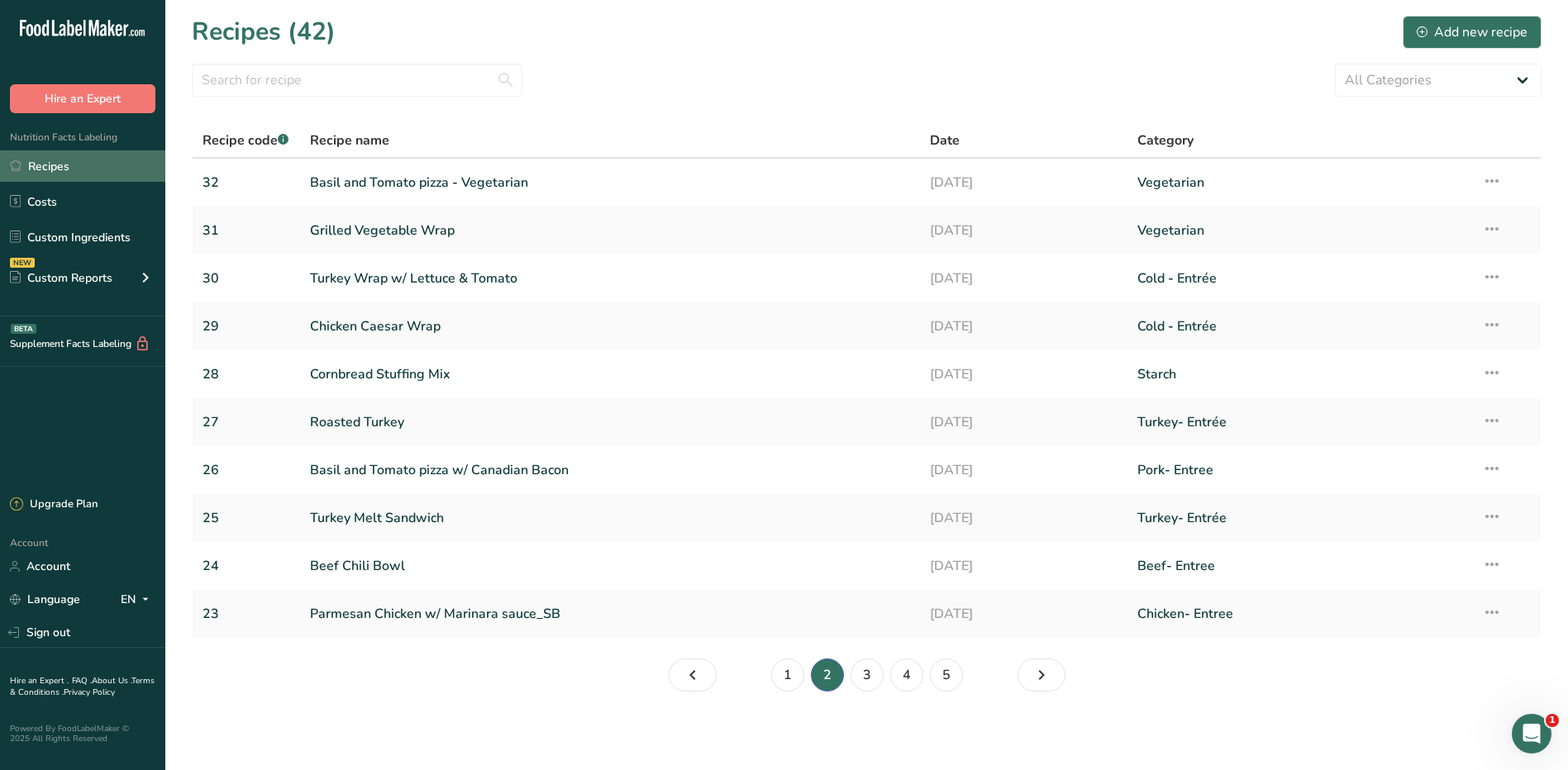
click at [35, 153] on link "Recipes" at bounding box center [83, 165] width 165 height 31
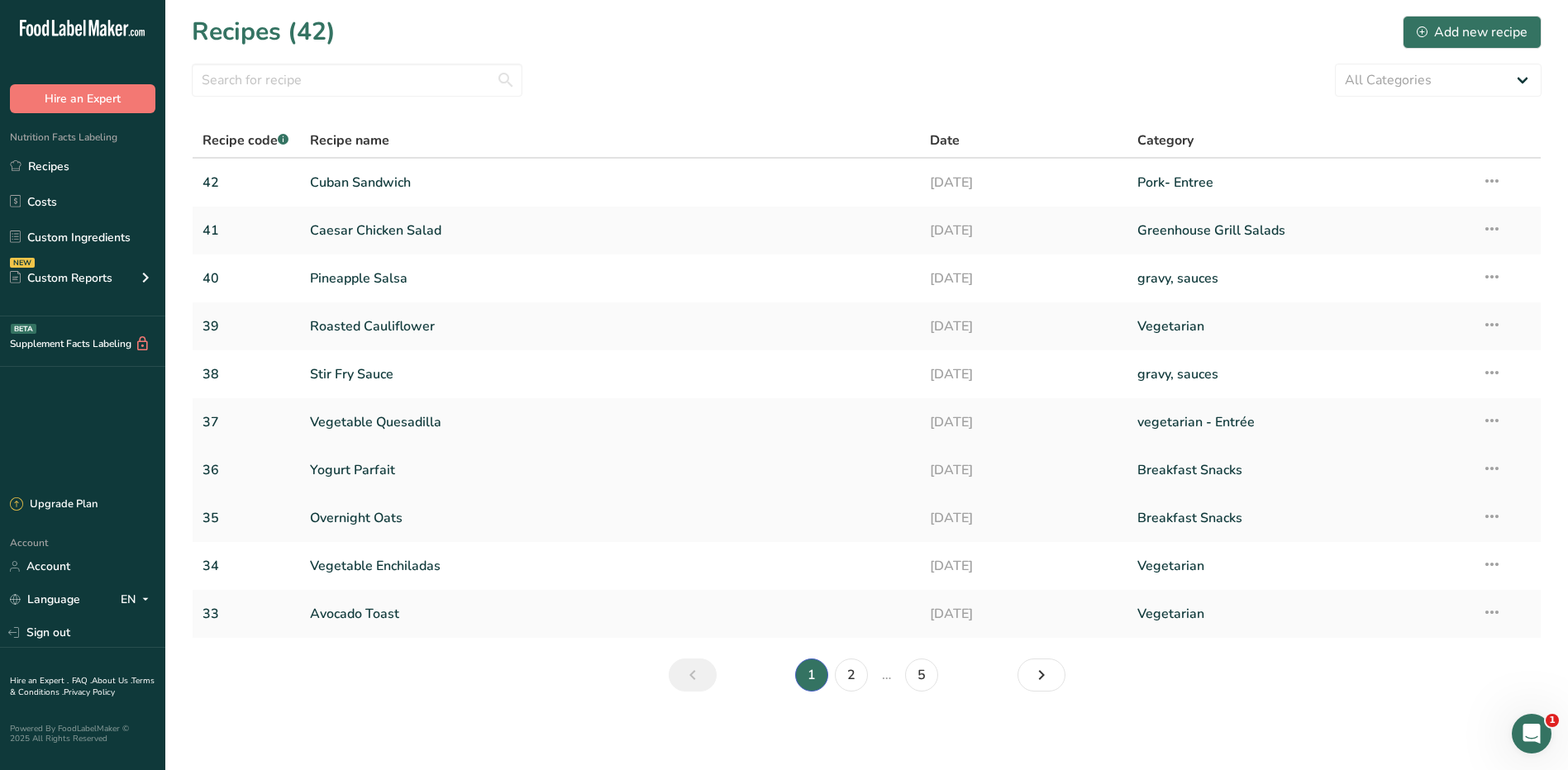
scroll to position [1, 0]
click at [398, 182] on link "Cuban Sandwich" at bounding box center [611, 181] width 601 height 35
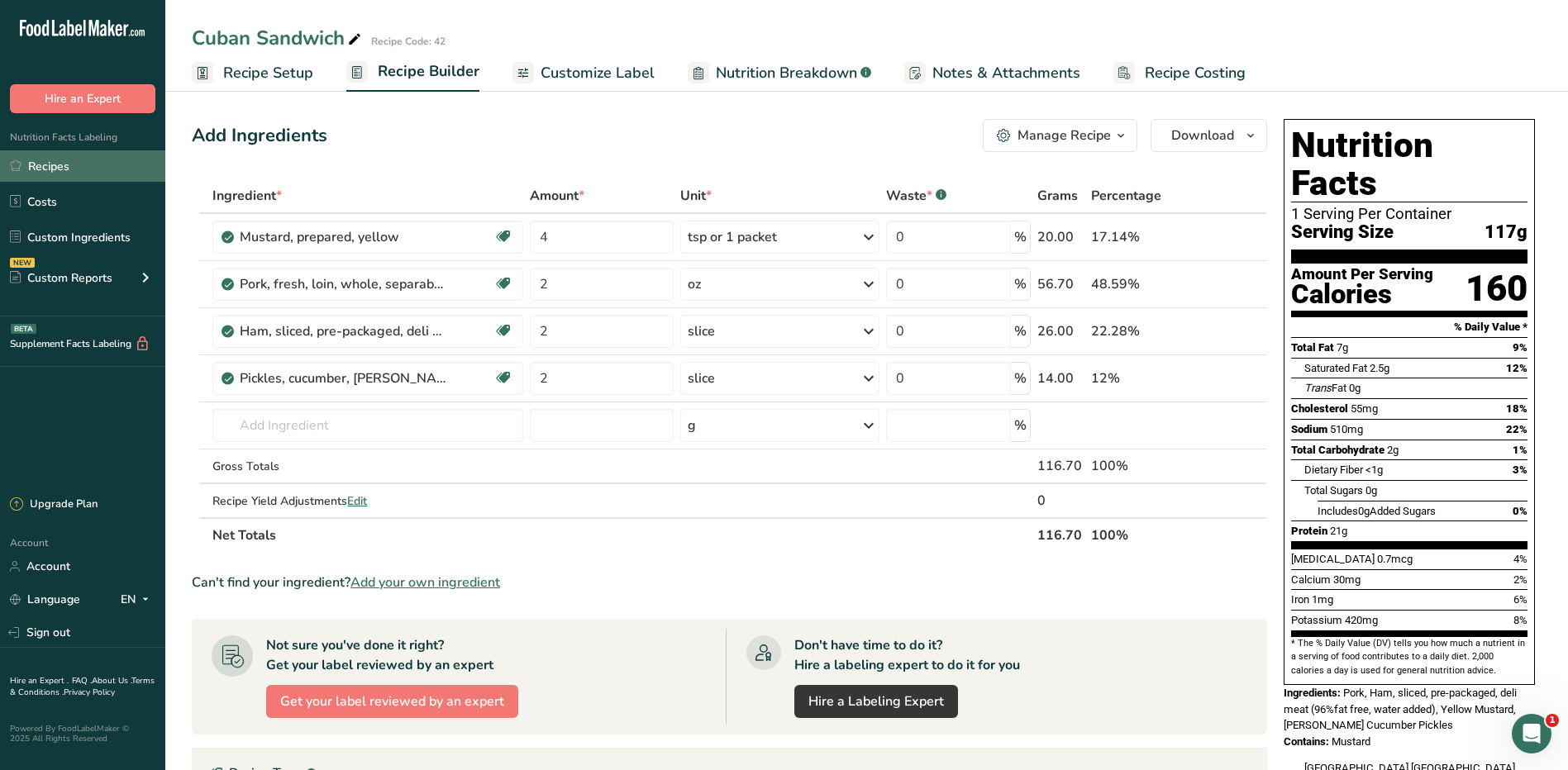
click at [65, 165] on link "Recipes" at bounding box center [83, 165] width 165 height 31
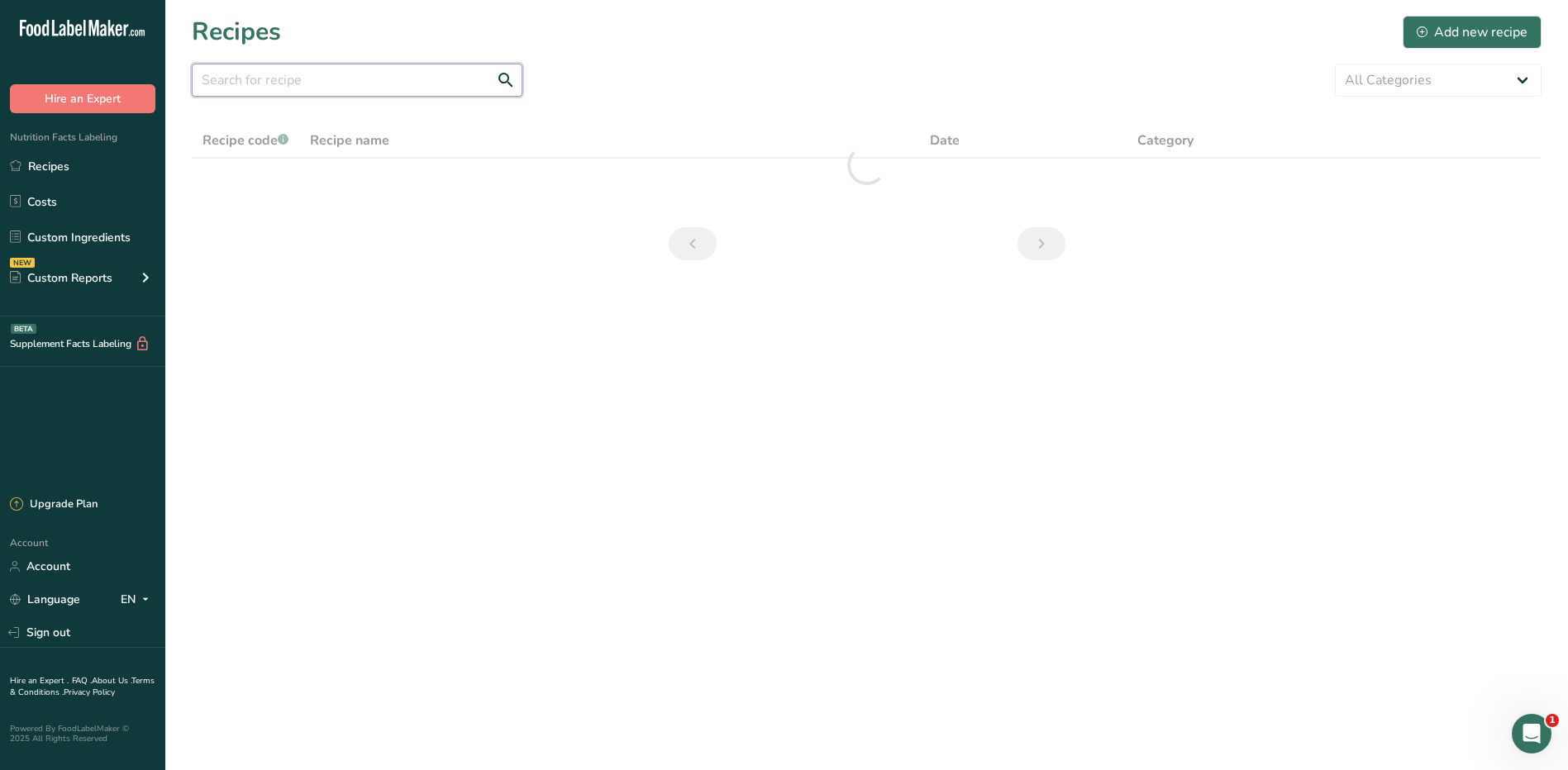
click at [261, 83] on input "text" at bounding box center [357, 79] width 331 height 33
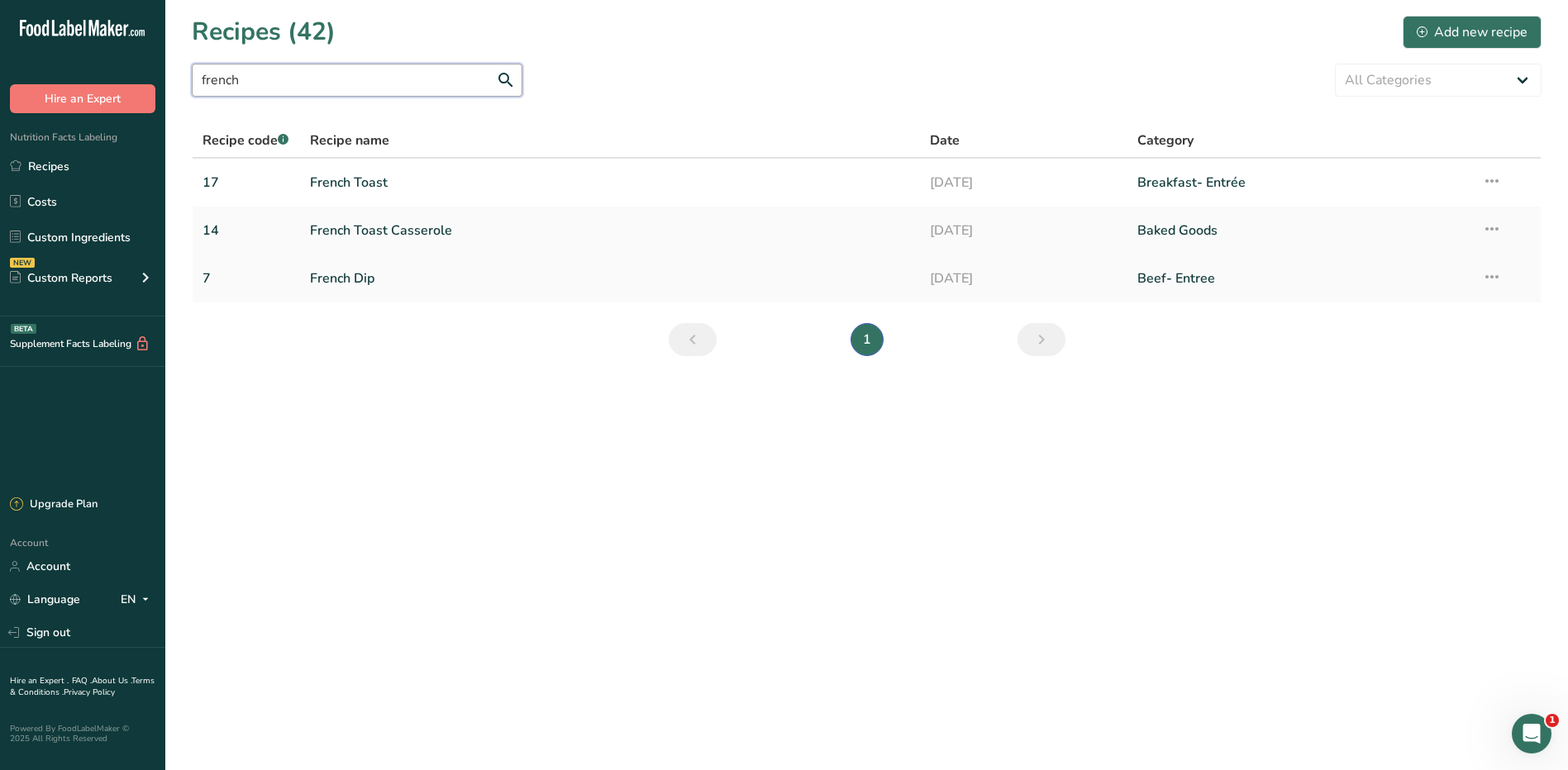
type input "french"
click at [350, 275] on link "French Dip" at bounding box center [611, 278] width 601 height 35
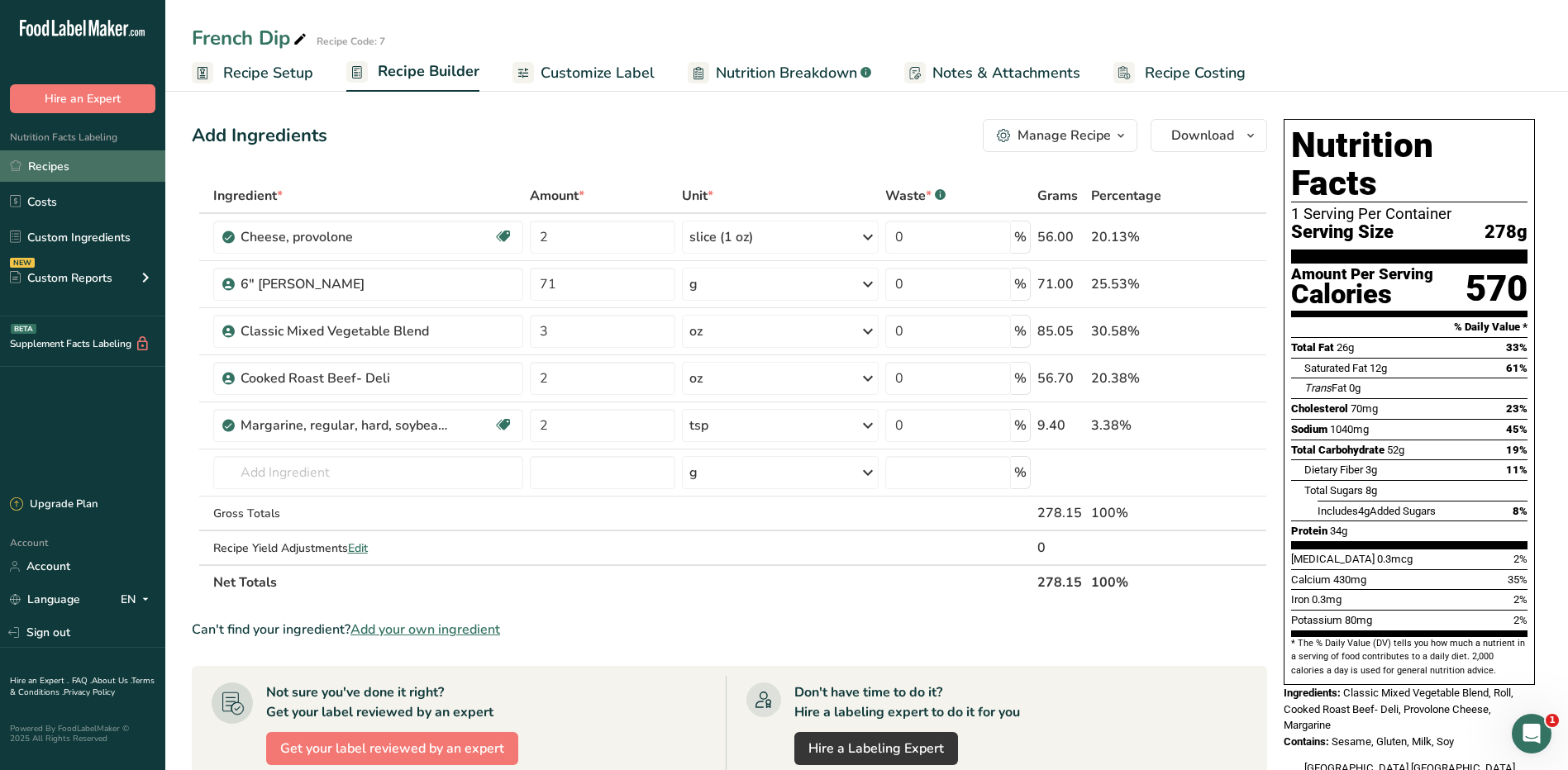
click at [66, 168] on link "Recipes" at bounding box center [83, 165] width 165 height 31
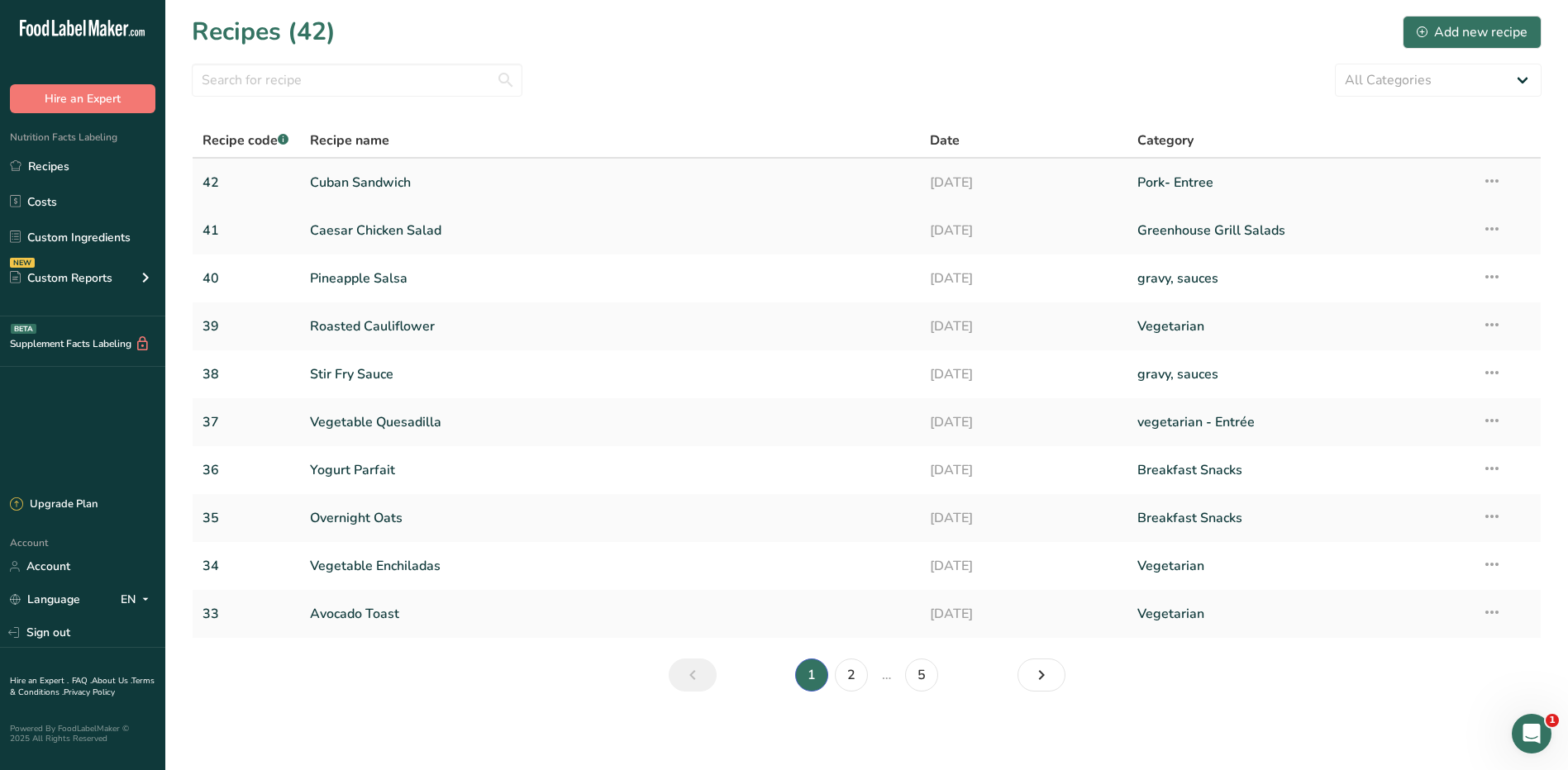
click at [347, 182] on link "Cuban Sandwich" at bounding box center [611, 182] width 601 height 35
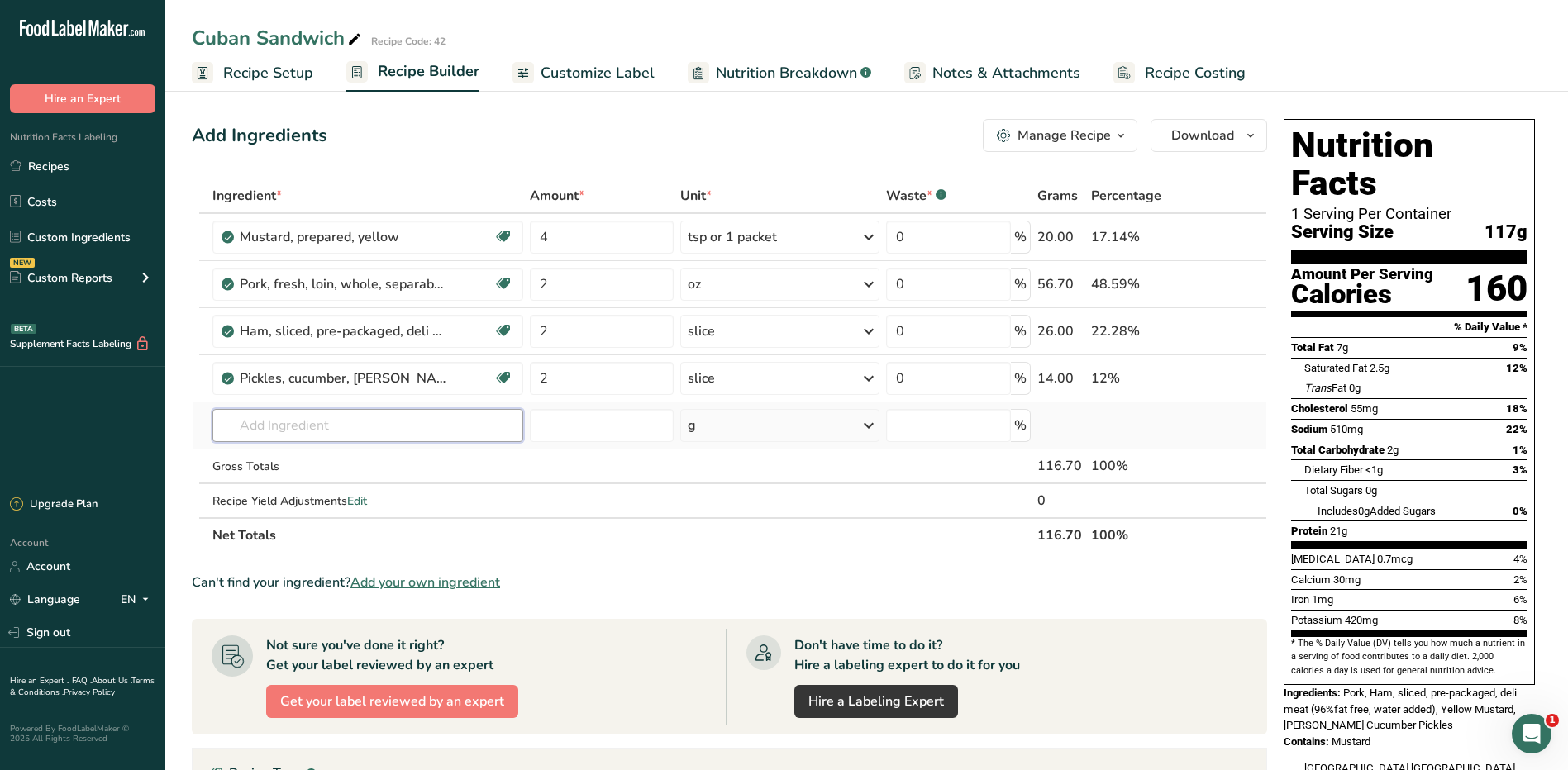
click at [329, 435] on input "text" at bounding box center [368, 425] width 310 height 33
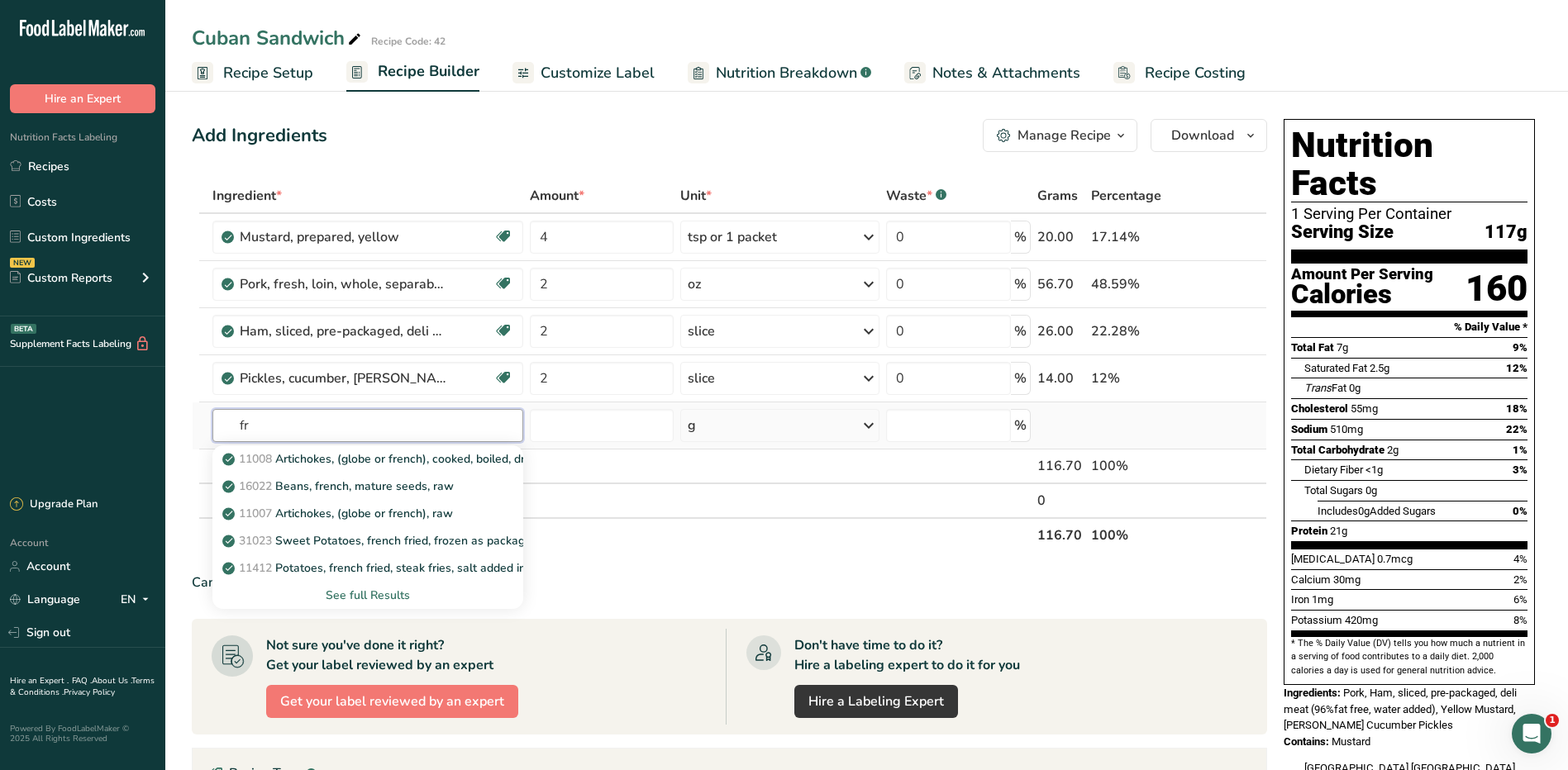
type input "f"
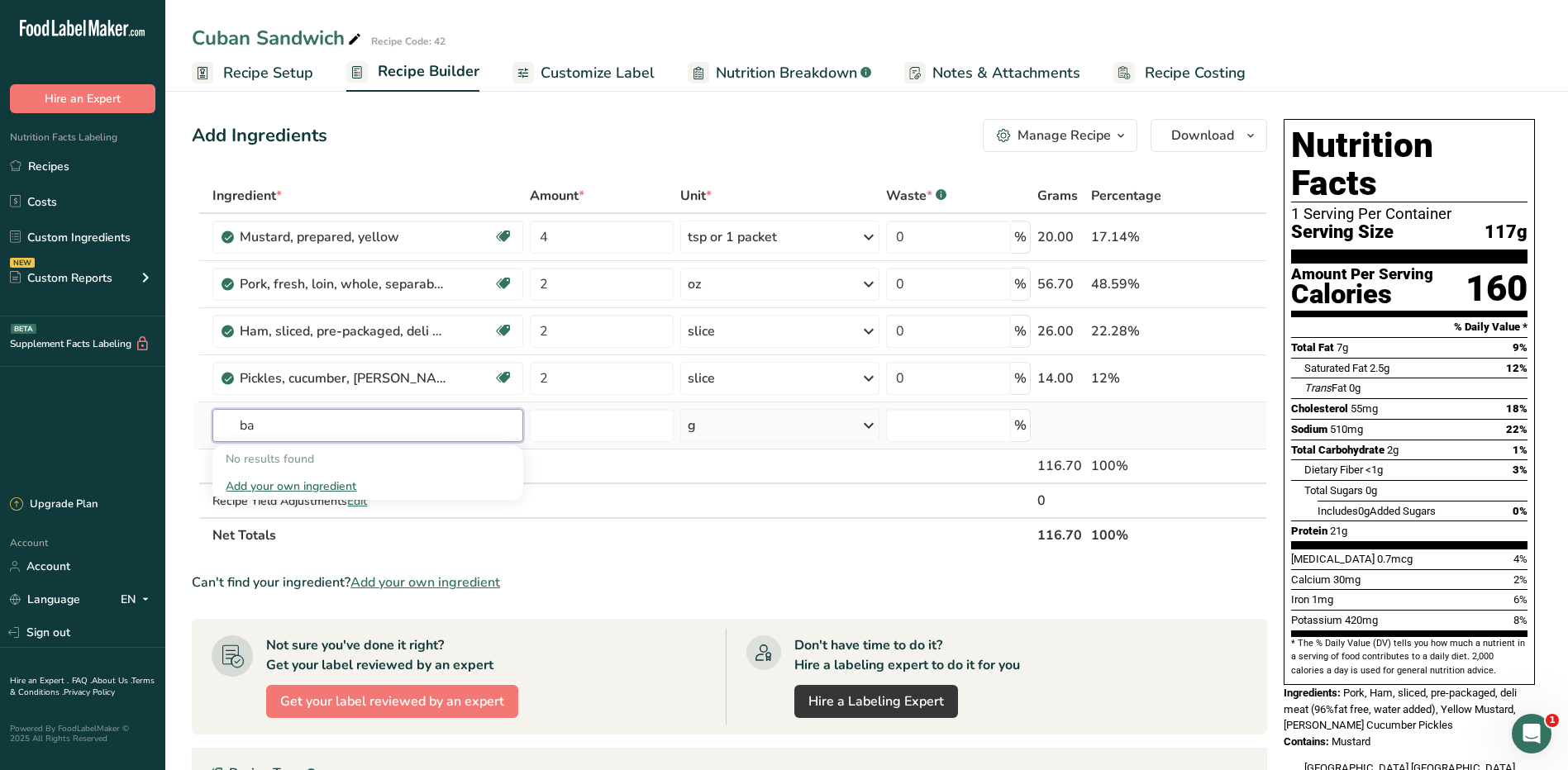
type input "b"
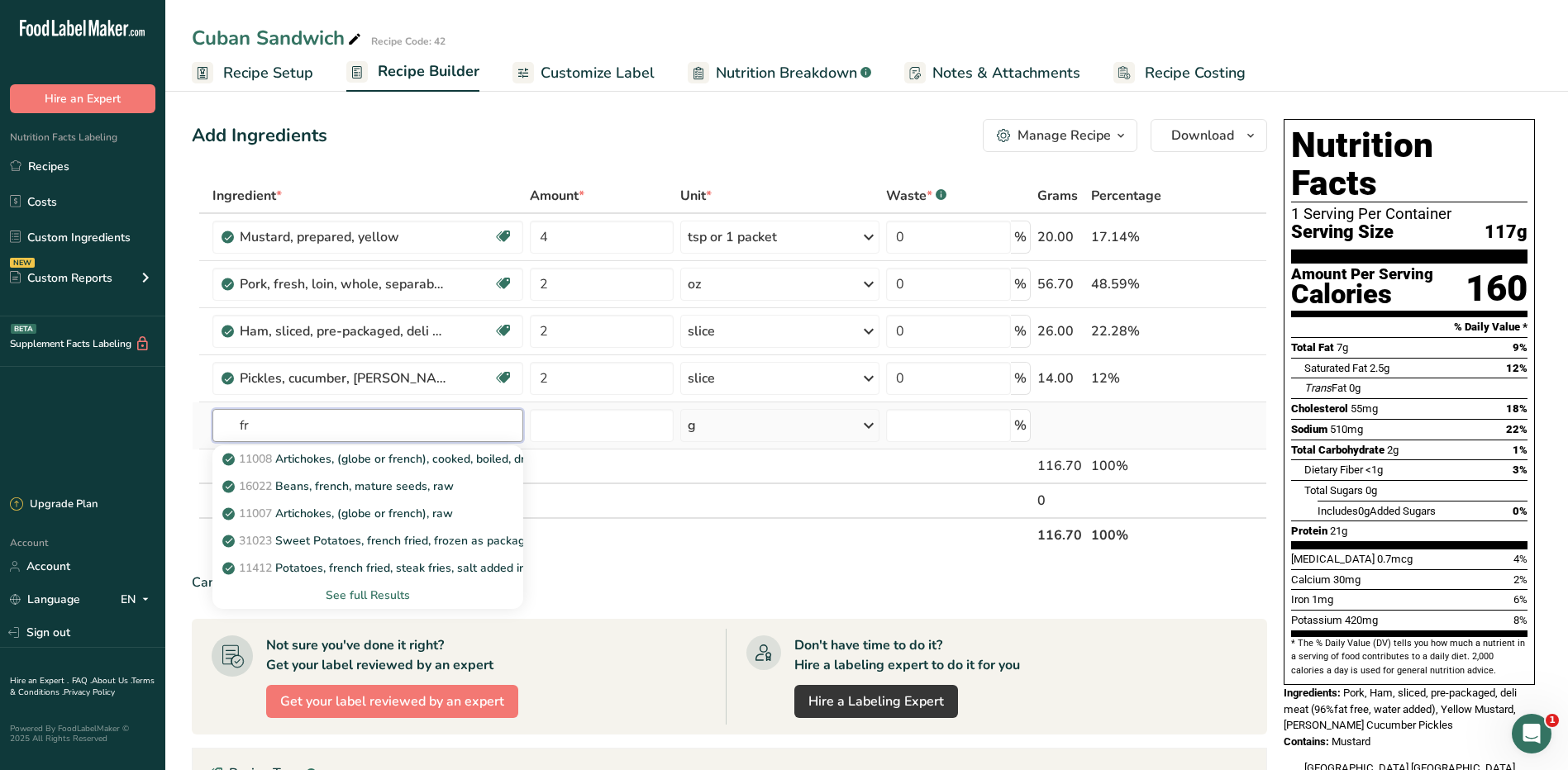
type input "f"
type input "[PERSON_NAME]"
click at [337, 459] on p "5749 6" Hoagie Roll" at bounding box center [301, 459] width 151 height 18
type input "6" [PERSON_NAME]"
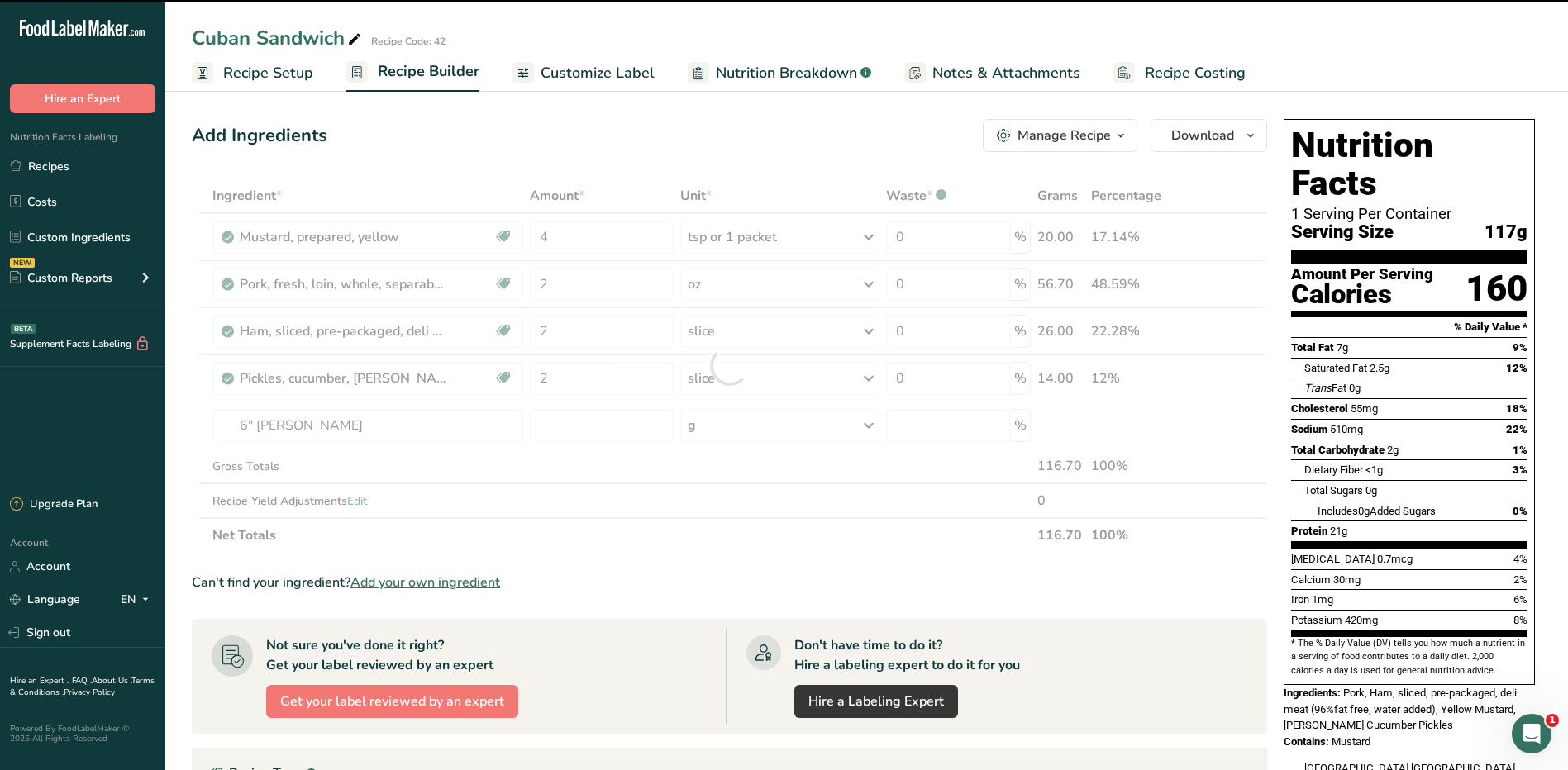
type input "0"
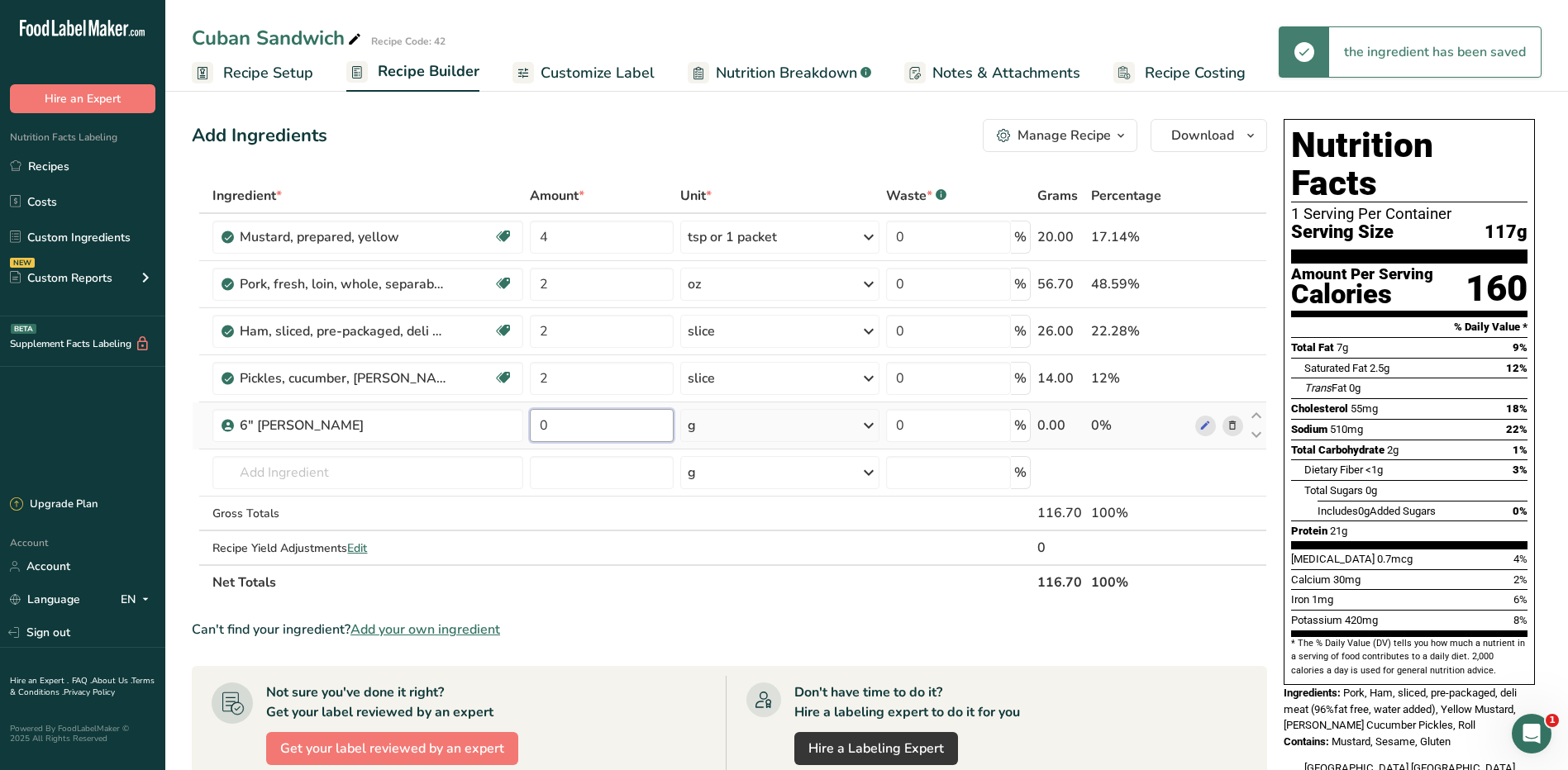
click at [574, 422] on input "0" at bounding box center [602, 425] width 145 height 33
type input "1"
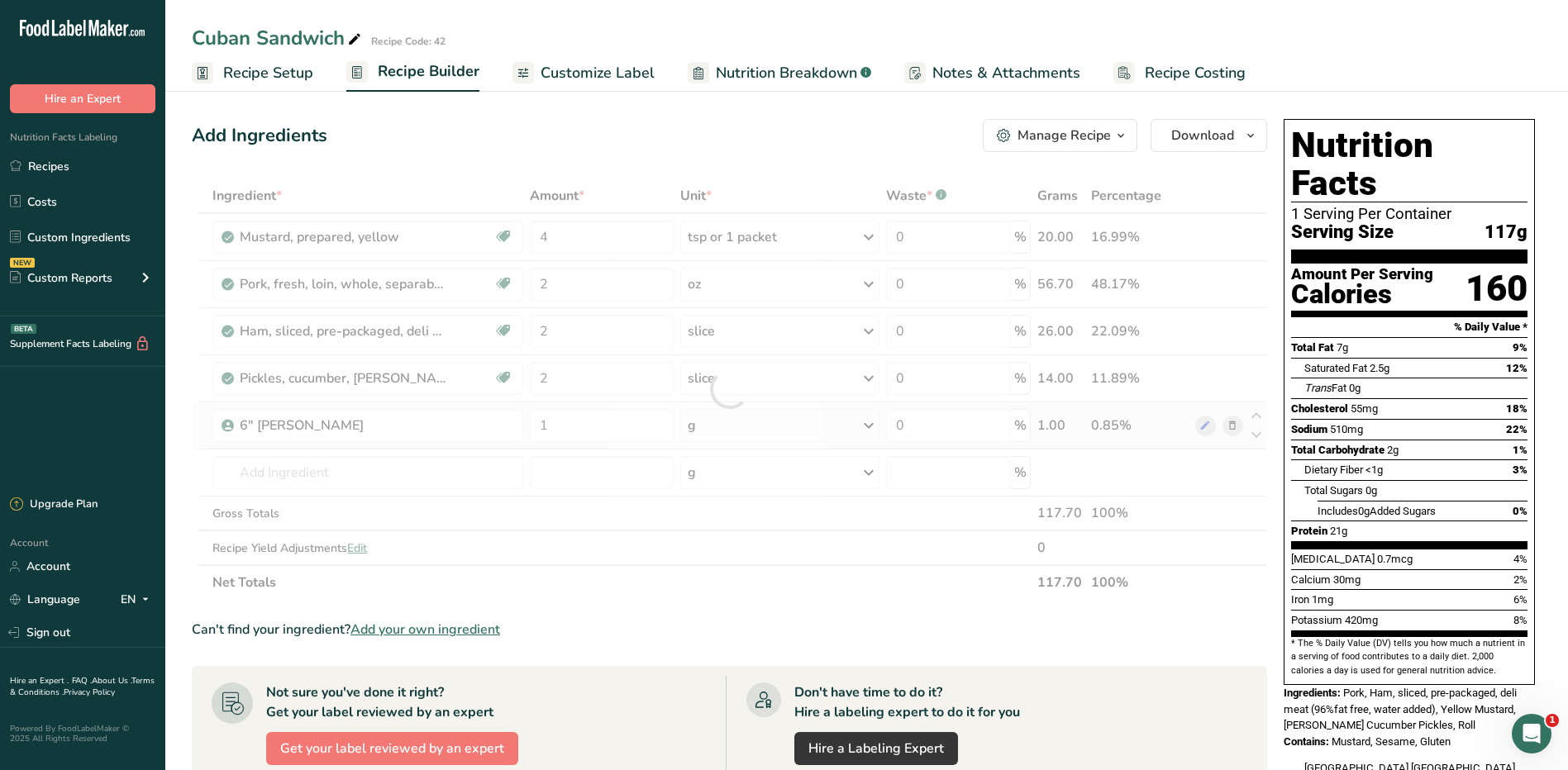
click at [730, 428] on div "Ingredient * Amount * Unit * Waste * .a-a{fill:#347362;}.b-a{fill:#fff;} Grams …" at bounding box center [729, 390] width 1075 height 422
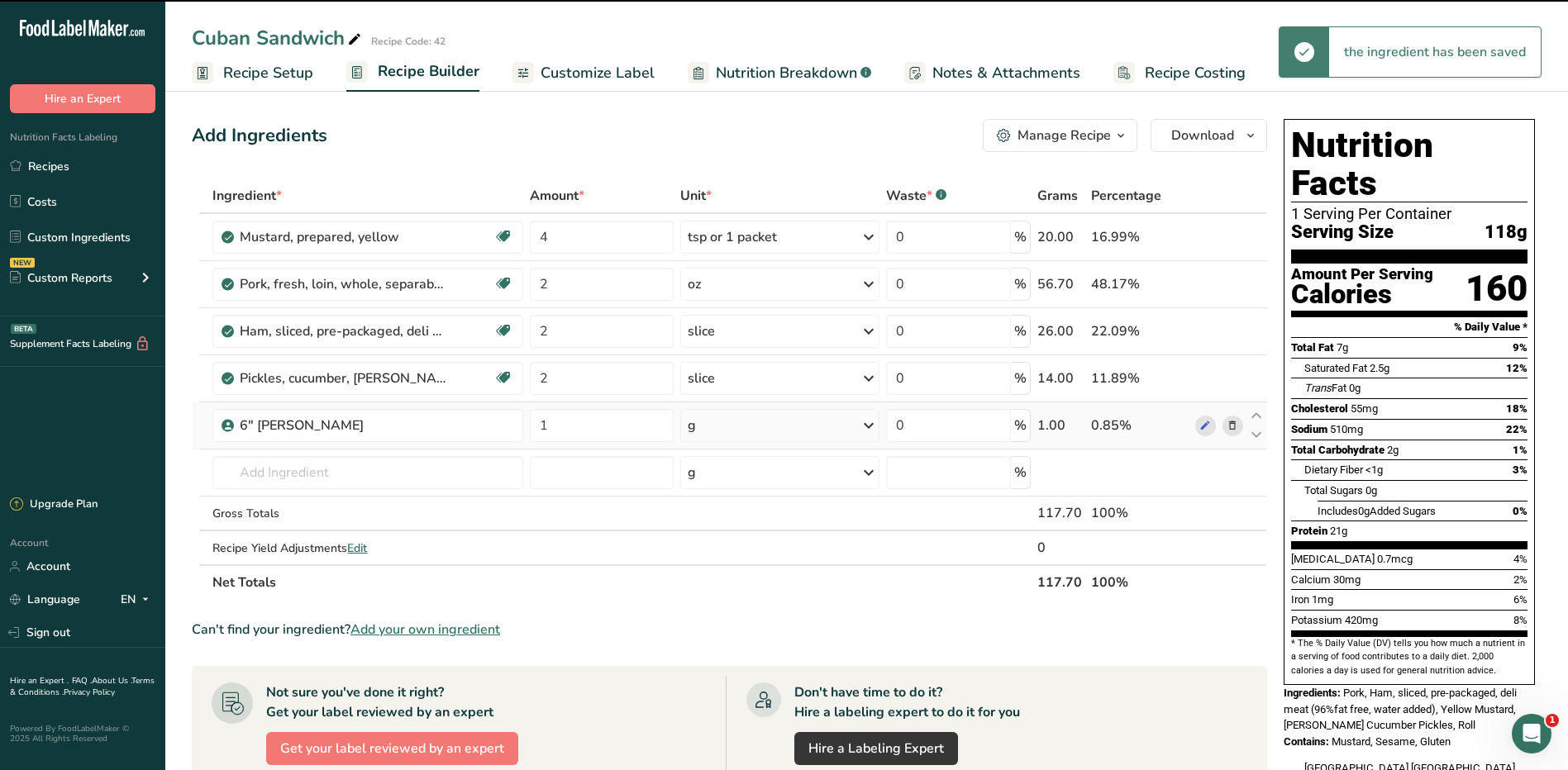
click at [849, 433] on div "g" at bounding box center [780, 425] width 199 height 33
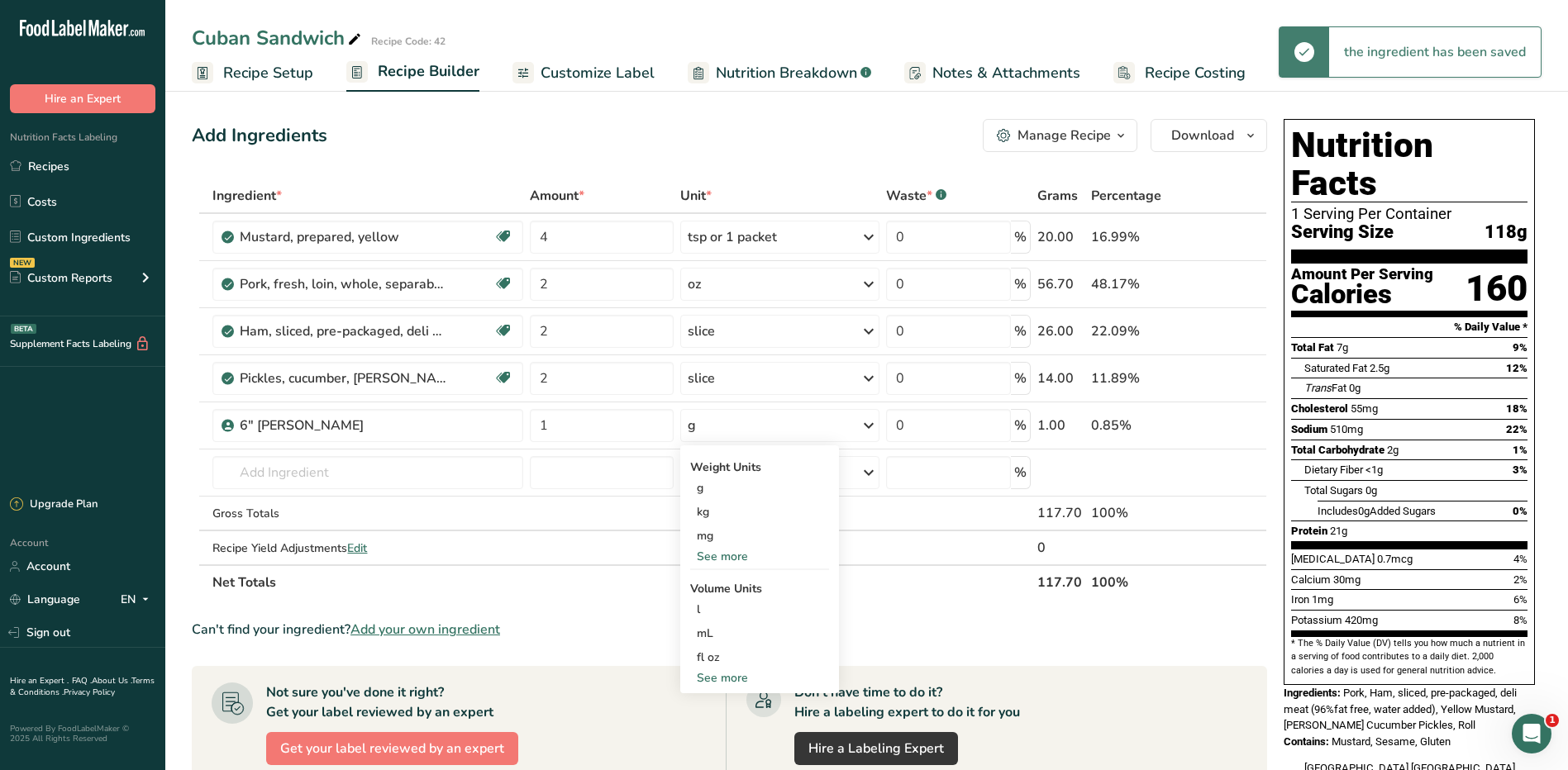
click at [919, 576] on th "Net Totals" at bounding box center [622, 581] width 825 height 35
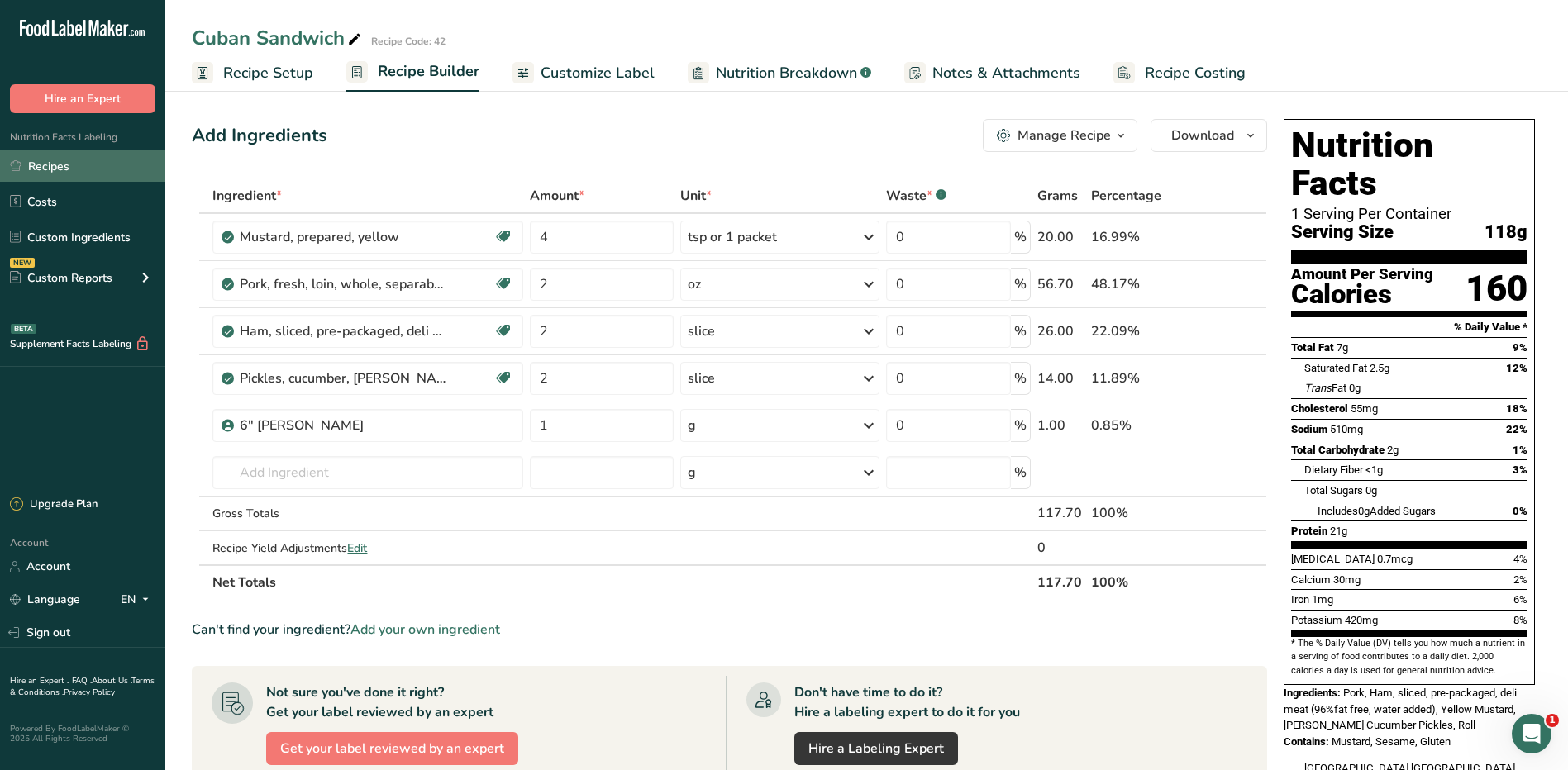
click at [37, 163] on link "Recipes" at bounding box center [83, 165] width 165 height 31
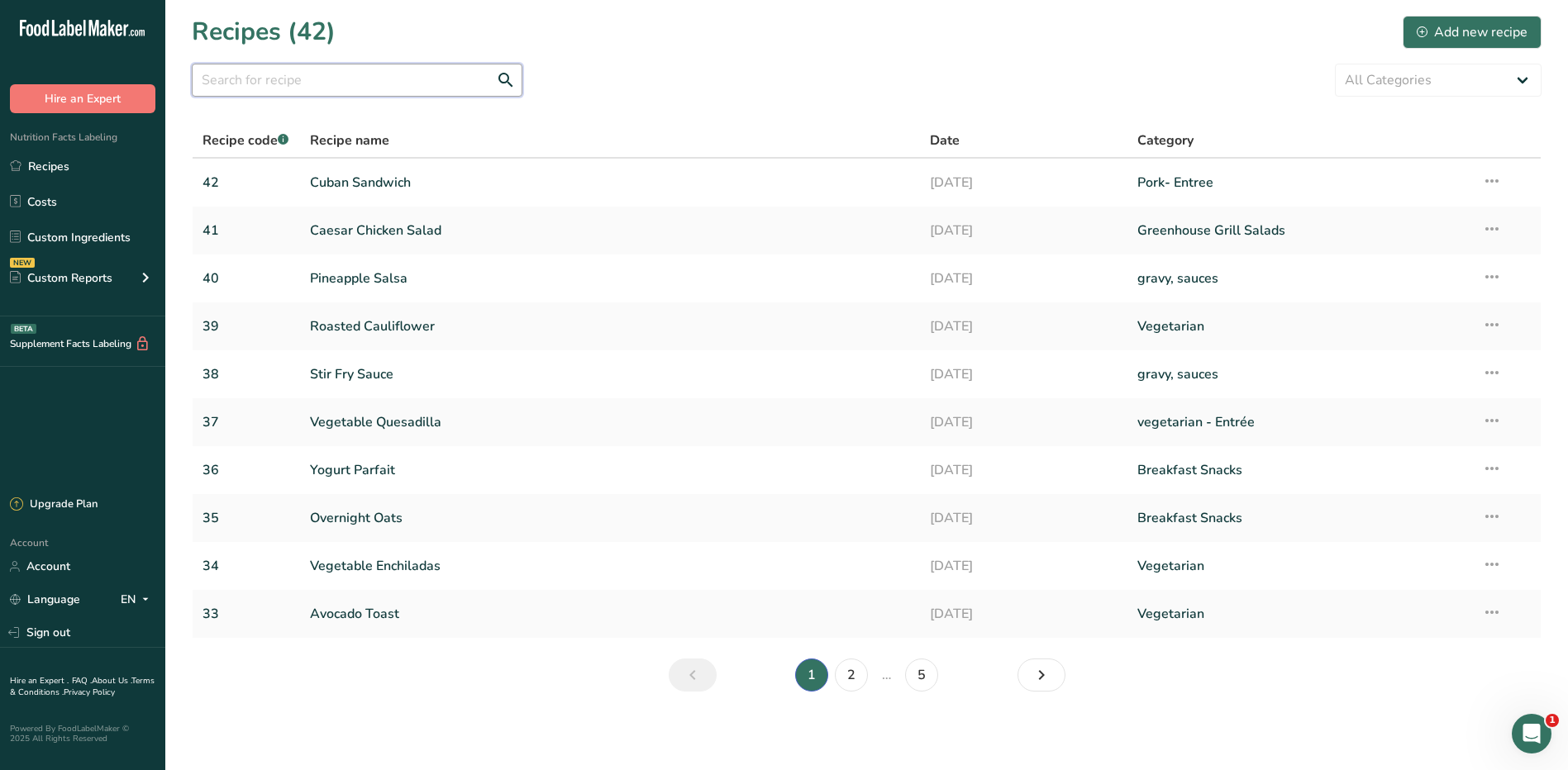
click at [256, 73] on input "text" at bounding box center [357, 79] width 331 height 33
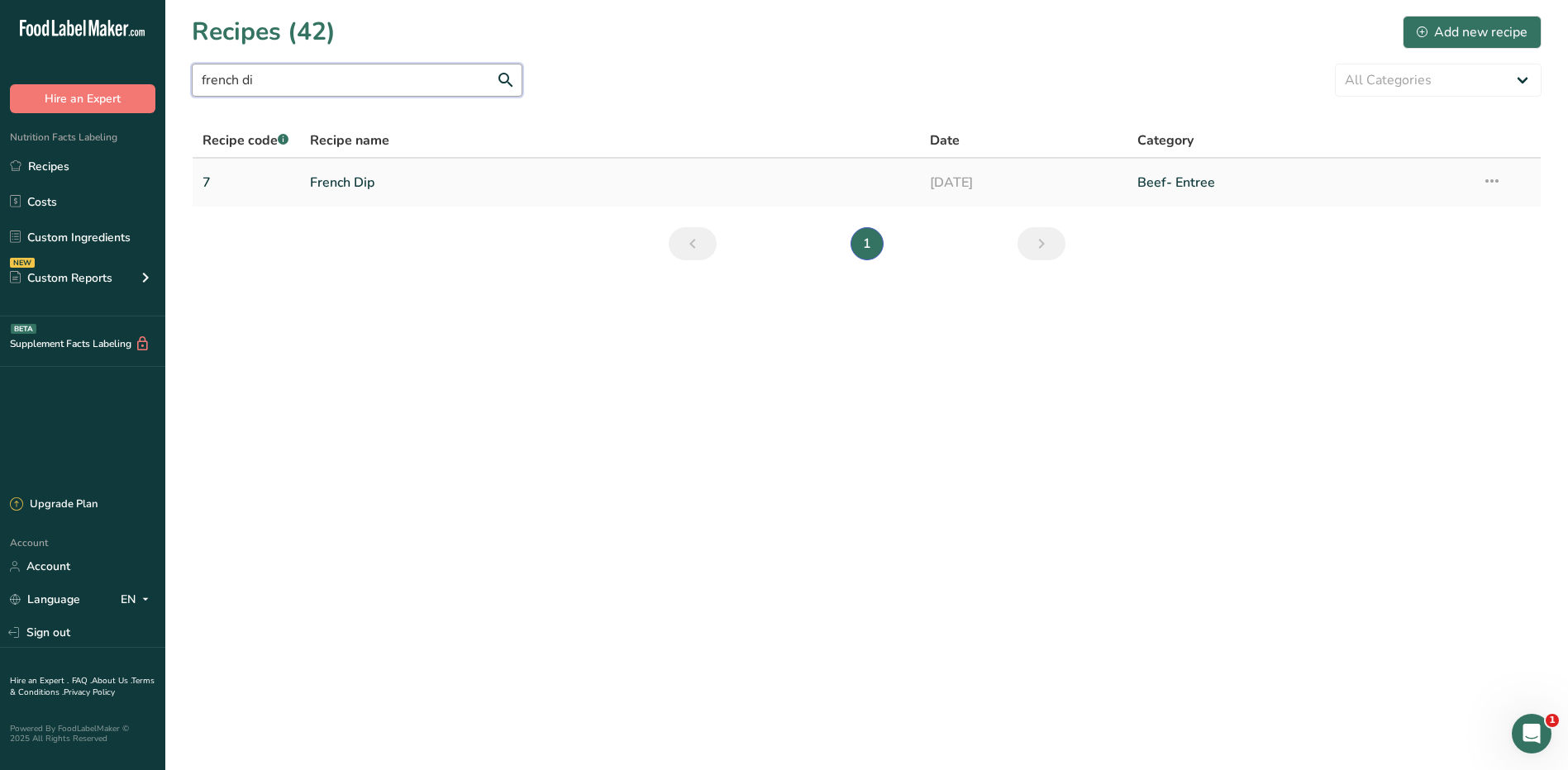
type input "french di"
click at [358, 175] on link "French Dip" at bounding box center [611, 182] width 601 height 35
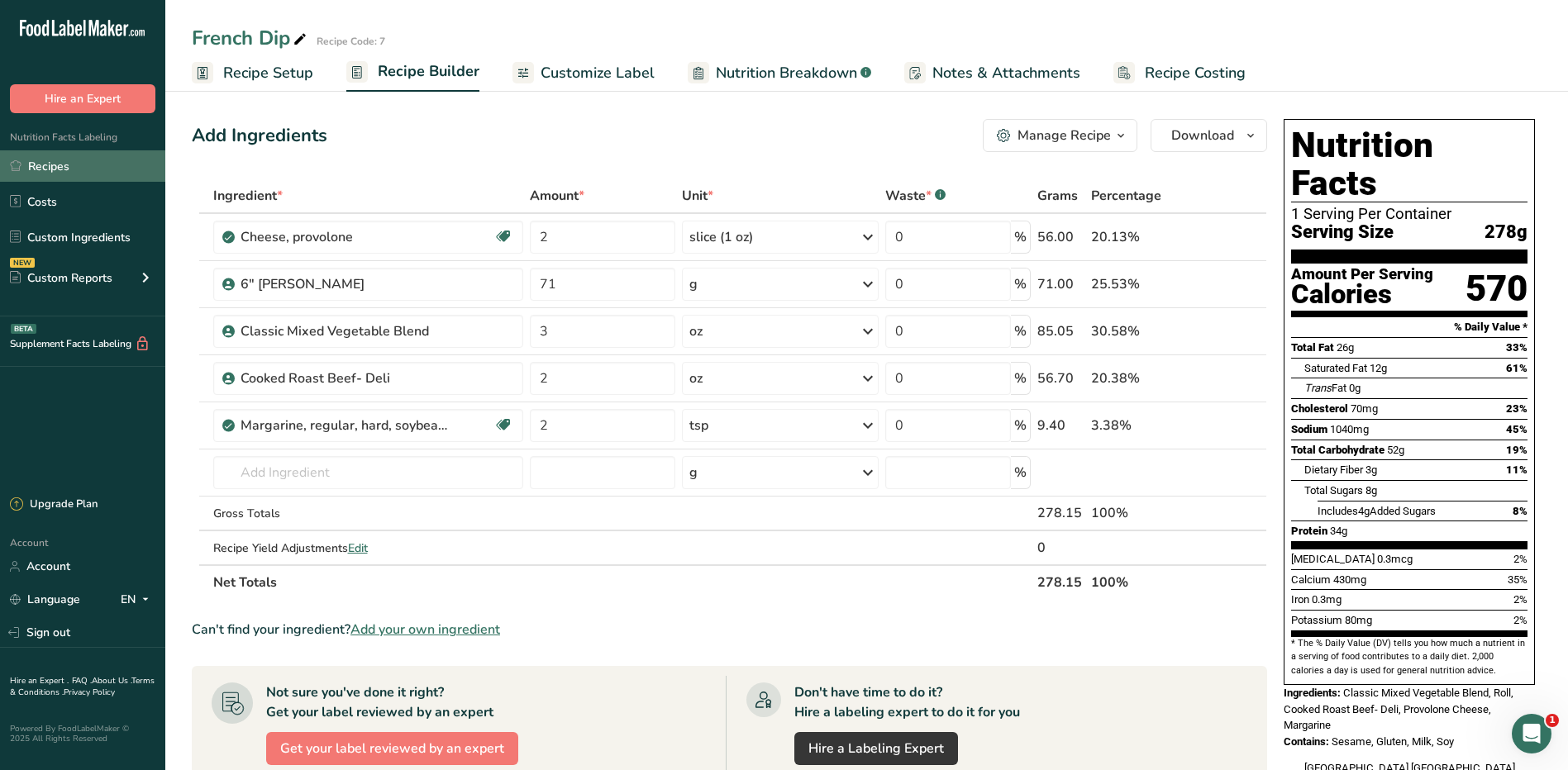
click at [67, 170] on link "Recipes" at bounding box center [83, 165] width 165 height 31
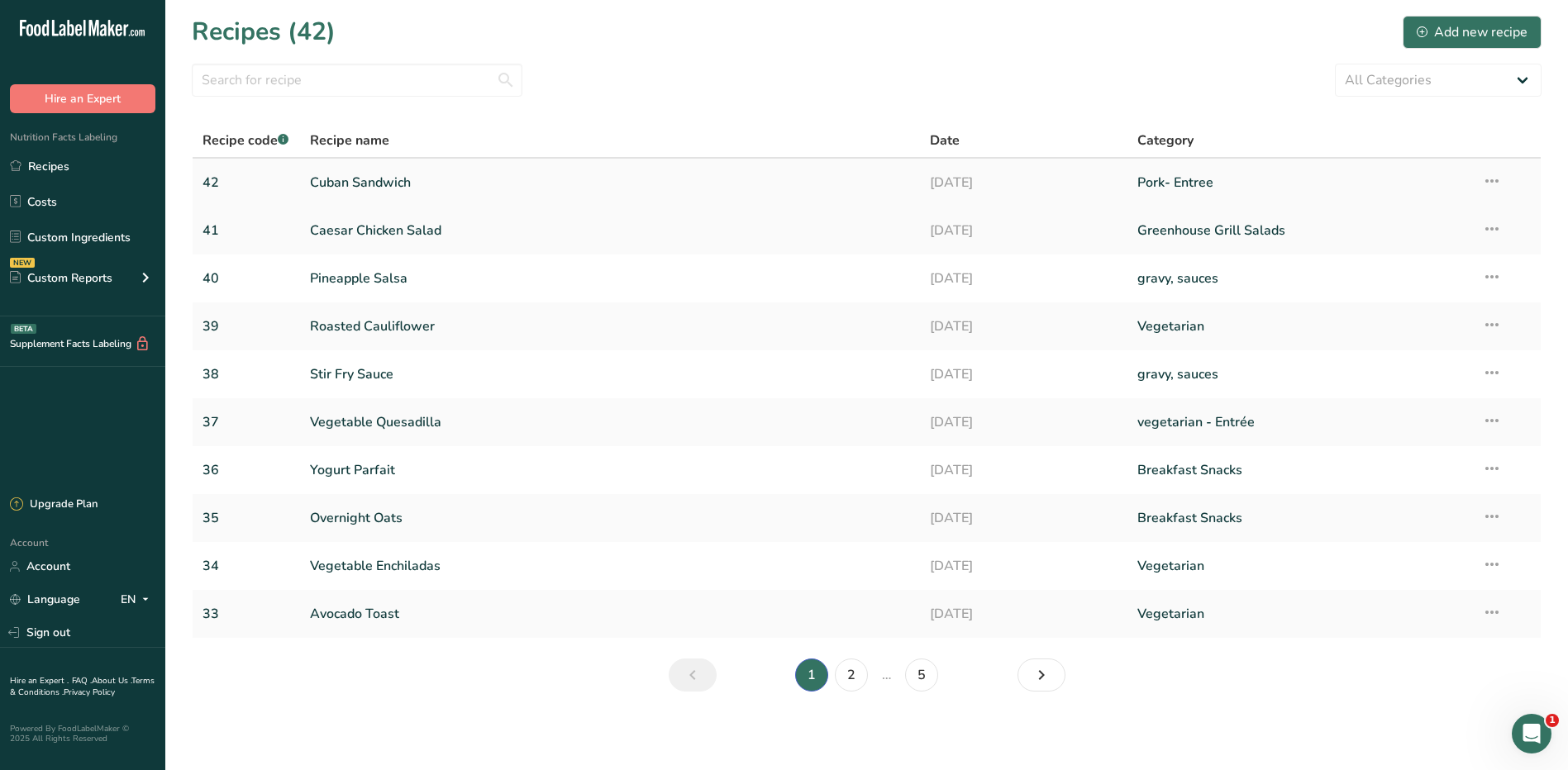
click at [386, 186] on link "Cuban Sandwich" at bounding box center [611, 182] width 601 height 35
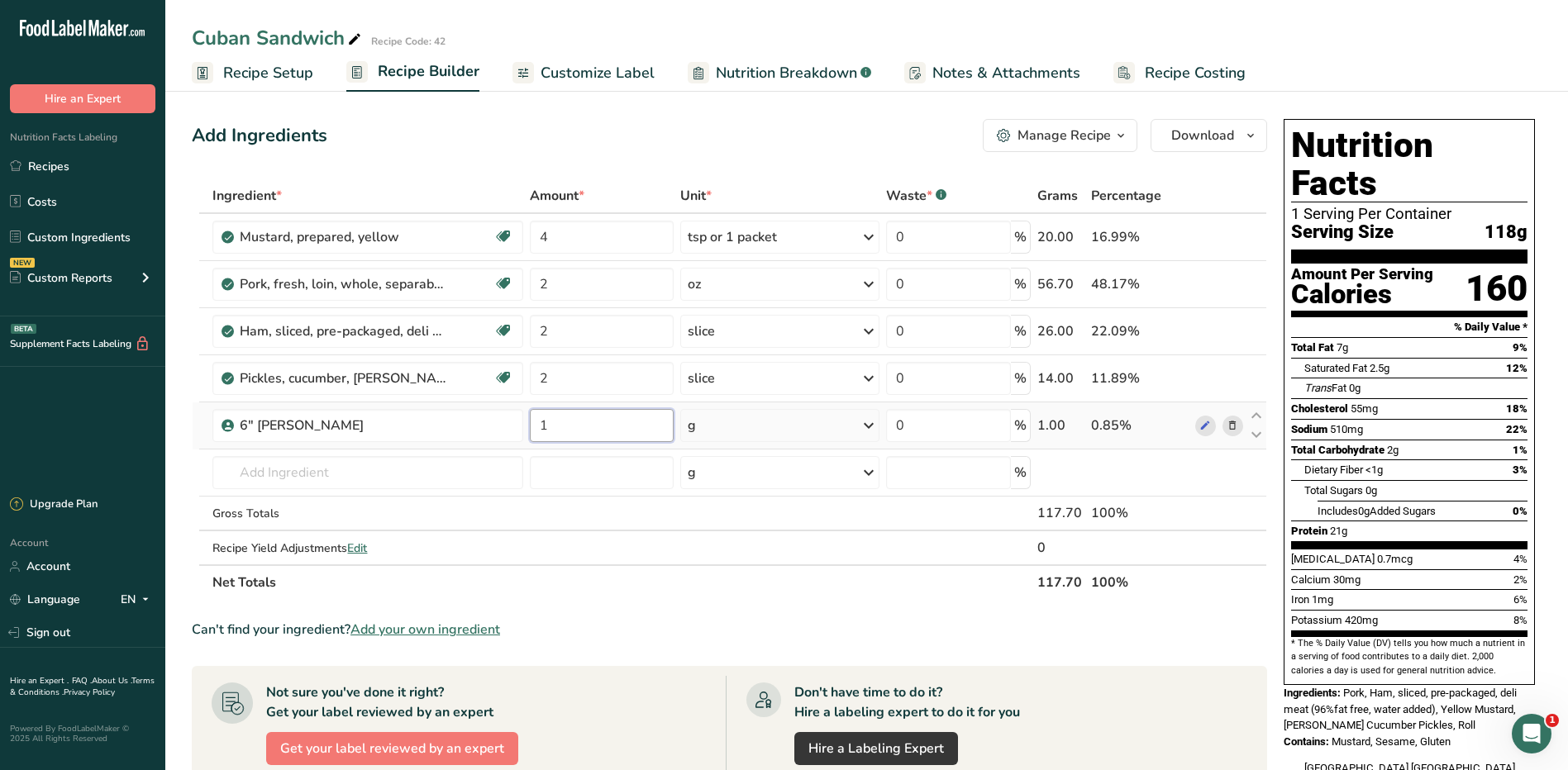
click at [574, 429] on input "1" at bounding box center [602, 425] width 145 height 33
type input "71"
click at [811, 412] on div "Ingredient * Amount * Unit * Waste * .a-a{fill:#347362;}.b-a{fill:#fff;} Grams …" at bounding box center [729, 390] width 1075 height 422
click at [346, 480] on input "text" at bounding box center [368, 472] width 310 height 33
